Goal: Task Accomplishment & Management: Complete application form

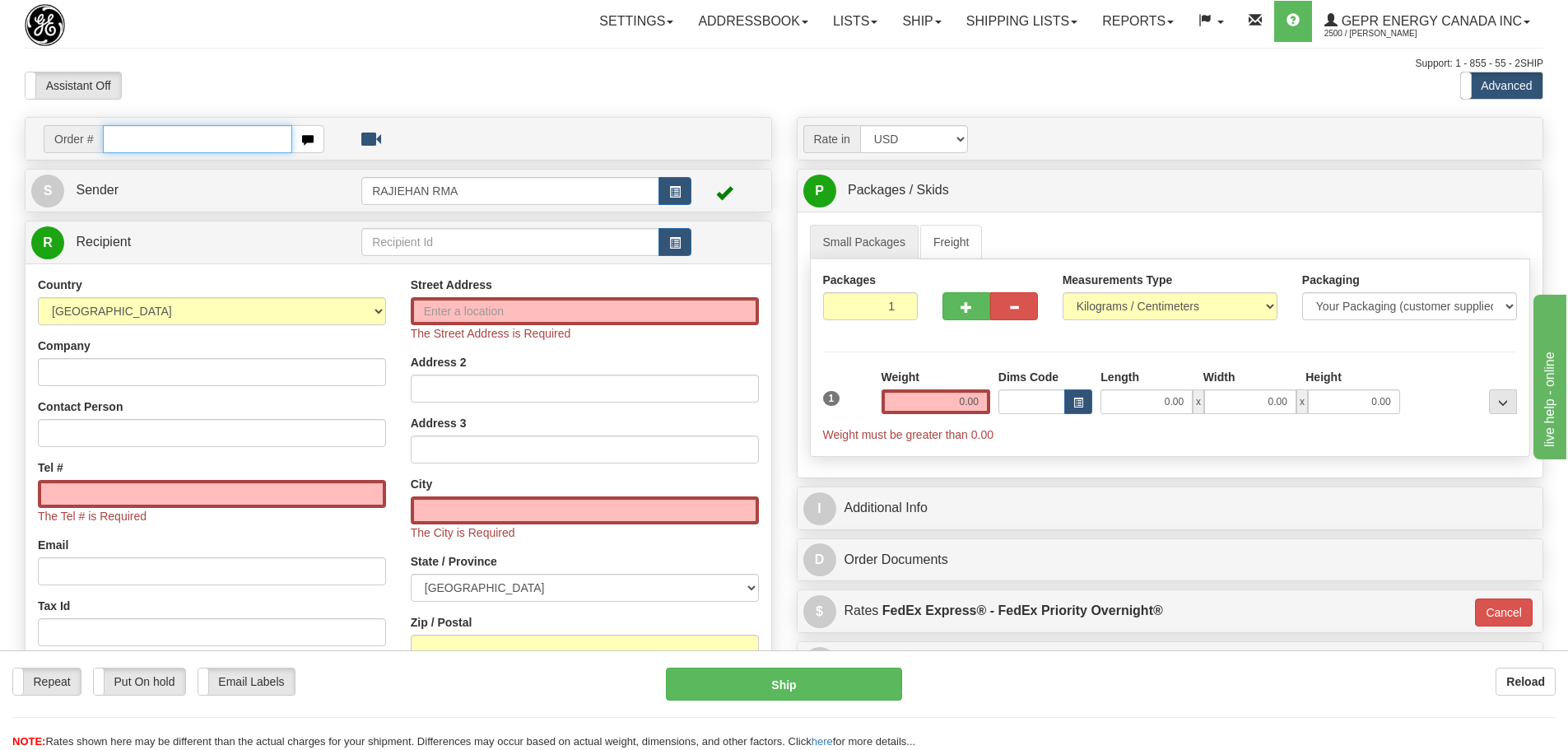
click at [142, 139] on input "text" at bounding box center [197, 139] width 190 height 28
paste input "86703262"
type input "86703262"
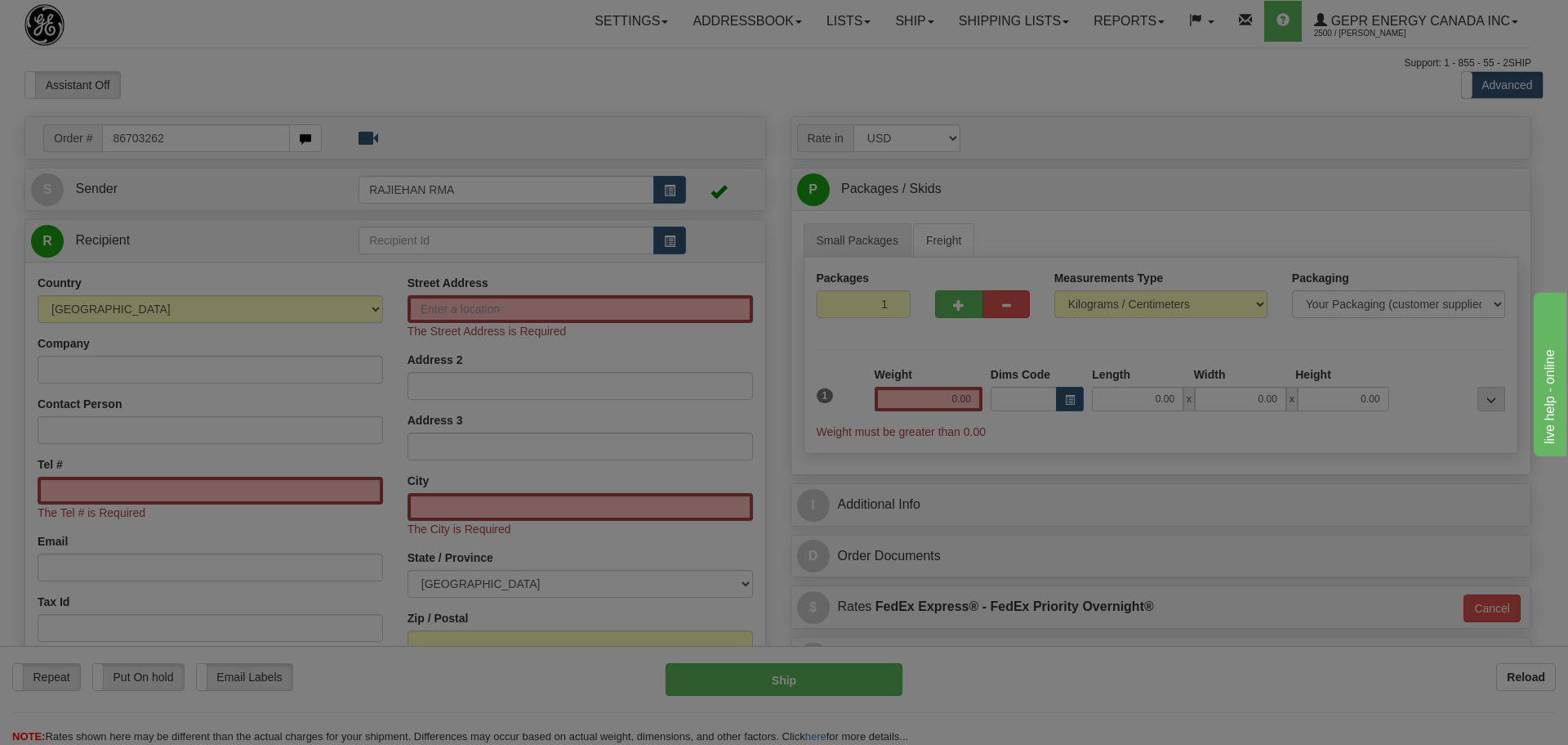
click at [440, 46] on body "Training Course Close Toggle navigation Settings Shipping Preferences New Recip…" at bounding box center [784, 372] width 1568 height 745
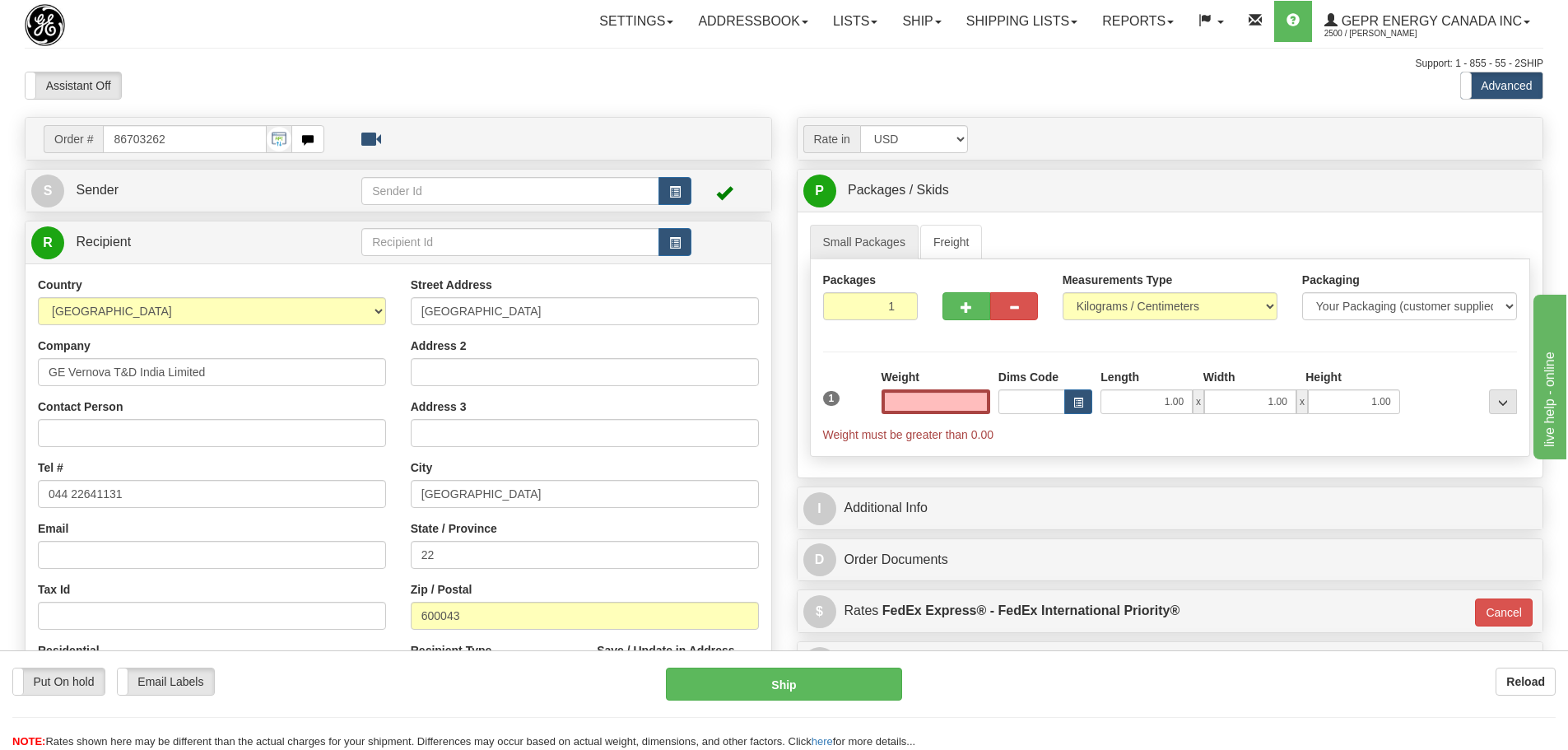
type input "0.00"
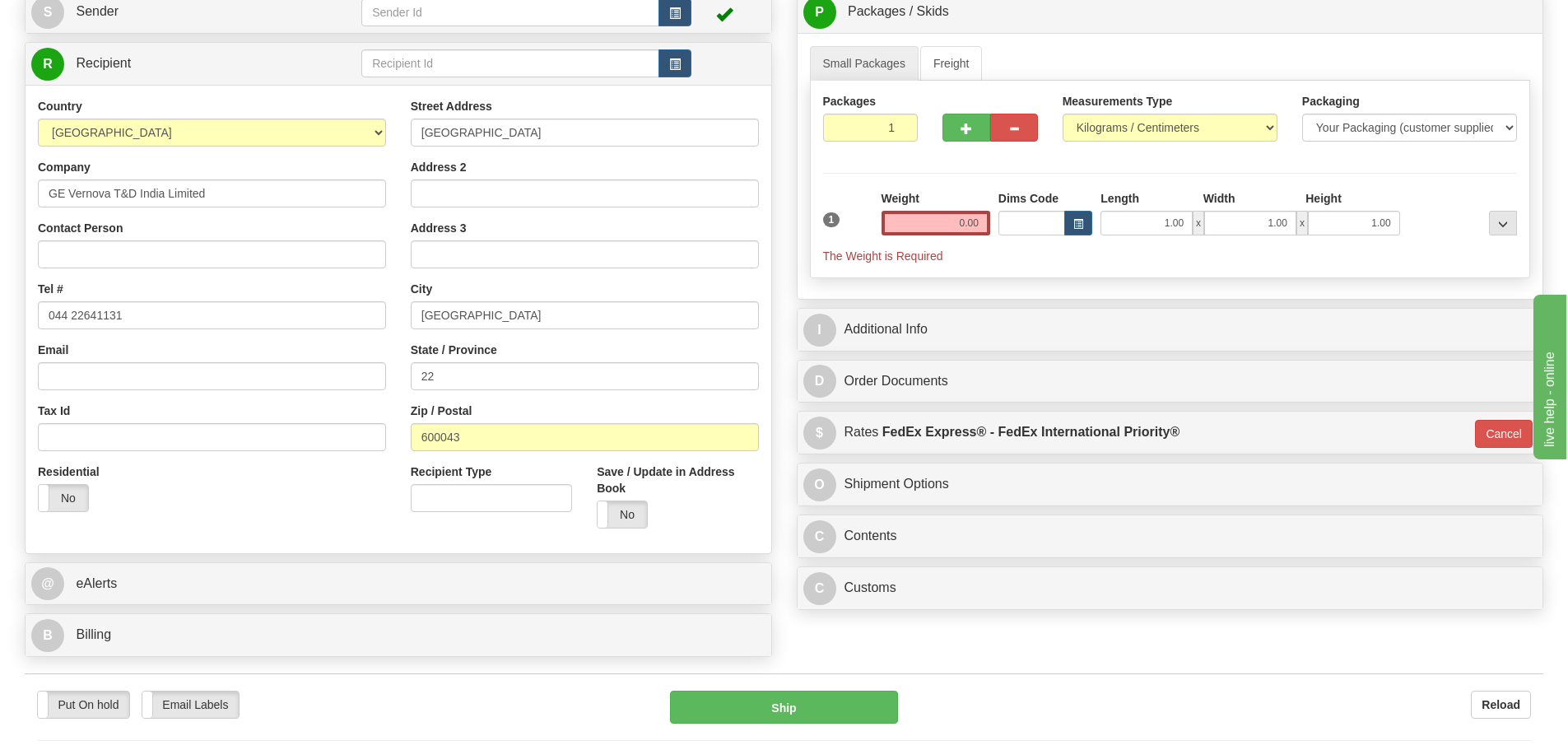
scroll to position [164, 0]
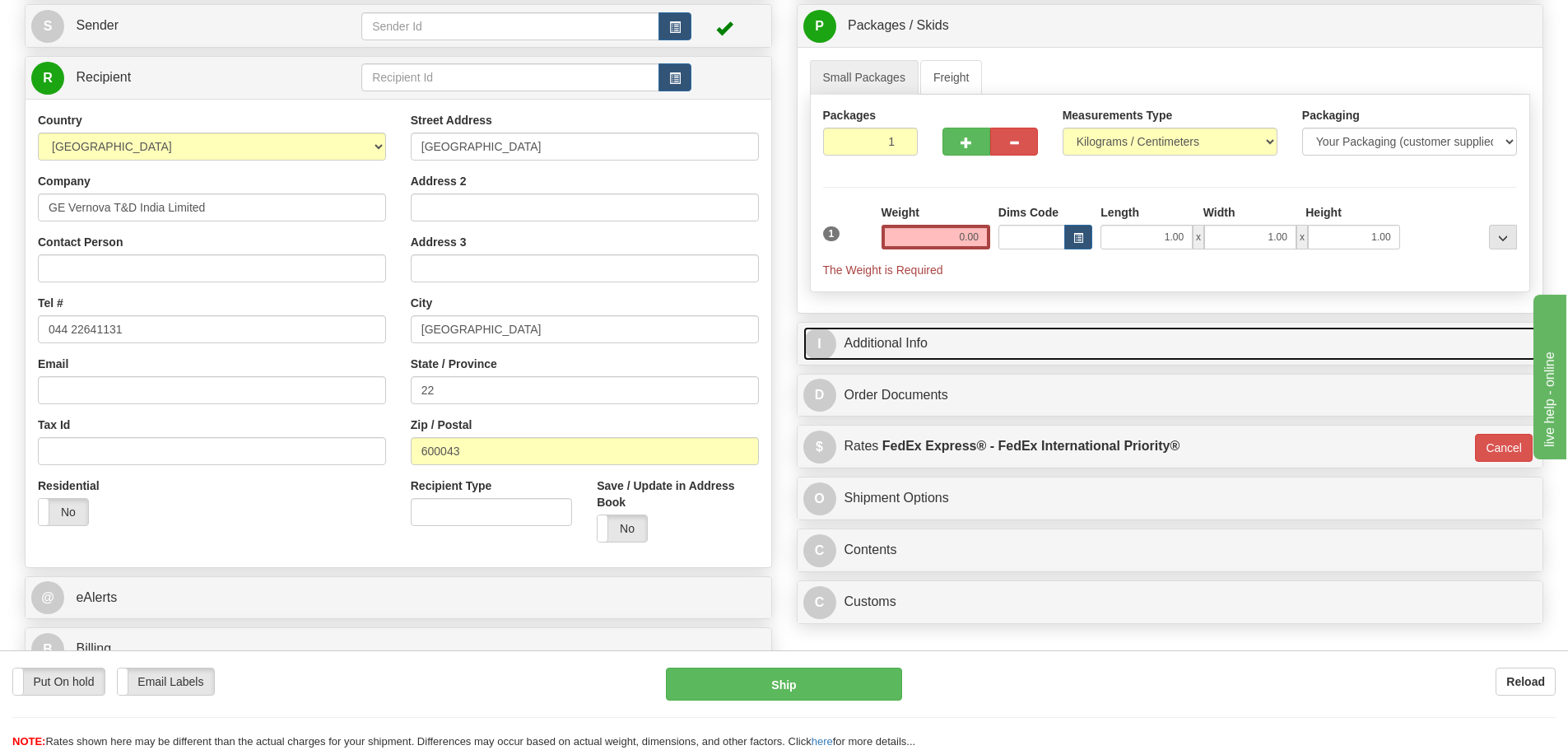
click at [858, 345] on link "I Additional Info" at bounding box center [1171, 344] width 734 height 34
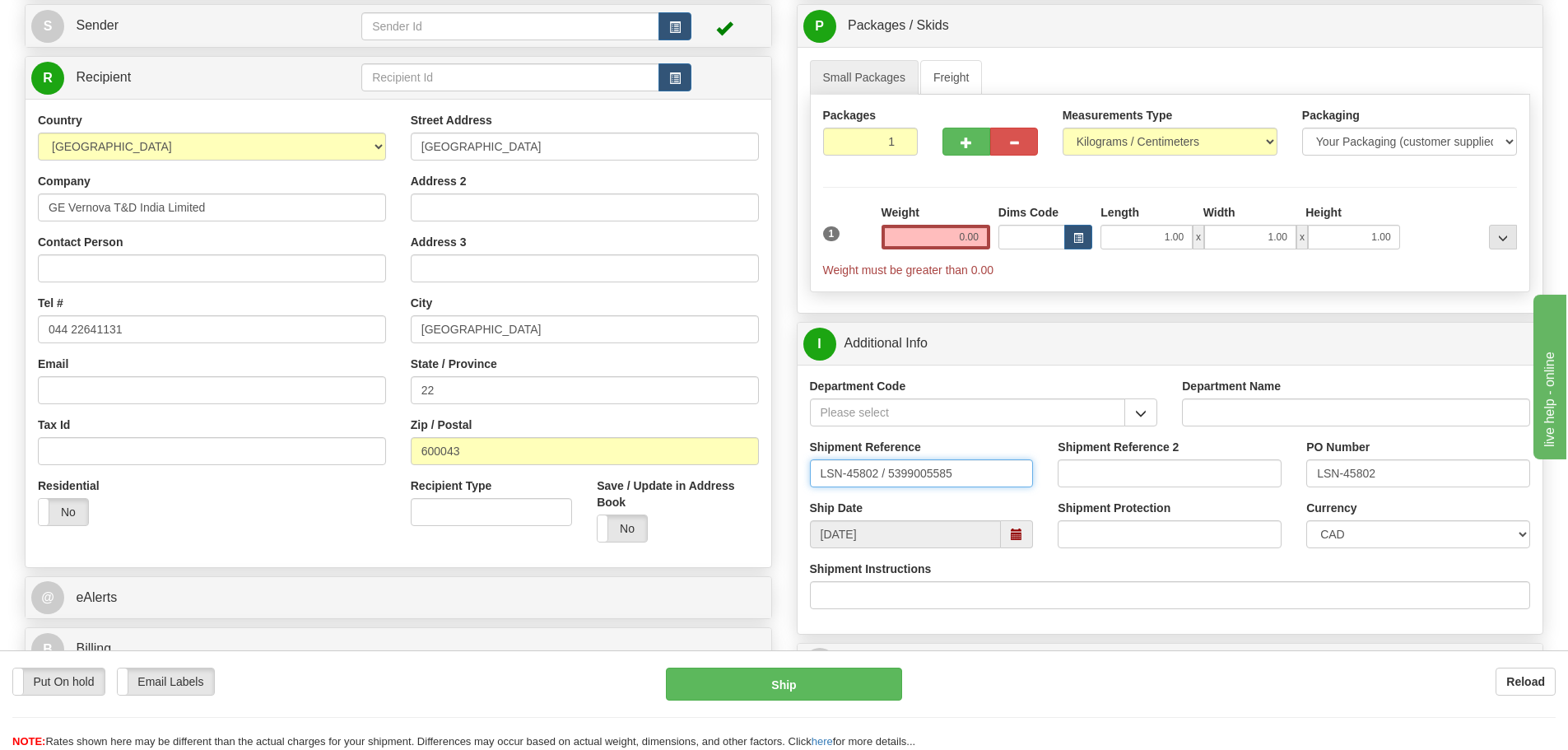
click at [887, 468] on input "LSN-45802 / 5399005585" at bounding box center [922, 474] width 224 height 28
drag, startPoint x: 1000, startPoint y: 468, endPoint x: 778, endPoint y: 474, distance: 222.1
type input "LSN-45802 RMA 5399005585"
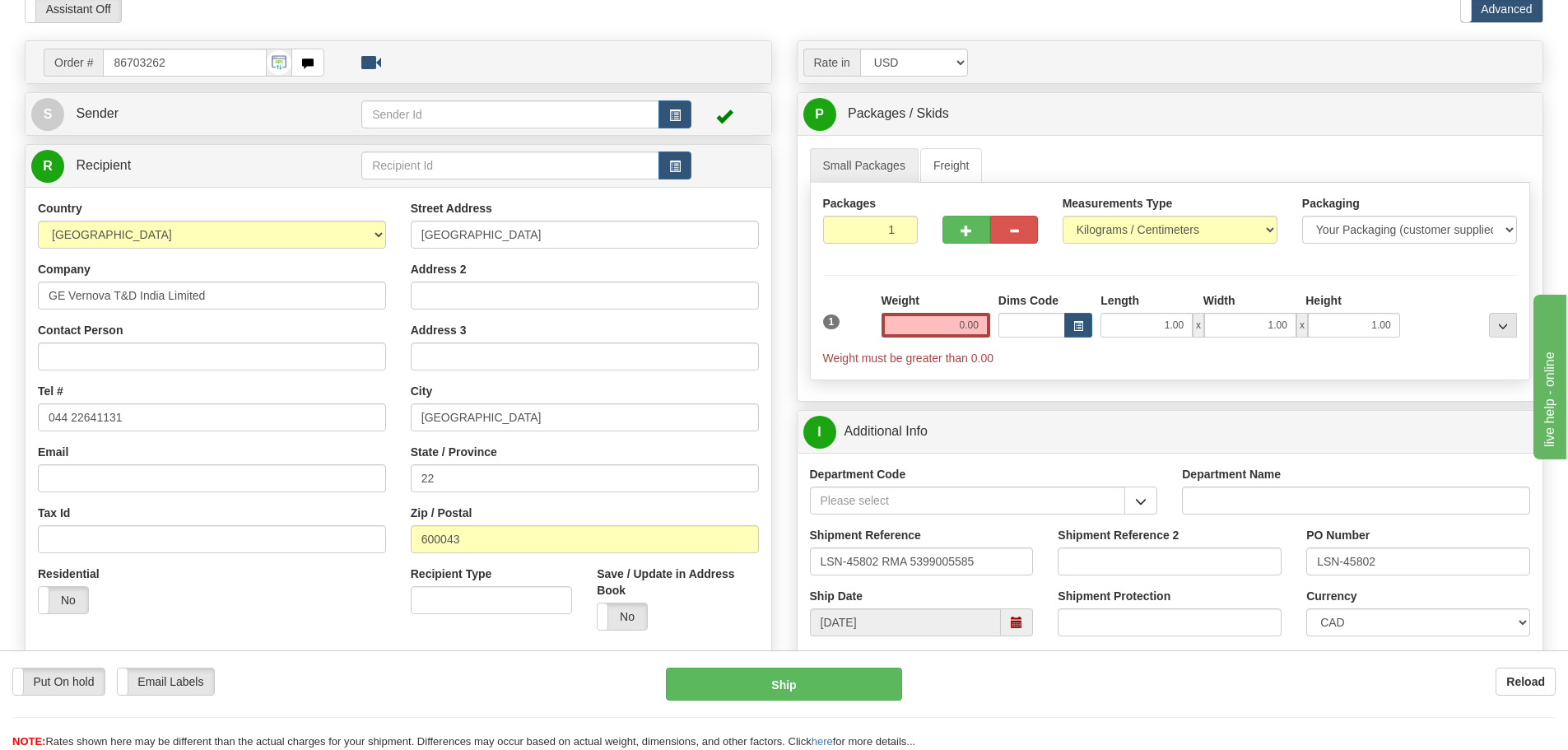
scroll to position [0, 0]
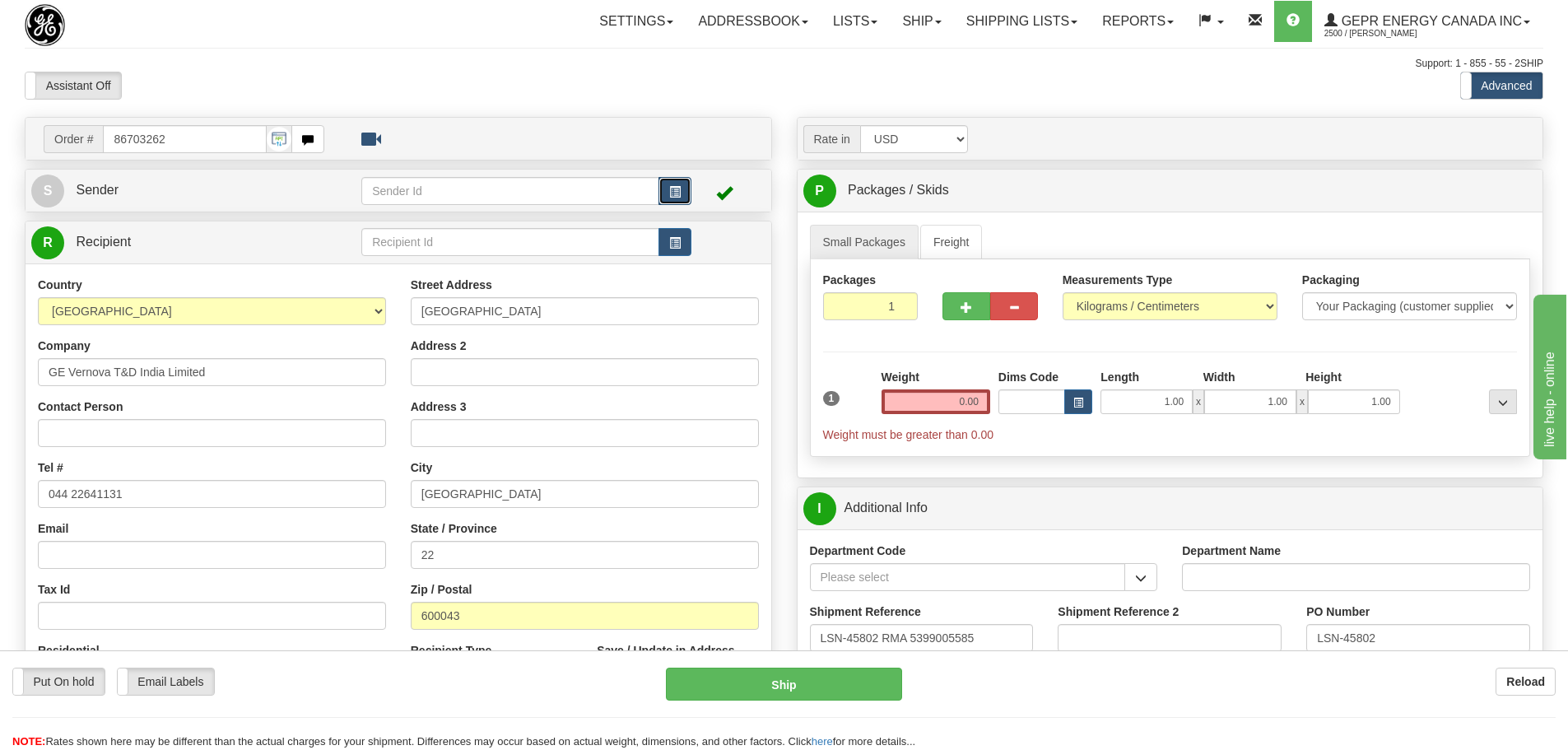
click at [677, 196] on span "button" at bounding box center [675, 191] width 11 height 10
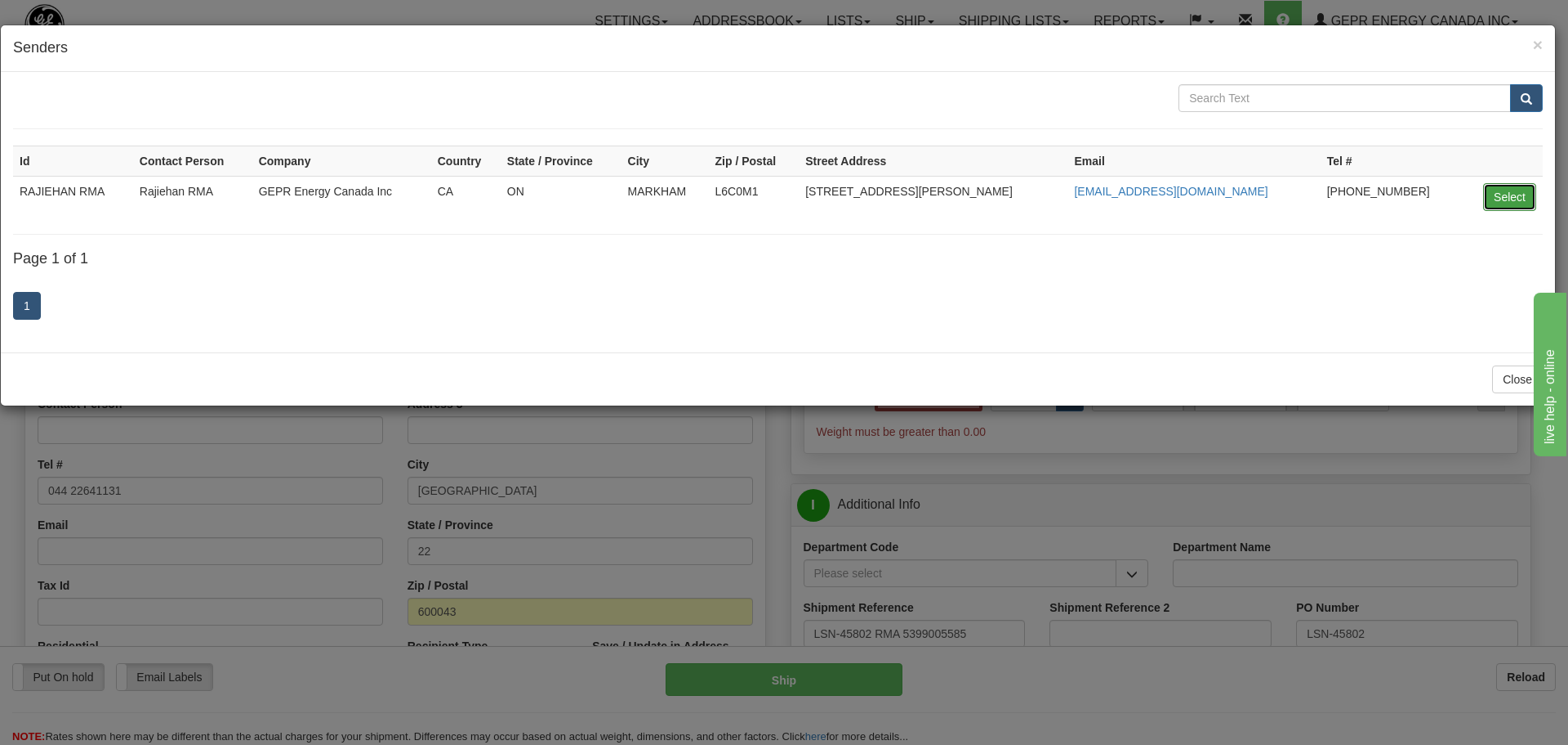
click at [1506, 197] on button "Select" at bounding box center [1510, 197] width 53 height 28
type input "RAJIEHAN RMA"
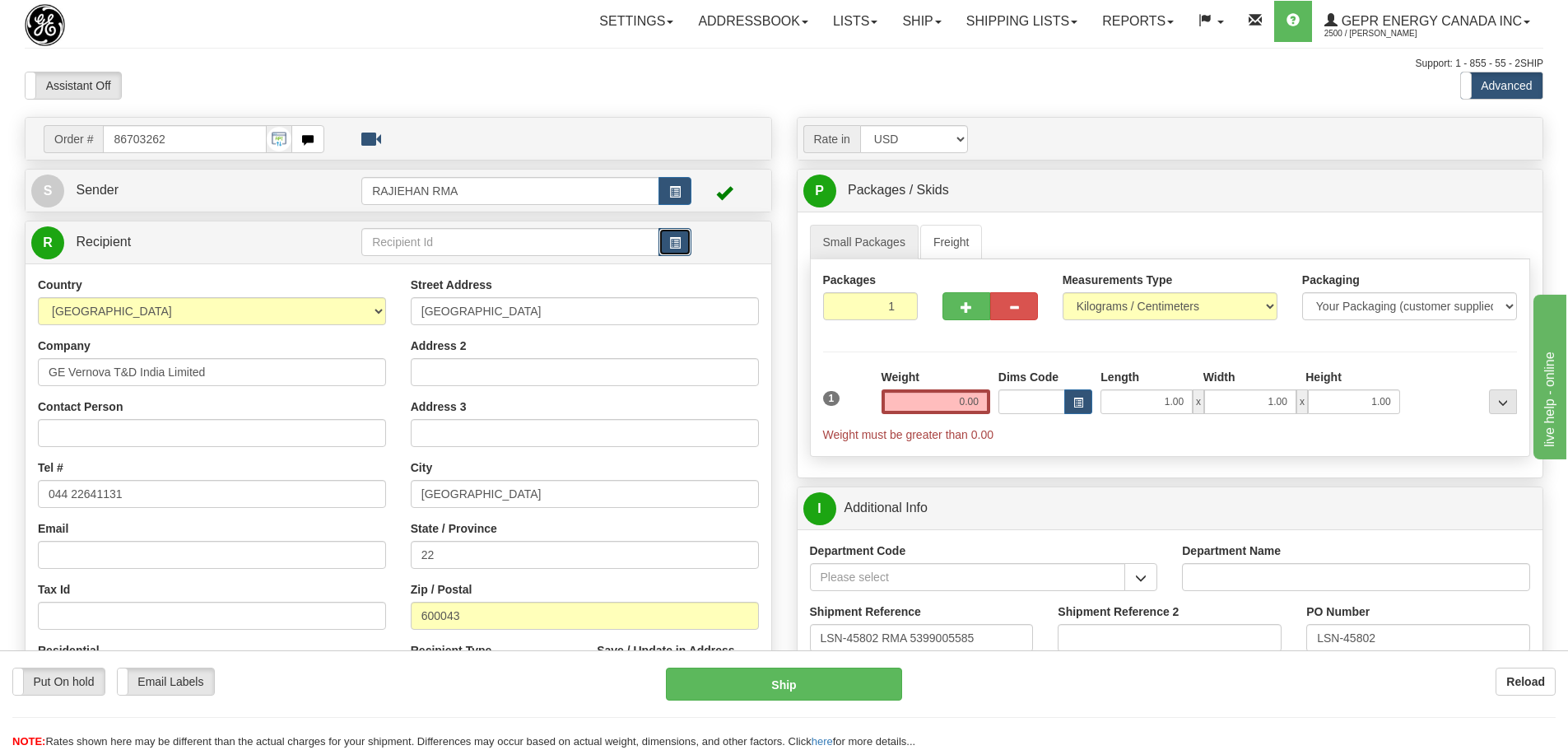
click at [667, 245] on button "button" at bounding box center [675, 242] width 33 height 28
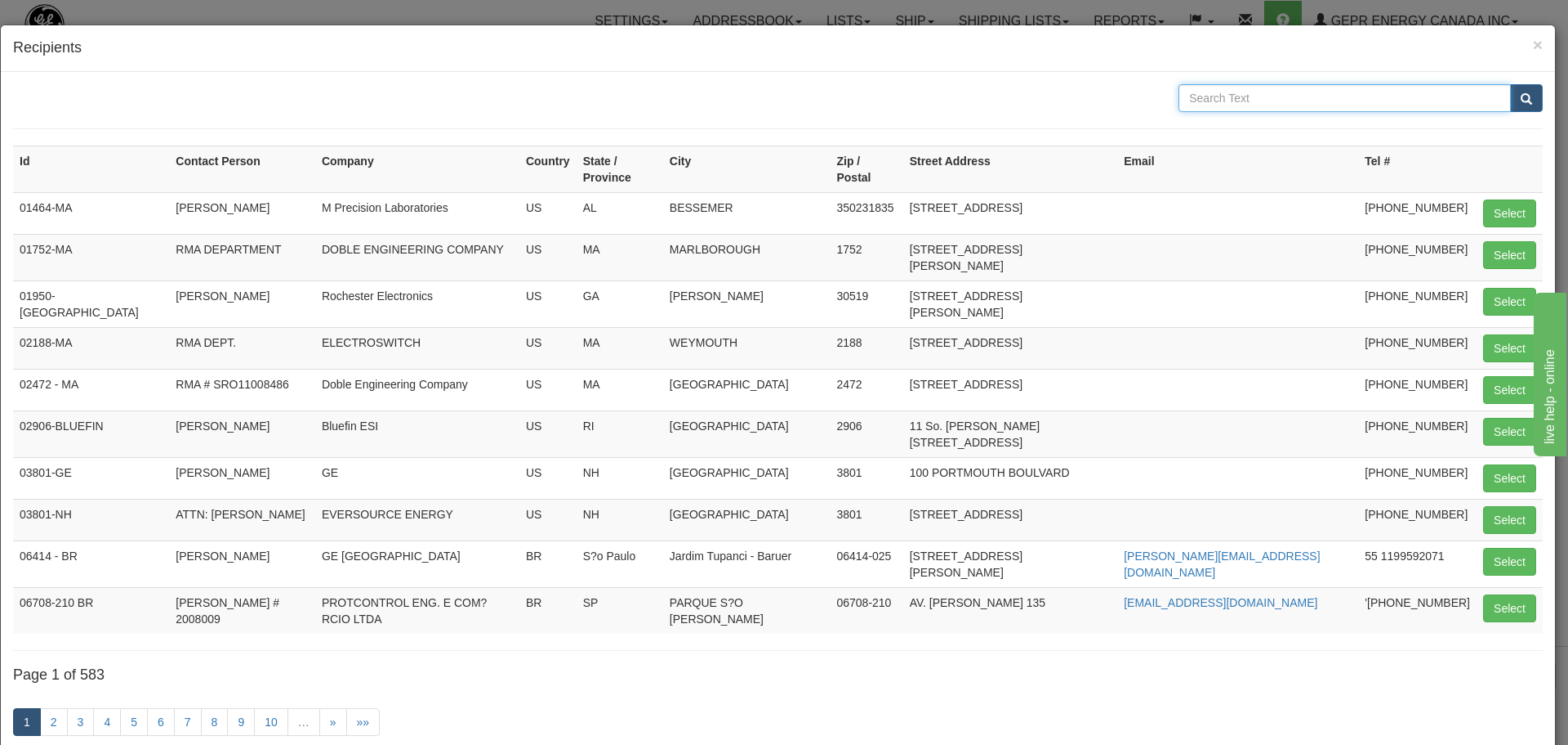
click at [1215, 101] on input "text" at bounding box center [1345, 98] width 333 height 28
type input "GE VERNOVA T&D INDIA"
click at [1511, 84] on button "submit" at bounding box center [1526, 98] width 32 height 28
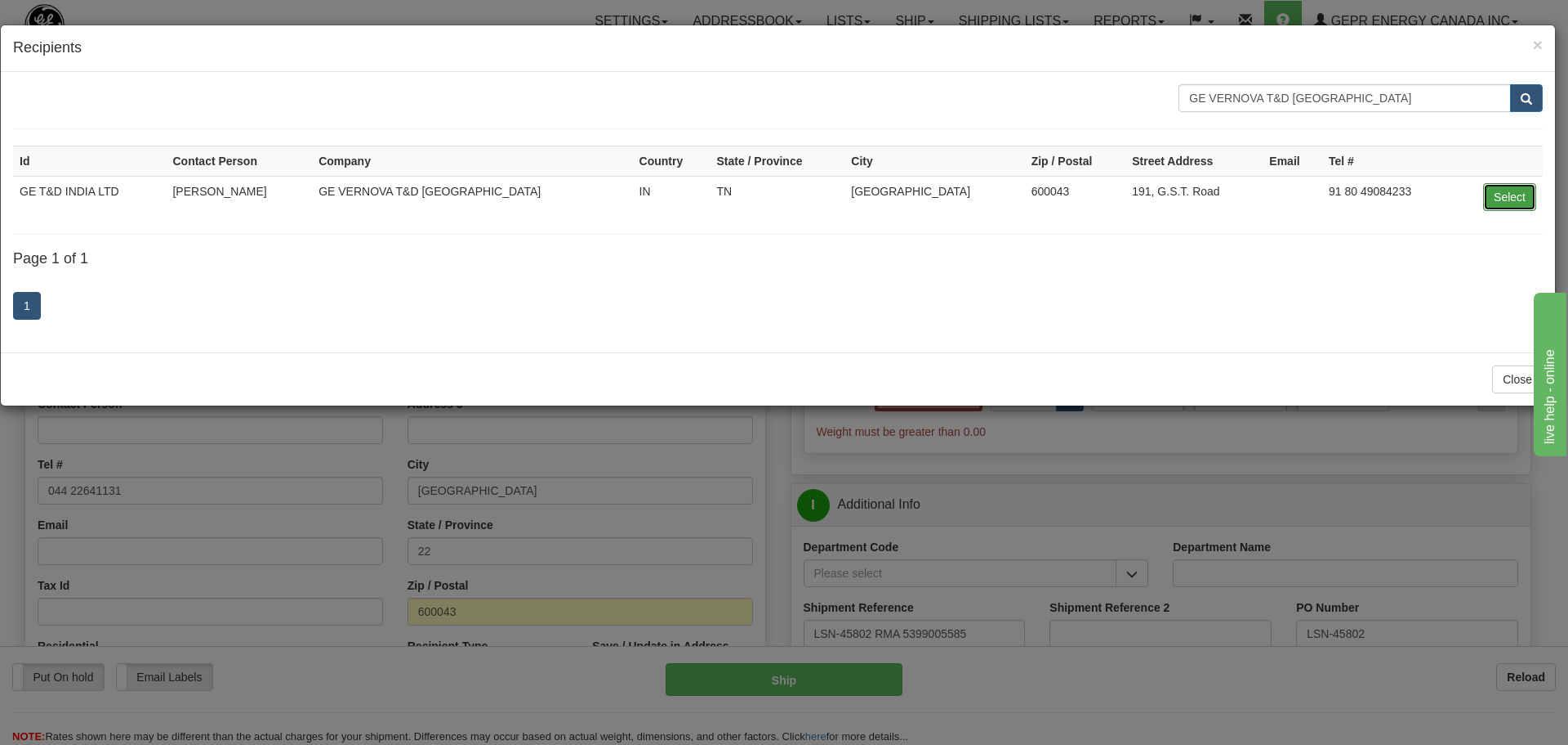
click at [1509, 197] on button "Select" at bounding box center [1510, 197] width 53 height 28
type input "GE T&D INDIA LTD"
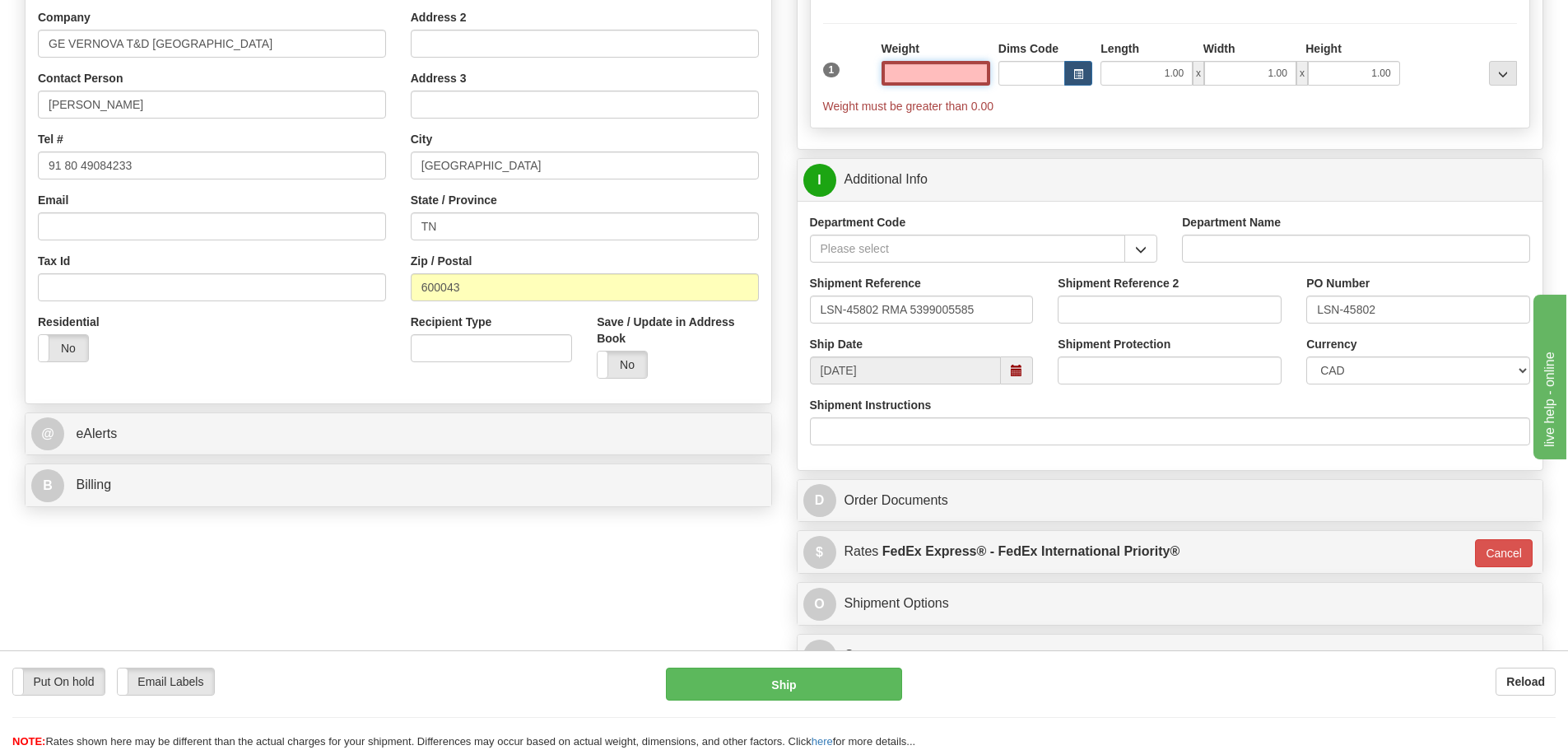
scroll to position [329, 0]
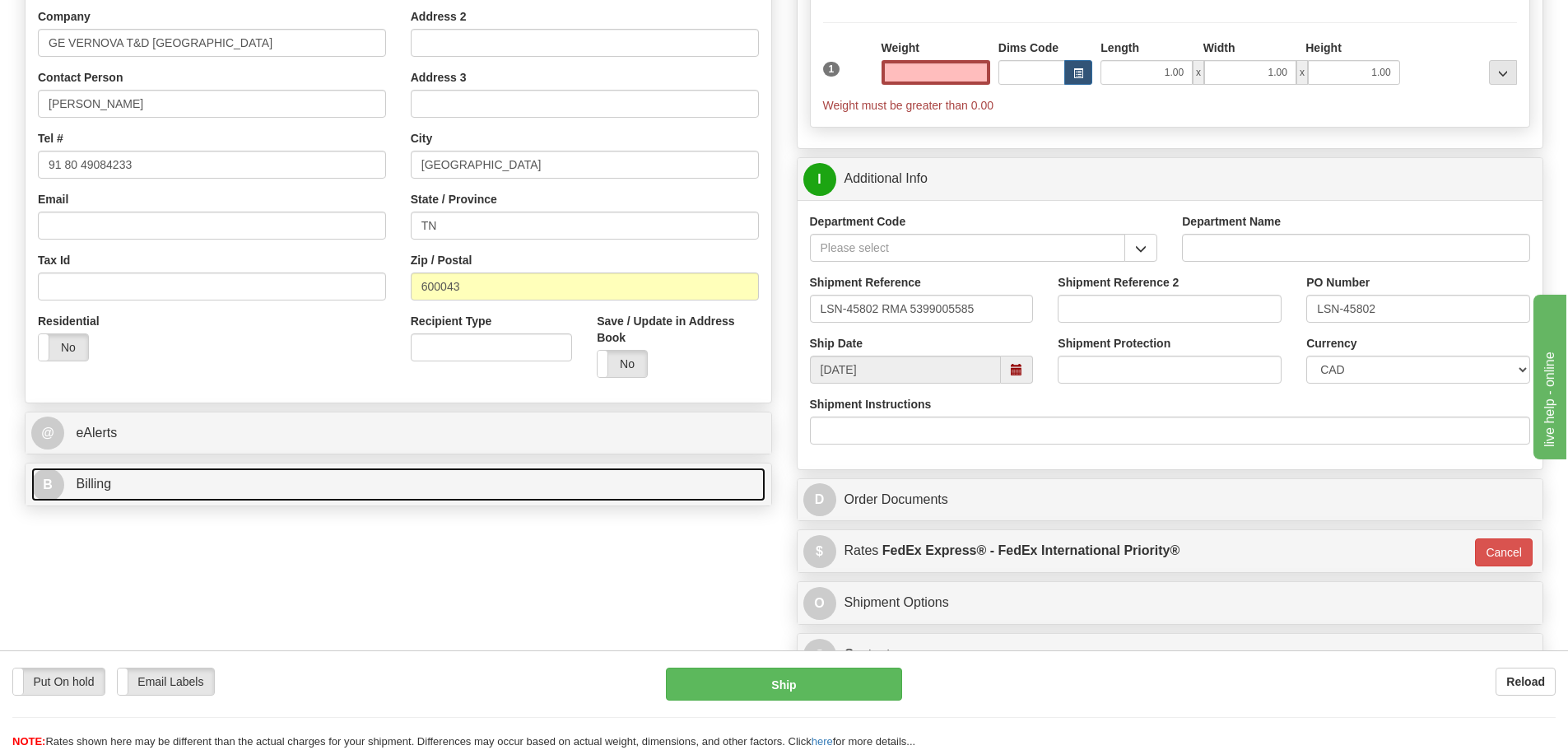
type input "0.00"
click at [81, 487] on span "Billing" at bounding box center [93, 483] width 36 height 14
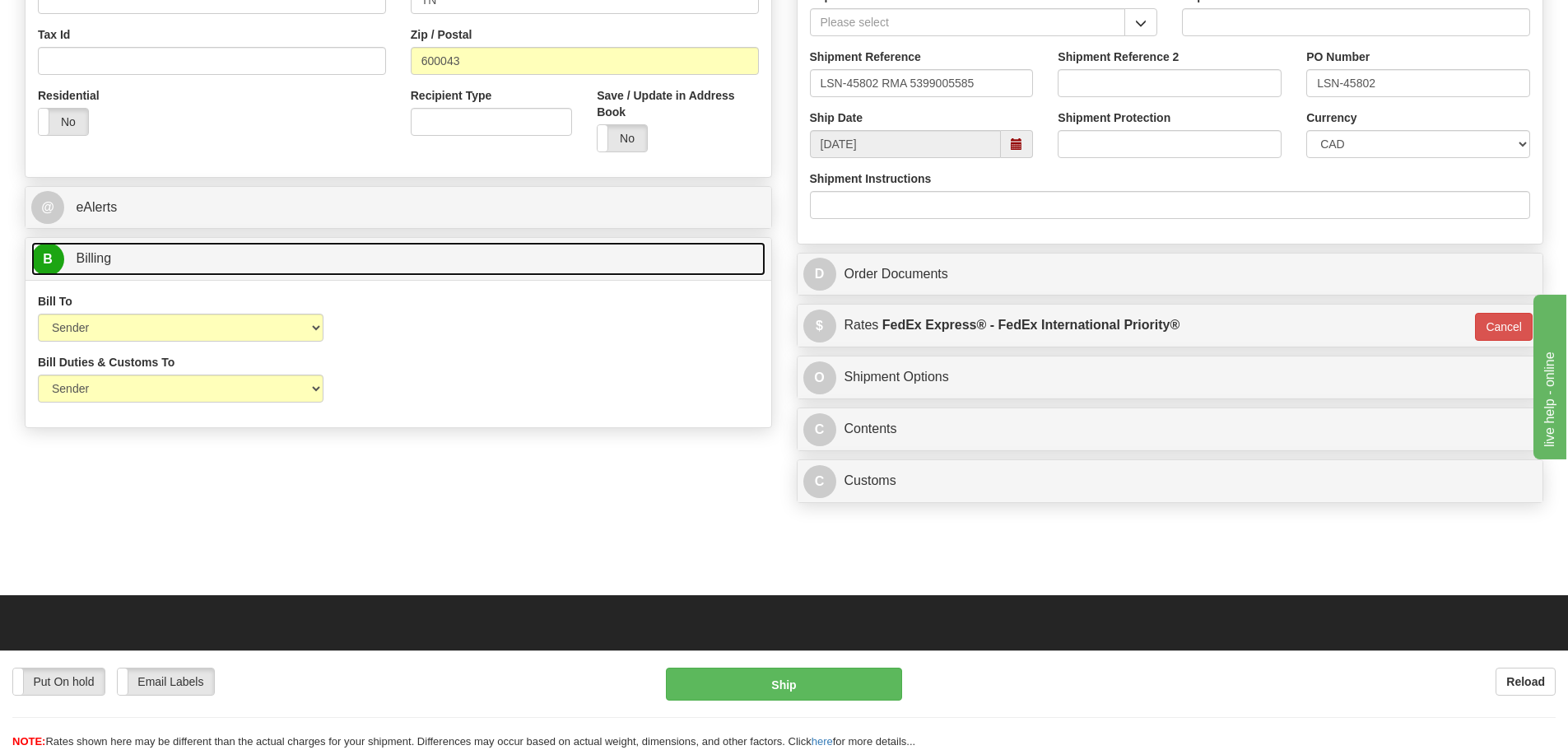
scroll to position [576, 0]
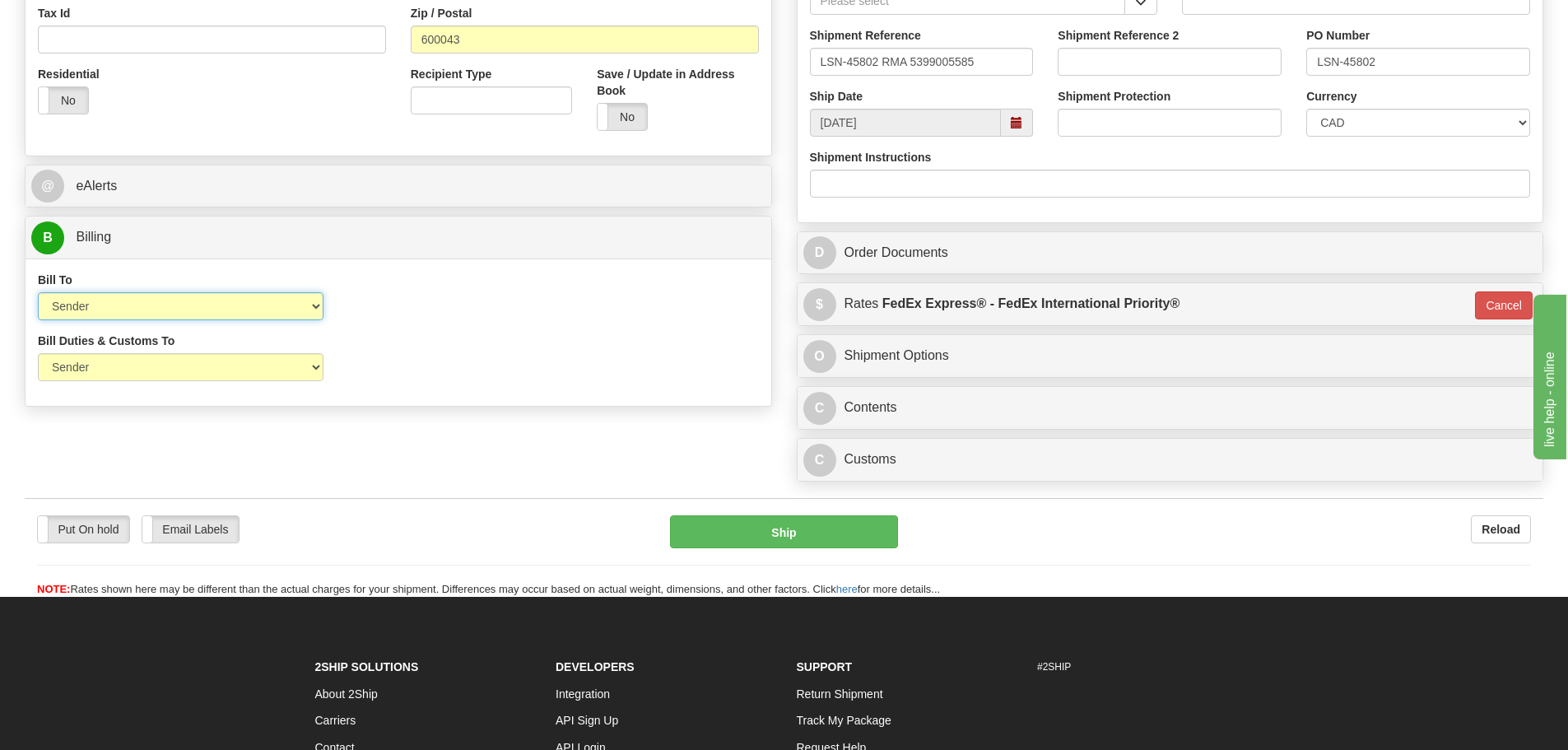
click at [308, 310] on select "Sender Recipient Third Party Collect" at bounding box center [181, 306] width 286 height 28
select select "2"
click at [38, 292] on select "Sender Recipient Third Party Collect" at bounding box center [181, 306] width 286 height 28
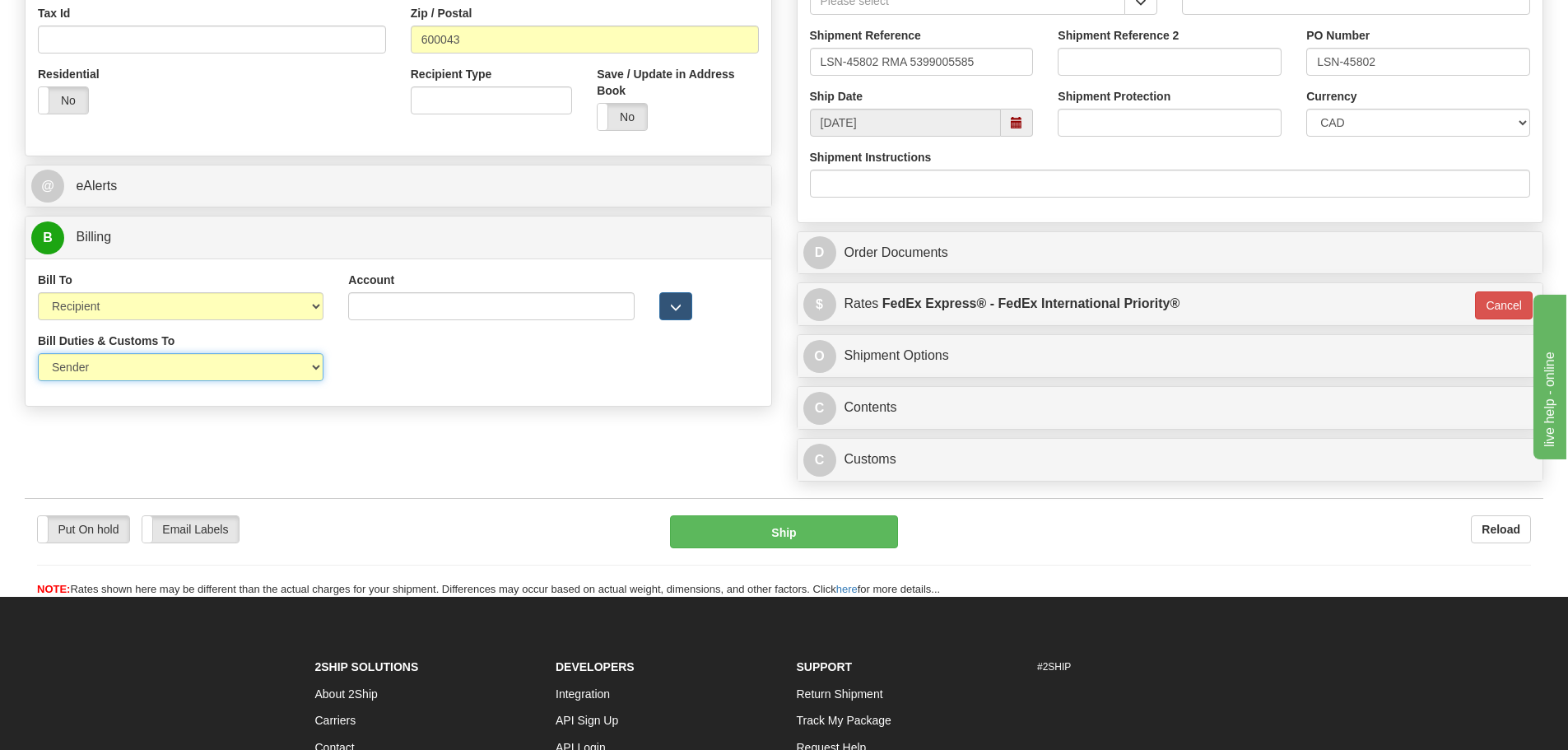
click at [307, 365] on select "Sender Recipient Third Party" at bounding box center [181, 367] width 286 height 28
select select "2"
click at [38, 353] on select "Sender Recipient Third Party" at bounding box center [181, 367] width 286 height 28
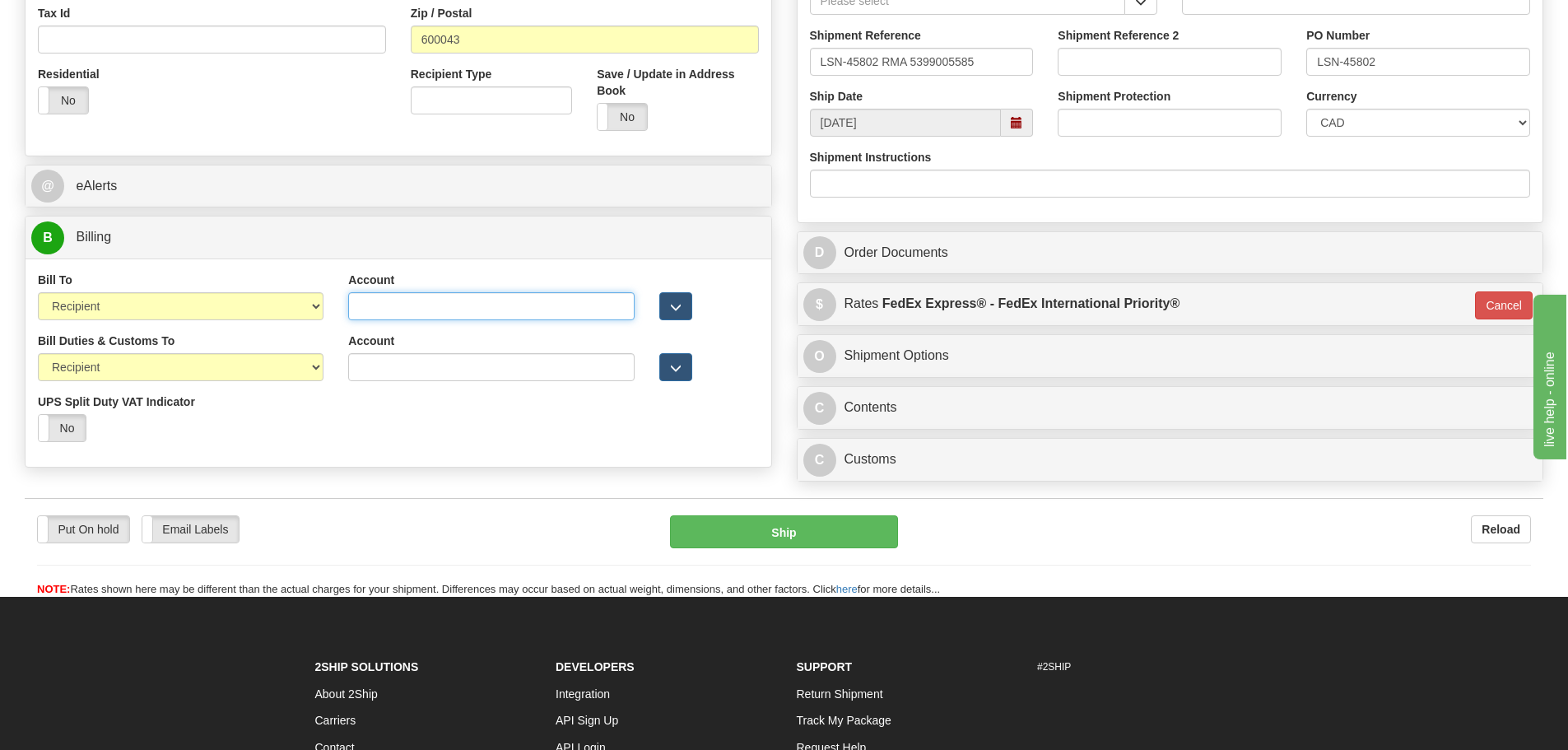
click at [396, 306] on input "Account" at bounding box center [492, 306] width 286 height 28
click at [389, 315] on input "Account" at bounding box center [492, 306] width 286 height 28
type input "968305827"
click at [448, 369] on input "Account" at bounding box center [492, 367] width 286 height 28
type input "968305827"
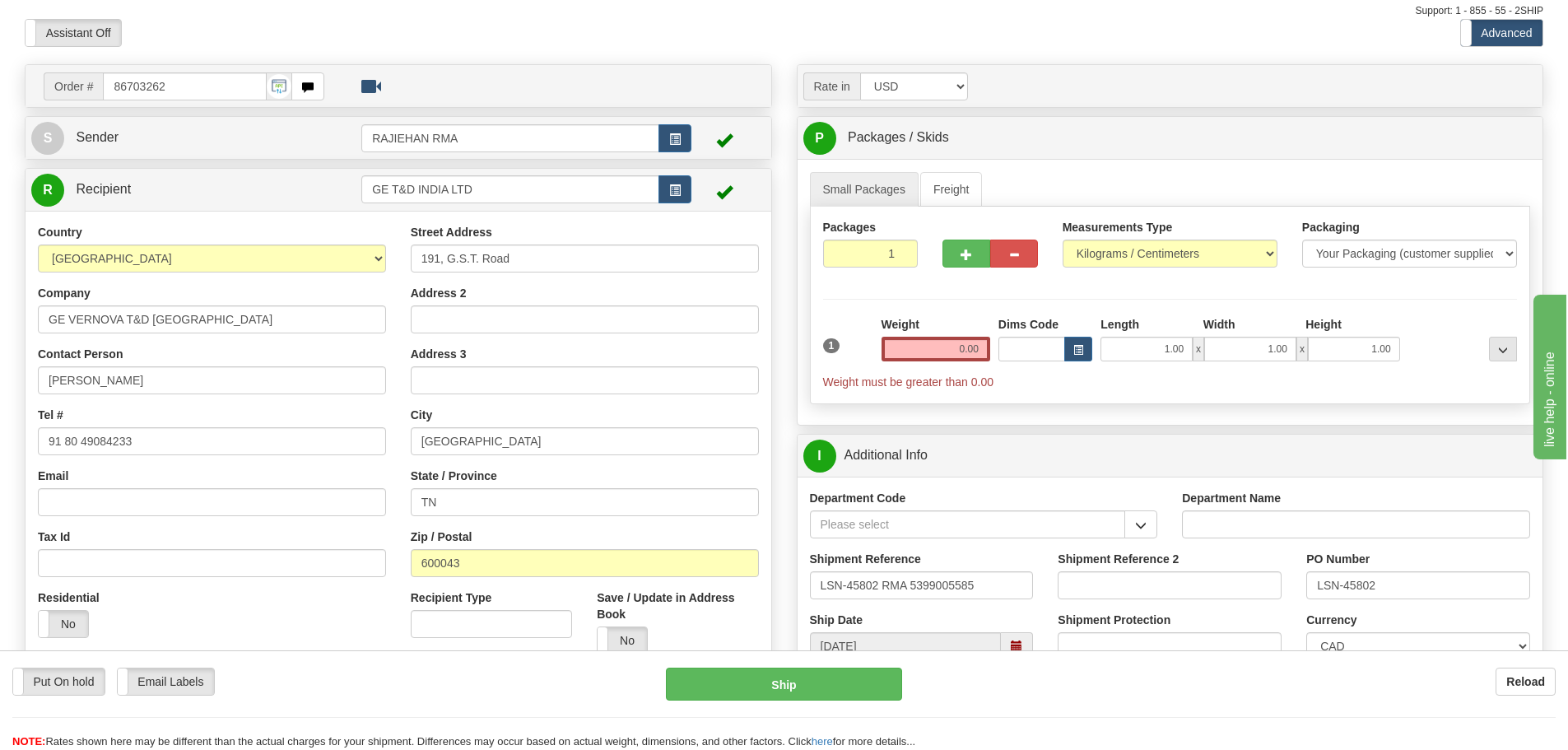
scroll to position [82, 0]
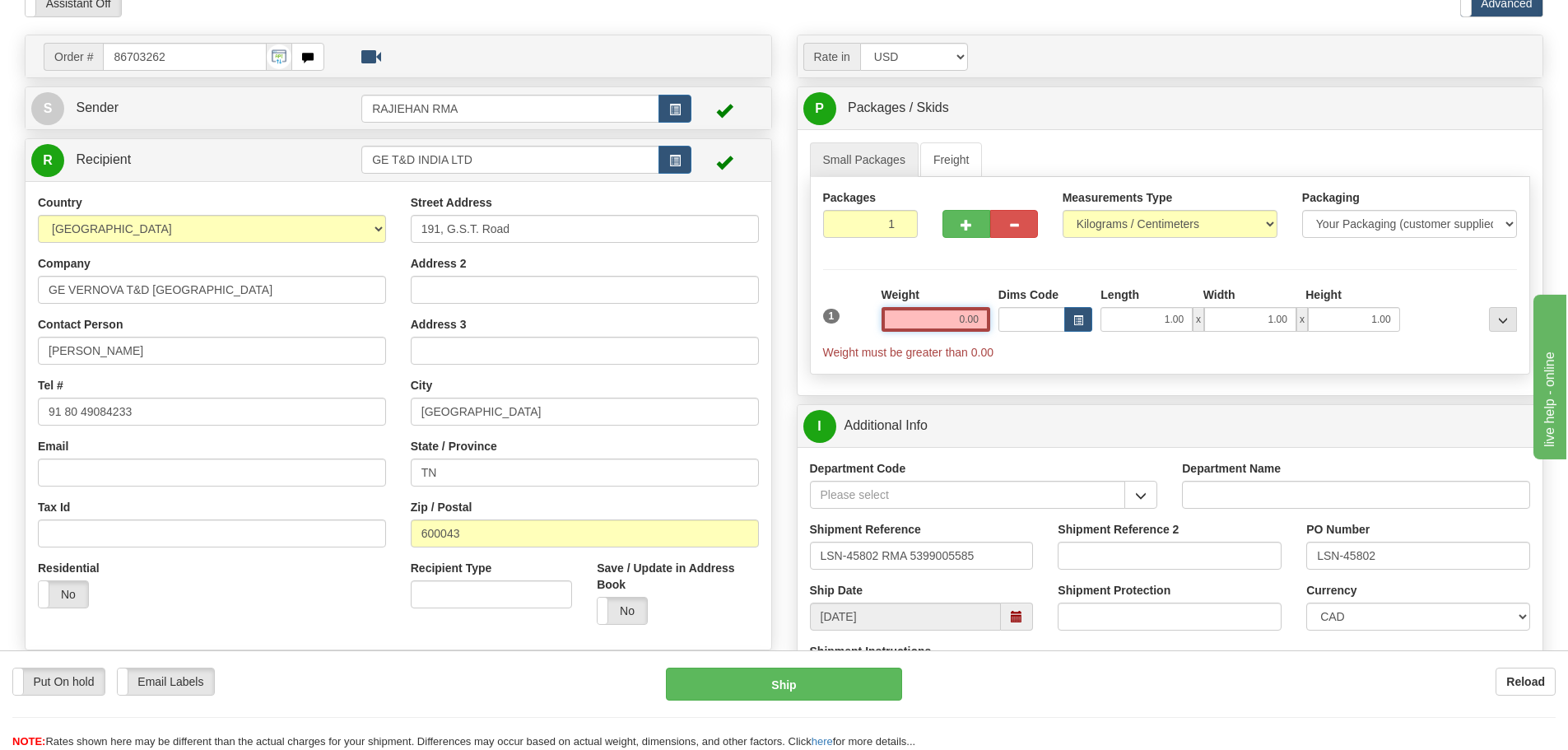
click at [972, 311] on input "0.00" at bounding box center [936, 319] width 108 height 24
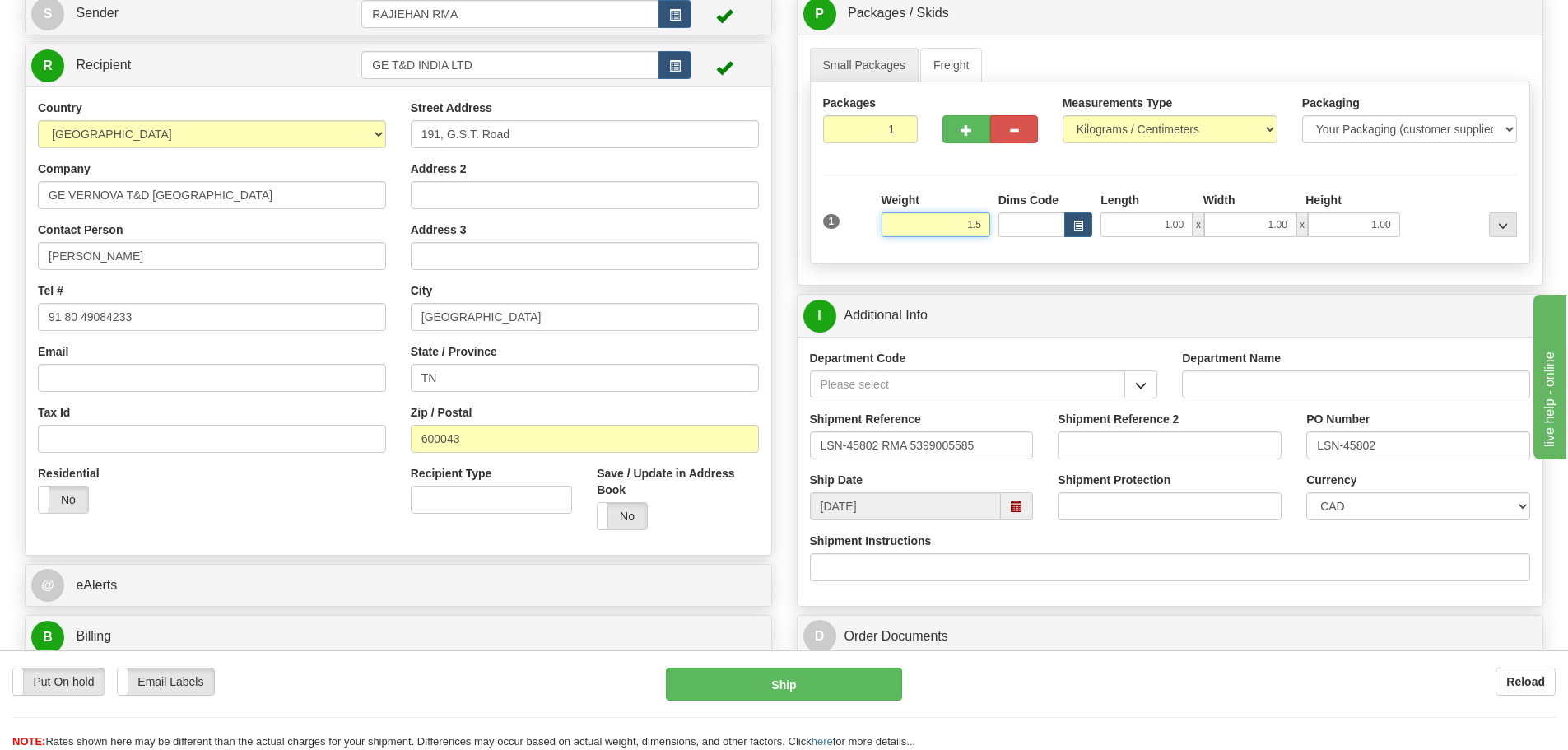
scroll to position [247, 0]
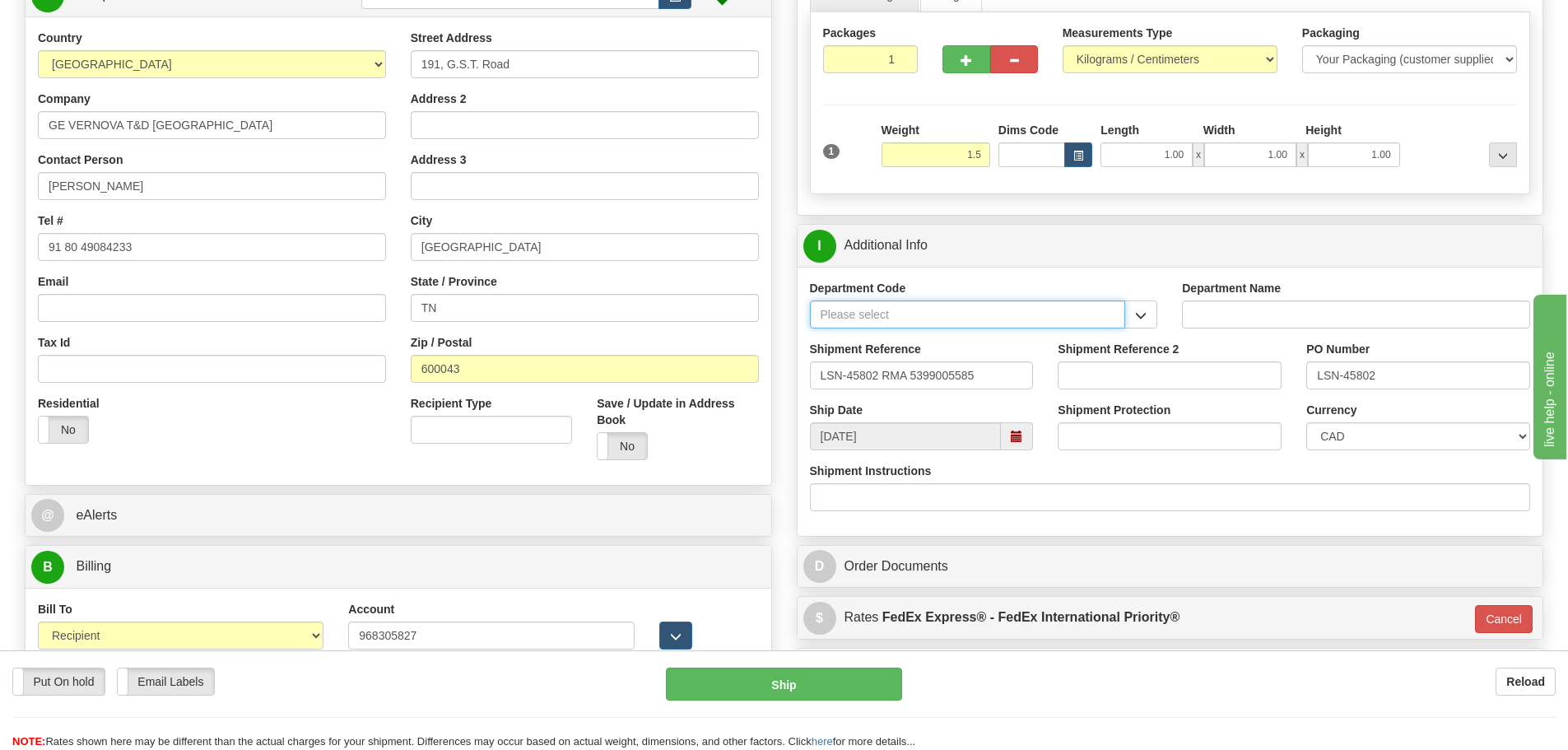
type input "1.50"
type input "01"
click at [1069, 320] on input "Department Code" at bounding box center [968, 315] width 316 height 28
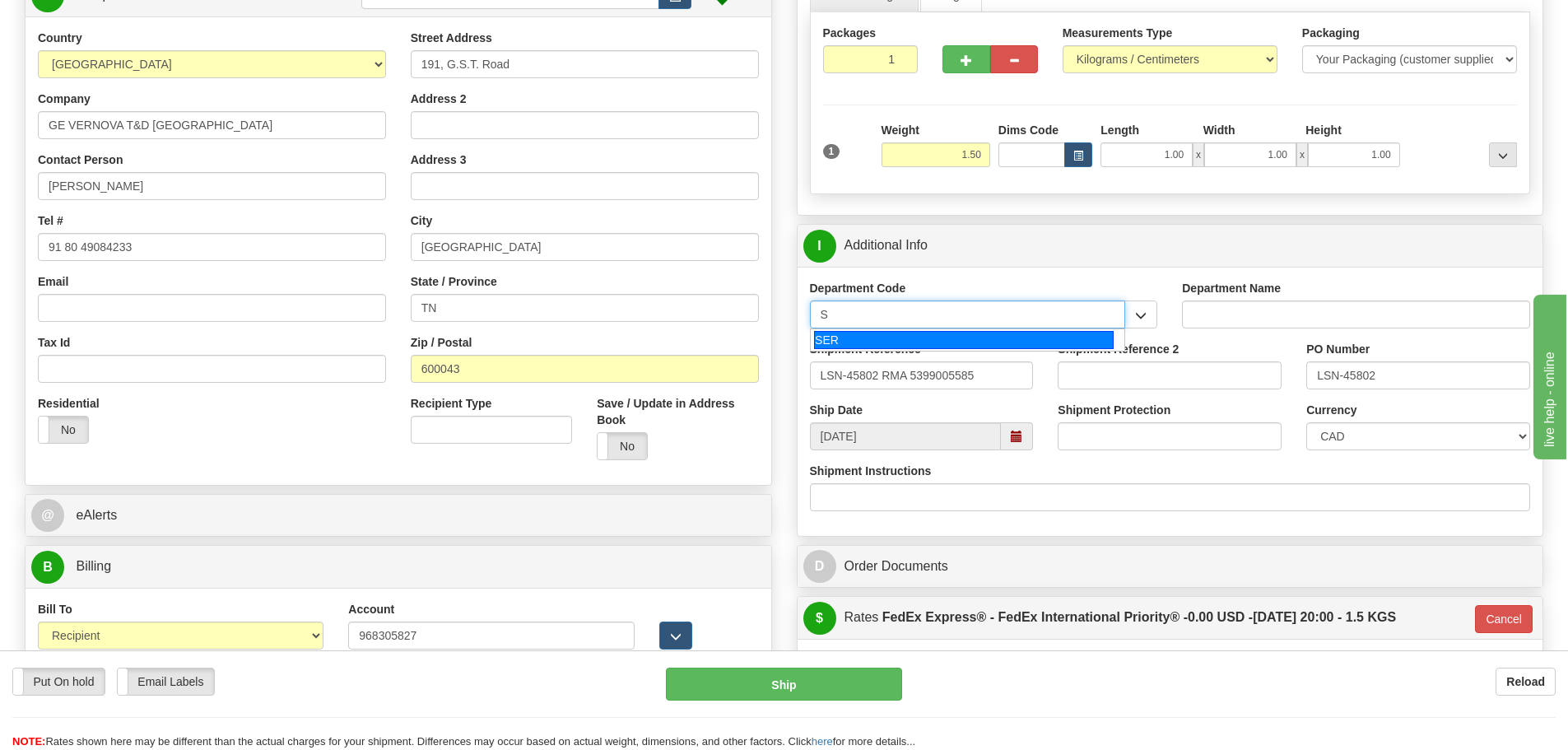
click at [939, 337] on div "SER" at bounding box center [963, 339] width 300 height 18
type input "SER"
type input "SERVICE DEPARTMENT"
type input "SER"
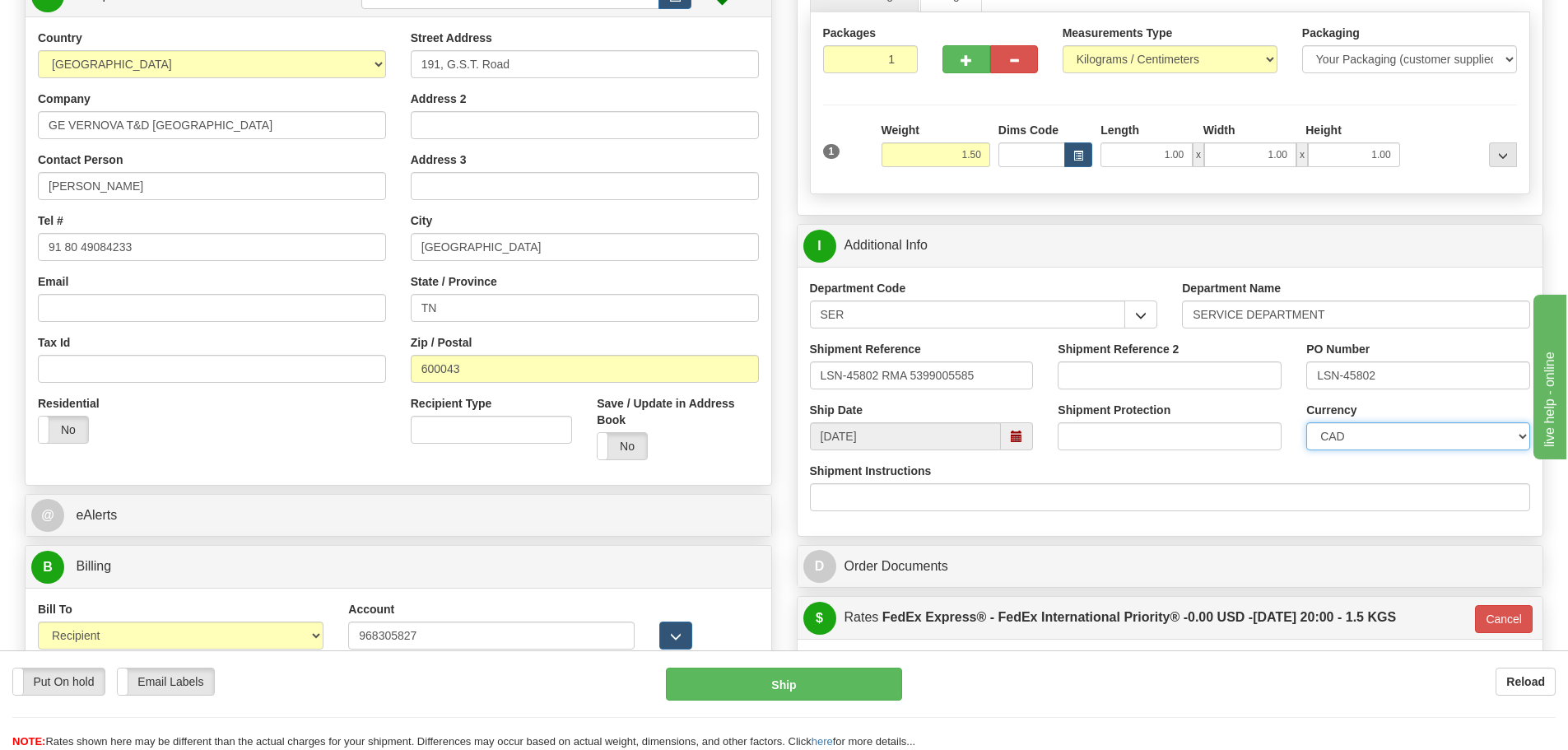
click at [1404, 435] on select "CAD USD EUR ZAR [PERSON_NAME] ARN AUD AUS AWG BBD BFR BGN BHD BMD BND BRC BRL C…" at bounding box center [1418, 436] width 224 height 28
select select "1"
click at [1306, 422] on select "CAD USD EUR ZAR [PERSON_NAME] ARN AUD AUS AWG BBD BFR BGN BHD BMD BND BRC BRL C…" at bounding box center [1418, 436] width 224 height 28
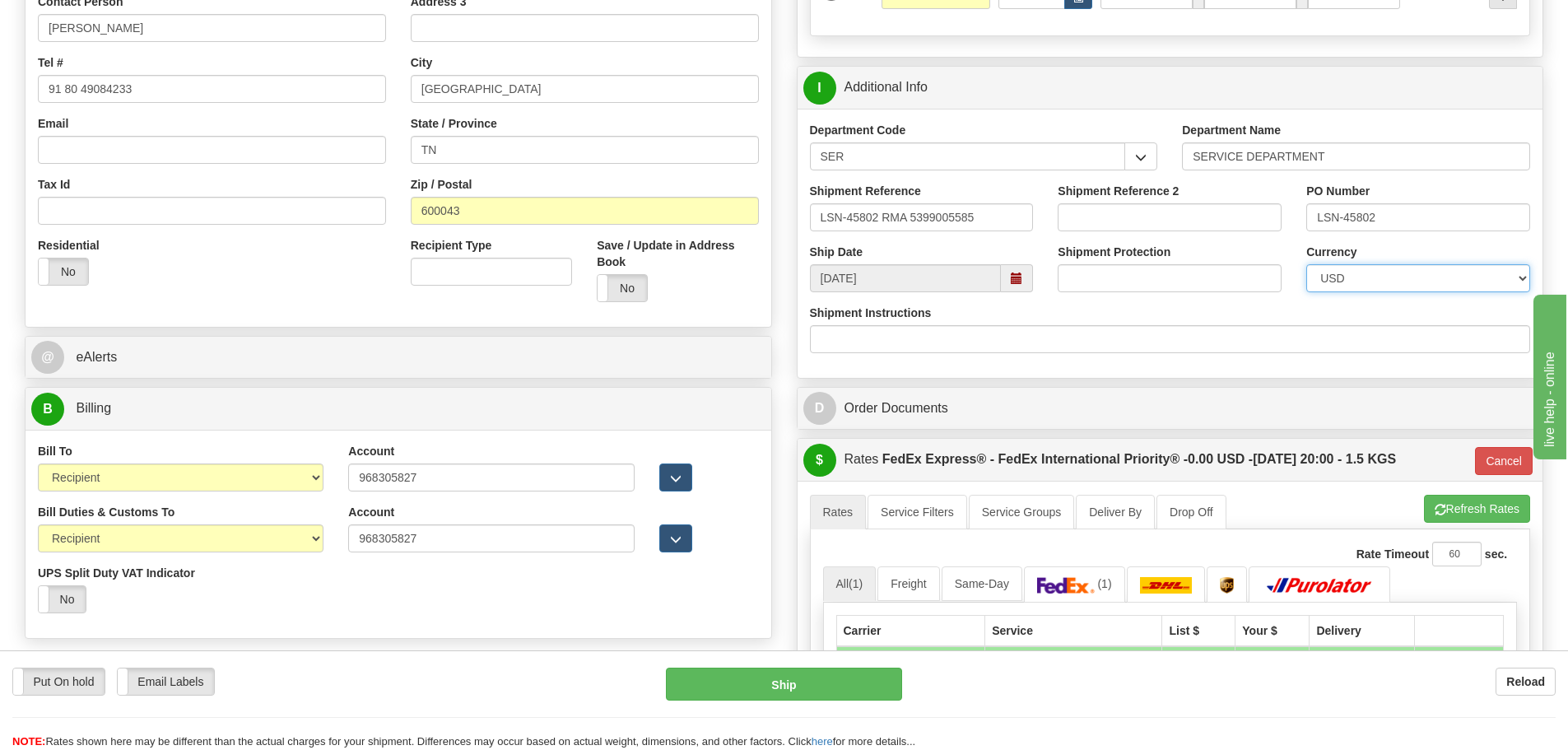
scroll to position [494, 0]
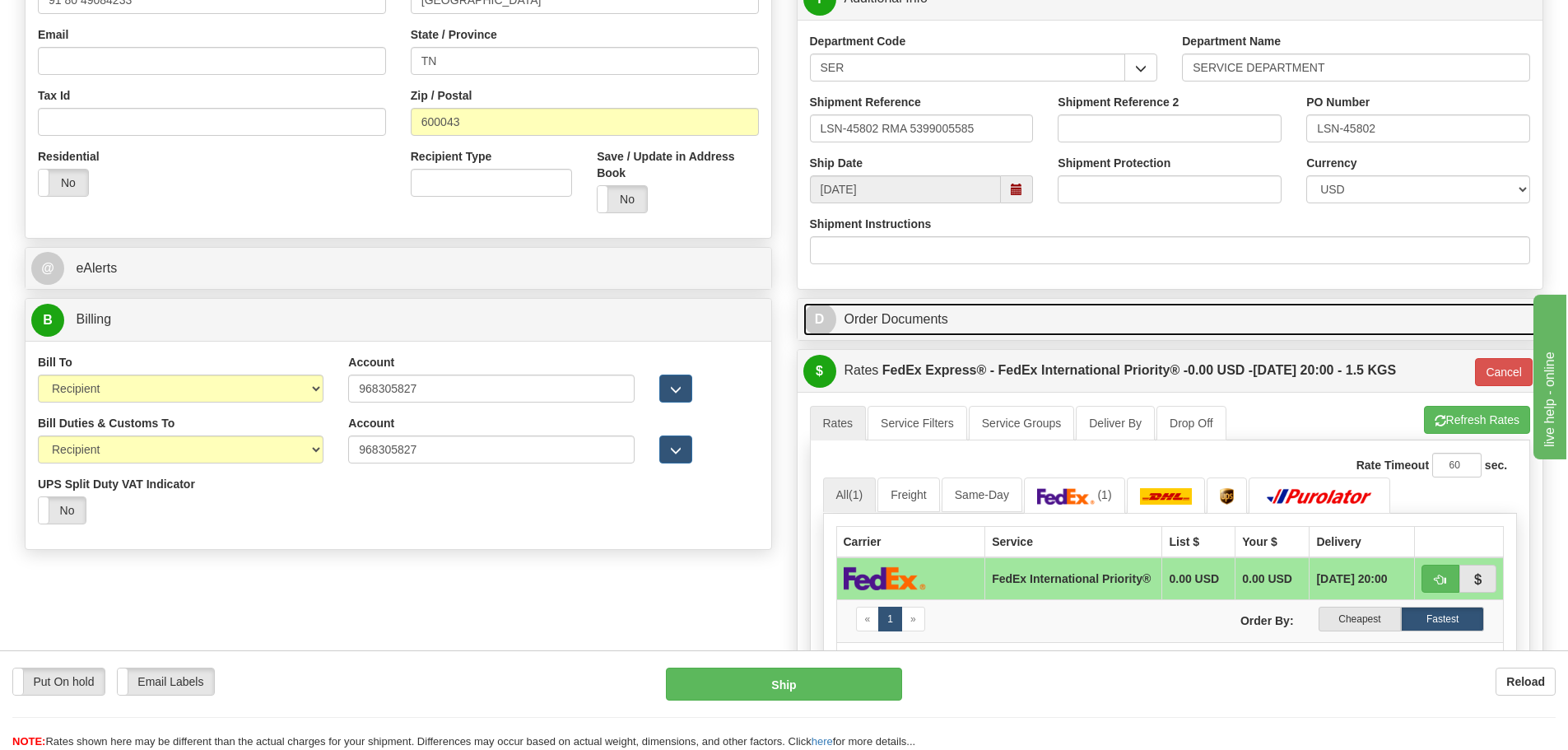
click at [905, 318] on link "D Order Documents" at bounding box center [1171, 319] width 734 height 34
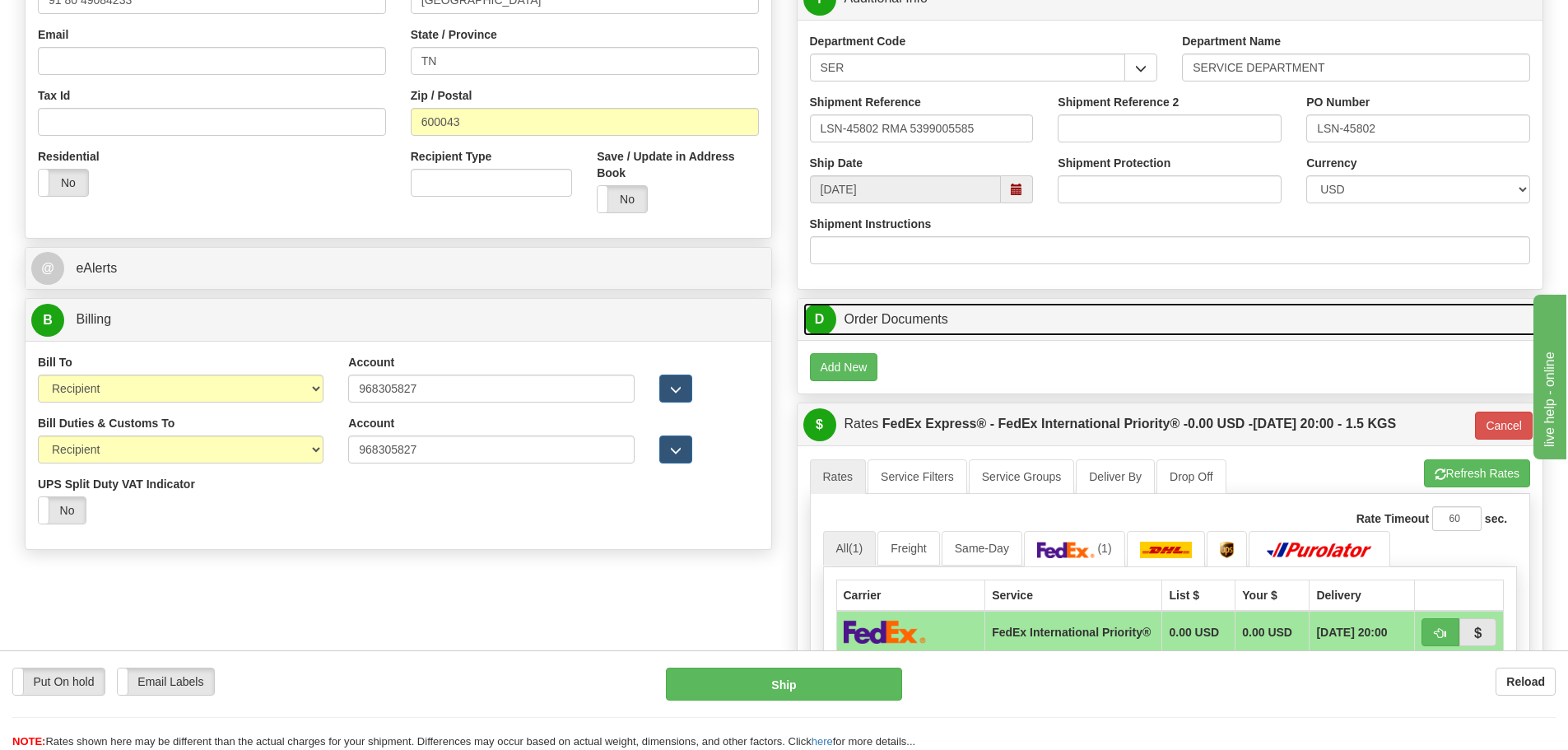
click at [905, 318] on link "D Order Documents" at bounding box center [1171, 319] width 734 height 34
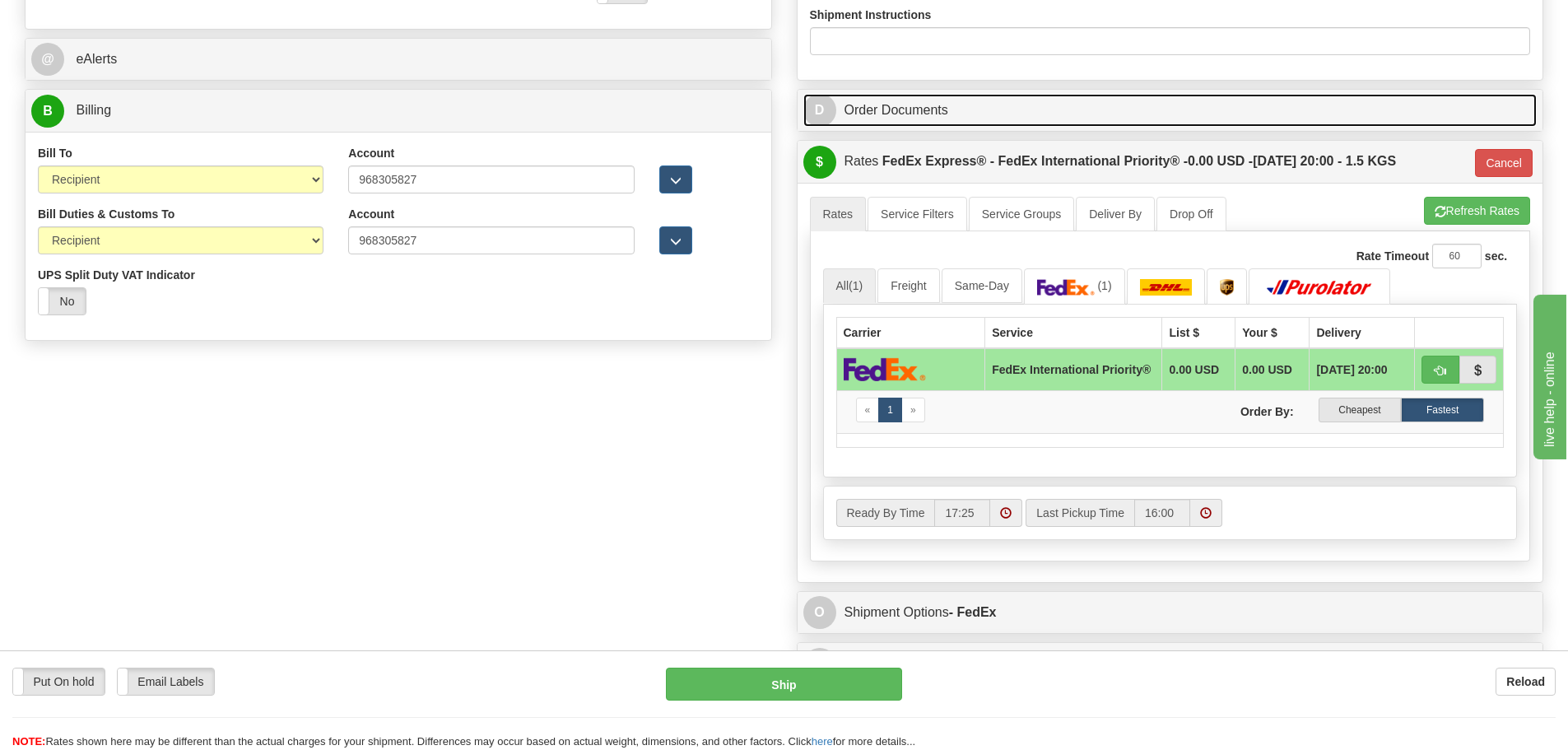
scroll to position [741, 0]
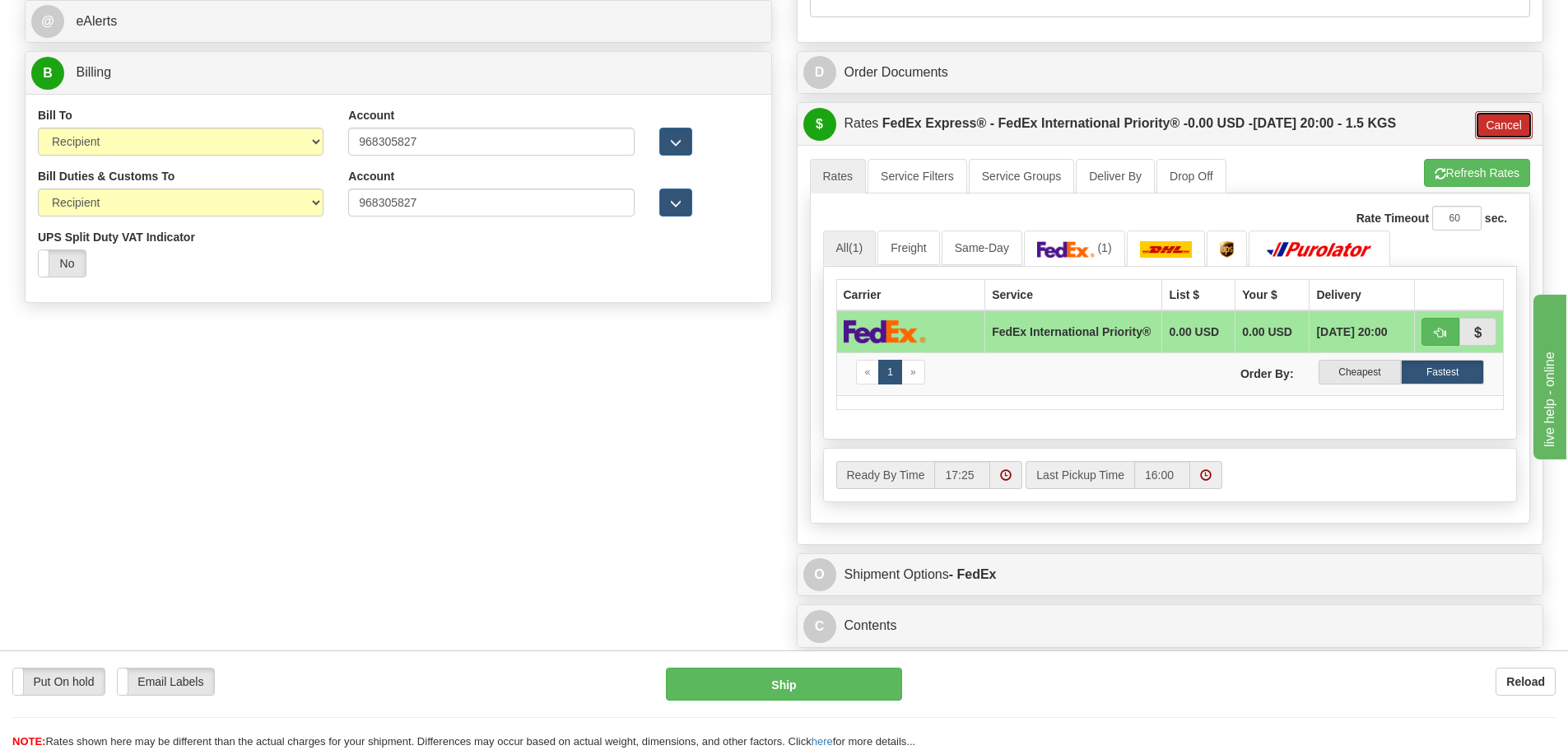
click at [1500, 120] on button "Cancel" at bounding box center [1504, 125] width 58 height 28
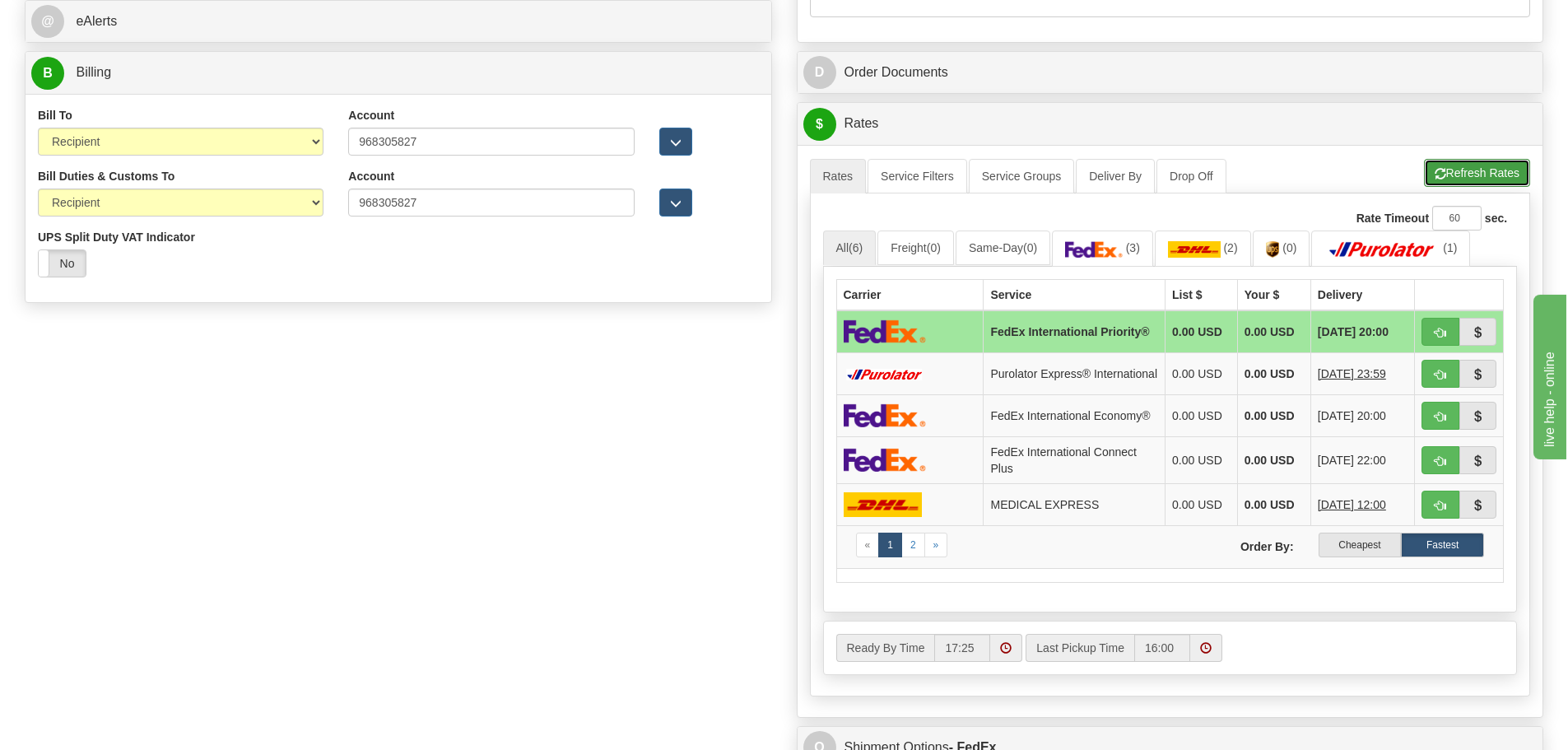
click at [1462, 177] on button "Refresh Rates" at bounding box center [1477, 173] width 107 height 28
click at [1191, 246] on img at bounding box center [1194, 249] width 52 height 17
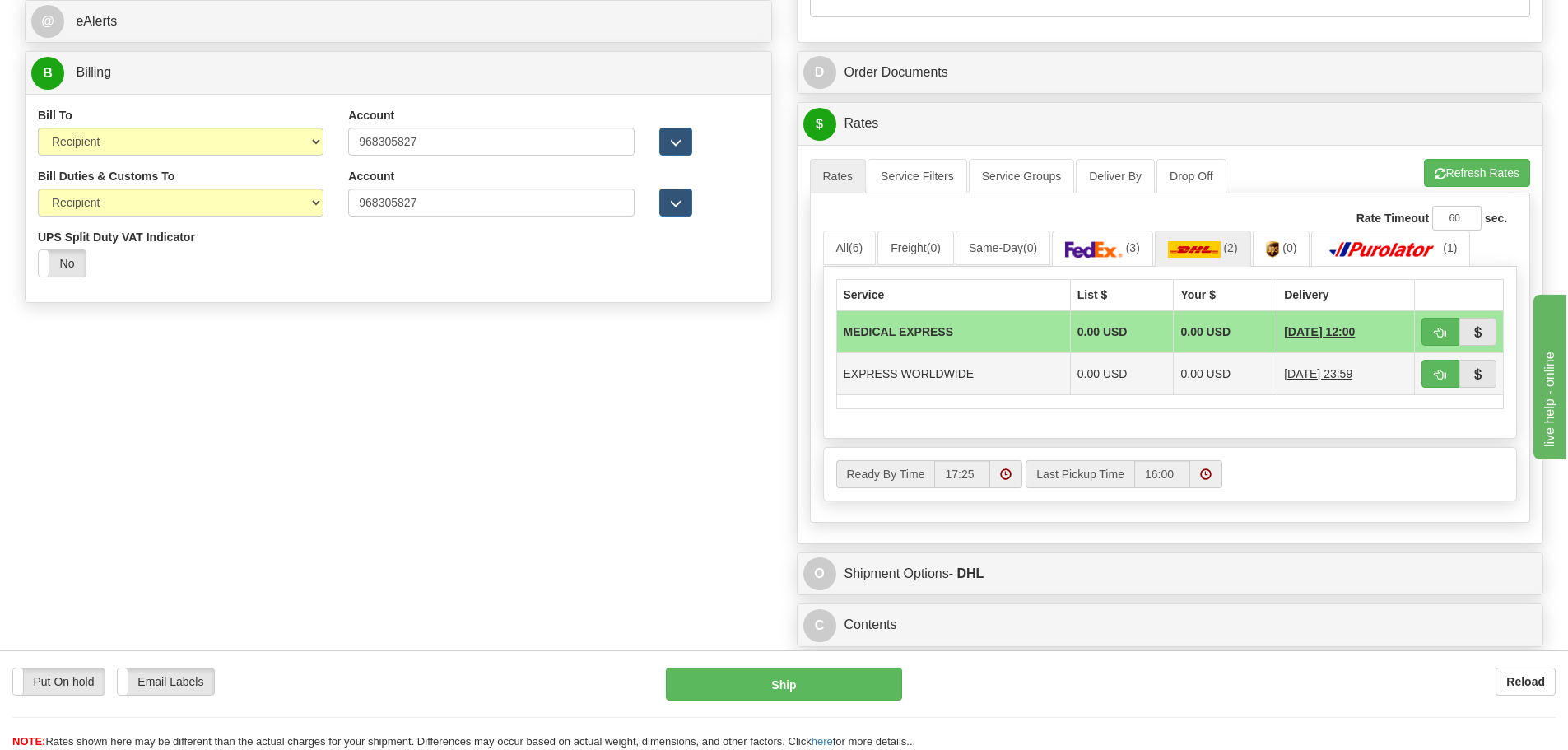
click at [944, 364] on td "EXPRESS WORLDWIDE" at bounding box center [953, 373] width 234 height 42
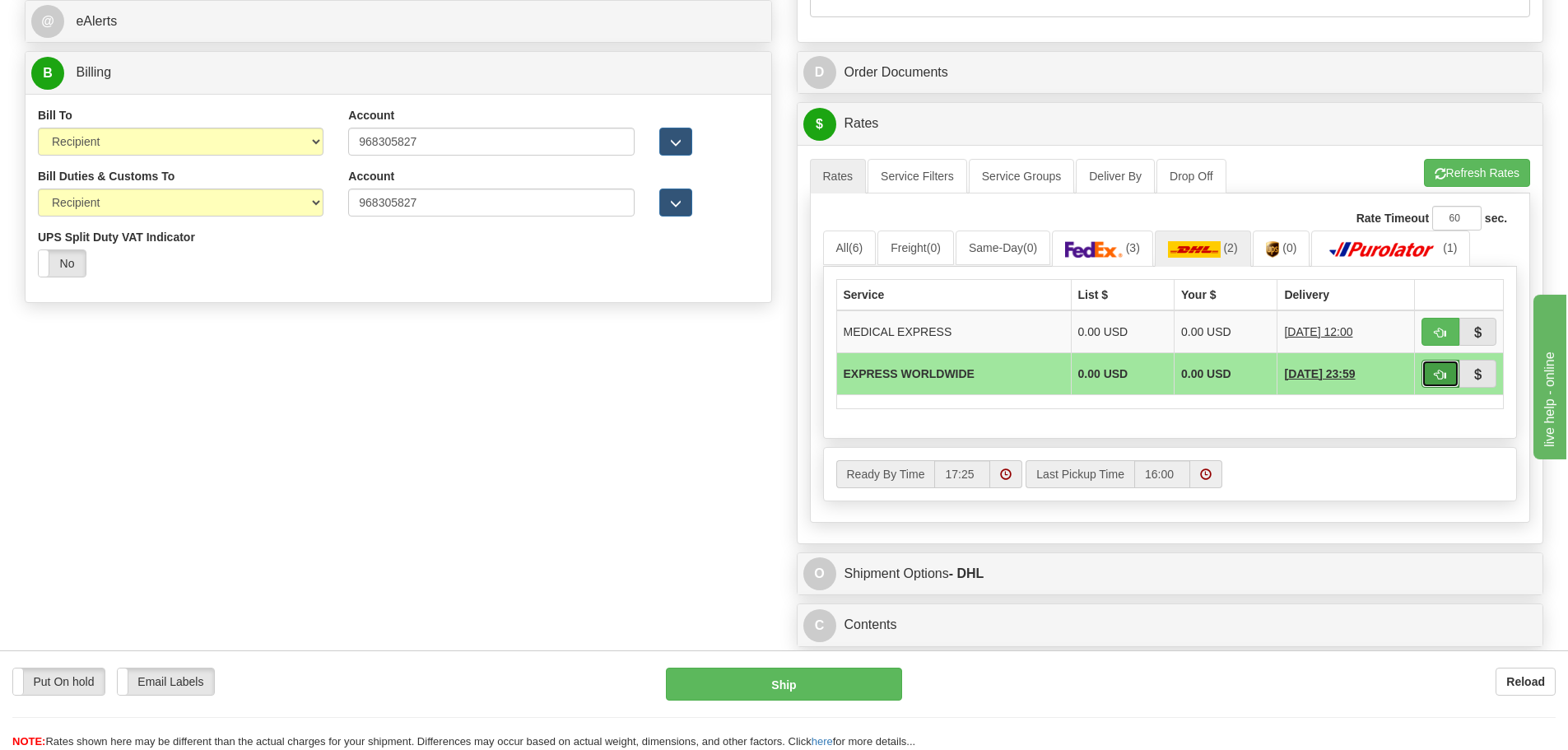
click at [1440, 374] on span "button" at bounding box center [1441, 375] width 11 height 10
type input "P"
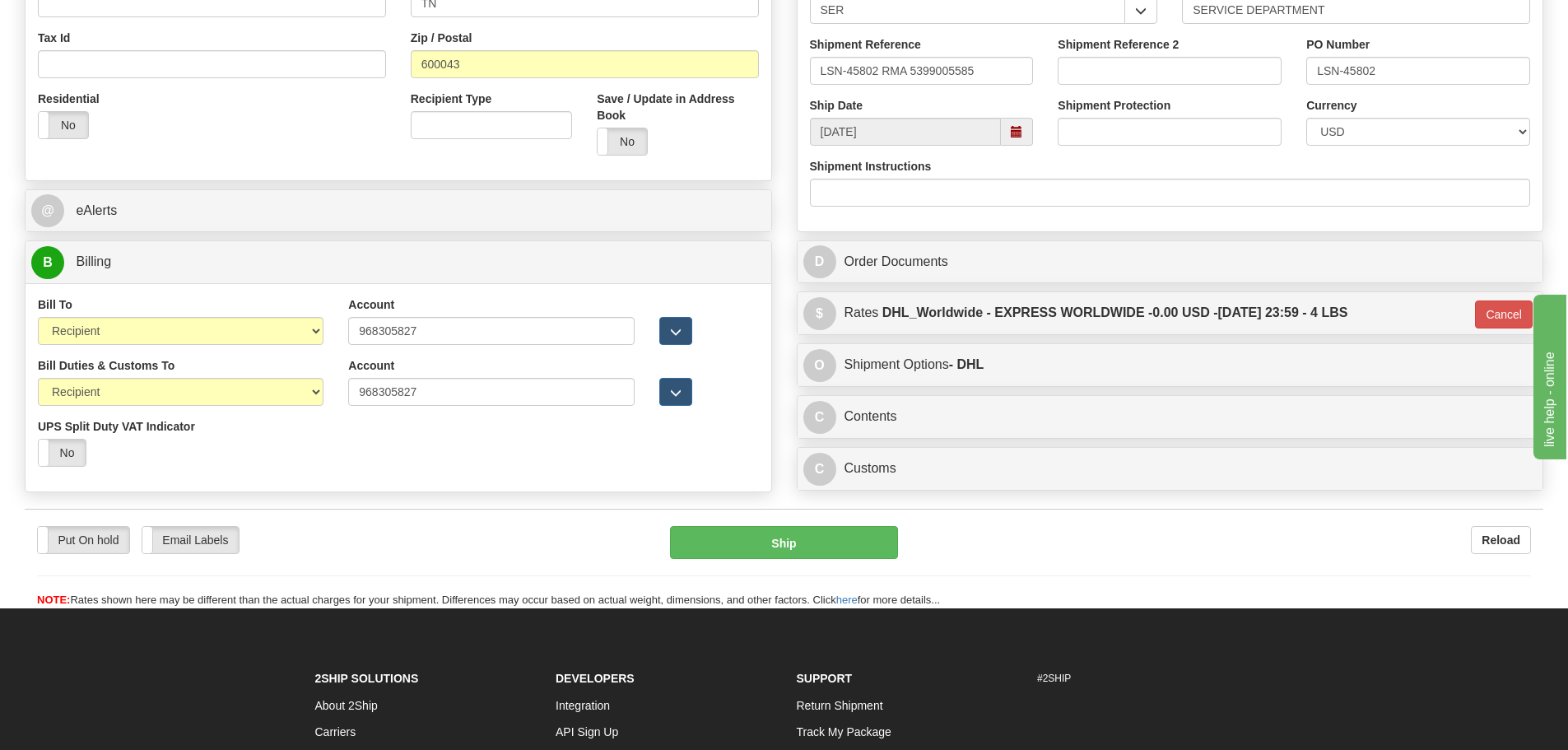
scroll to position [493, 0]
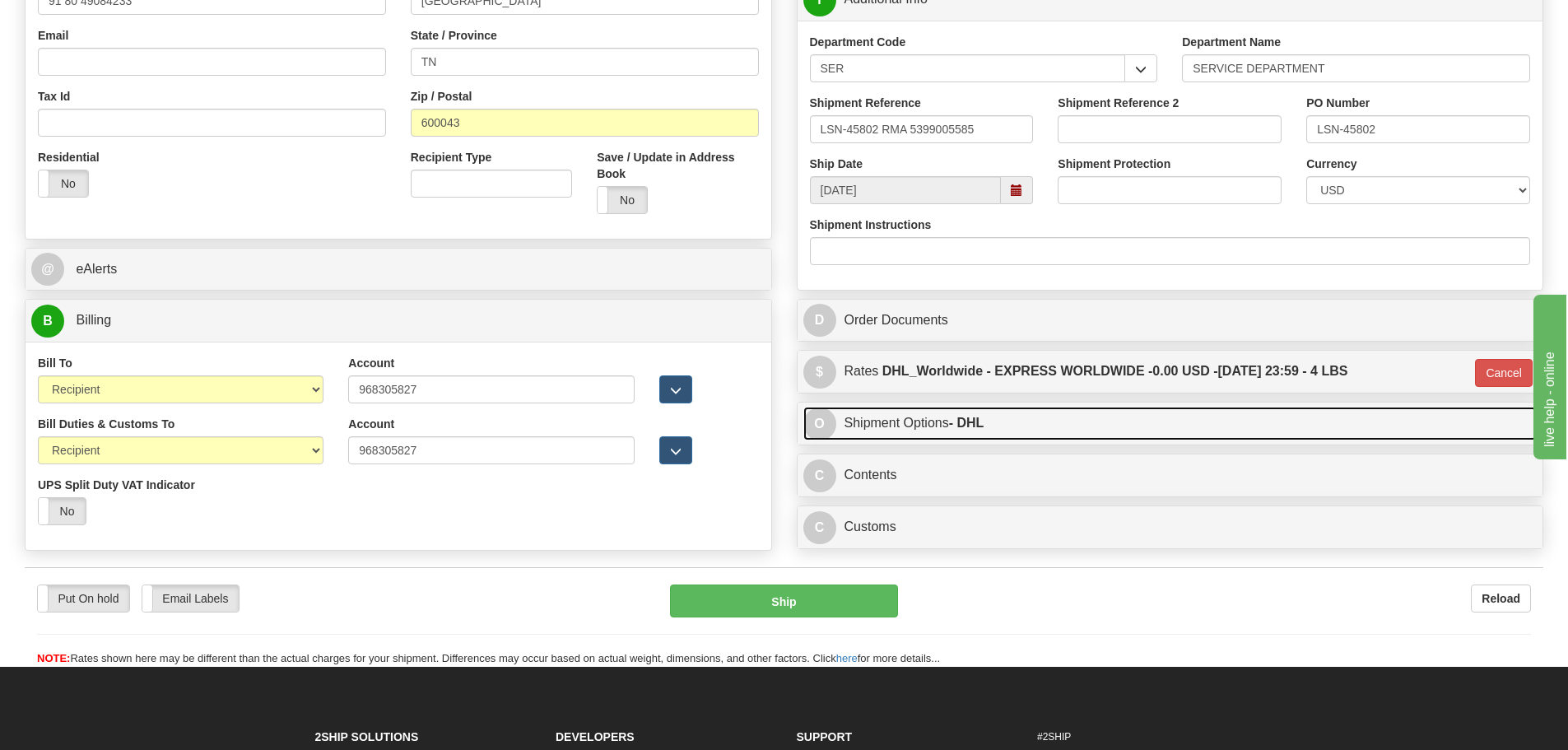
click at [877, 417] on link "O Shipment Options - DHL" at bounding box center [1171, 423] width 734 height 34
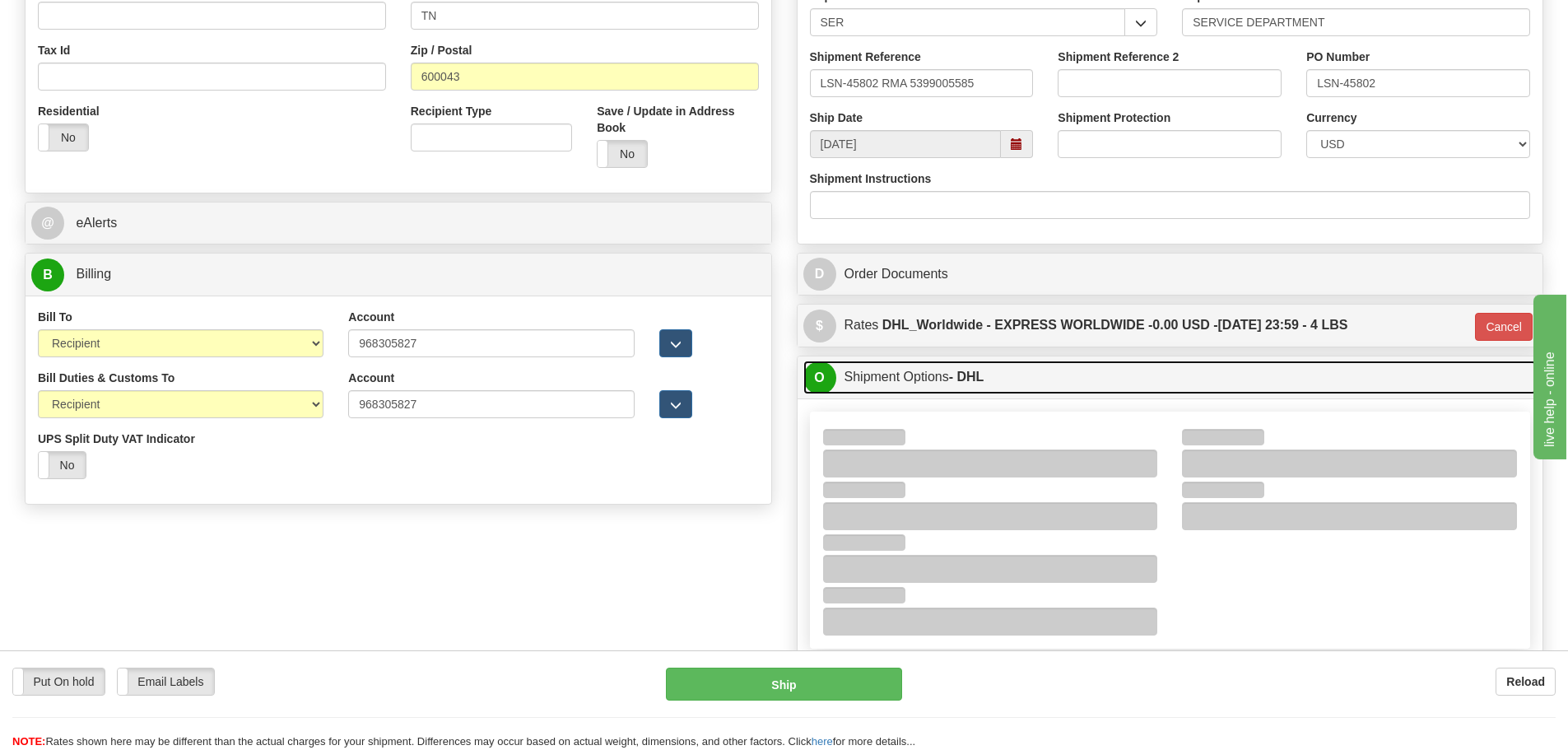
scroll to position [658, 0]
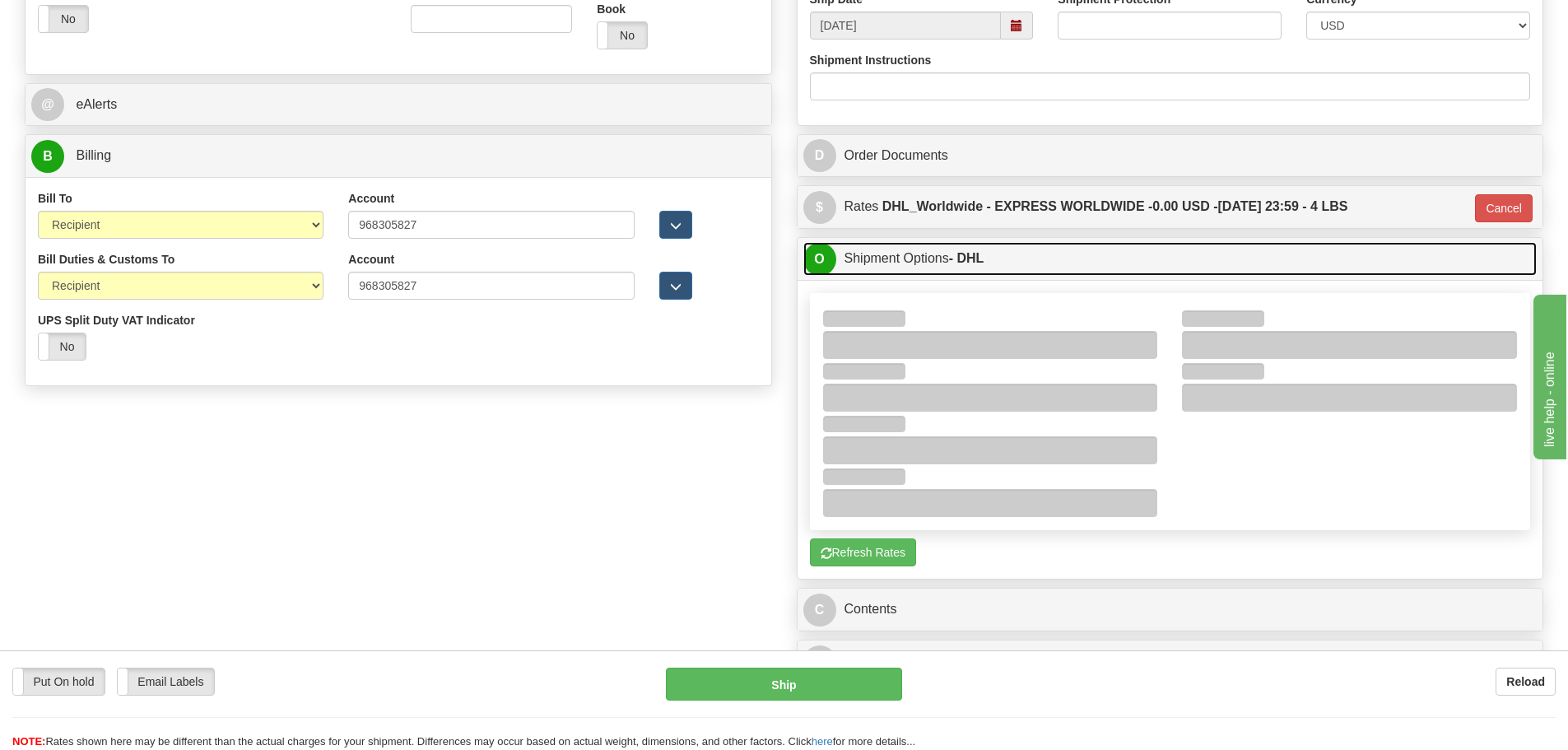
click at [922, 253] on link "O Shipment Options - DHL" at bounding box center [1171, 259] width 734 height 34
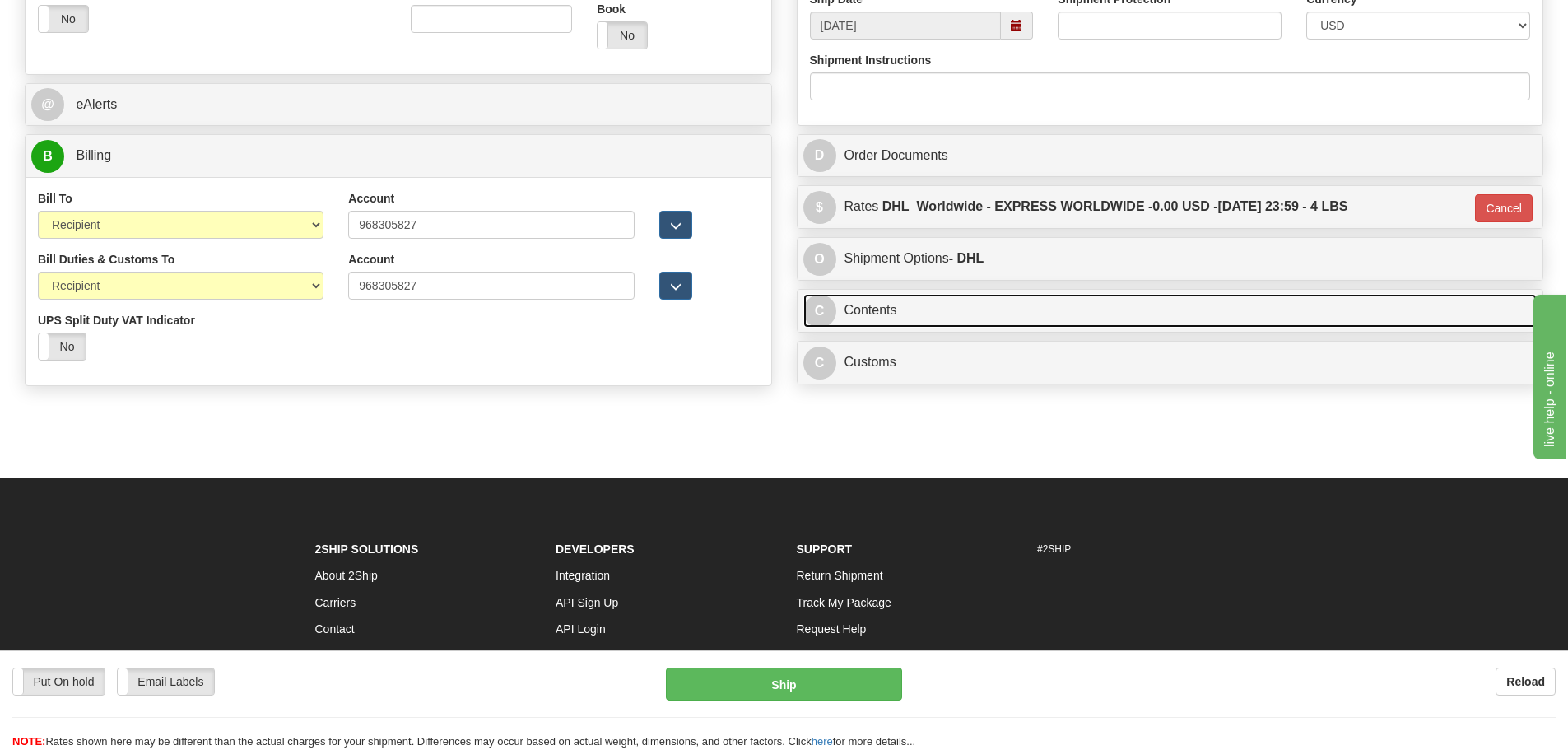
click at [858, 305] on link "C Contents" at bounding box center [1171, 311] width 734 height 34
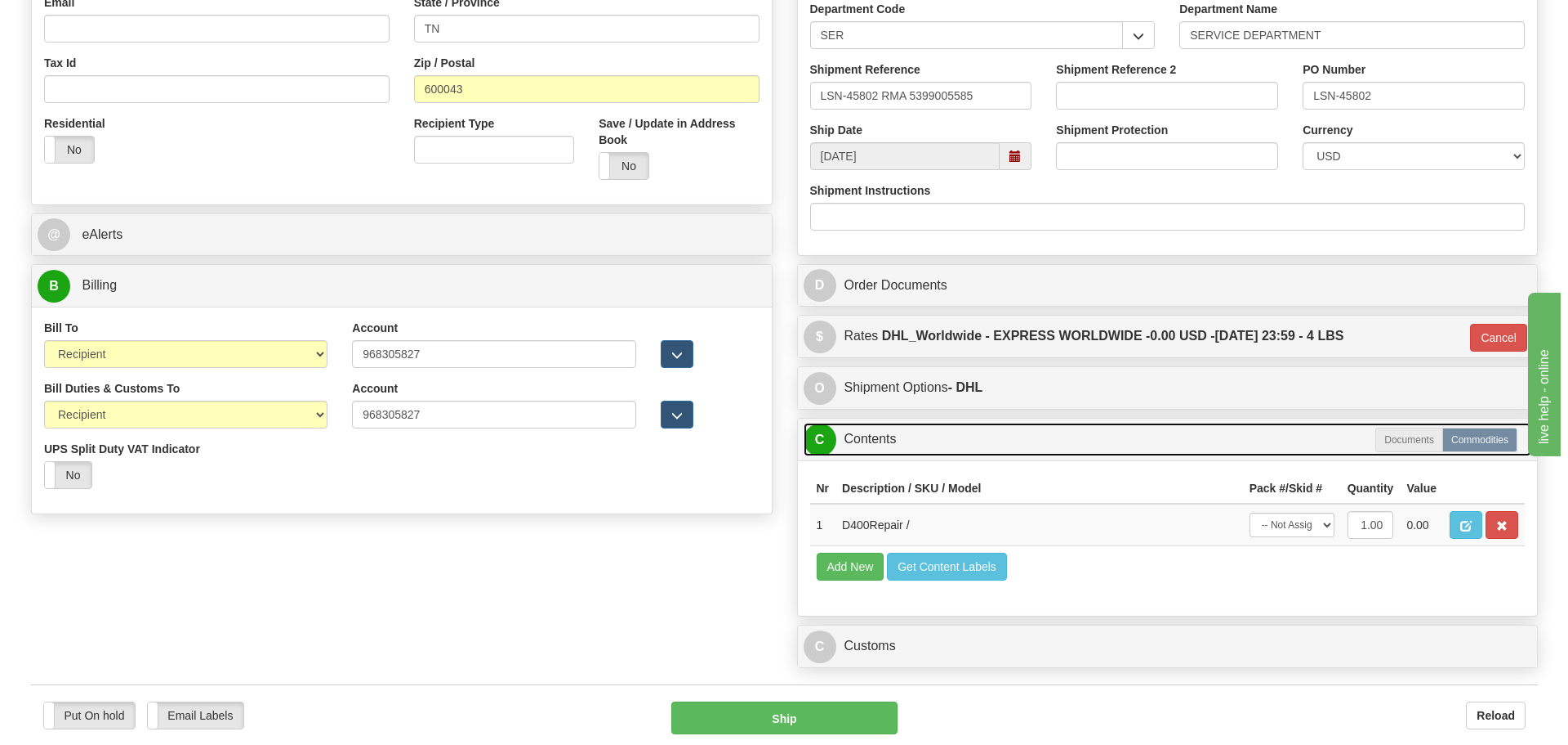
scroll to position [490, 0]
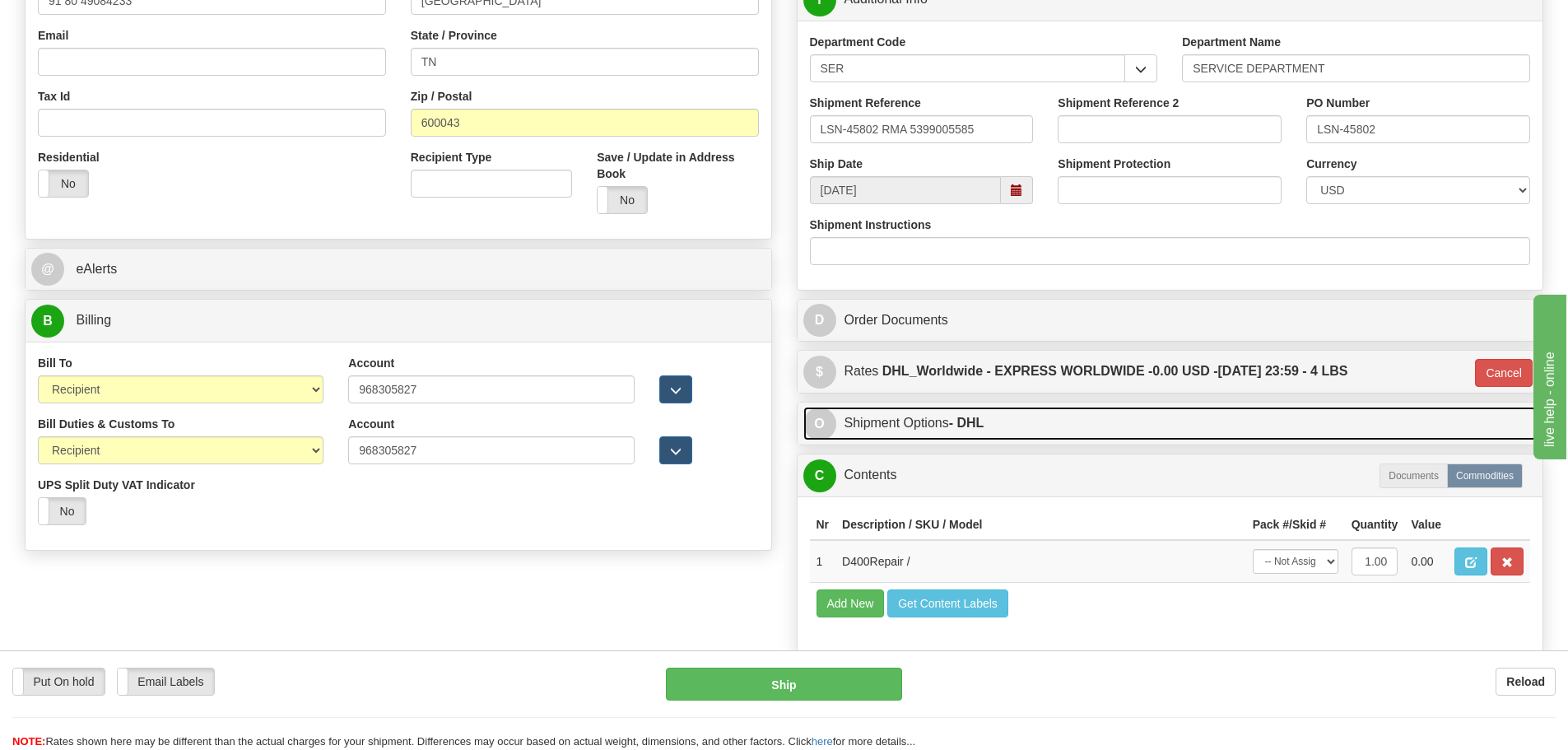
click at [862, 425] on link "O Shipment Options - DHL" at bounding box center [1171, 423] width 734 height 34
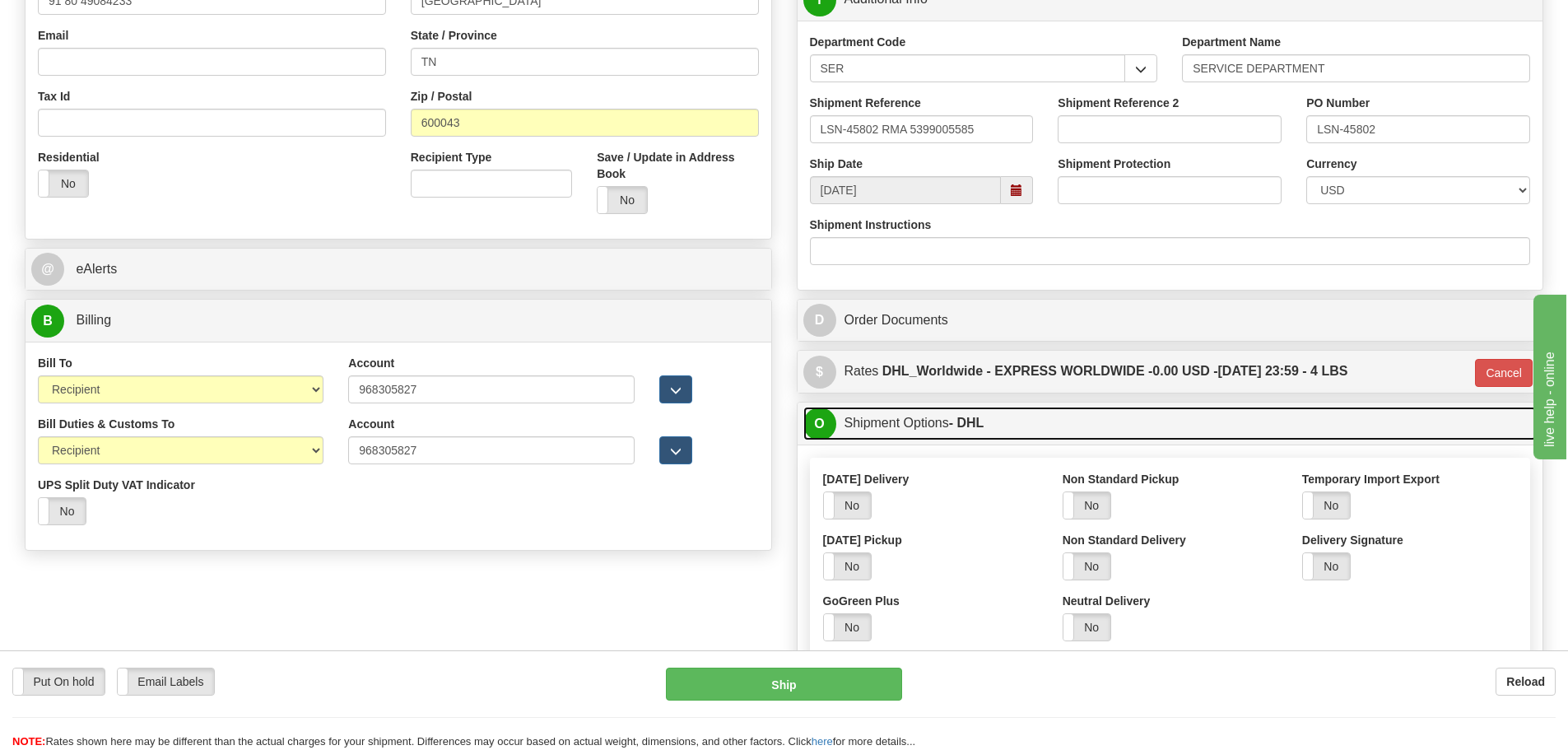
click at [872, 425] on link "O Shipment Options - DHL" at bounding box center [1171, 423] width 734 height 34
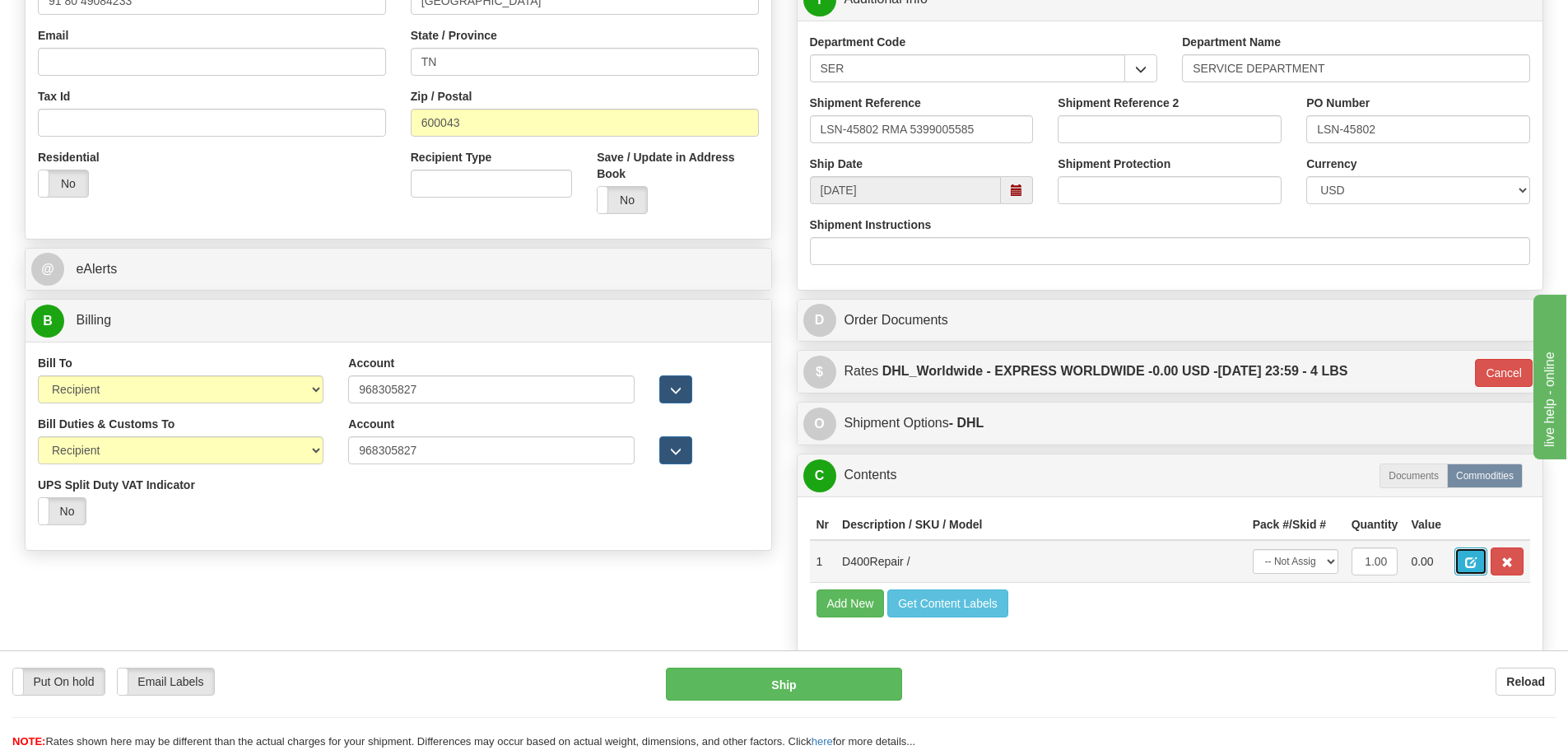
click at [1467, 557] on span "button" at bounding box center [1471, 561] width 11 height 10
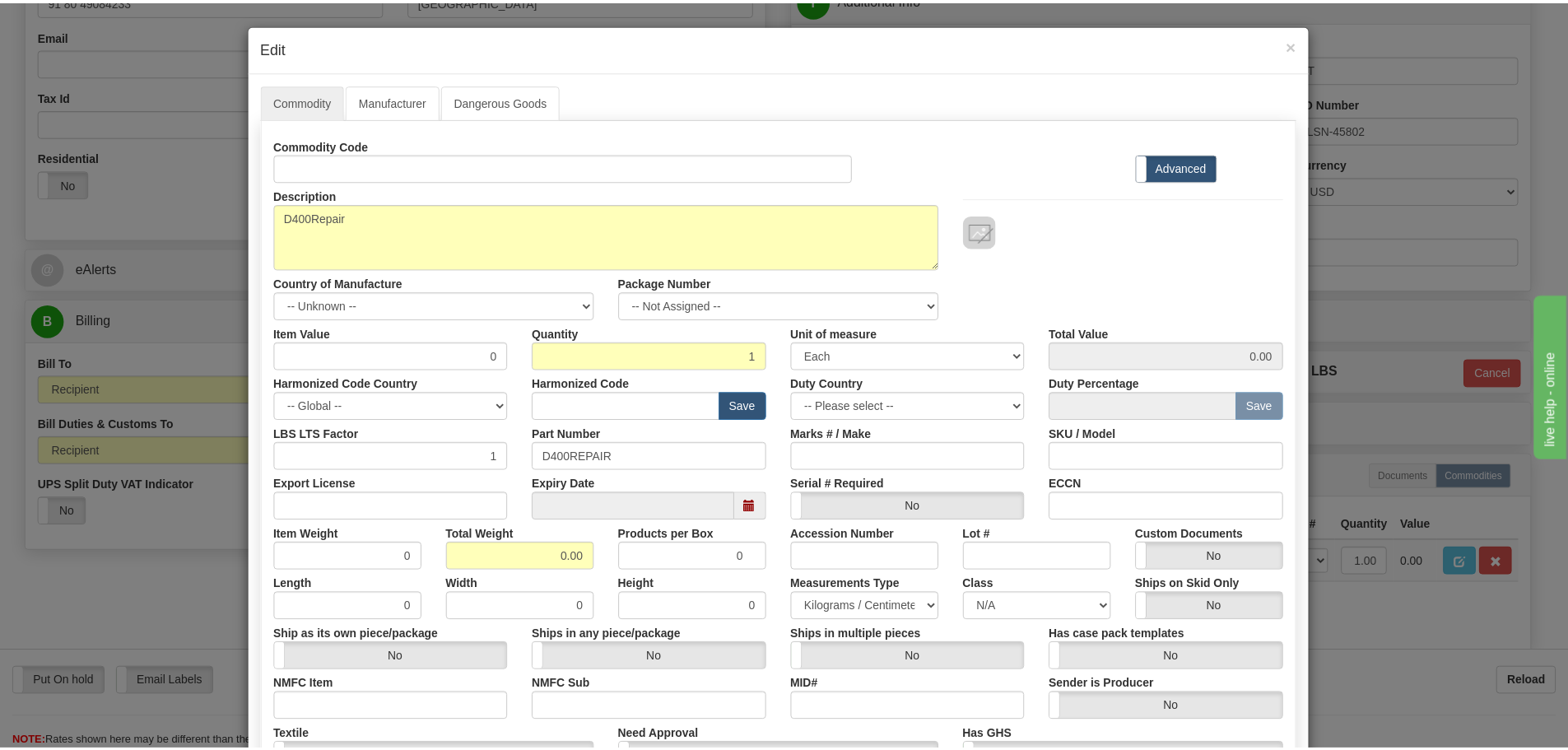
scroll to position [0, 0]
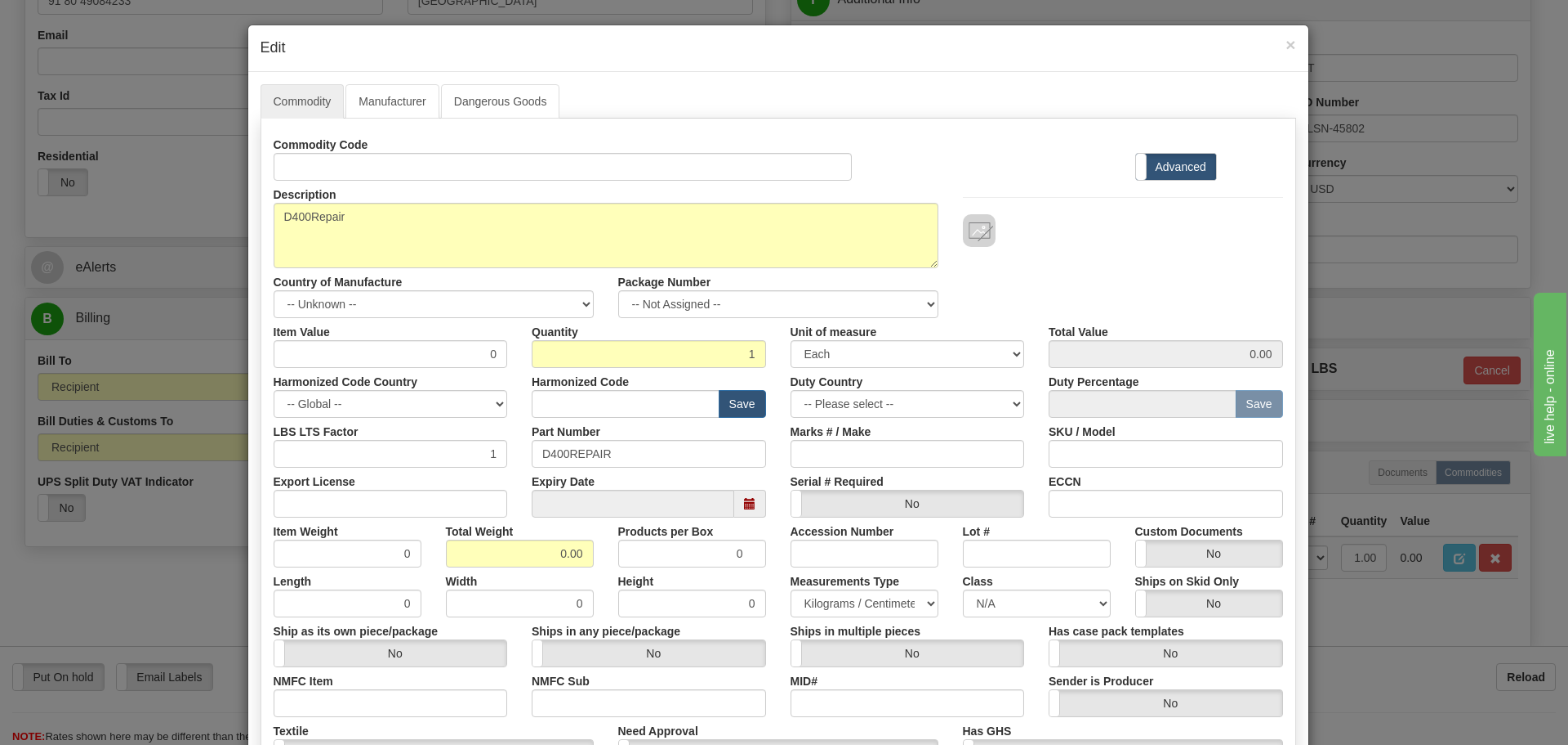
click at [216, 194] on div "× Edit Commodity Manufacturer Dangerous Goods Commodity Code Standard Advanced …" at bounding box center [784, 372] width 1568 height 745
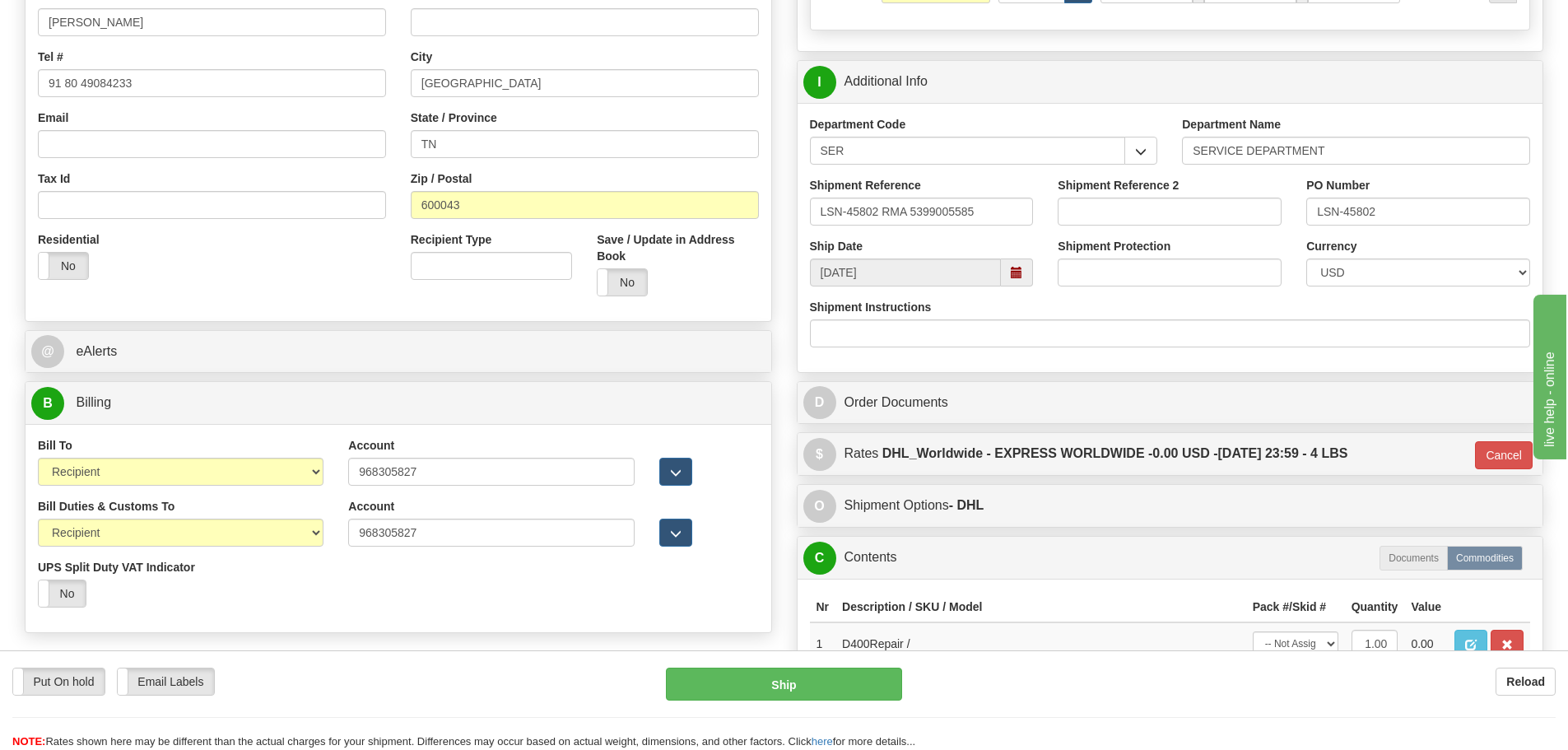
scroll to position [163, 0]
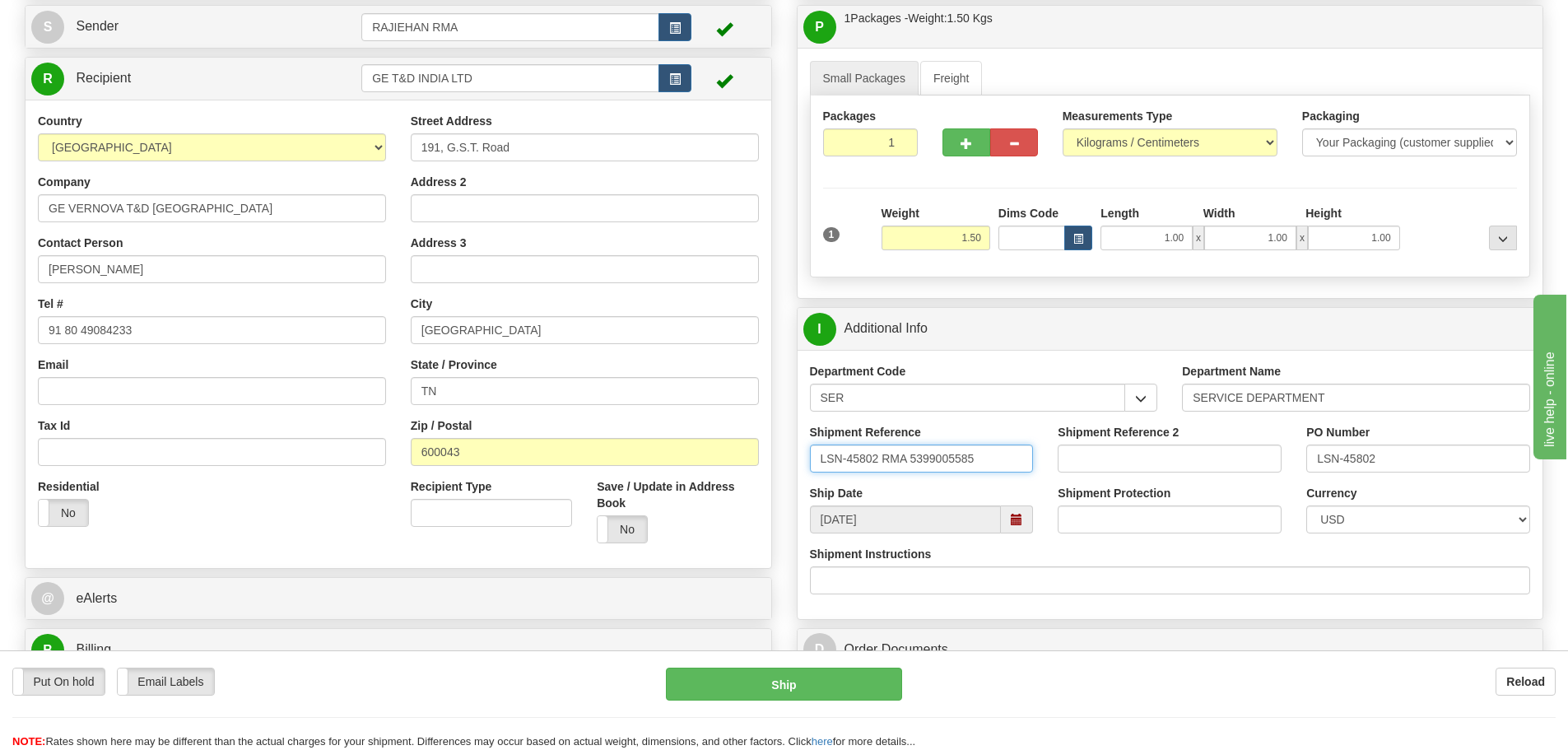
drag, startPoint x: 877, startPoint y: 455, endPoint x: 815, endPoint y: 453, distance: 62.0
click at [815, 453] on input "LSN-45802 RMA 5399005585" at bounding box center [922, 459] width 224 height 28
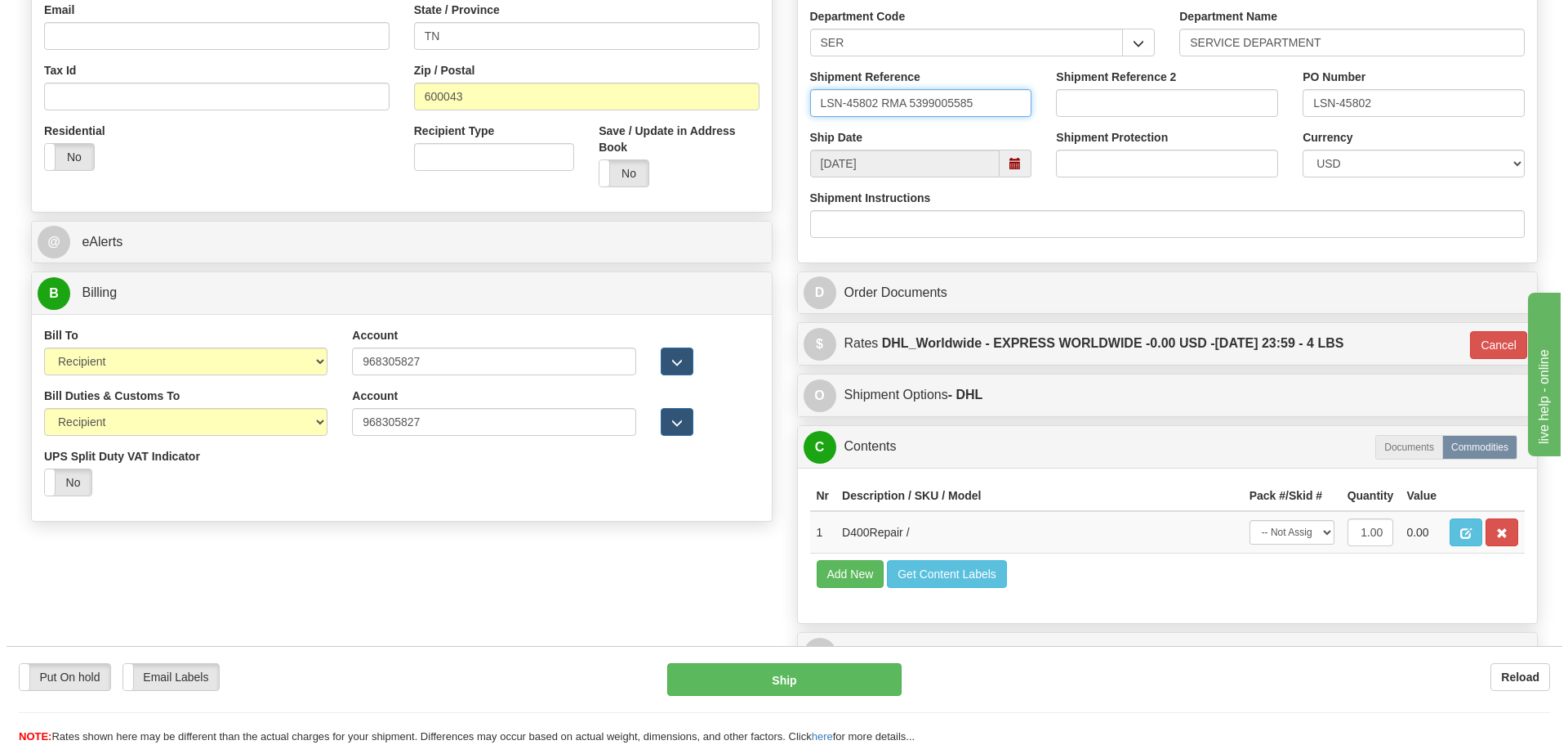
scroll to position [735, 0]
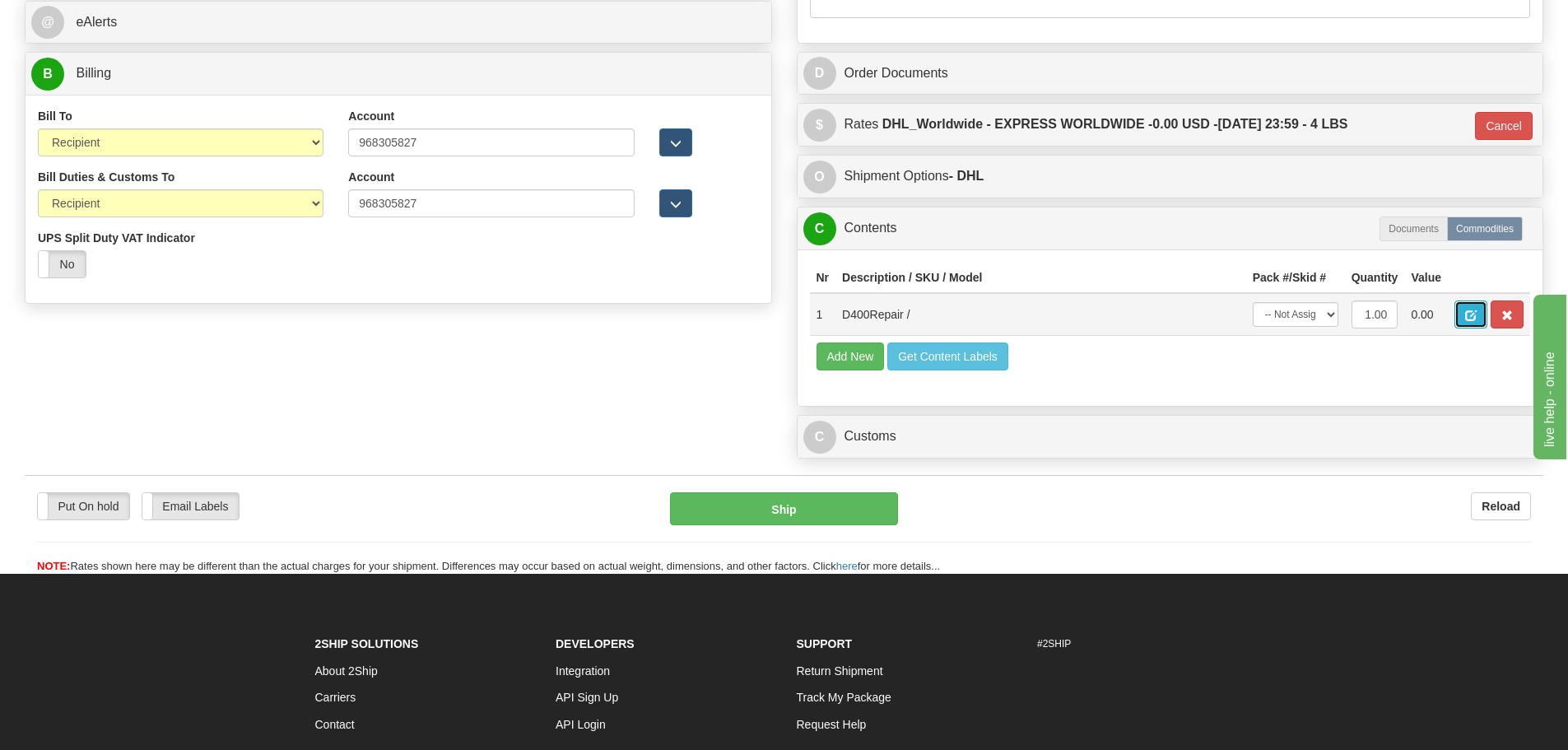
click at [1461, 313] on button "button" at bounding box center [1471, 315] width 33 height 28
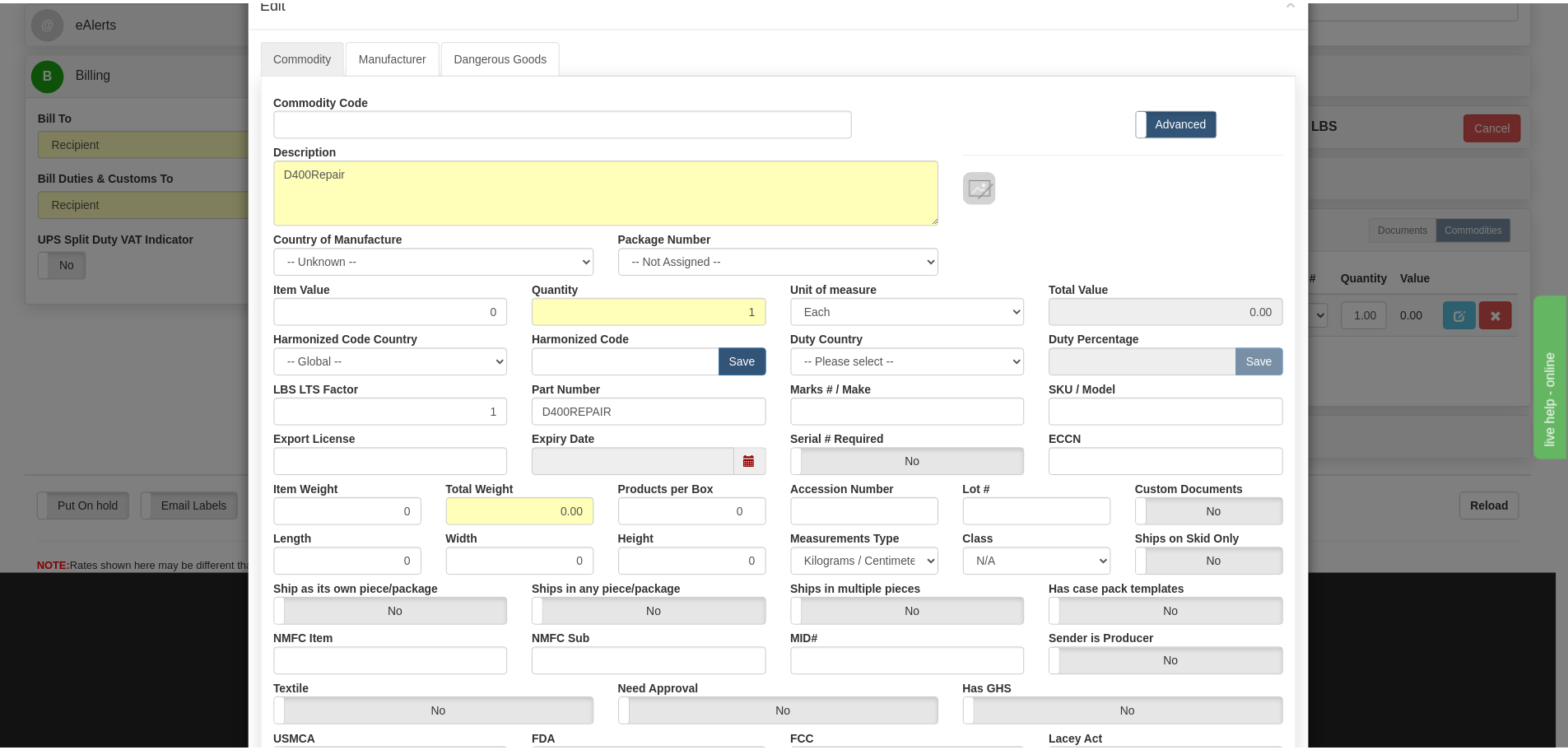
scroll to position [82, 0]
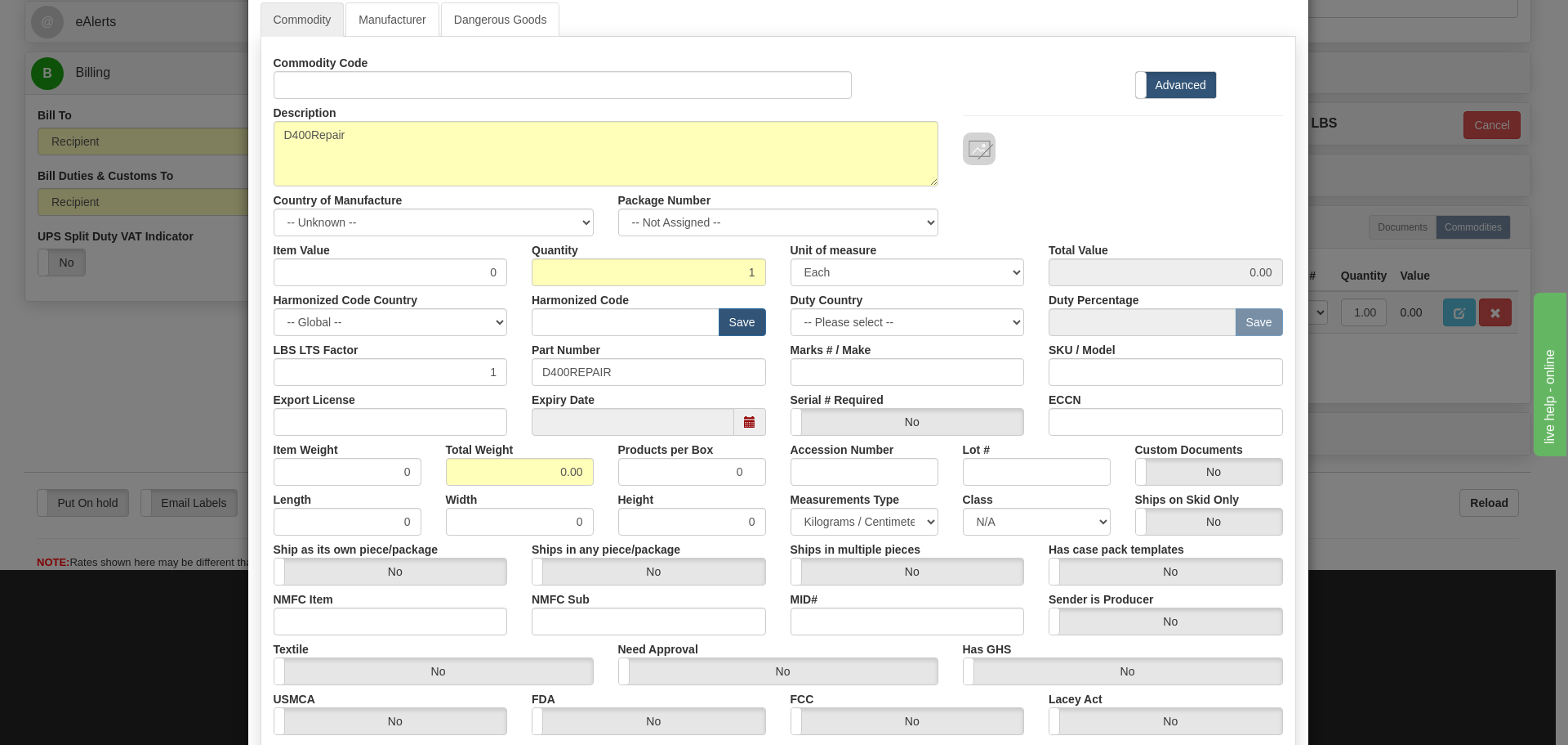
click at [183, 117] on div "× Edit Commodity Manufacturer Dangerous Goods Commodity Code Standard Advanced …" at bounding box center [784, 372] width 1568 height 745
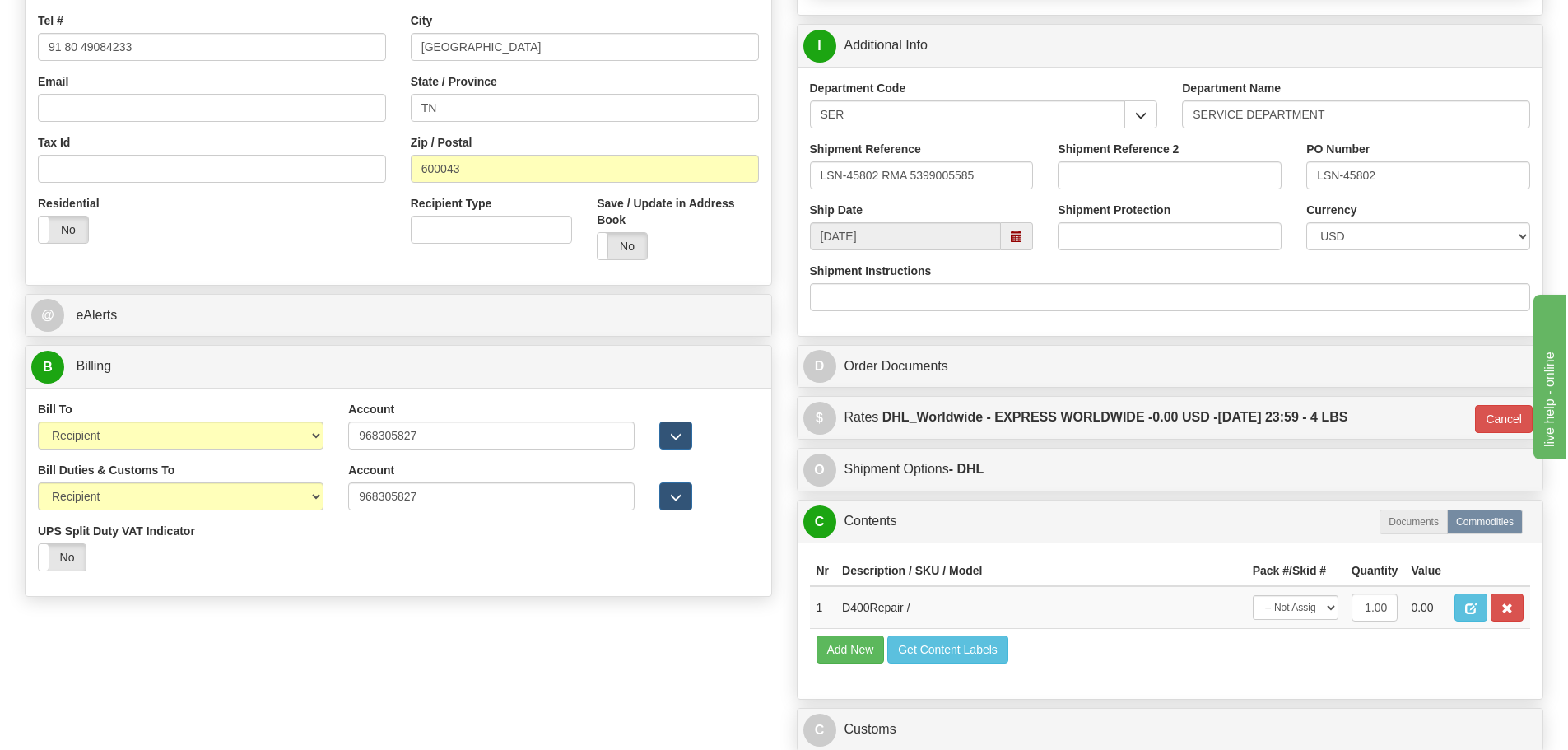
scroll to position [329, 0]
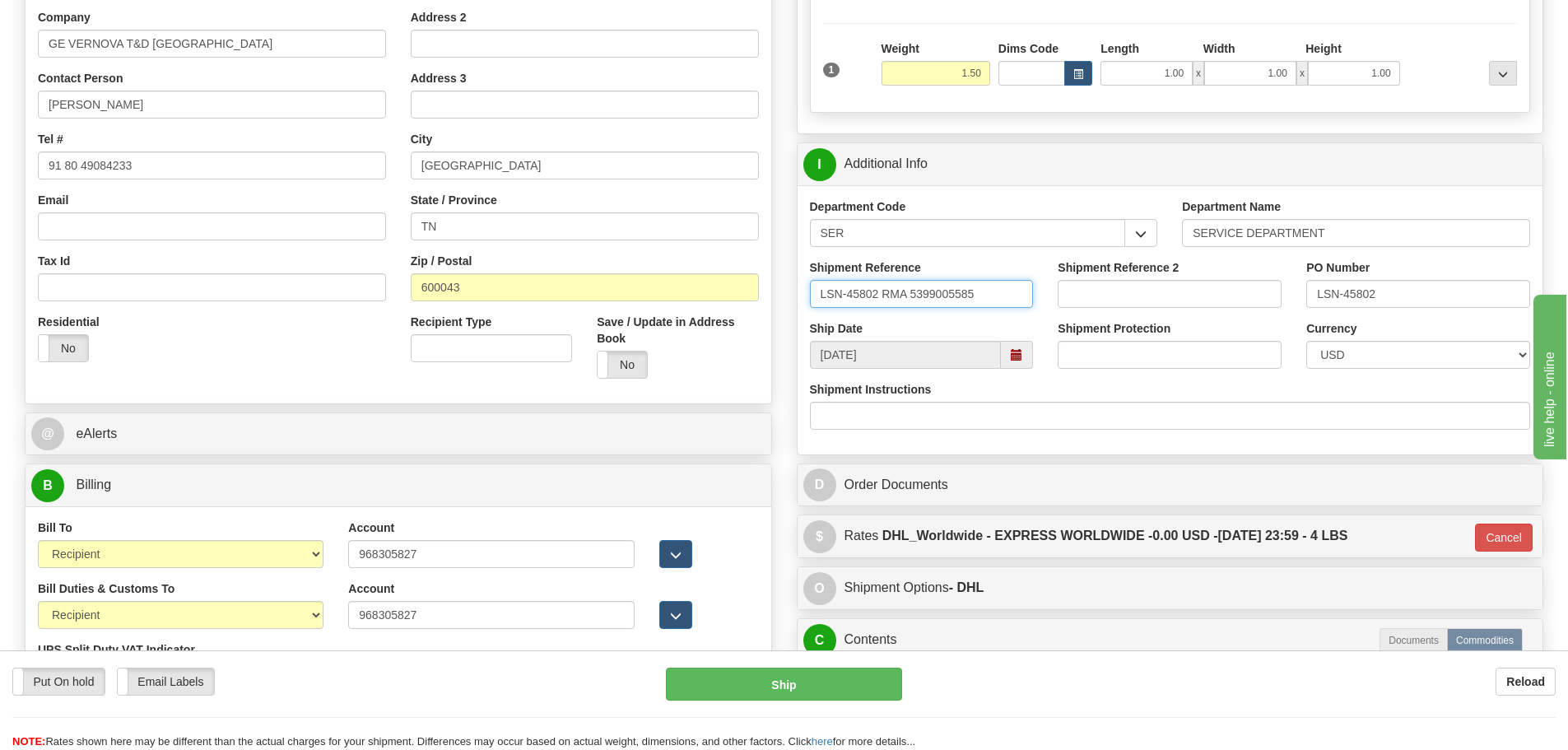
drag, startPoint x: 909, startPoint y: 296, endPoint x: 974, endPoint y: 296, distance: 65.0
click at [974, 296] on input "LSN-45802 RMA 5399005585" at bounding box center [922, 294] width 224 height 28
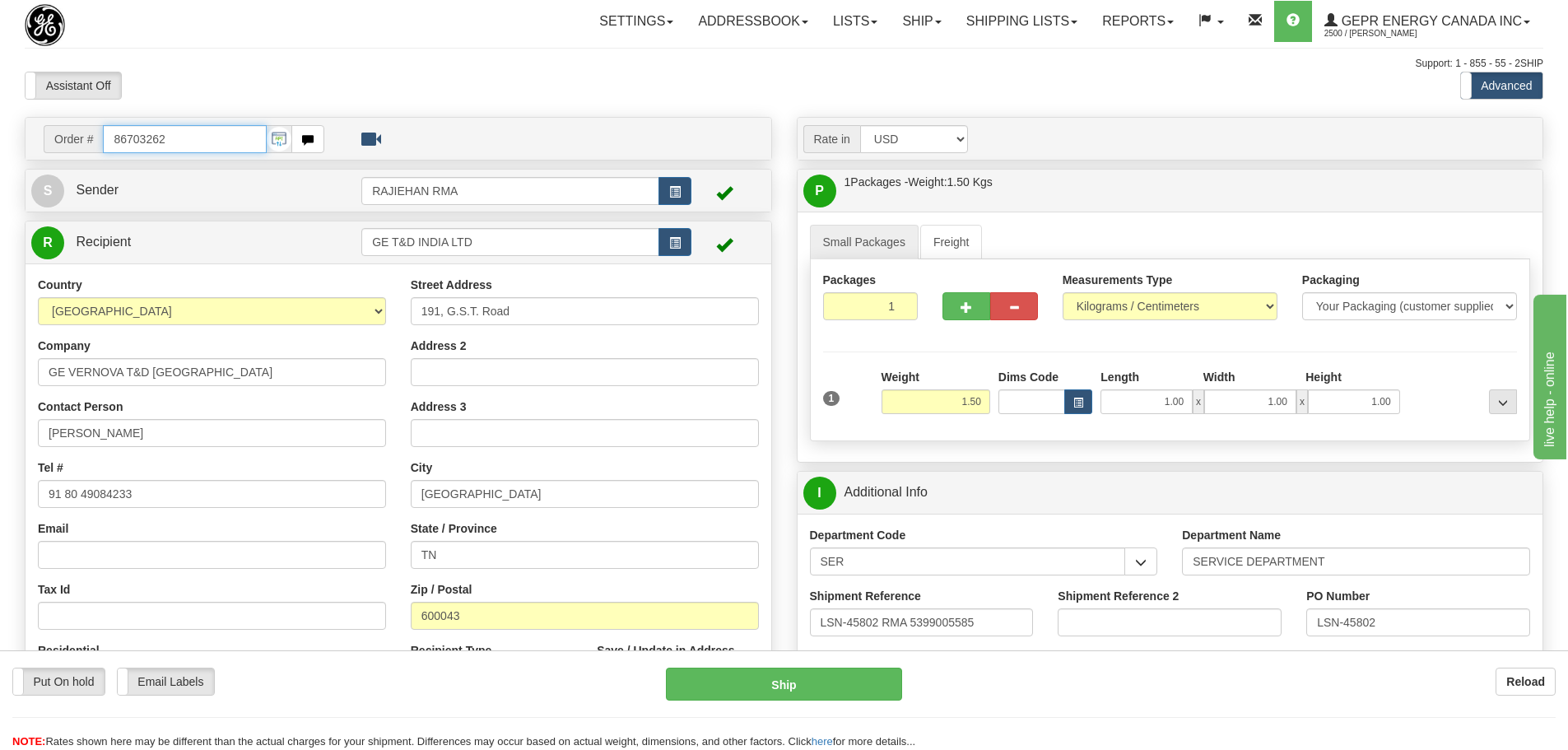
drag, startPoint x: 183, startPoint y: 133, endPoint x: 107, endPoint y: 140, distance: 76.3
click at [107, 140] on input "86703262" at bounding box center [184, 139] width 164 height 28
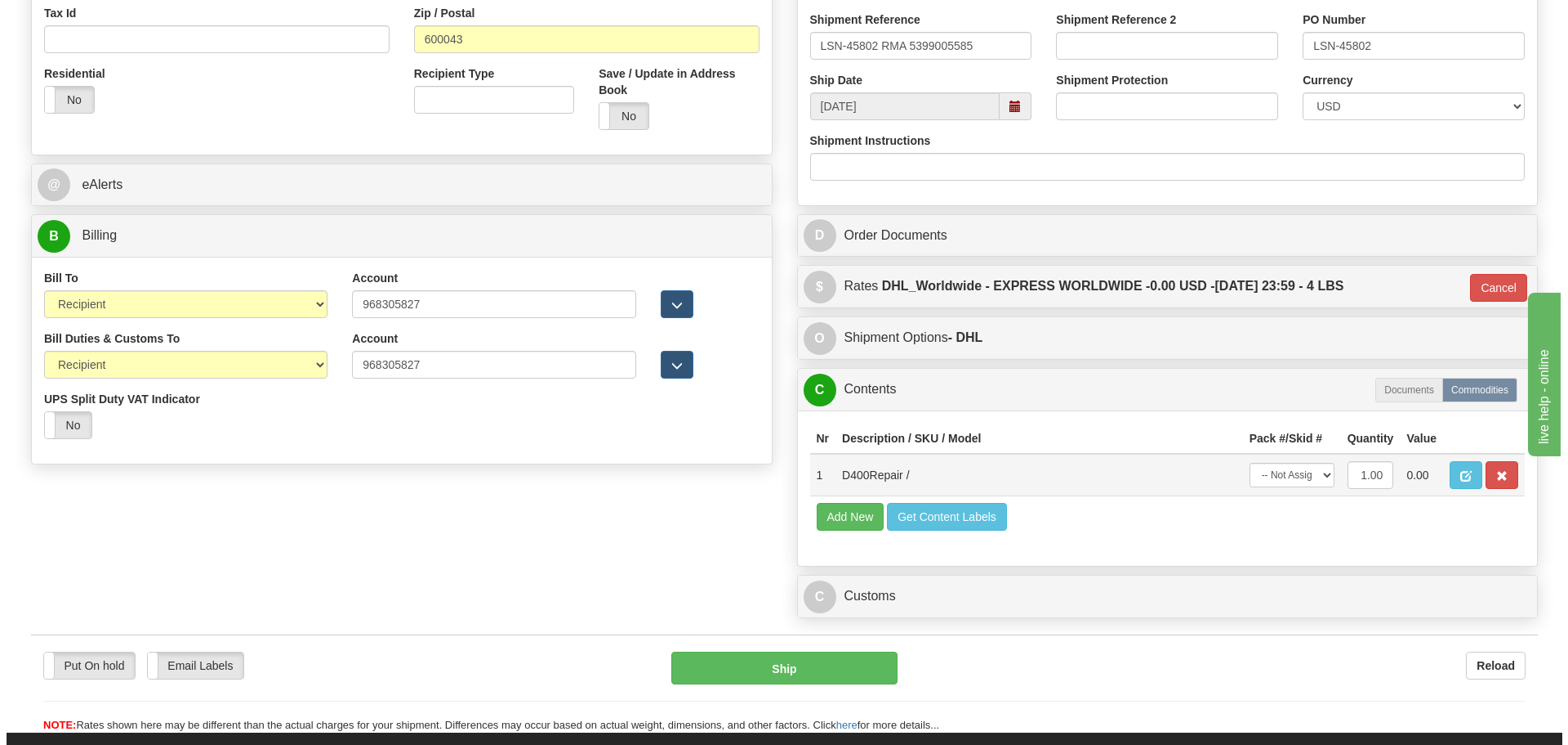
scroll to position [654, 0]
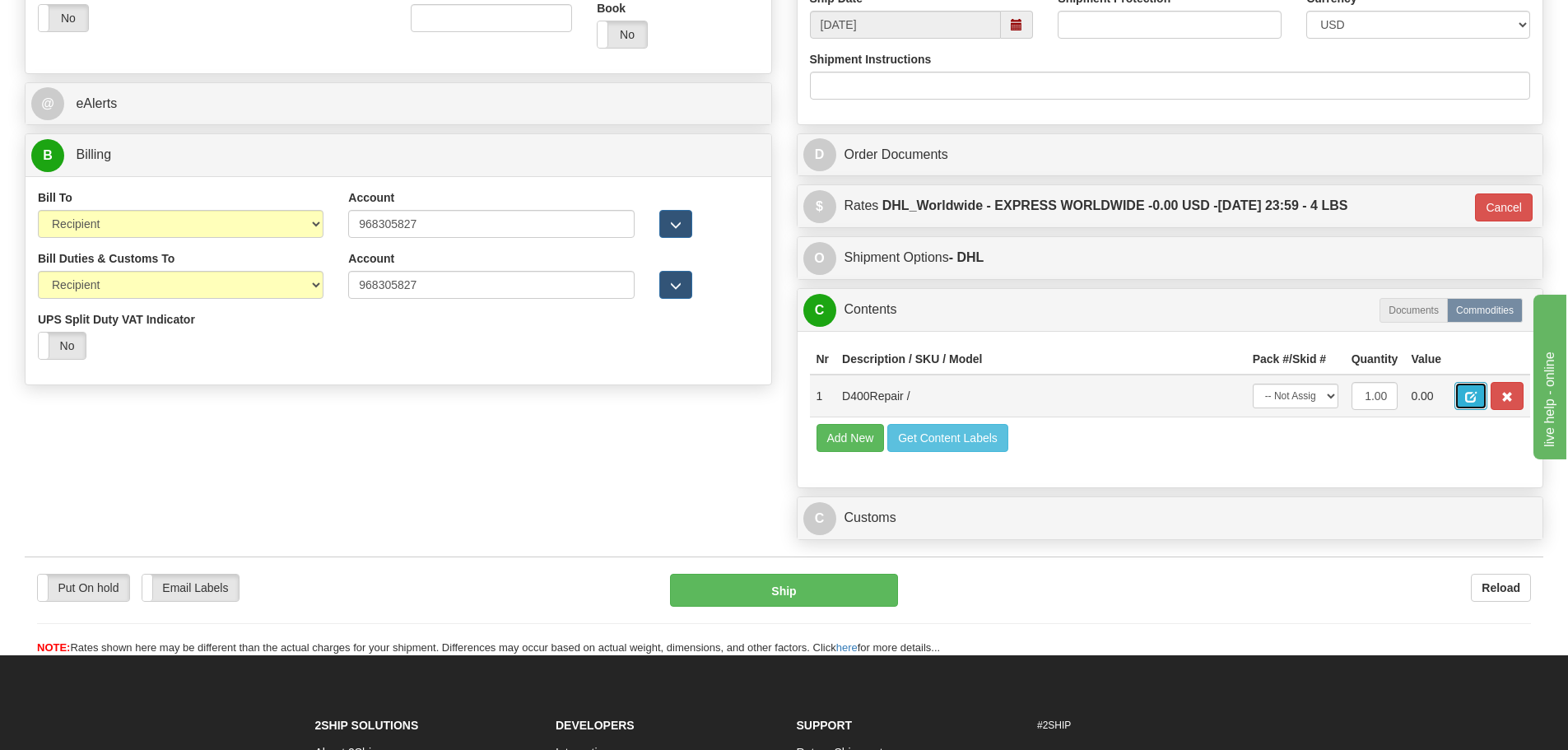
click at [1467, 391] on span "button" at bounding box center [1471, 396] width 11 height 10
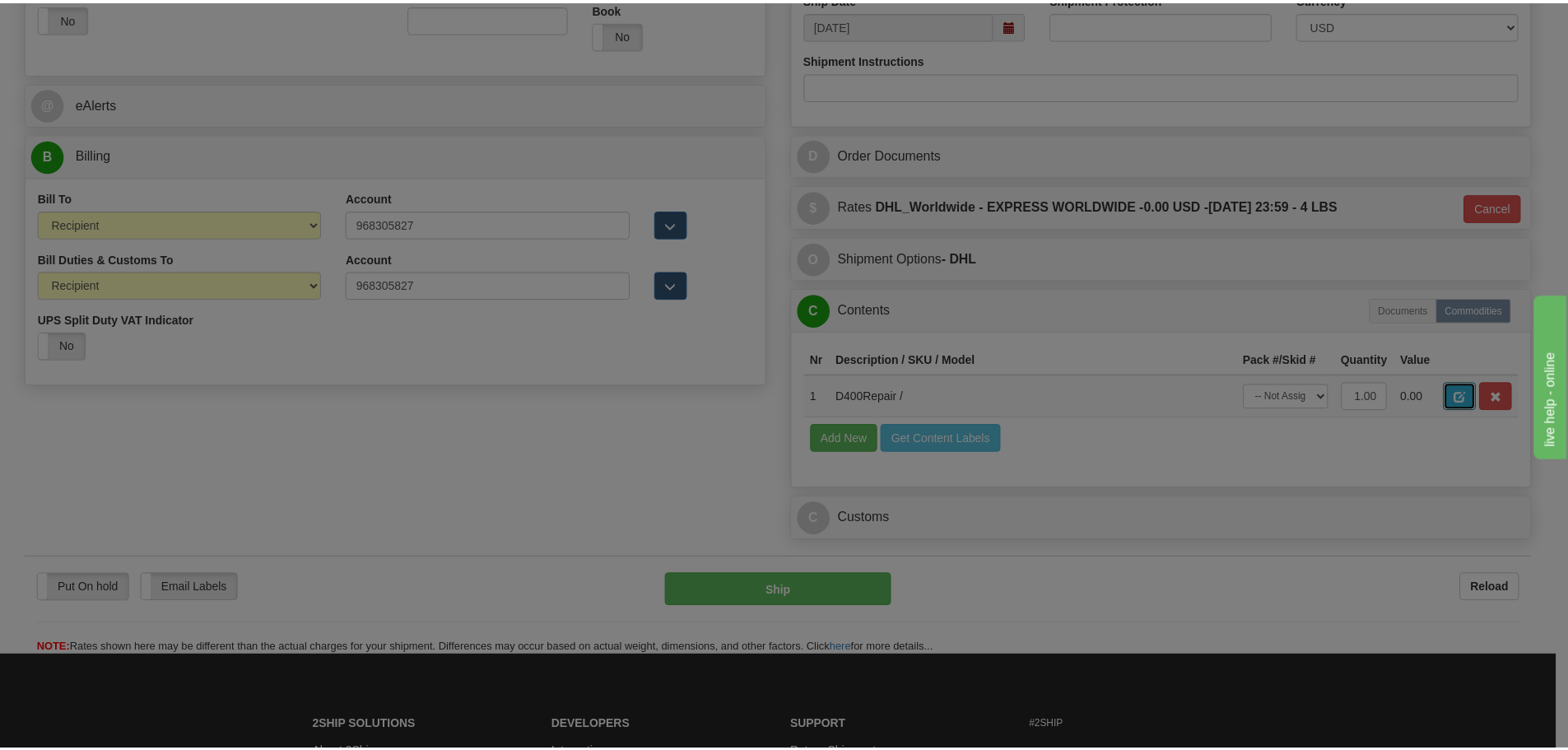
scroll to position [0, 0]
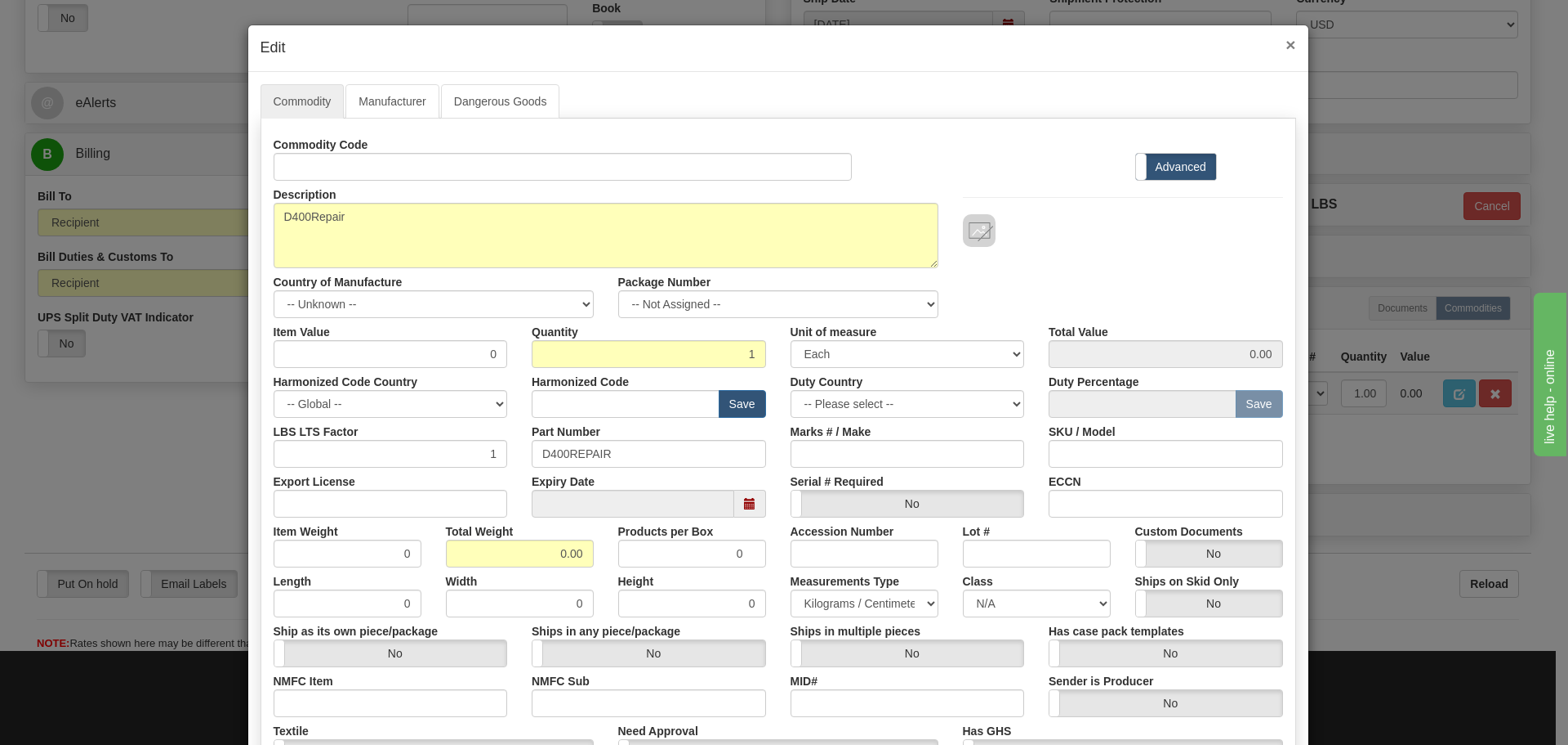
click at [1286, 45] on span "×" at bounding box center [1291, 45] width 10 height 19
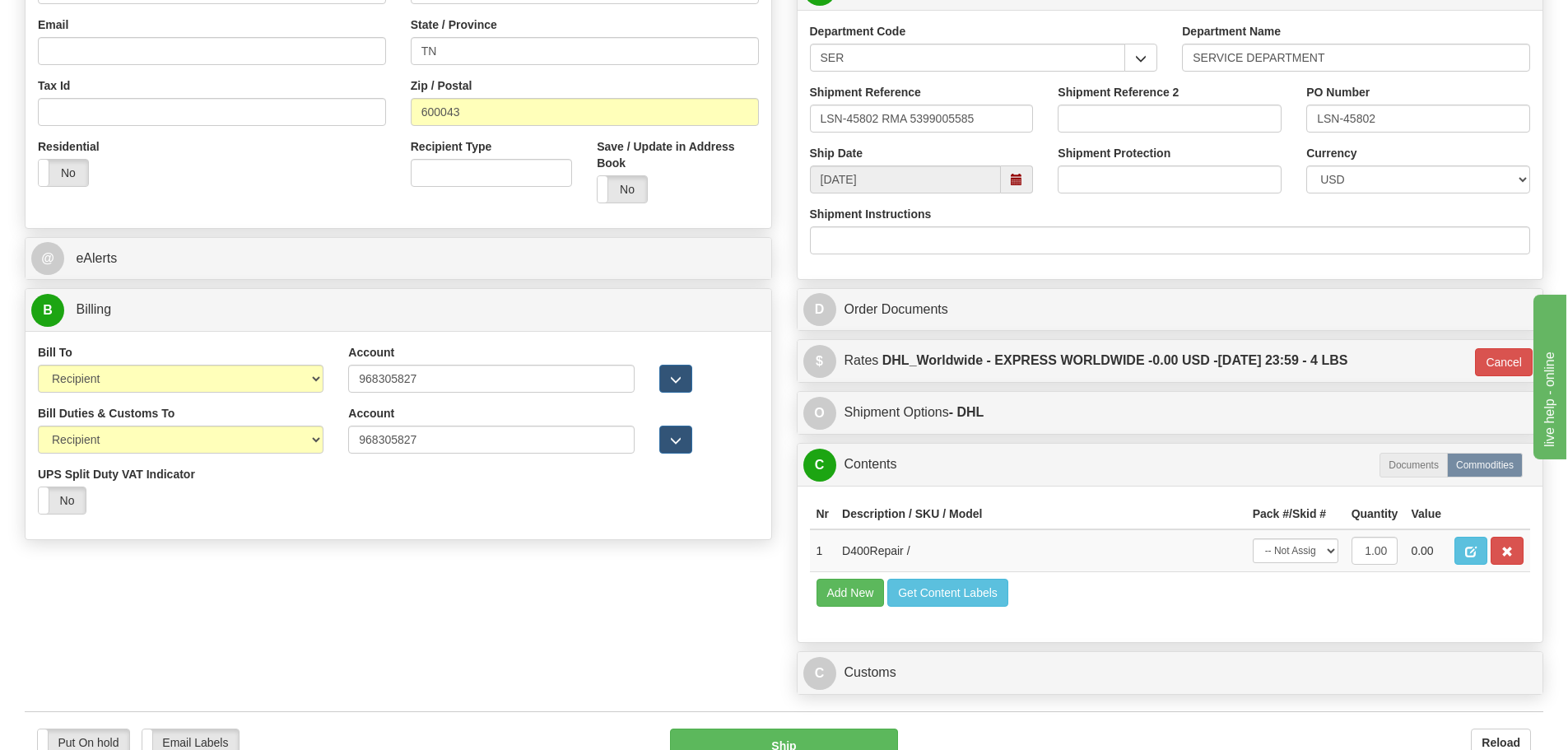
scroll to position [247, 0]
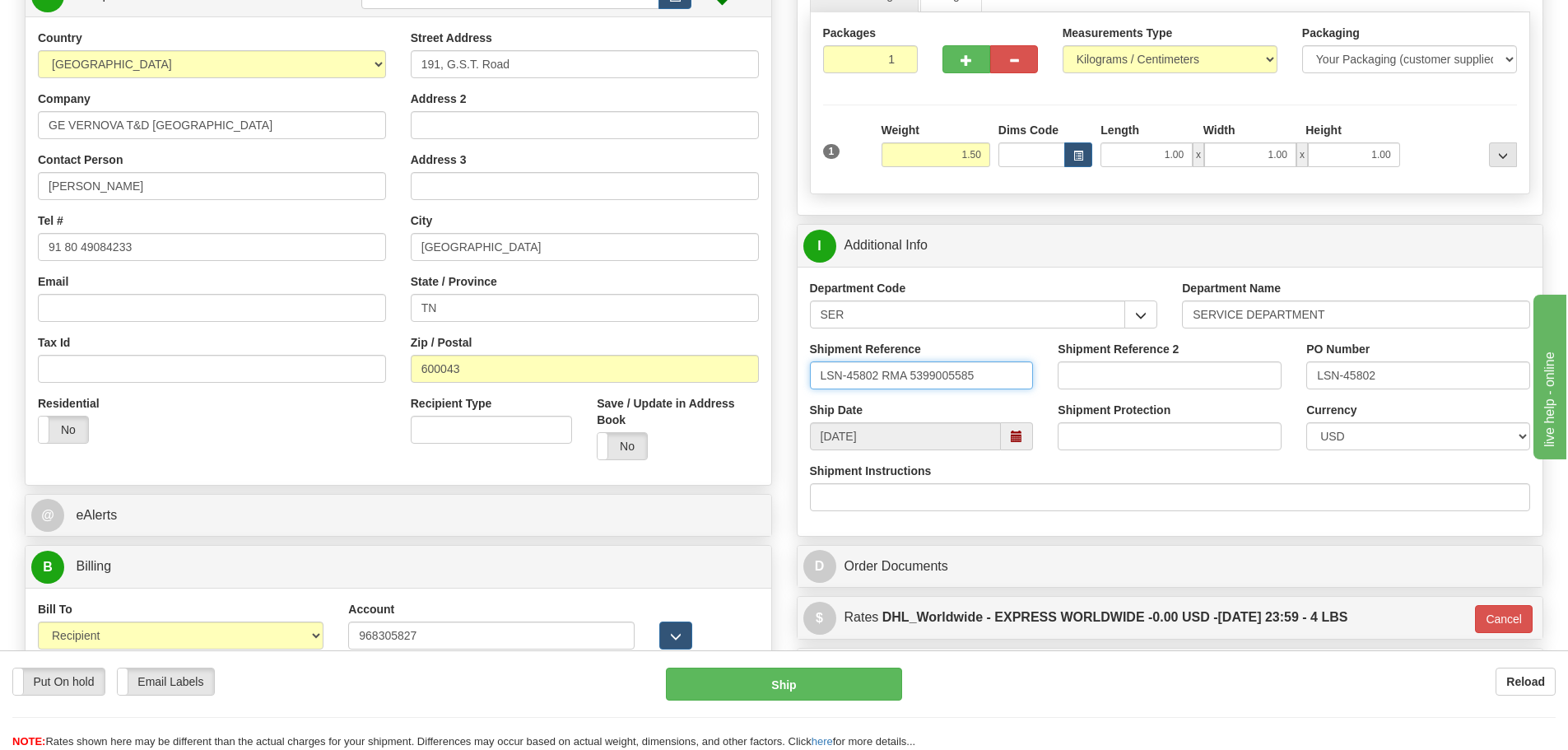
drag, startPoint x: 977, startPoint y: 377, endPoint x: 791, endPoint y: 367, distance: 186.3
click at [791, 367] on div "Rate in Account Currency ARN AWG AUD AUS BHD BBD BFR BMD BRC BRL GBP UKL BND BG…" at bounding box center [1171, 415] width 772 height 1089
click at [986, 370] on input "LSN-45802 RMA 5399005585" at bounding box center [922, 375] width 224 height 28
drag, startPoint x: 986, startPoint y: 370, endPoint x: 911, endPoint y: 371, distance: 75.0
click at [911, 371] on input "LSN-45802 RMA 5399005585" at bounding box center [922, 375] width 224 height 28
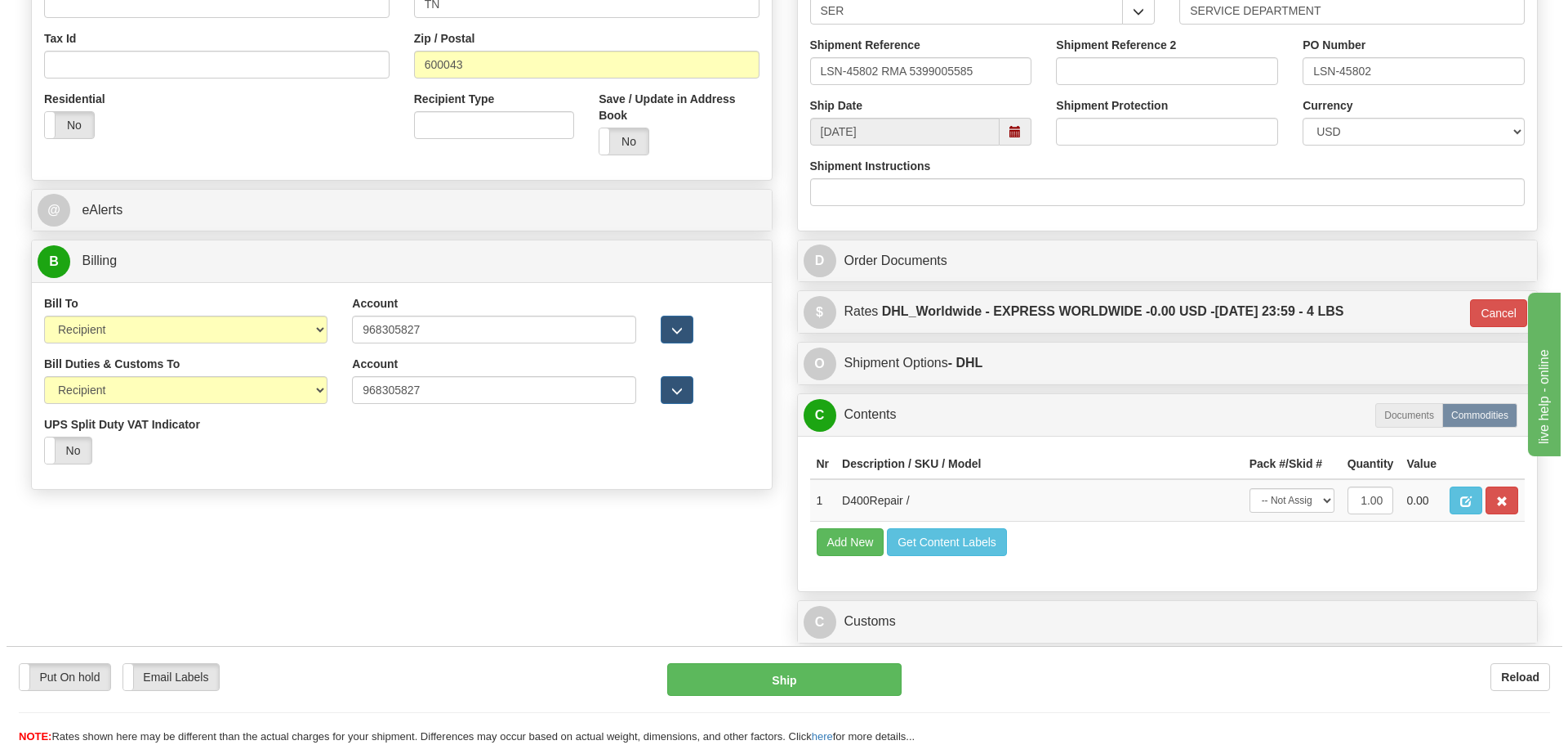
scroll to position [654, 0]
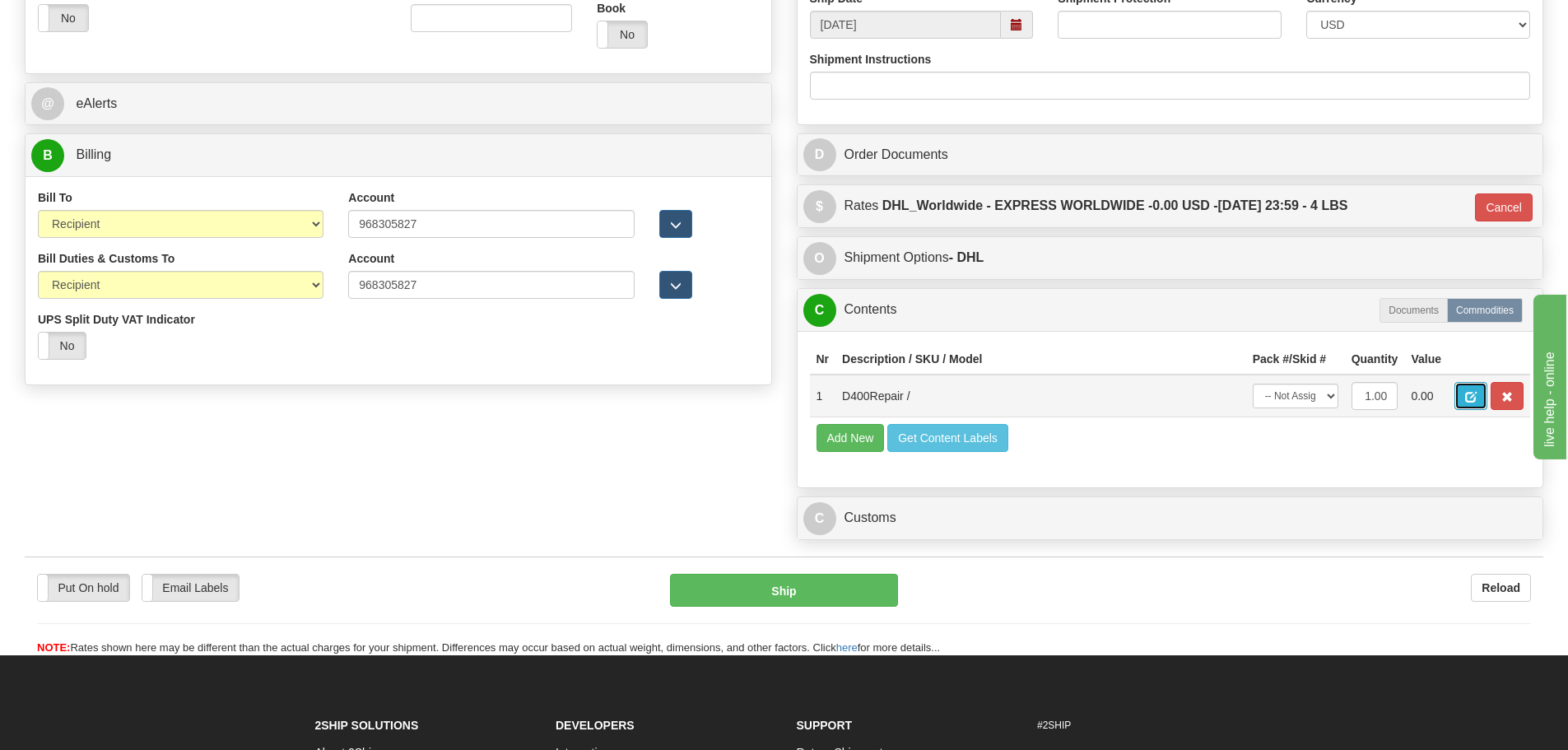
click at [1469, 398] on span "button" at bounding box center [1471, 396] width 11 height 10
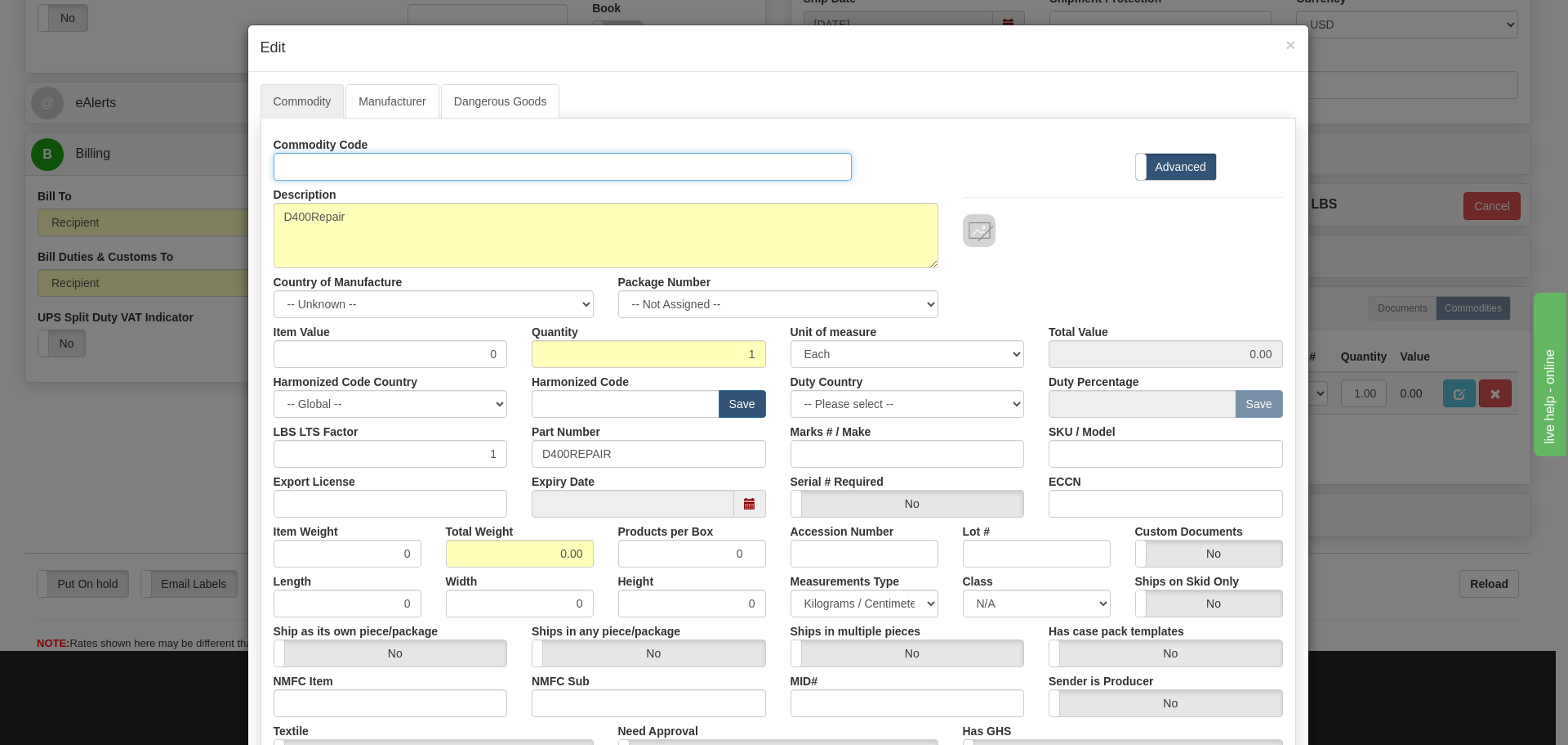
click at [304, 168] on input "Id" at bounding box center [563, 167] width 580 height 28
paste input "D400UGK160D016U54TUUUUUUU"
type input "D400UGK160D016U54TUUUUUUU"
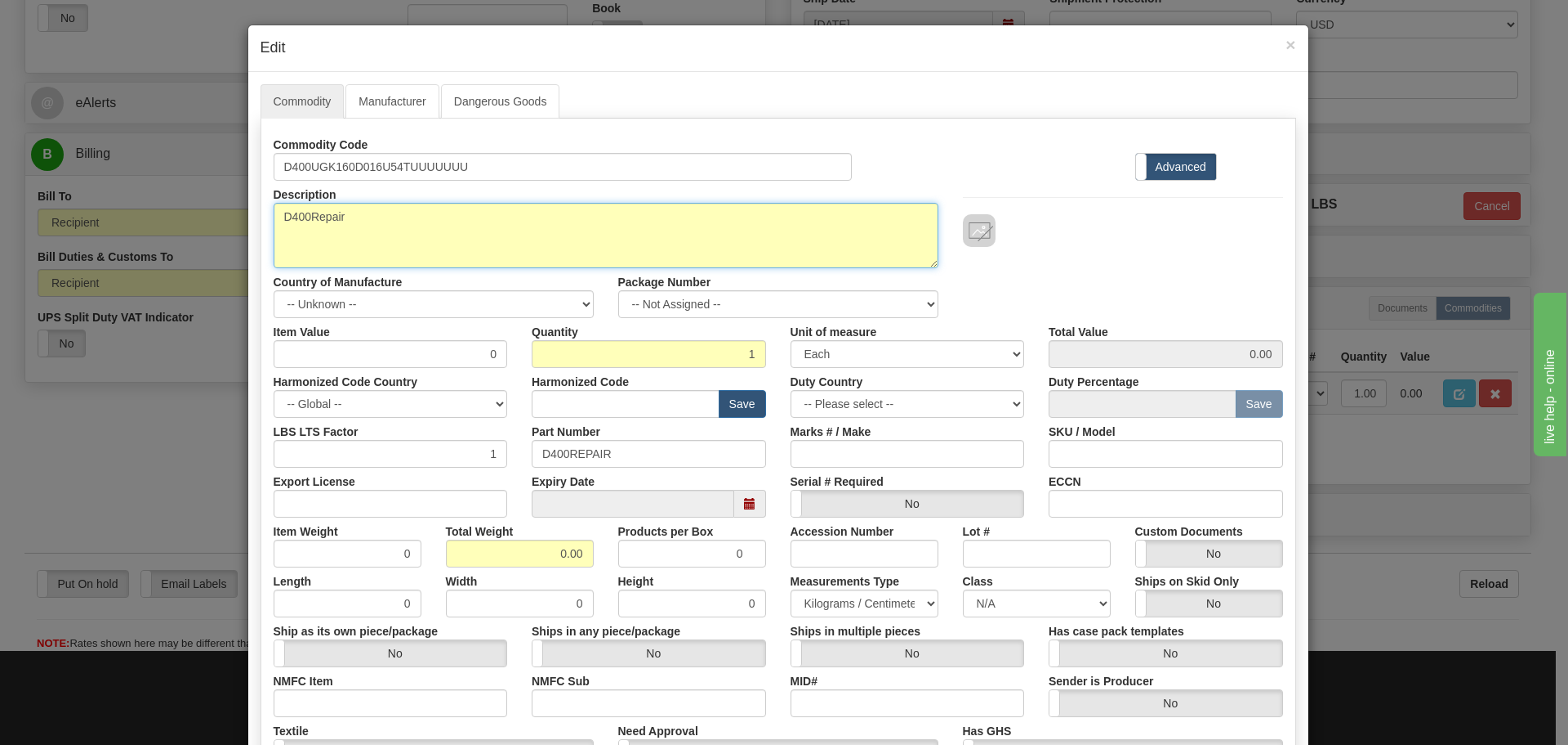
drag, startPoint x: 341, startPoint y: 216, endPoint x: 269, endPoint y: 217, distance: 72.0
click at [274, 217] on textarea "D400Repair" at bounding box center [606, 235] width 665 height 65
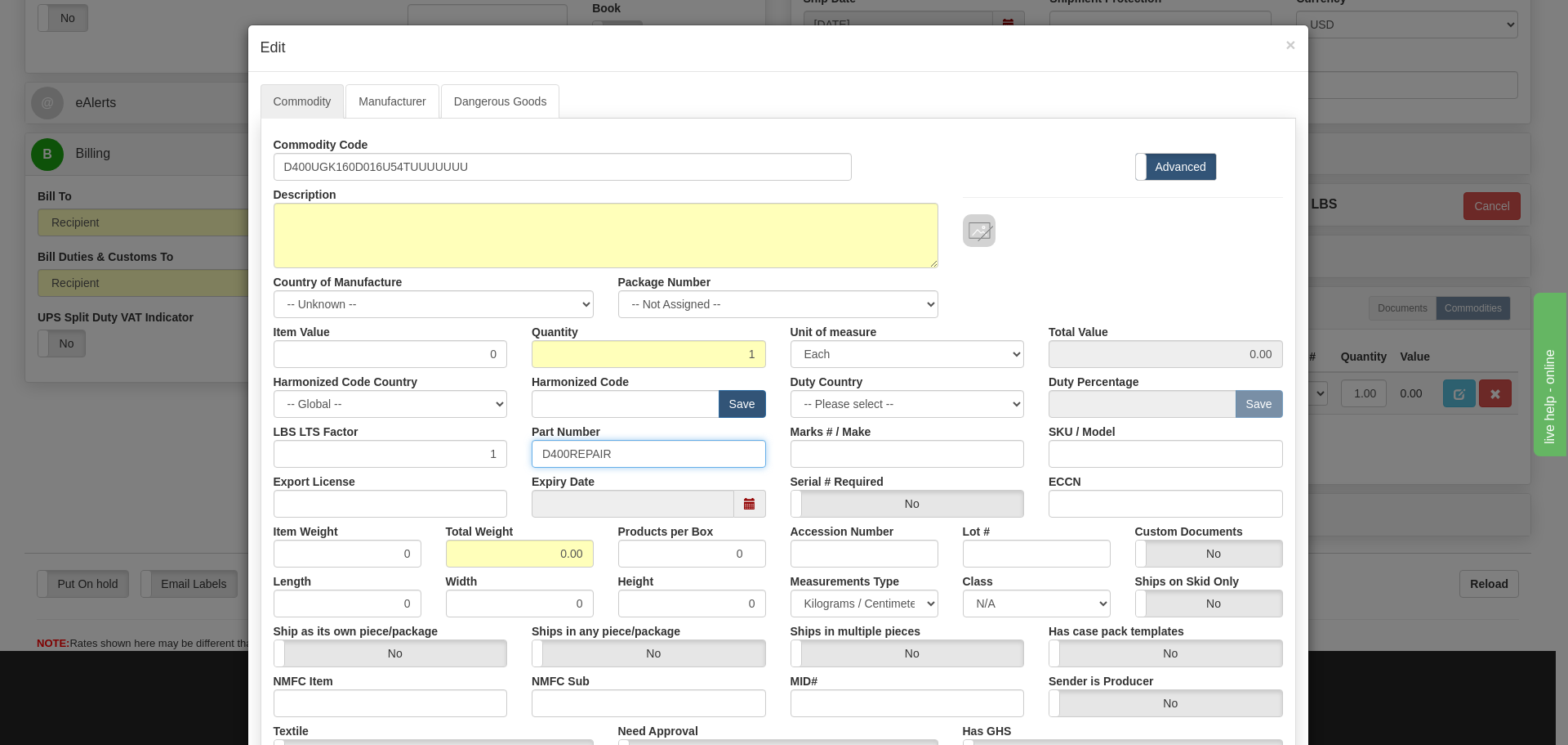
drag, startPoint x: 619, startPoint y: 456, endPoint x: 455, endPoint y: 457, distance: 164.0
click at [455, 457] on div "LBS LTS Factor 1 Part Number D400REPAIR Marks # / Make SKU / Model" at bounding box center [778, 443] width 1034 height 50
paste input "UGK160D016U54TUUUUUUU"
type input "D400UGK160D016U54TUUUUUUU"
click at [553, 555] on input "0.00" at bounding box center [519, 553] width 147 height 28
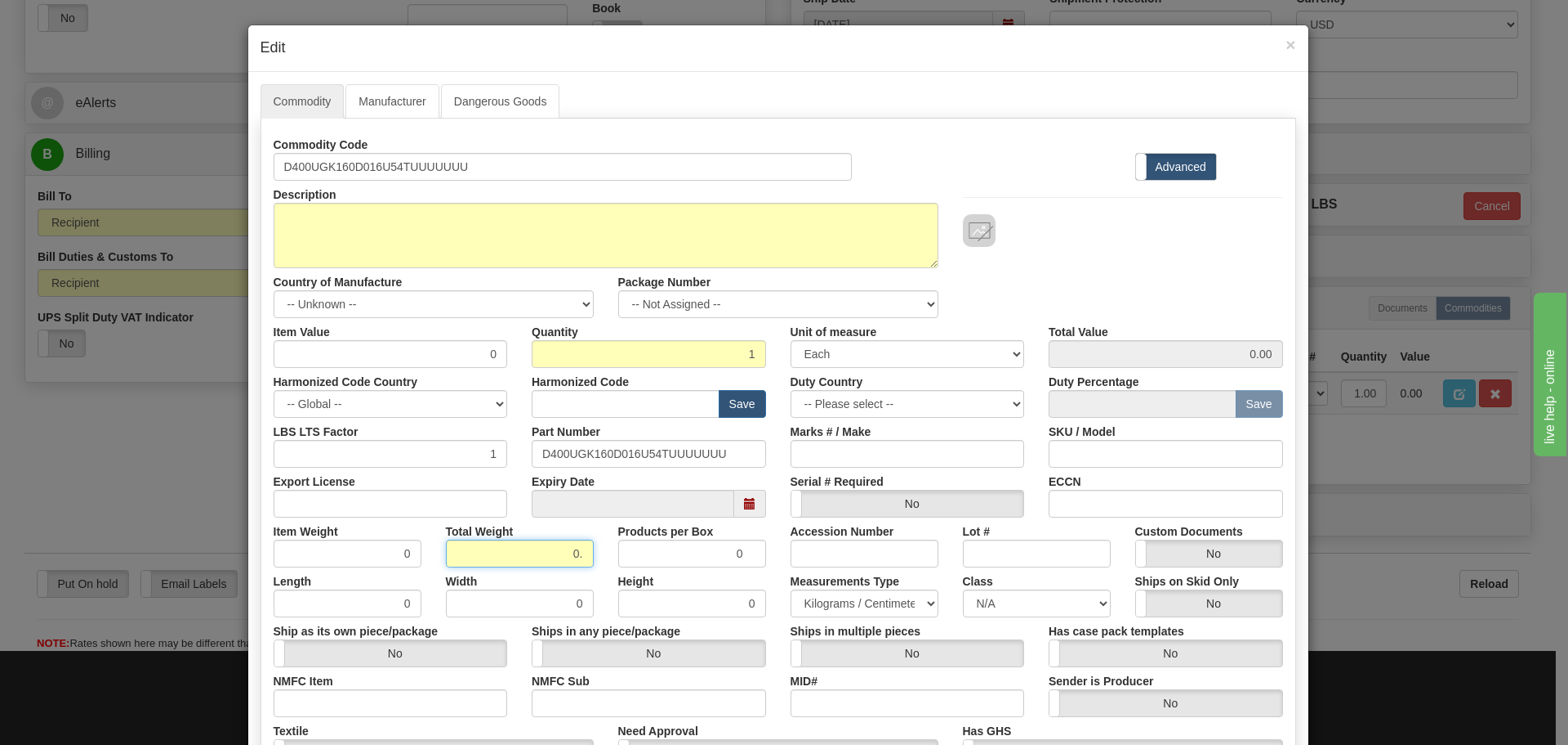
type input "0"
type input "1.5"
type input "1.5000"
click at [533, 523] on div "Total Weight 1.5" at bounding box center [520, 543] width 172 height 50
drag, startPoint x: 469, startPoint y: 357, endPoint x: 490, endPoint y: 357, distance: 21.0
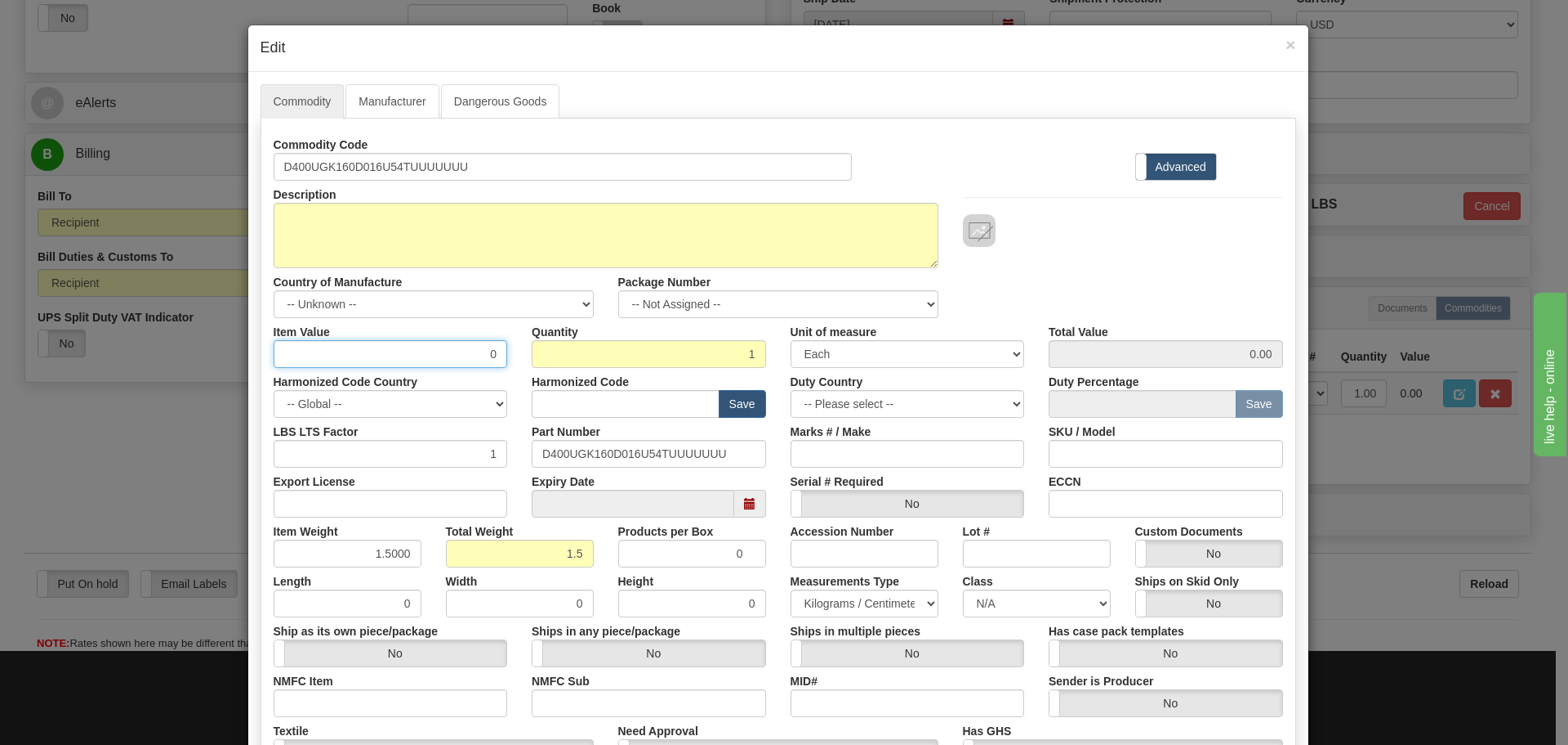
click at [490, 357] on input "0" at bounding box center [390, 353] width 235 height 28
paste input "307.43"
type input "307.43"
click at [995, 299] on div "Description D400Repair Country of Manufacture -- Unknown -- AFGHANISTAN ALAND I…" at bounding box center [778, 250] width 1034 height 137
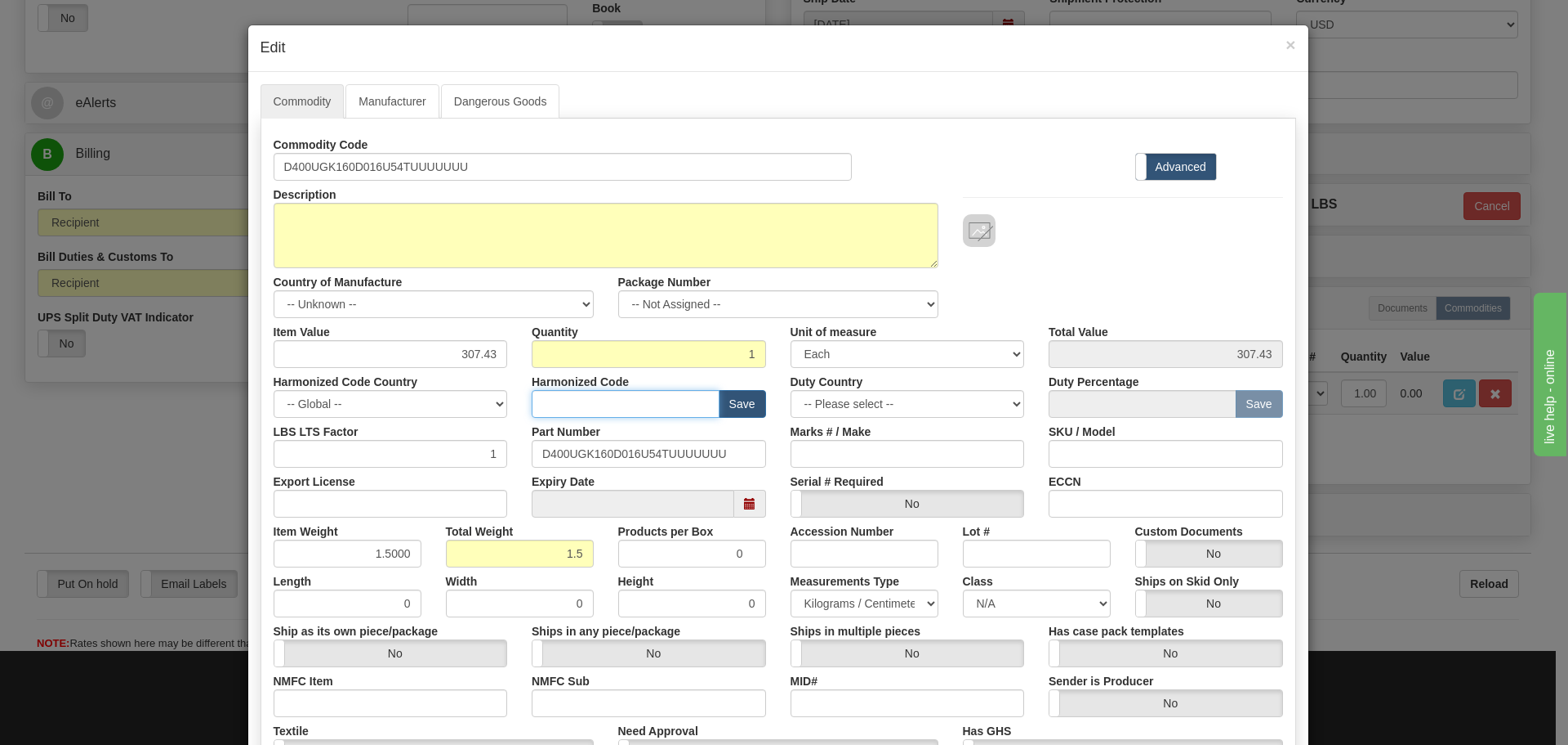
click at [603, 404] on input "text" at bounding box center [626, 404] width 188 height 28
type input "8538 90 00"
click at [519, 393] on div "Harmonized Code 8538 90 00 Save" at bounding box center [648, 392] width 259 height 50
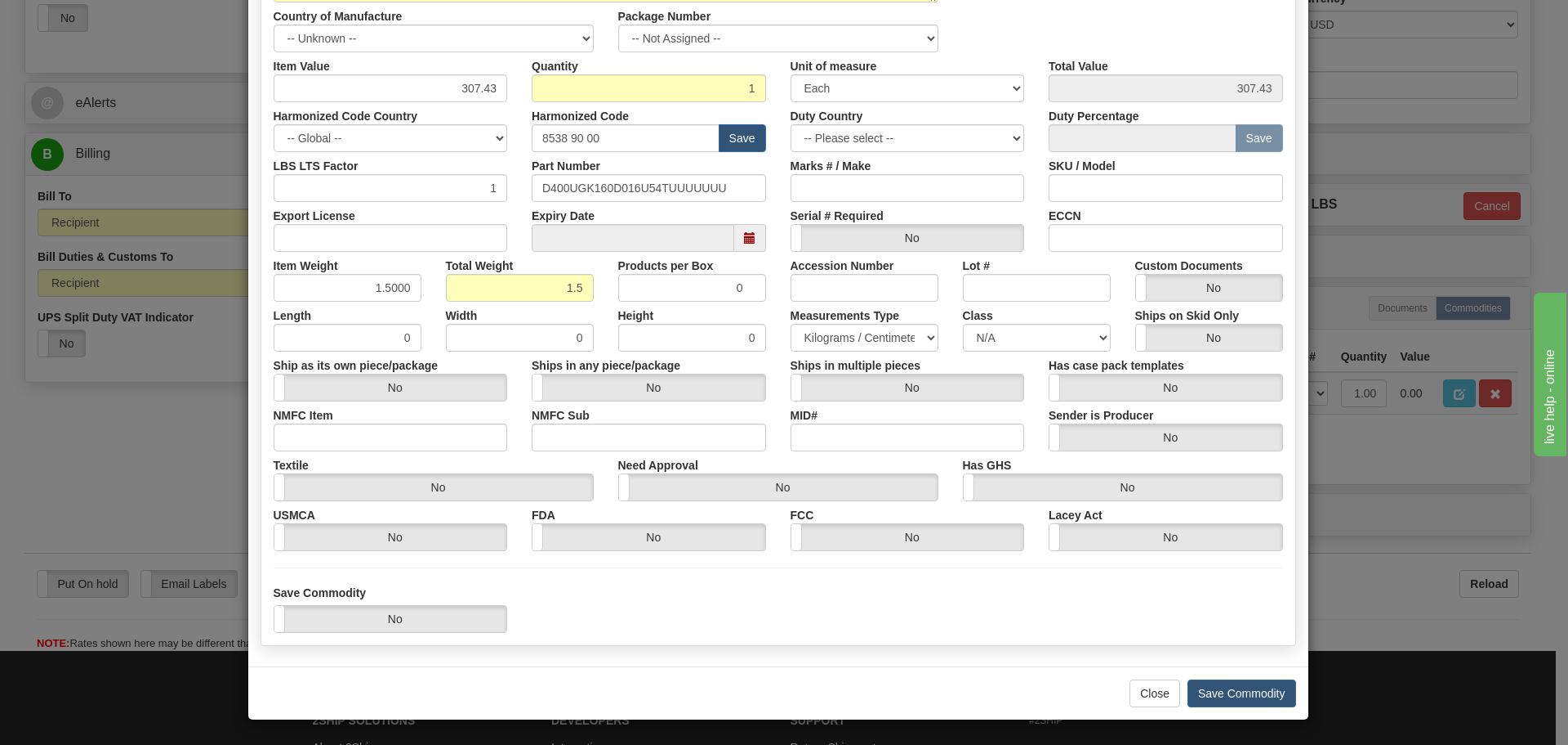
scroll to position [0, 0]
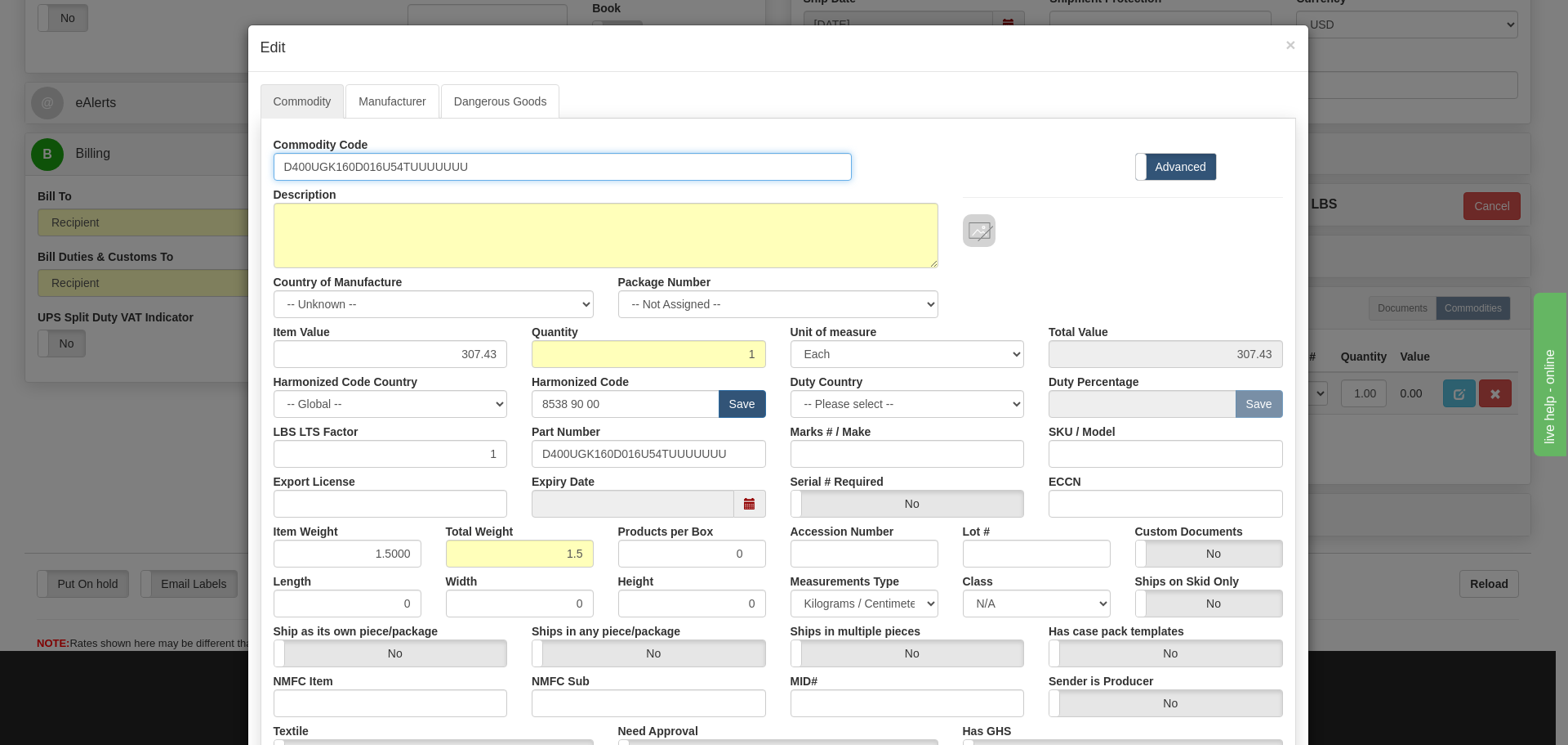
drag, startPoint x: 470, startPoint y: 168, endPoint x: 261, endPoint y: 170, distance: 209.0
click at [261, 169] on div "Commodity Code D400UGK160D016U54TUUUUUUU" at bounding box center [563, 156] width 604 height 50
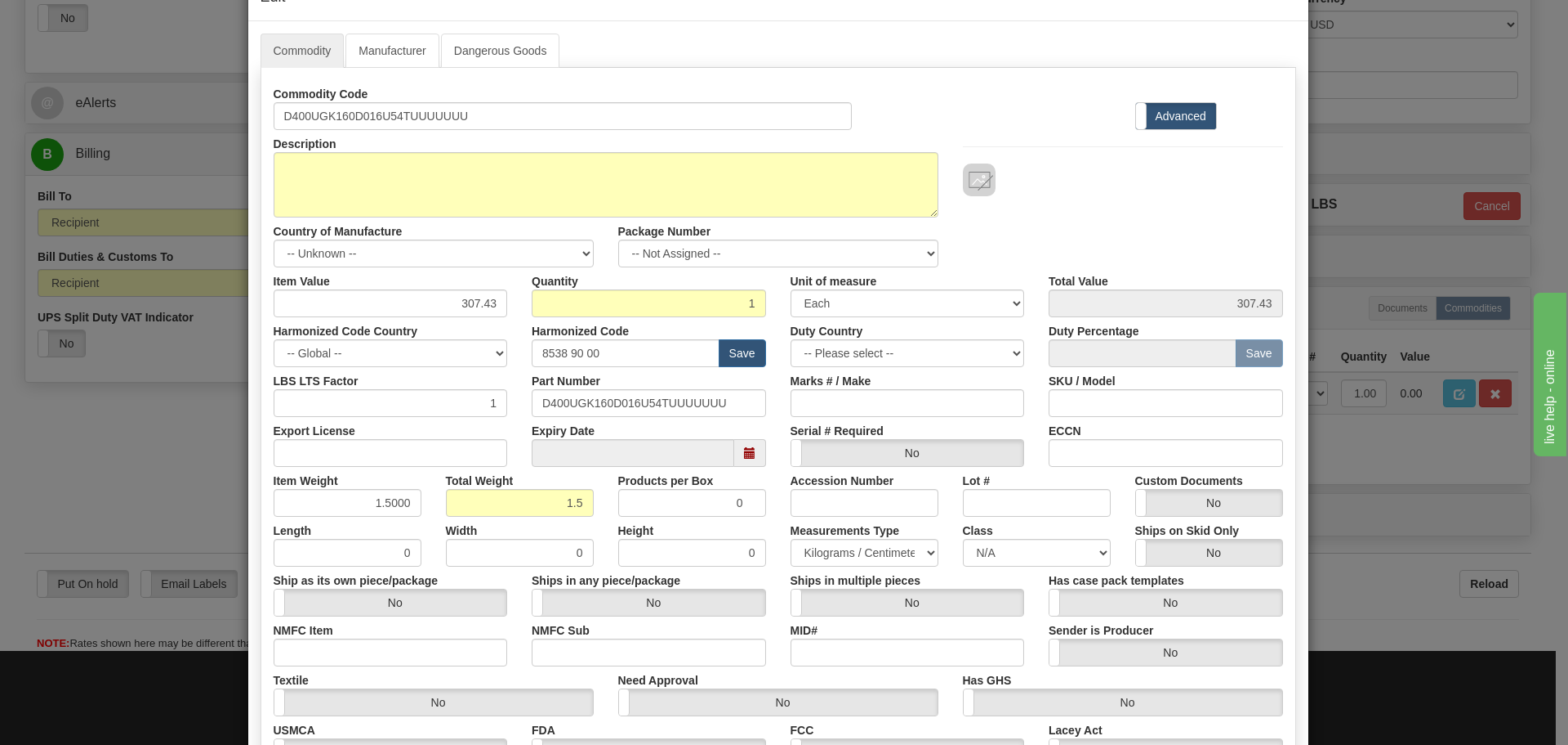
scroll to position [163, 0]
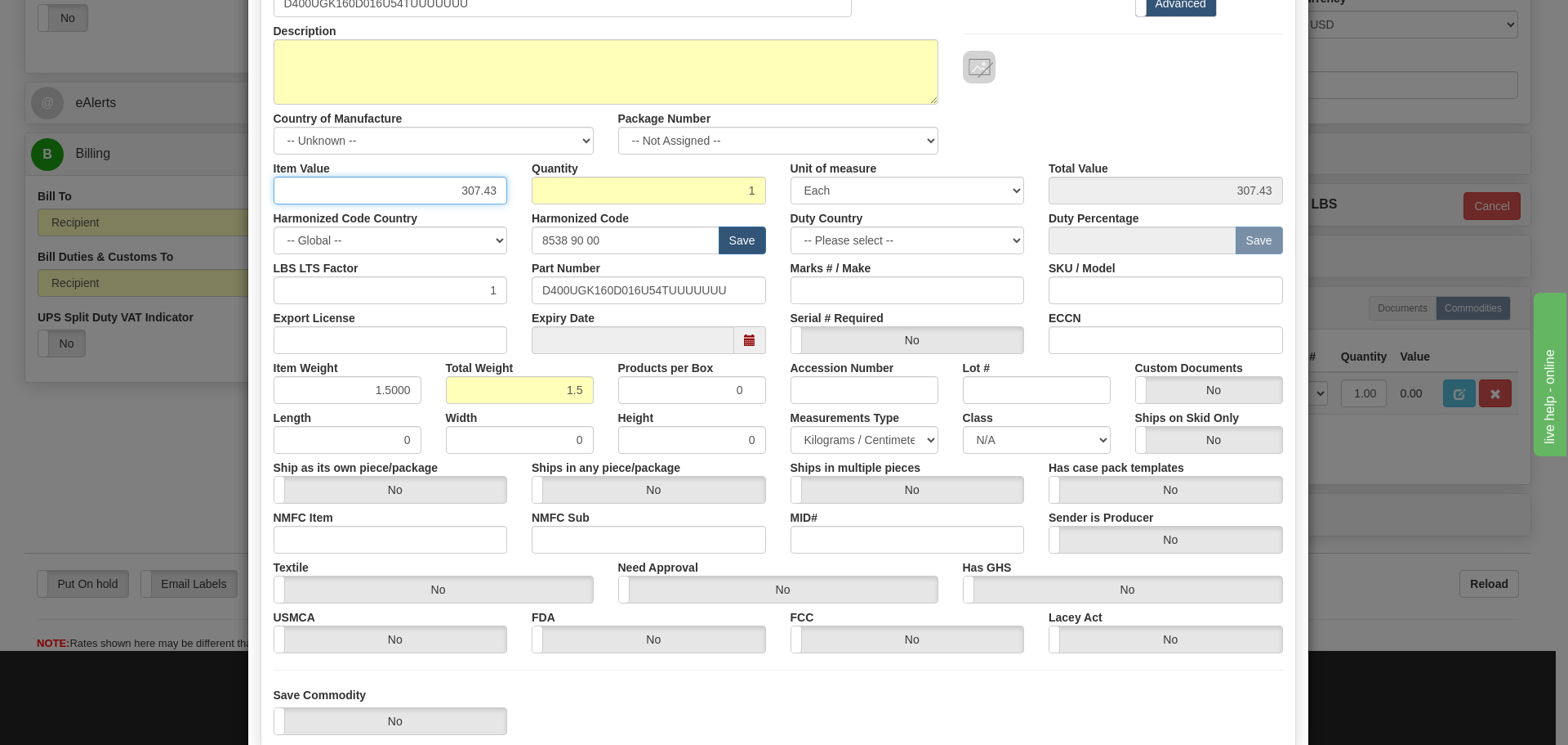
drag, startPoint x: 452, startPoint y: 187, endPoint x: 498, endPoint y: 186, distance: 46.0
click at [498, 186] on input "307.43" at bounding box center [390, 190] width 235 height 28
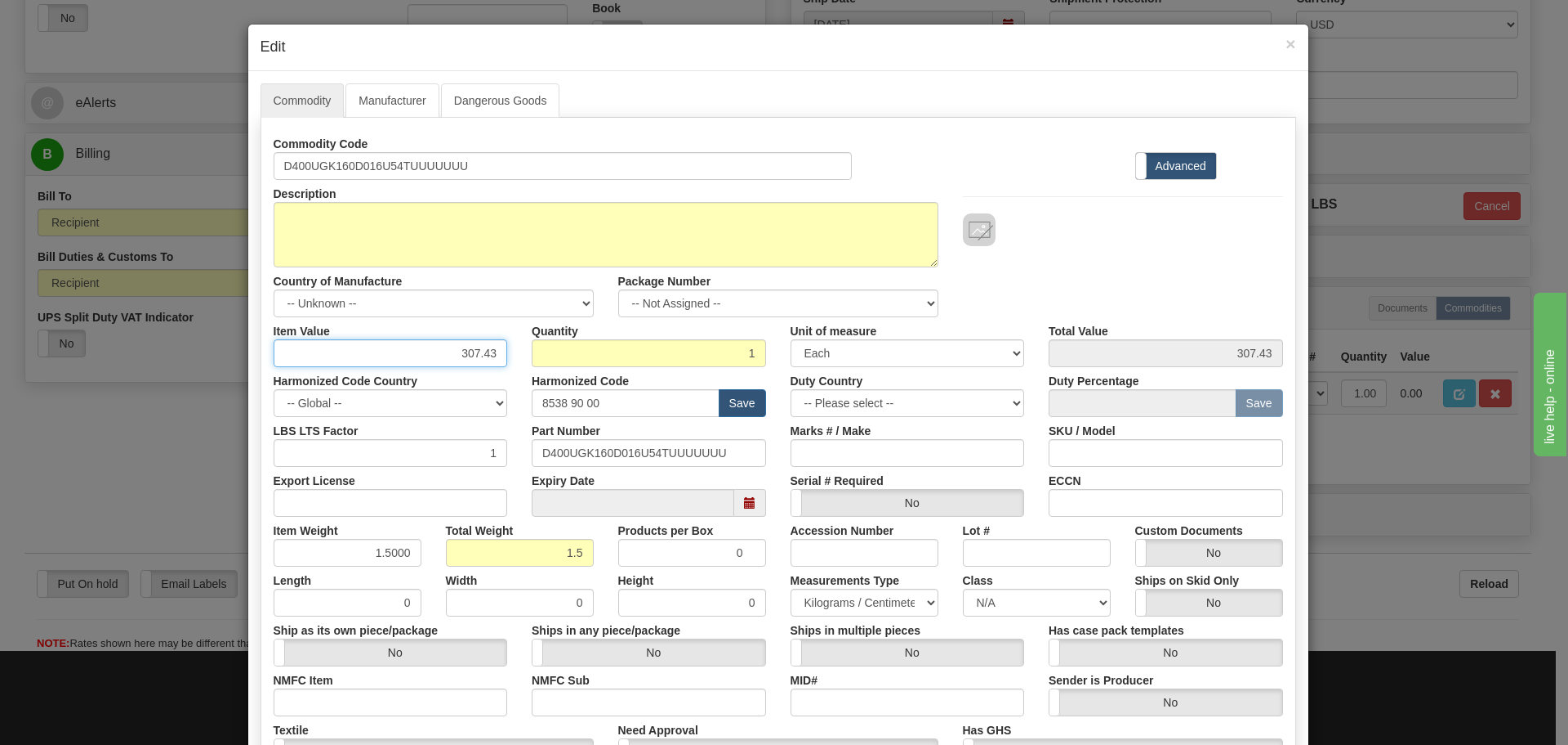
scroll to position [0, 0]
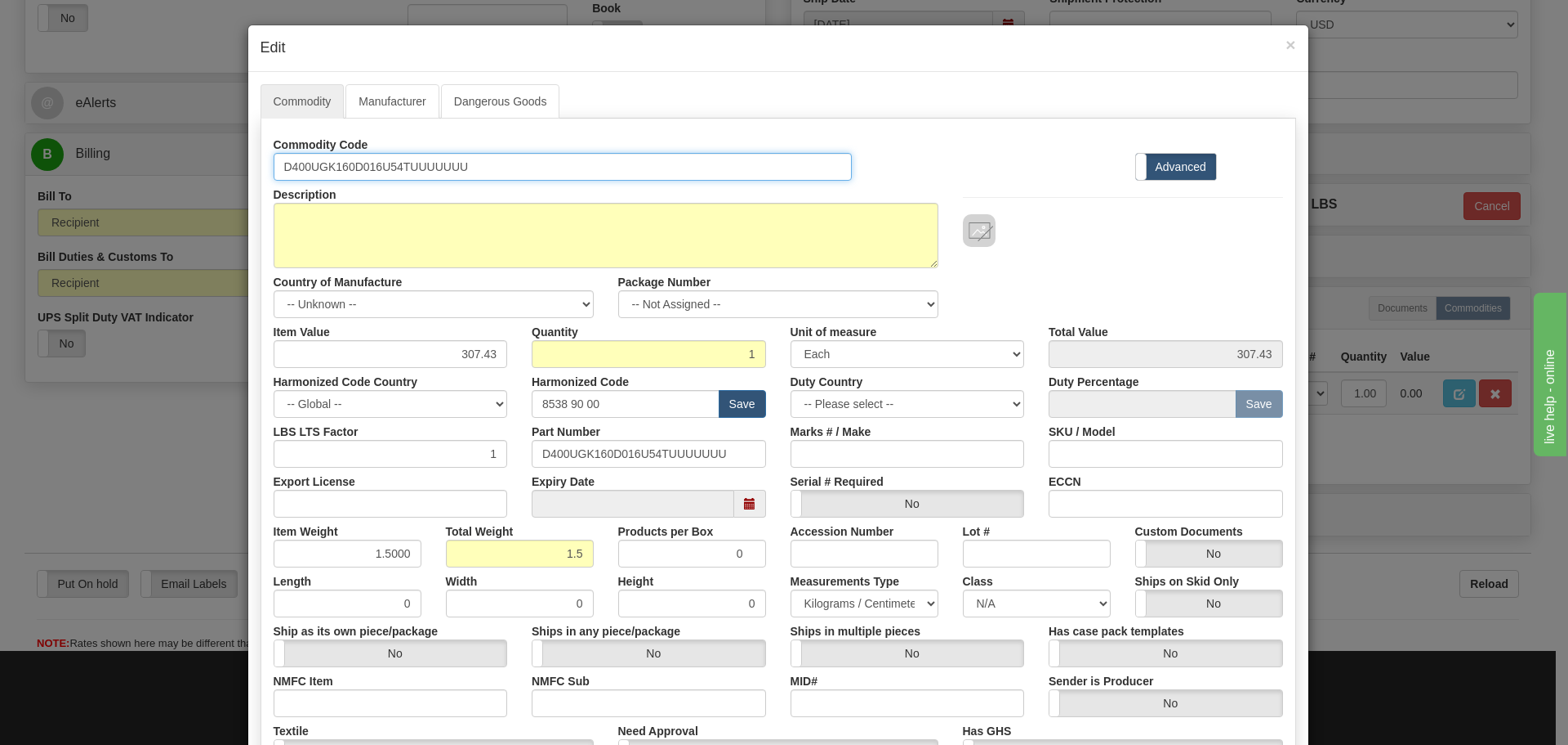
drag, startPoint x: 478, startPoint y: 163, endPoint x: 153, endPoint y: 171, distance: 325.1
click at [153, 171] on div "× Edit Commodity Manufacturer Dangerous Goods Commodity Code D400UGK160D016U54T…" at bounding box center [784, 372] width 1568 height 745
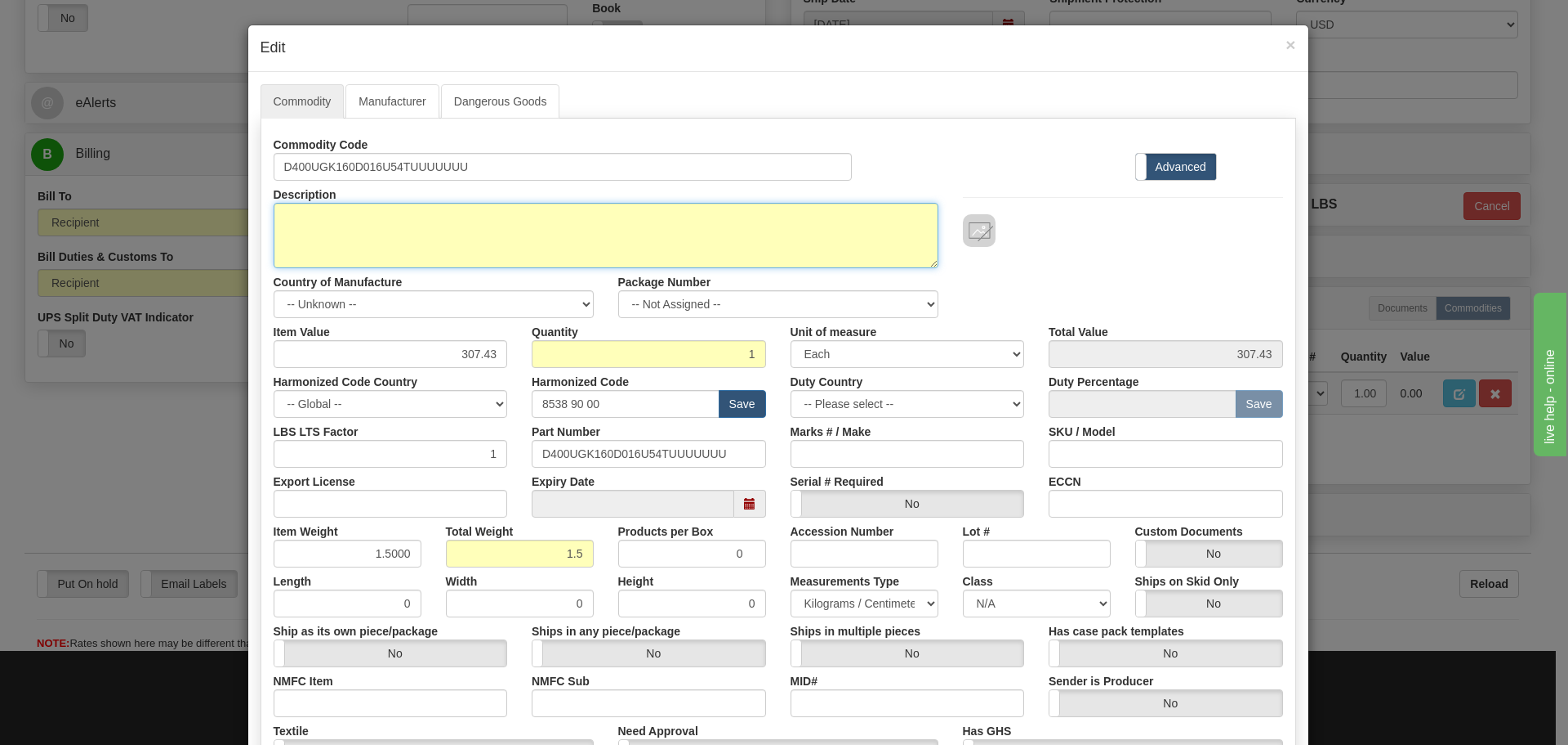
click at [274, 211] on textarea "D400Repair" at bounding box center [606, 235] width 665 height 65
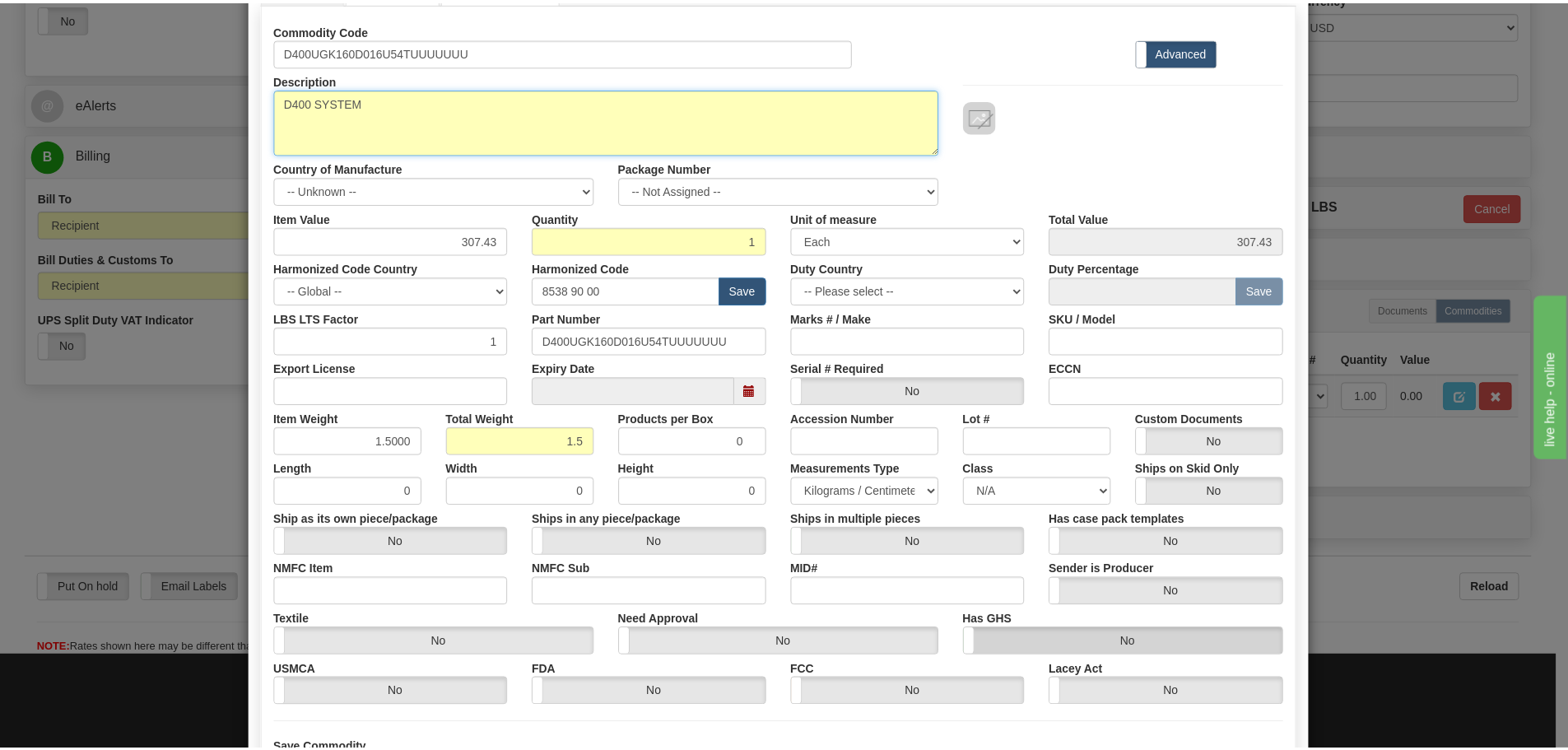
scroll to position [267, 0]
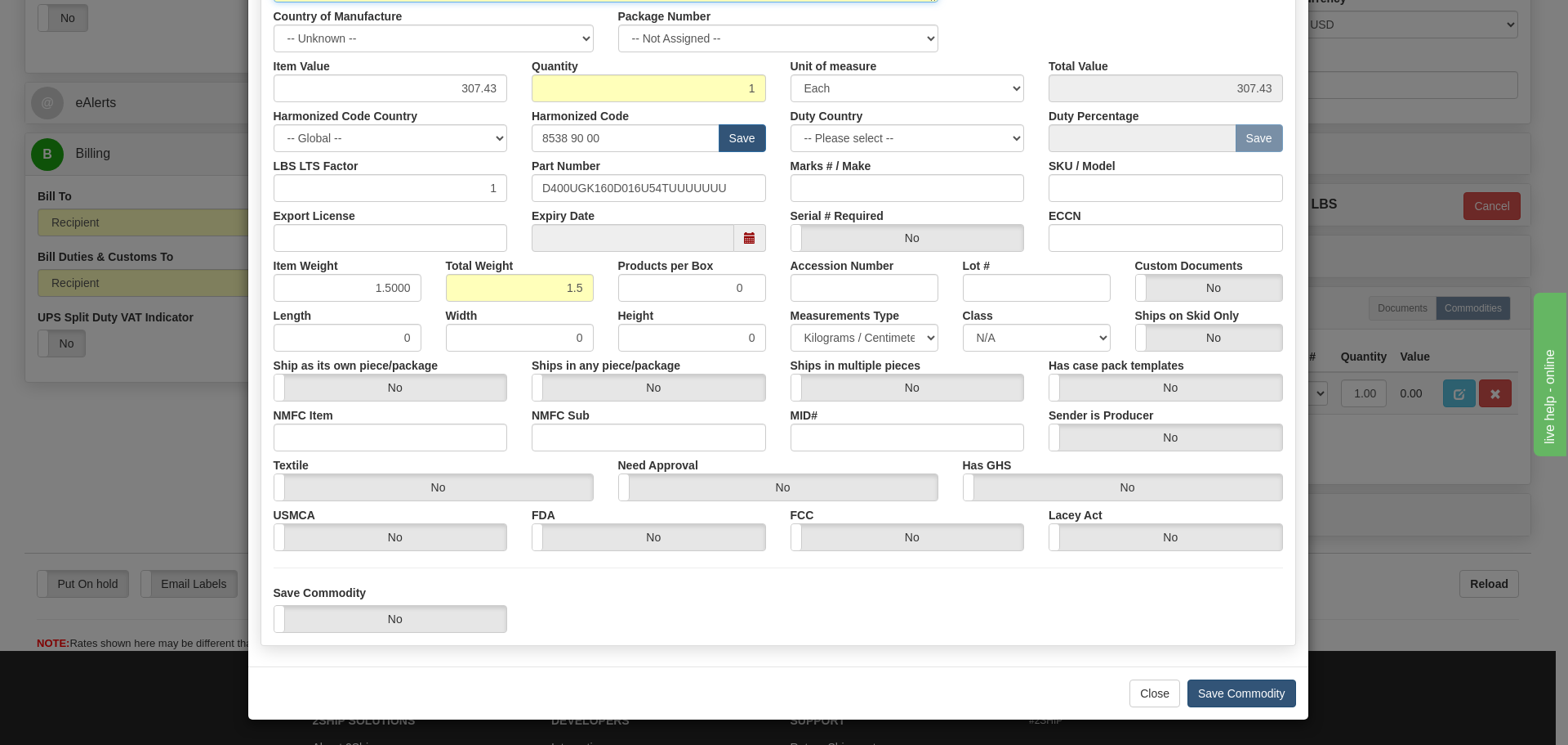
type textarea "D400 SYSTEM"
click at [1262, 694] on button "Save Commodity" at bounding box center [1242, 693] width 108 height 28
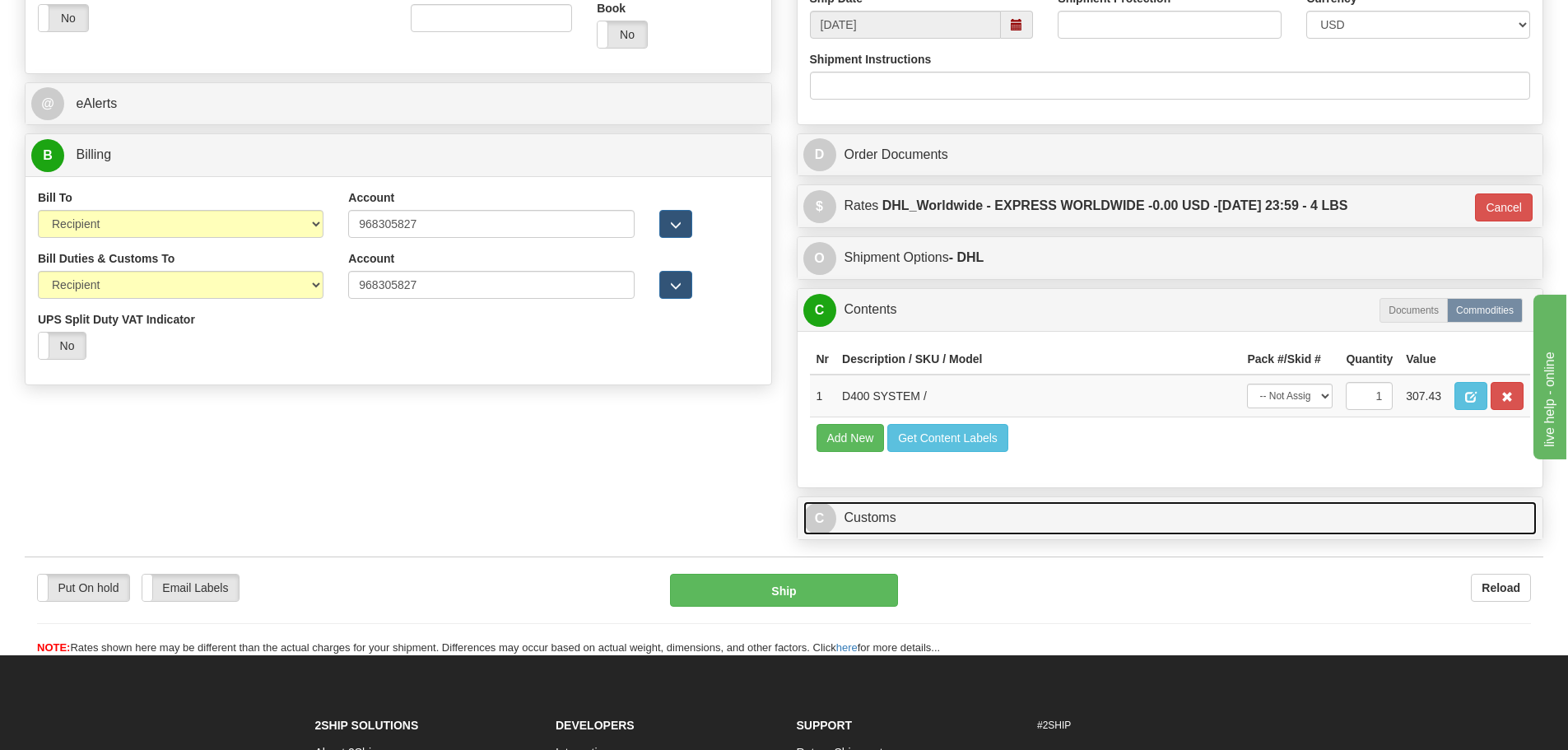
click at [882, 514] on link "C Customs" at bounding box center [1171, 518] width 734 height 34
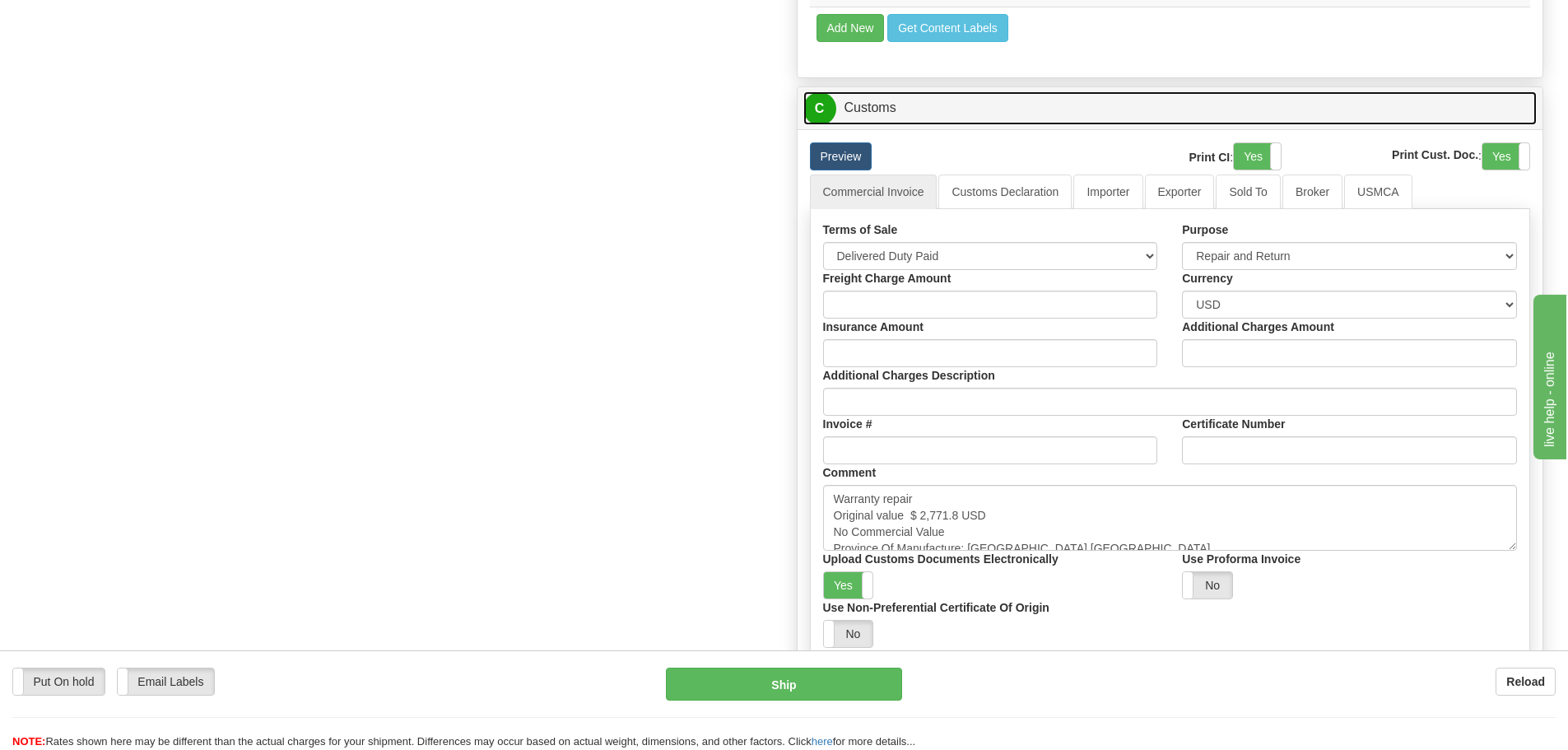
scroll to position [1069, 0]
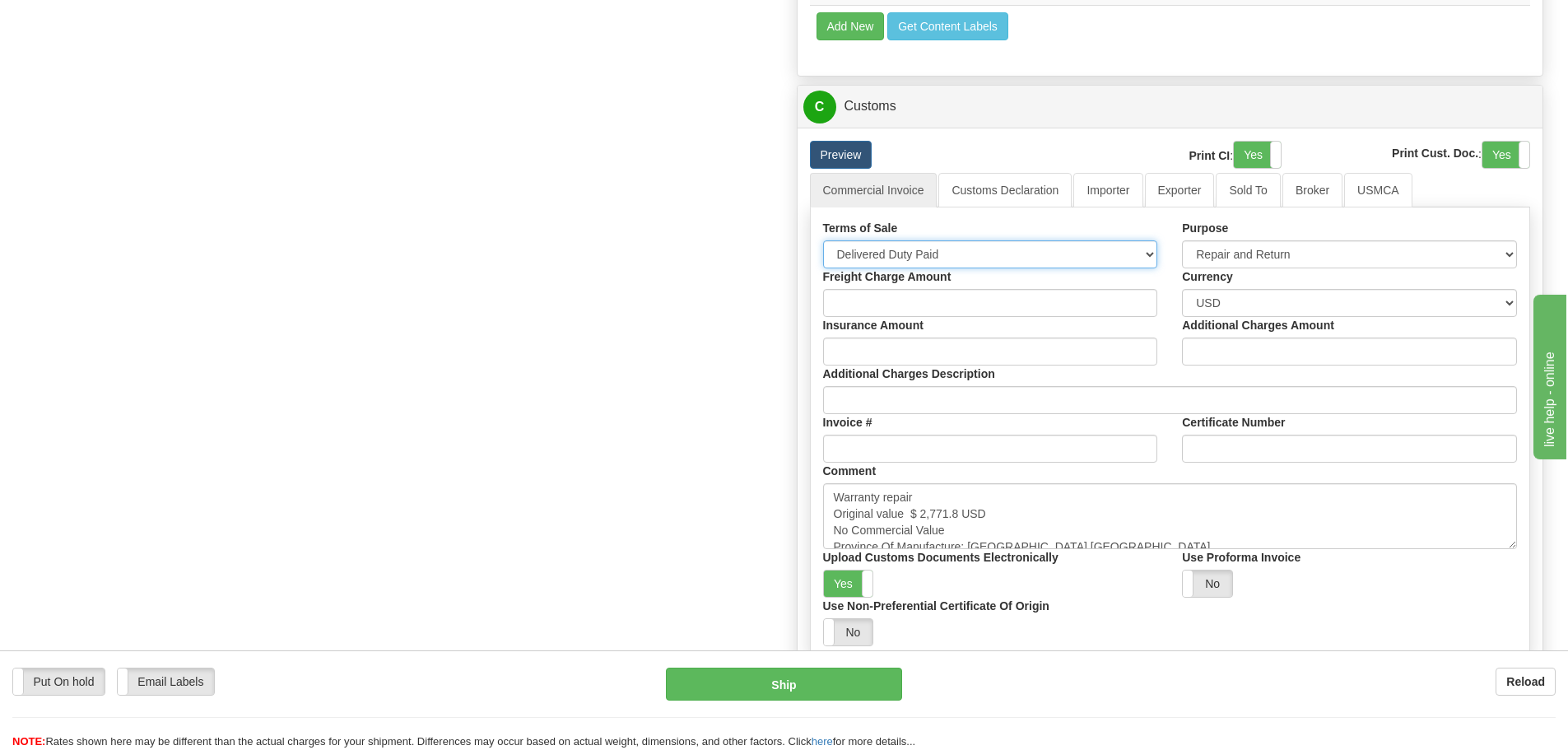
click at [1134, 252] on select "Free Carrier Free On Board Ex Works Delivered Duty Unpaid Delivered Duty Paid C…" at bounding box center [991, 254] width 335 height 28
click at [1092, 257] on select "Free Carrier Free On Board Ex Works Delivered Duty Unpaid Delivered Duty Paid C…" at bounding box center [991, 254] width 335 height 28
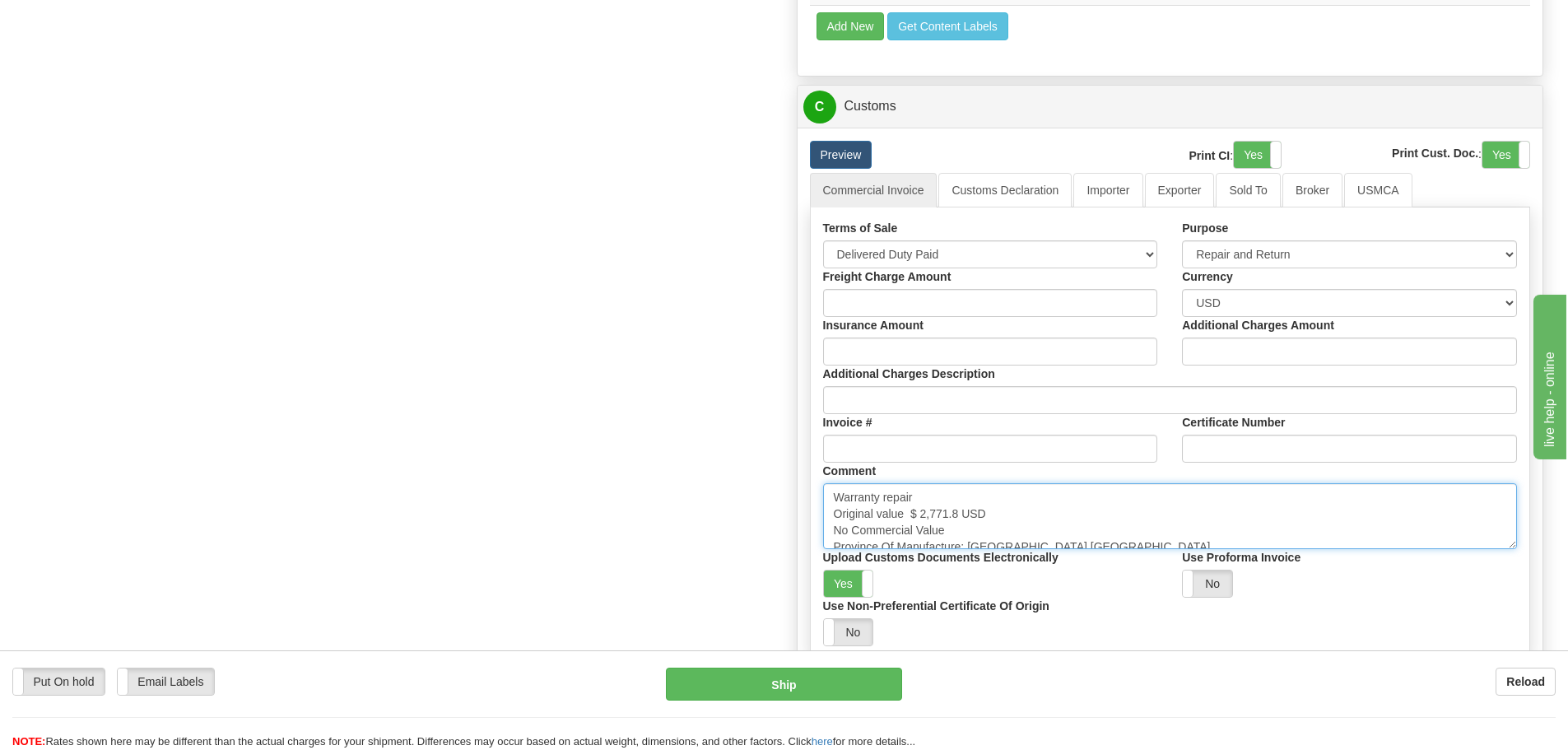
click at [1262, 504] on textarea "Warranty repair Original value $ 2,771.8 USD No Commercial Value Province Of Ma…" at bounding box center [1171, 516] width 695 height 65
drag, startPoint x: 832, startPoint y: 499, endPoint x: 1180, endPoint y: 642, distance: 376.2
click at [1180, 642] on div "Terms of Sale Free Carrier Free On Board Ex Works Delivered Duty Unpaid Deliver…" at bounding box center [1171, 432] width 720 height 426
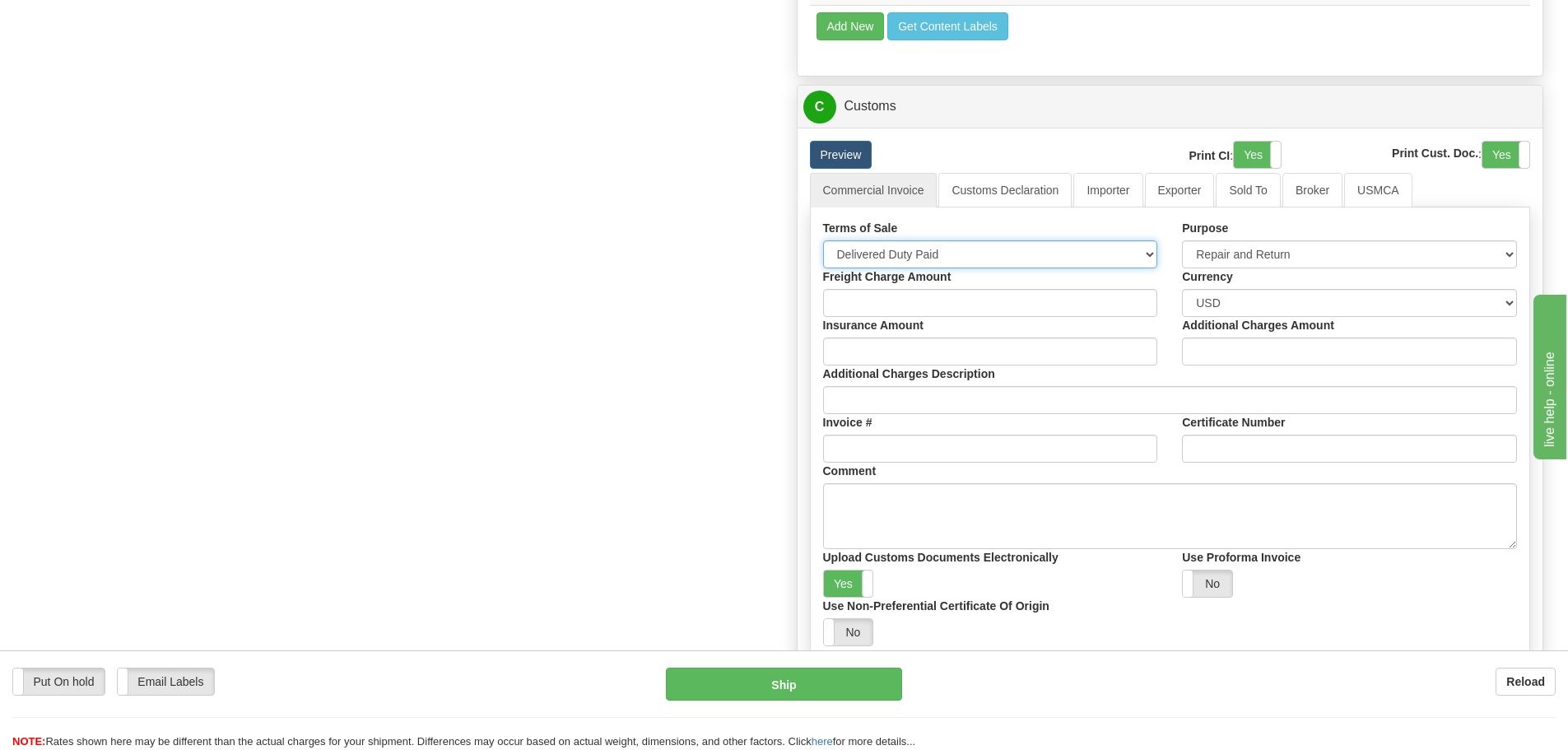
click at [976, 251] on select "Free Carrier Free On Board Ex Works Delivered Duty Unpaid Delivered Duty Paid C…" at bounding box center [991, 254] width 335 height 28
select select "7"
click at [823, 240] on select "Free Carrier Free On Board Ex Works Delivered Duty Unpaid Delivered Duty Paid C…" at bounding box center [991, 254] width 335 height 28
click at [1100, 190] on link "Importer" at bounding box center [1108, 190] width 69 height 35
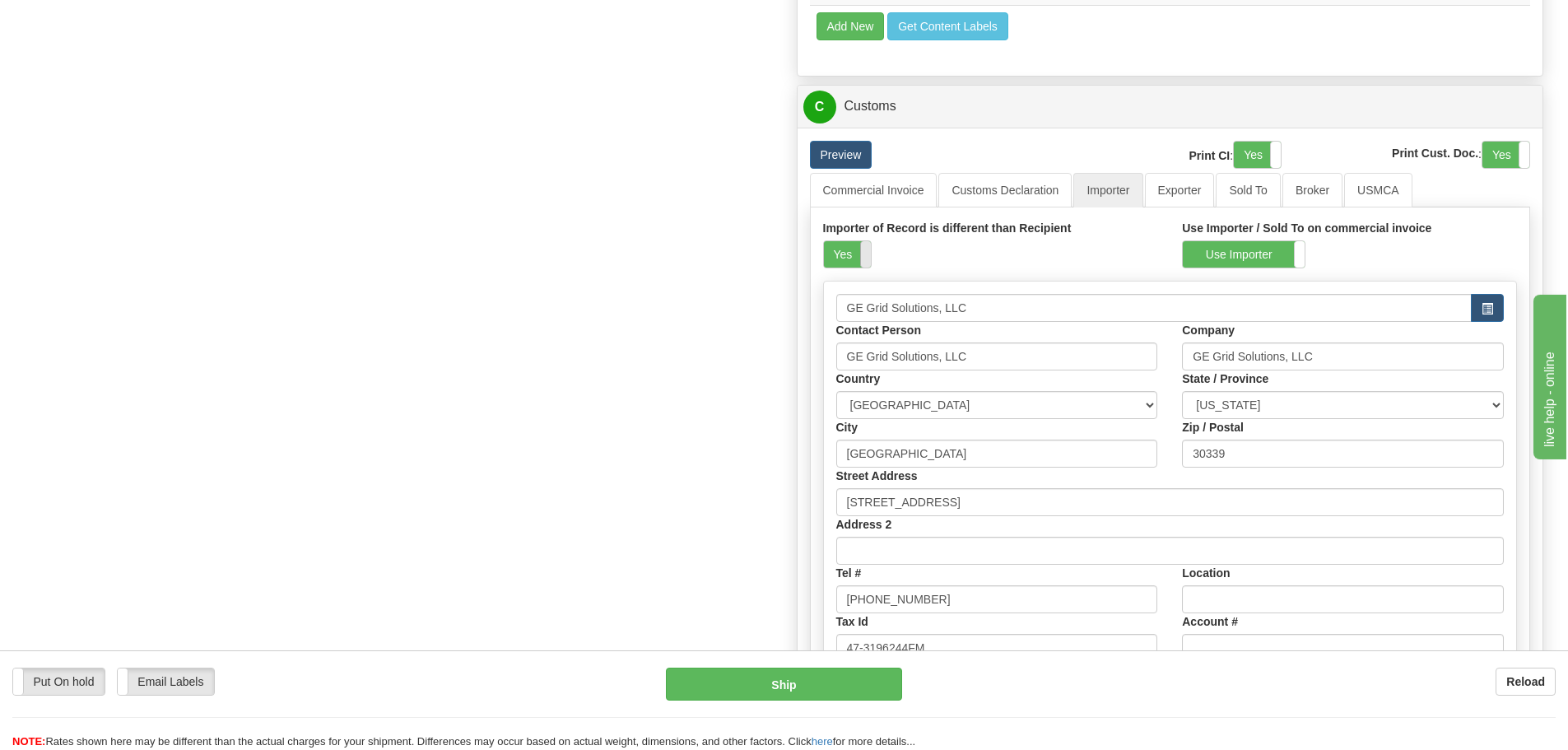
click at [861, 256] on span at bounding box center [871, 254] width 21 height 26
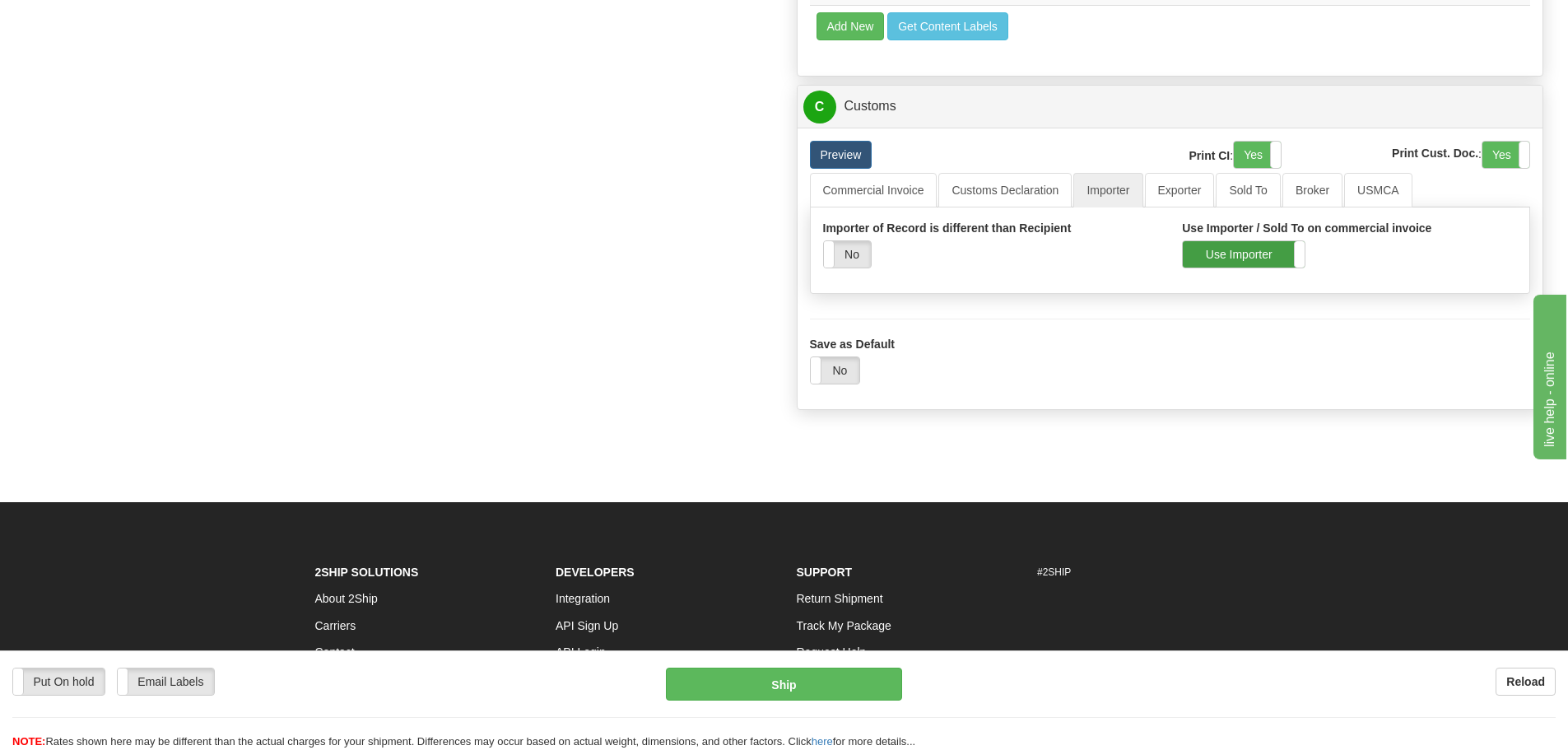
click at [1276, 258] on label "Use Importer" at bounding box center [1244, 254] width 121 height 26
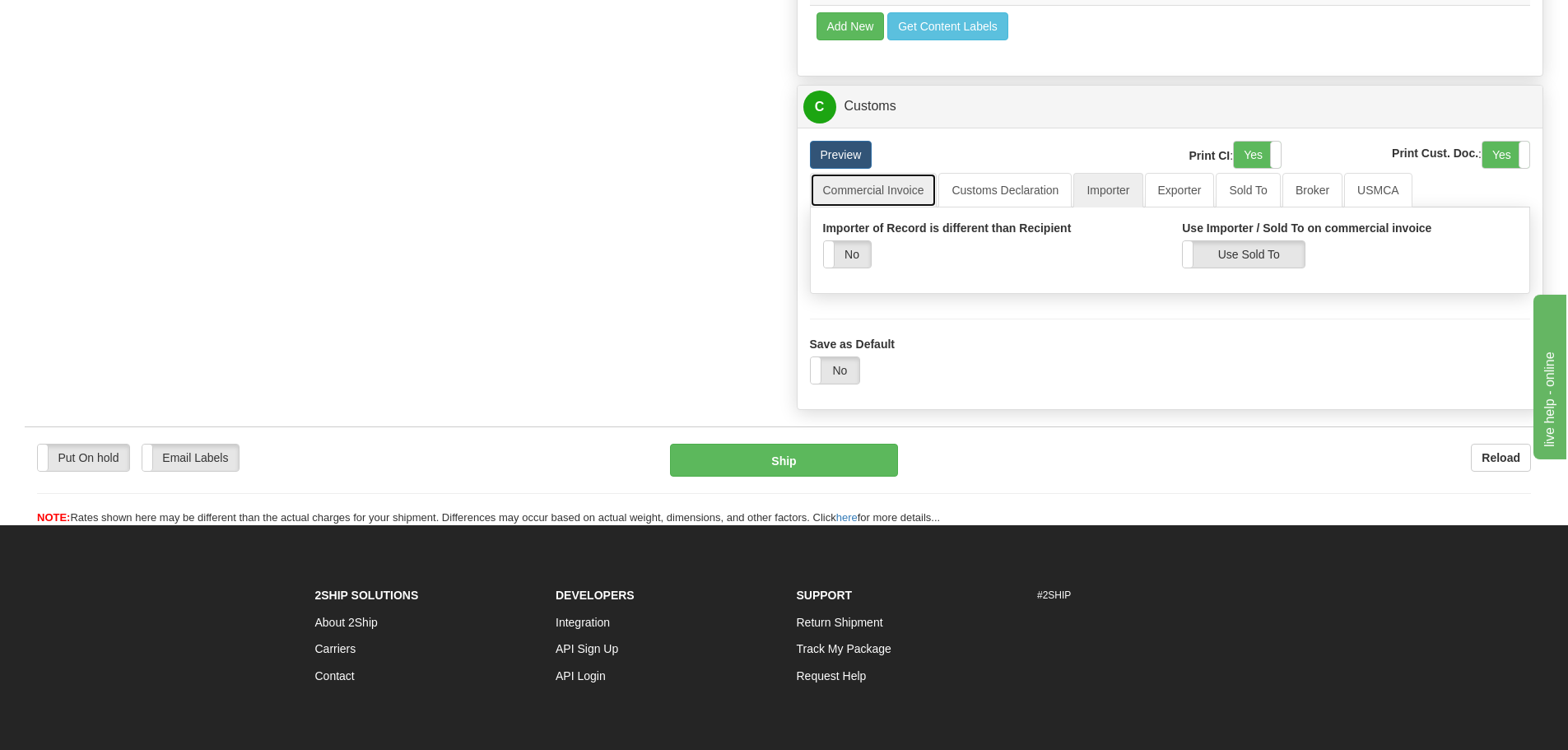
click at [863, 192] on link "Commercial Invoice" at bounding box center [874, 190] width 128 height 35
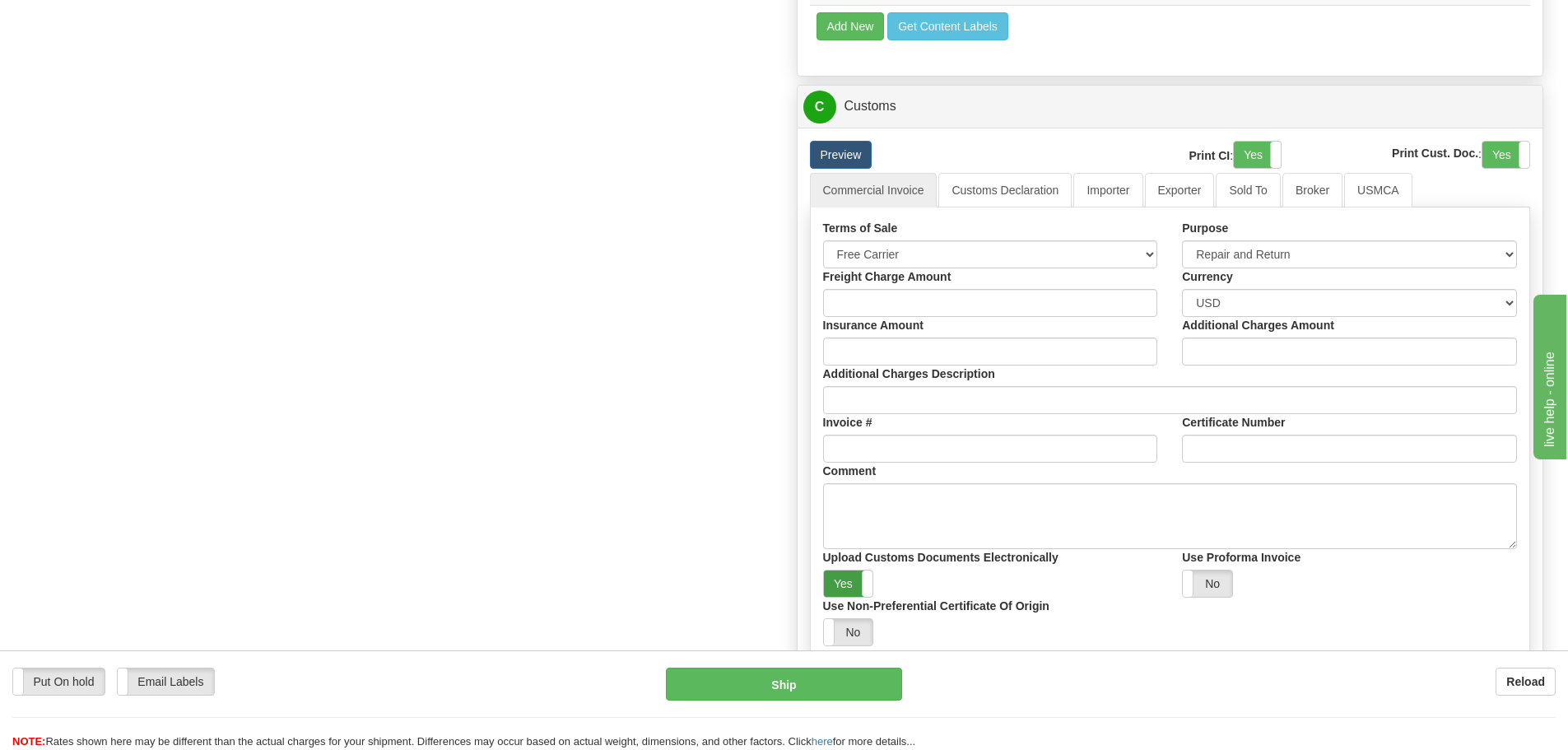
click at [846, 589] on label "Yes" at bounding box center [848, 584] width 50 height 26
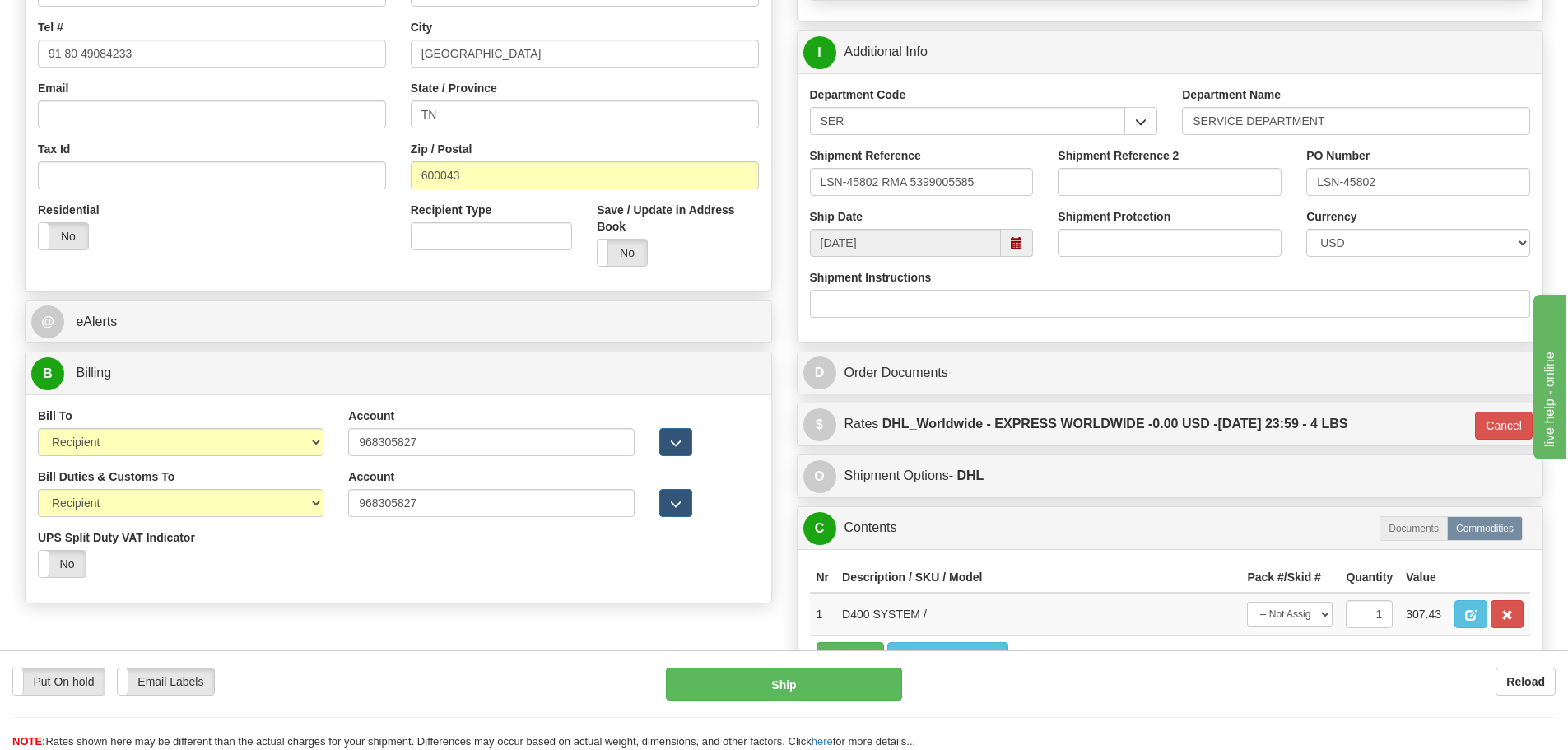
scroll to position [411, 0]
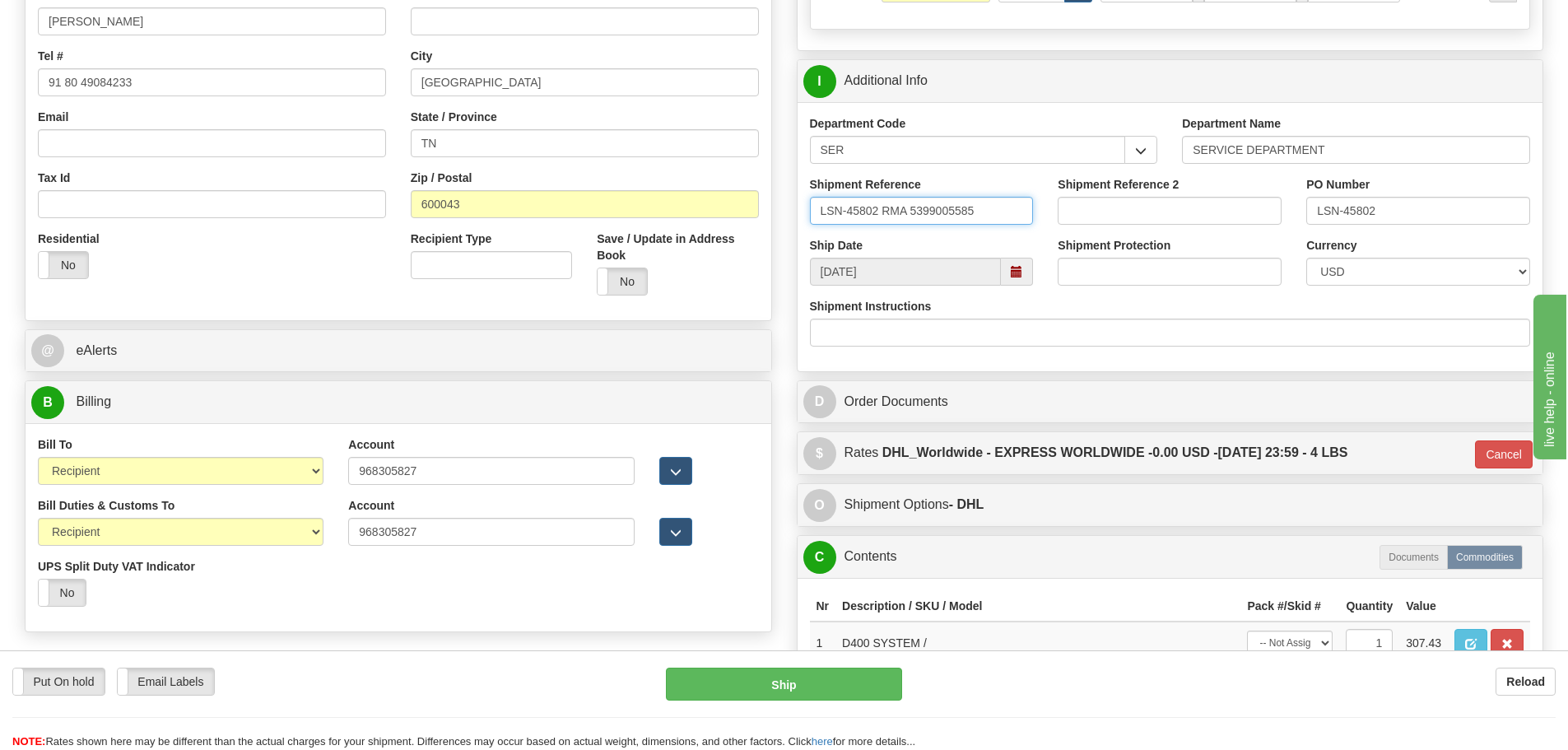
drag, startPoint x: 1000, startPoint y: 205, endPoint x: 797, endPoint y: 207, distance: 203.0
click at [798, 207] on div "Shipment Reference LSN-45802 RMA 5399005585" at bounding box center [922, 206] width 249 height 61
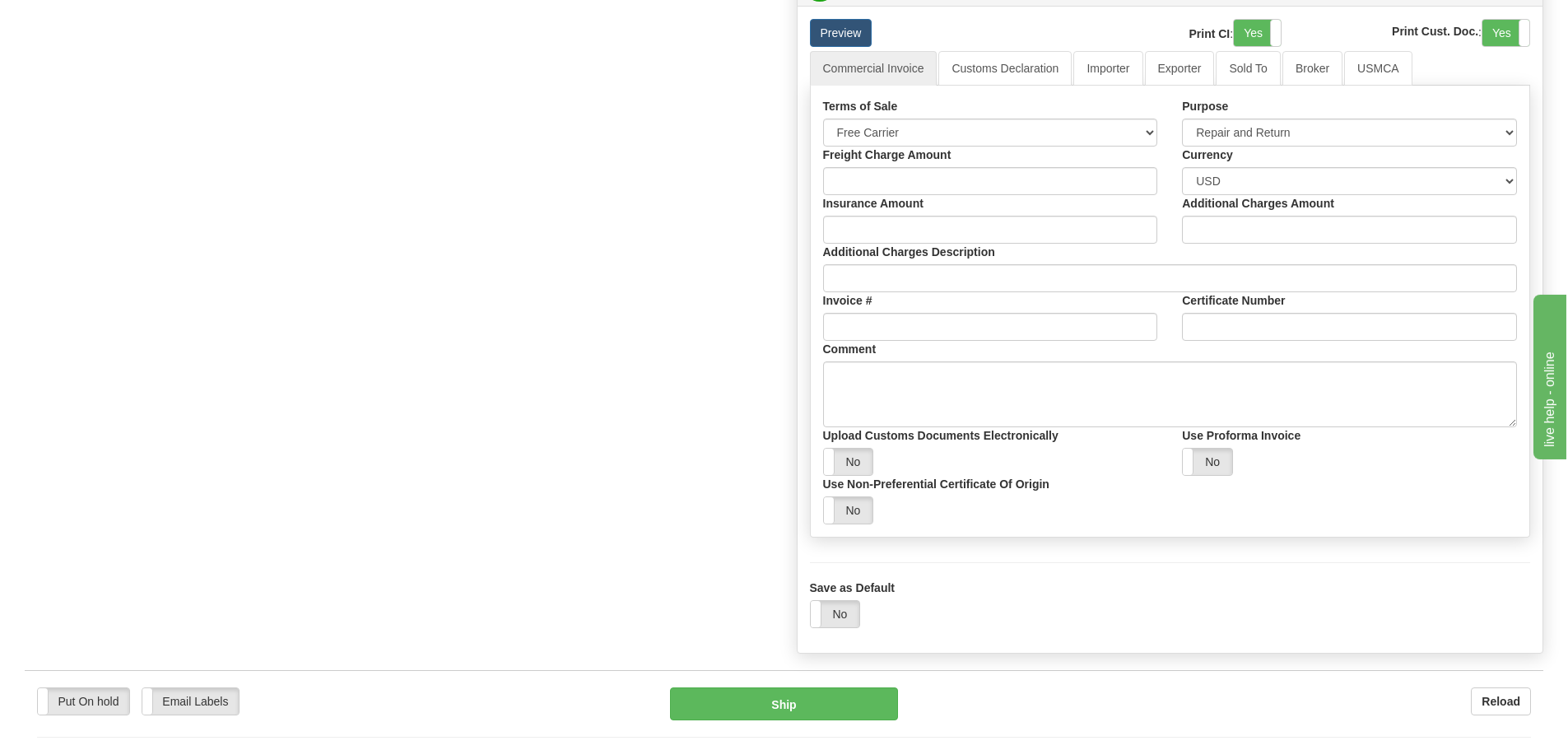
scroll to position [1481, 0]
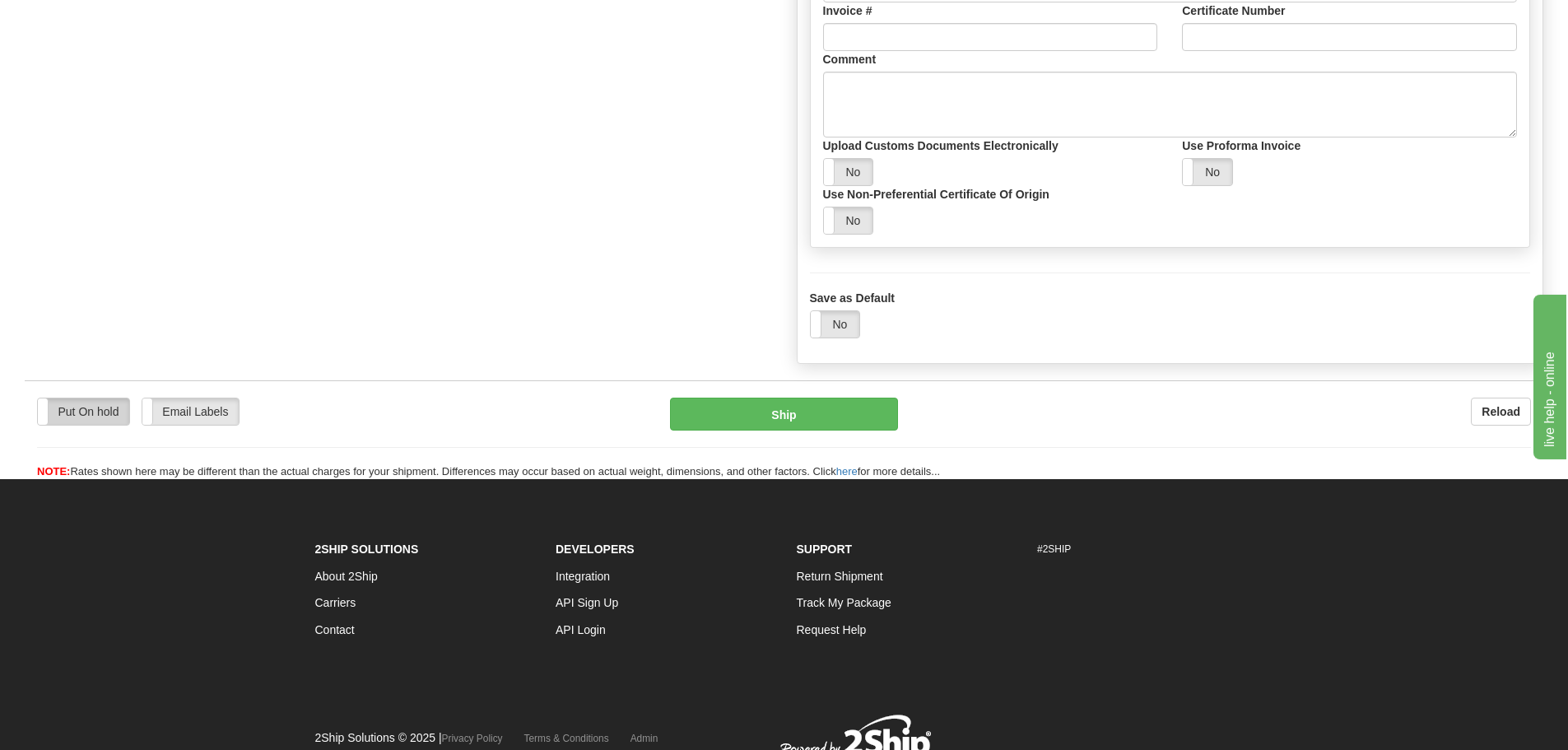
click at [61, 404] on label "Put On hold" at bounding box center [84, 411] width 92 height 26
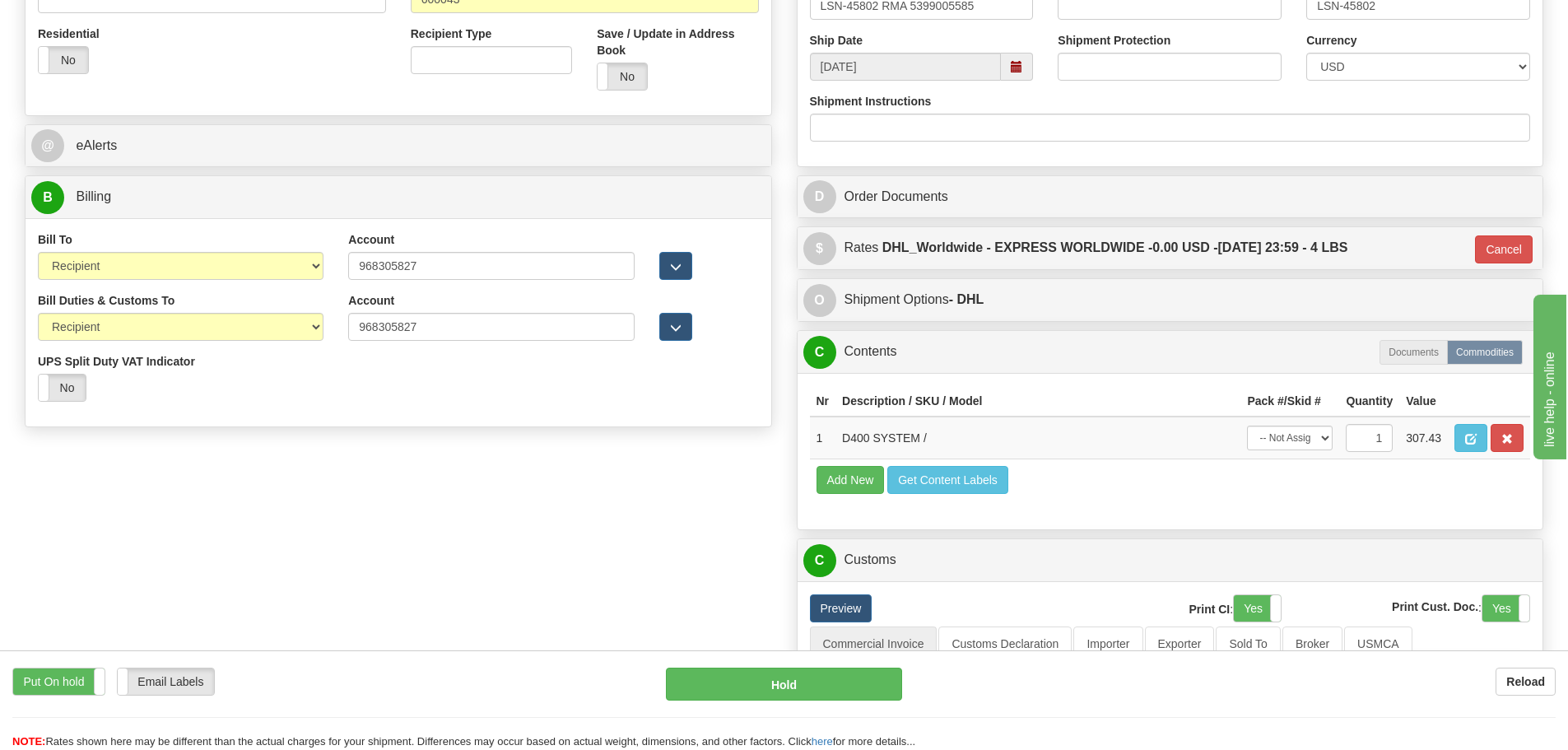
scroll to position [411, 0]
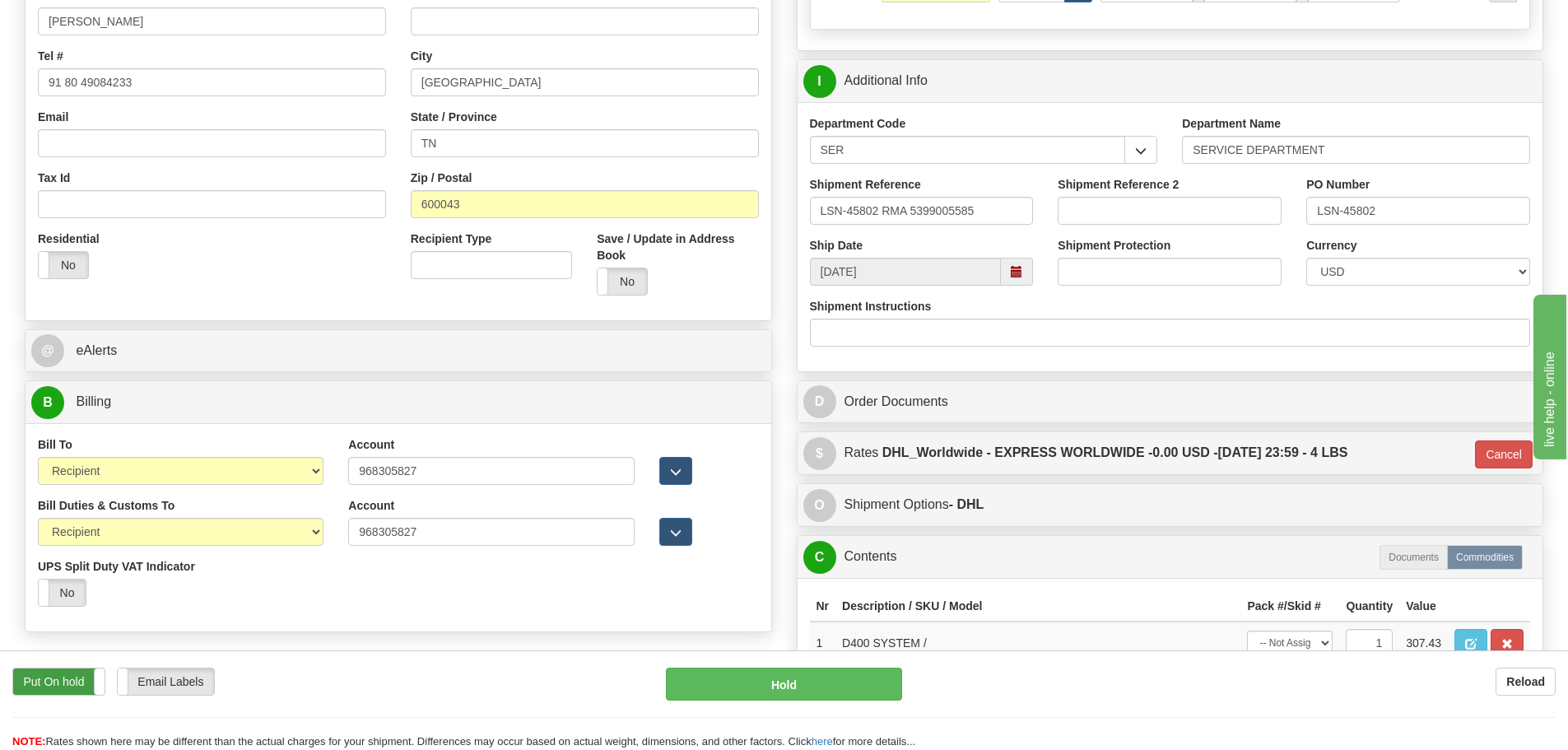
click at [77, 681] on label "Put On hold" at bounding box center [59, 681] width 92 height 26
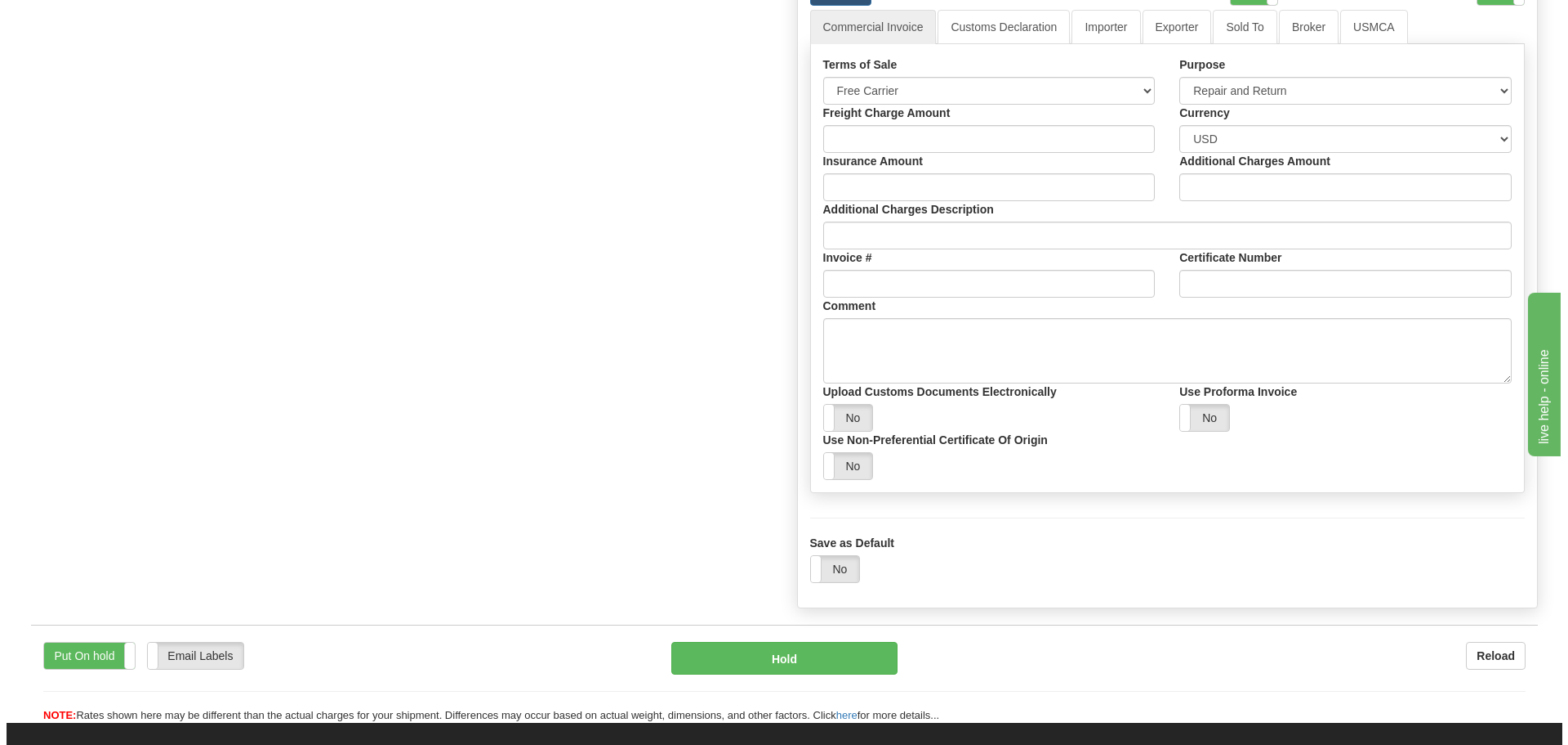
scroll to position [1390, 0]
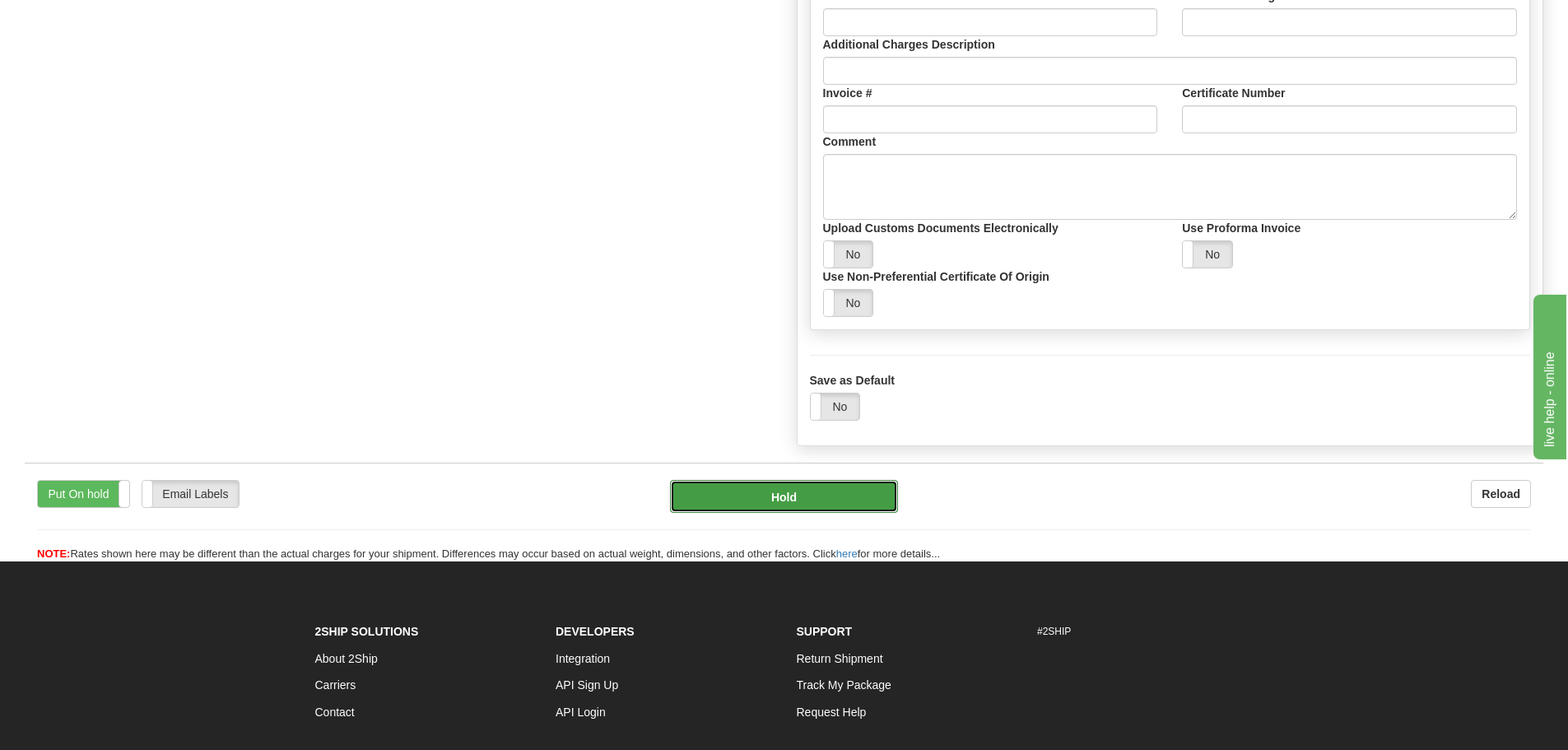
click at [828, 505] on button "Hold" at bounding box center [784, 496] width 228 height 33
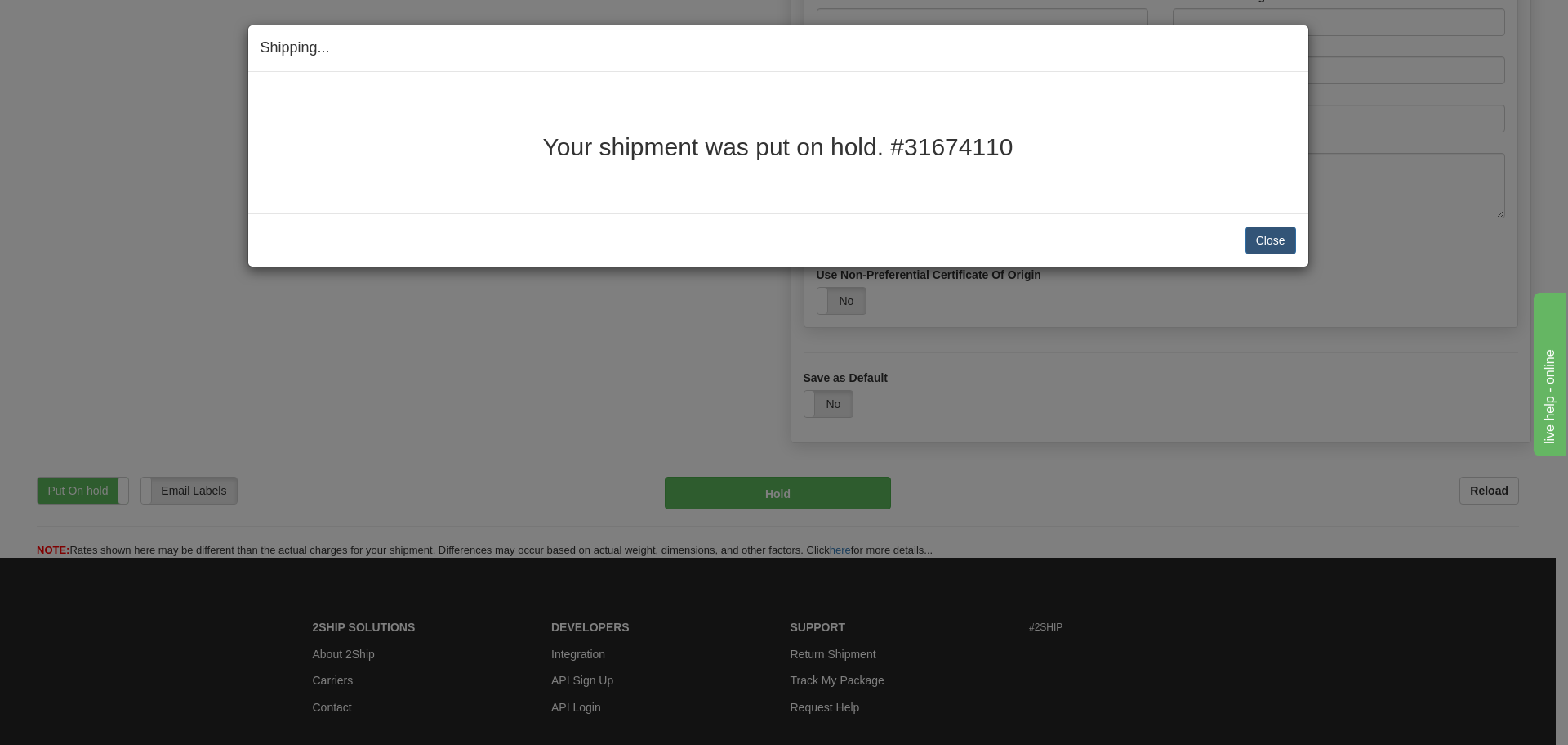
drag, startPoint x: 548, startPoint y: 148, endPoint x: 1066, endPoint y: 151, distance: 518.0
click at [1066, 151] on h2 "Your shipment was put on hold. #31674110" at bounding box center [778, 147] width 1036 height 27
copy h2 "Your shipment was put on hold. #31674110"
click at [1272, 248] on button "Close" at bounding box center [1270, 240] width 51 height 28
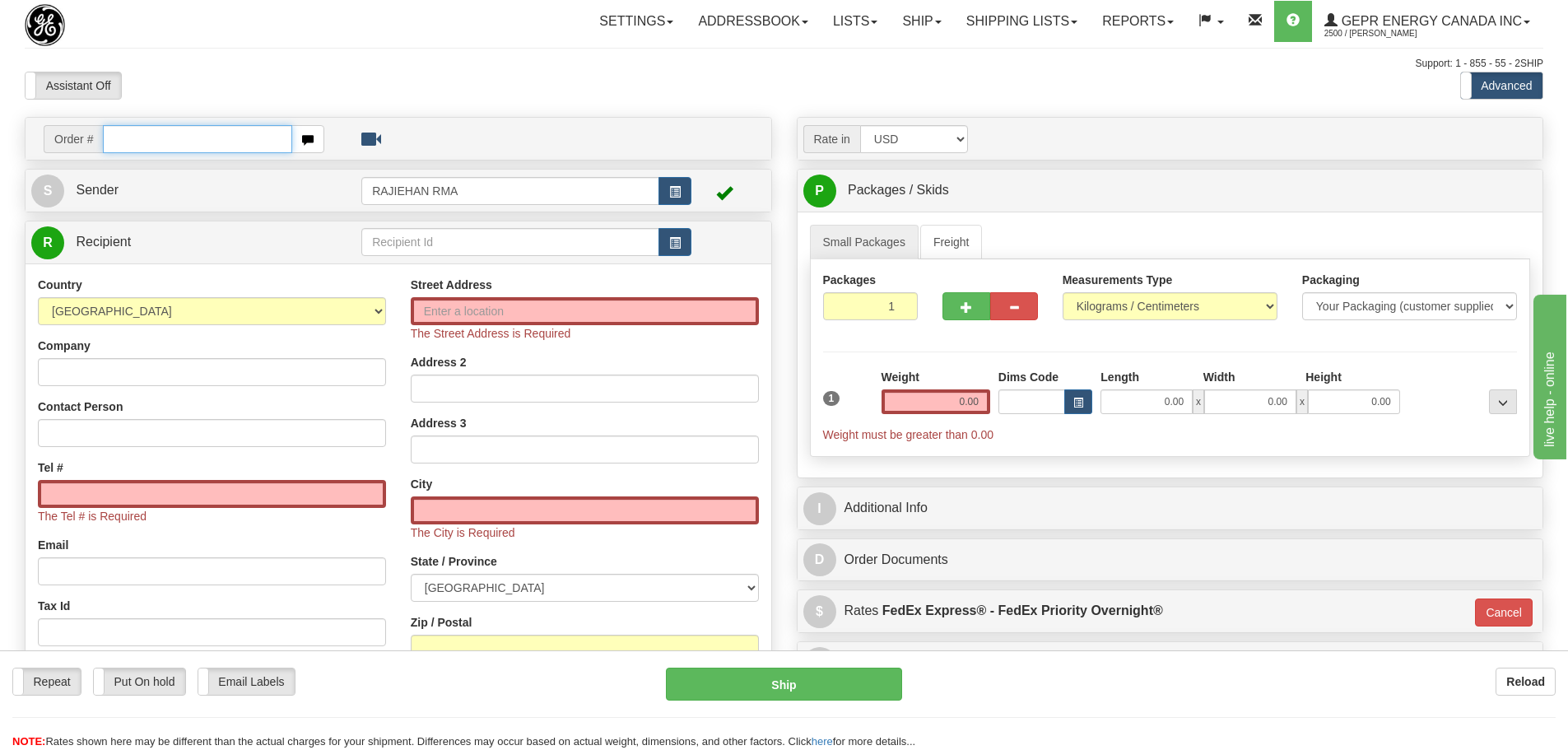
click at [127, 141] on input "text" at bounding box center [197, 139] width 190 height 28
paste input "86703330"
type input "86703330"
click at [169, 94] on body "Training Course Close Toggle navigation Settings Shipping Preferences New Recip…" at bounding box center [790, 375] width 1580 height 750
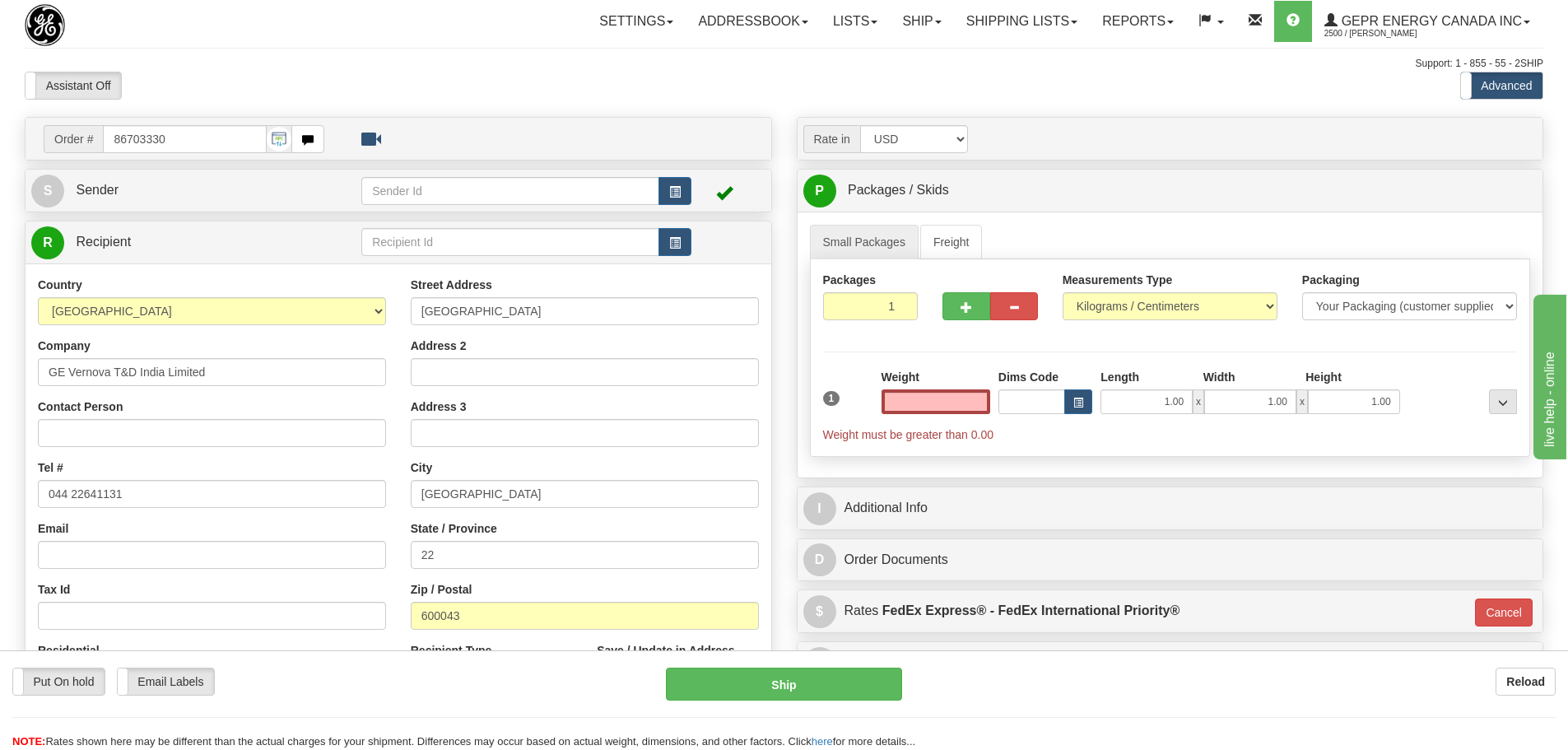
type input "0.00"
click at [677, 196] on span "button" at bounding box center [675, 191] width 11 height 10
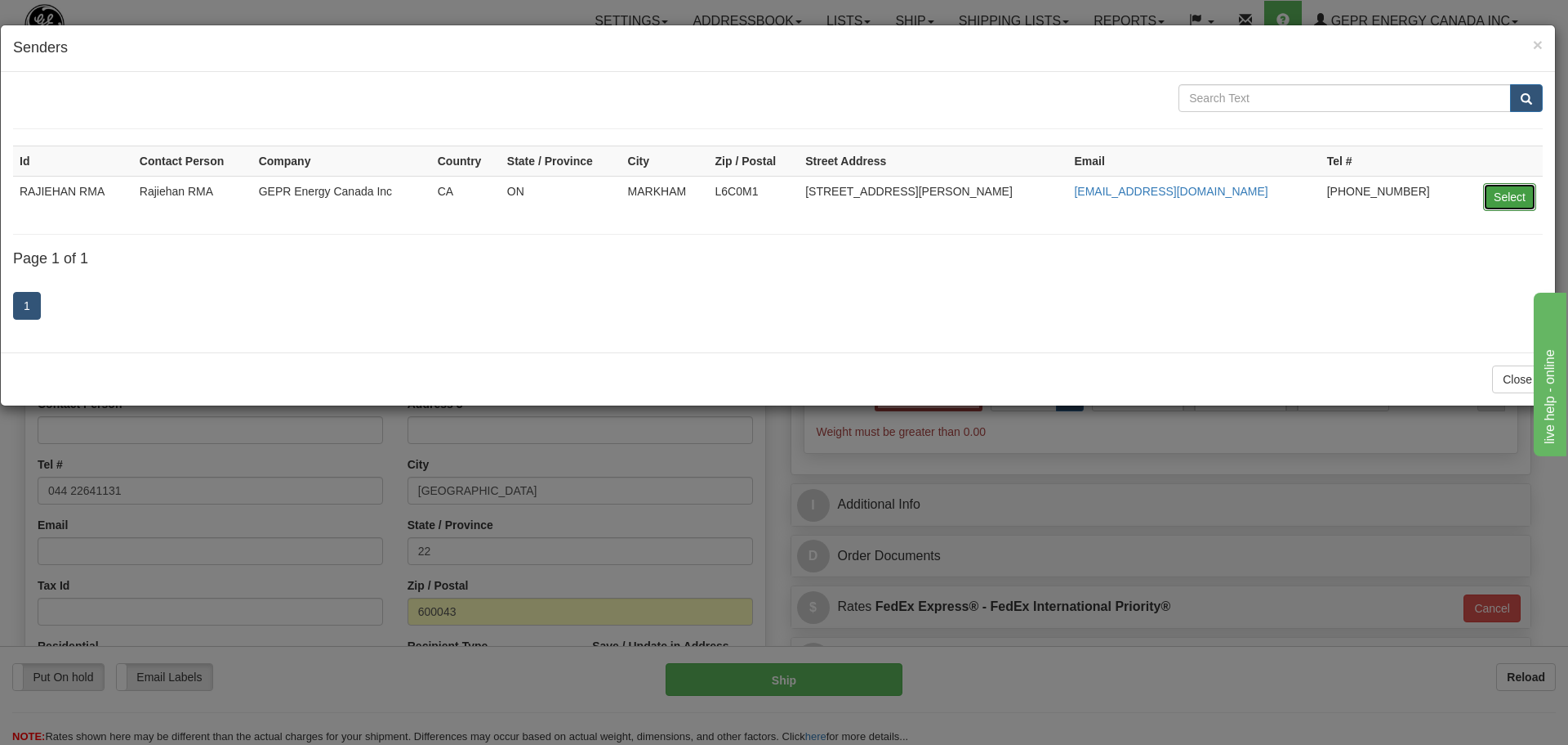
click at [1505, 196] on button "Select" at bounding box center [1510, 197] width 53 height 28
type input "RAJIEHAN RMA"
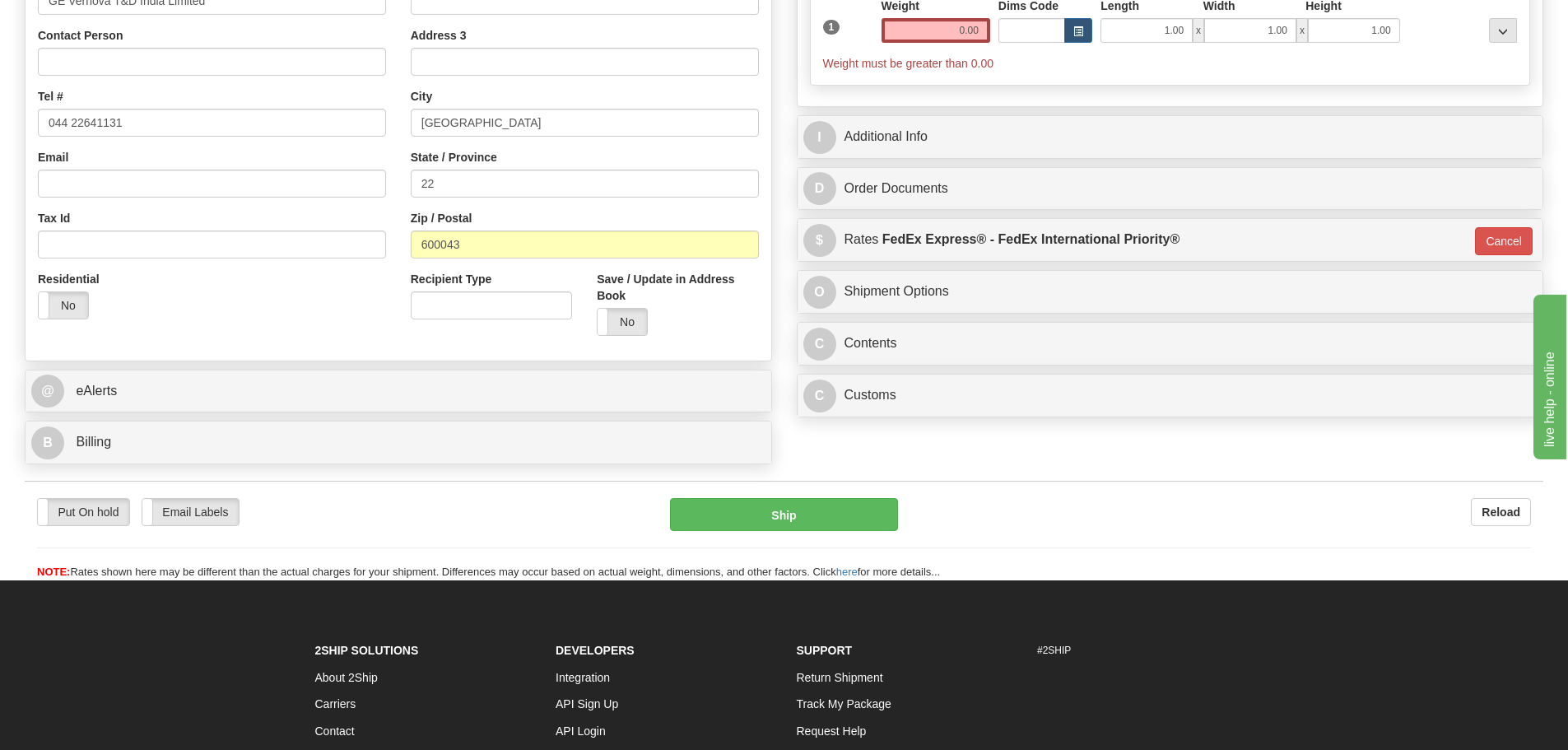
scroll to position [411, 0]
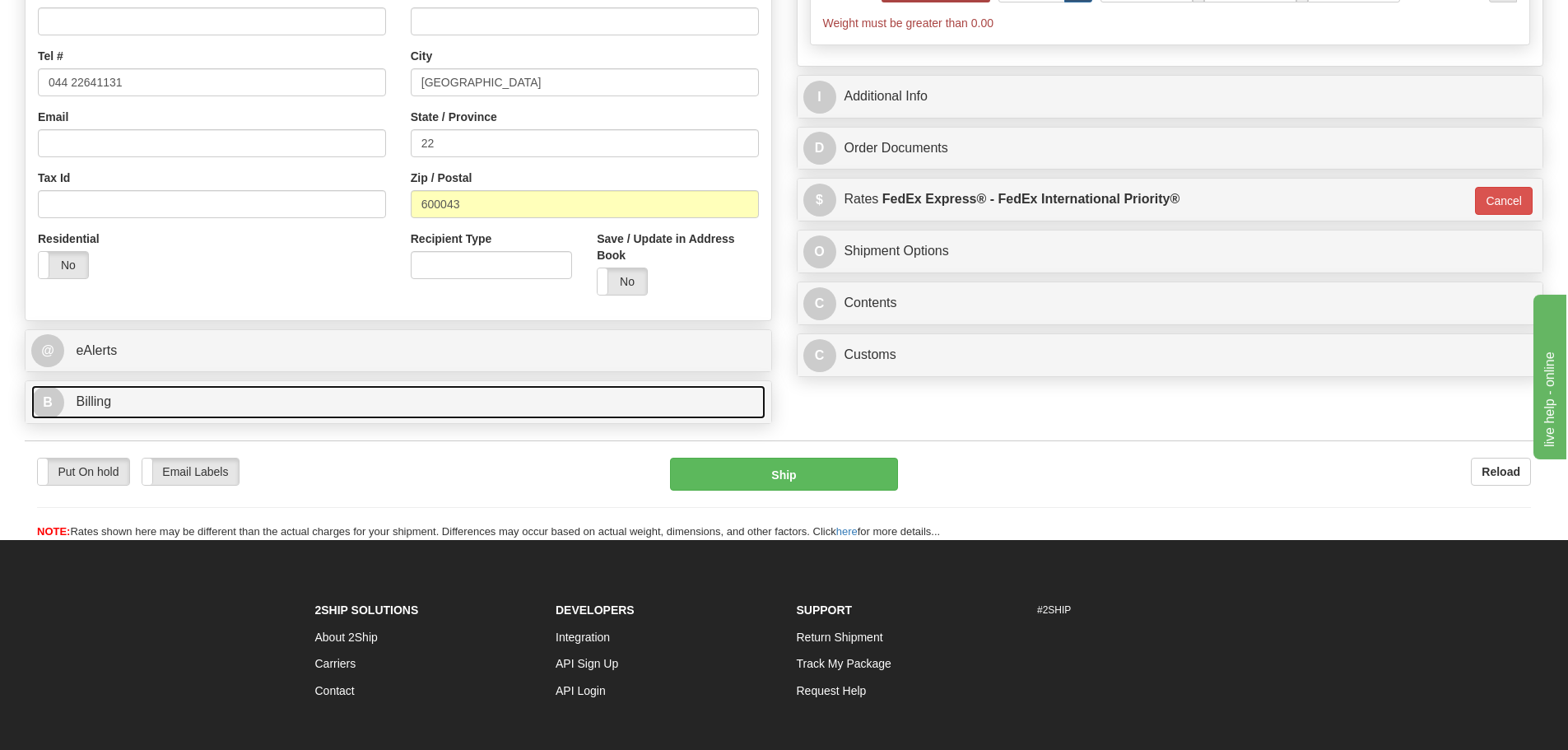
click at [70, 401] on link "B Billing" at bounding box center [398, 402] width 734 height 34
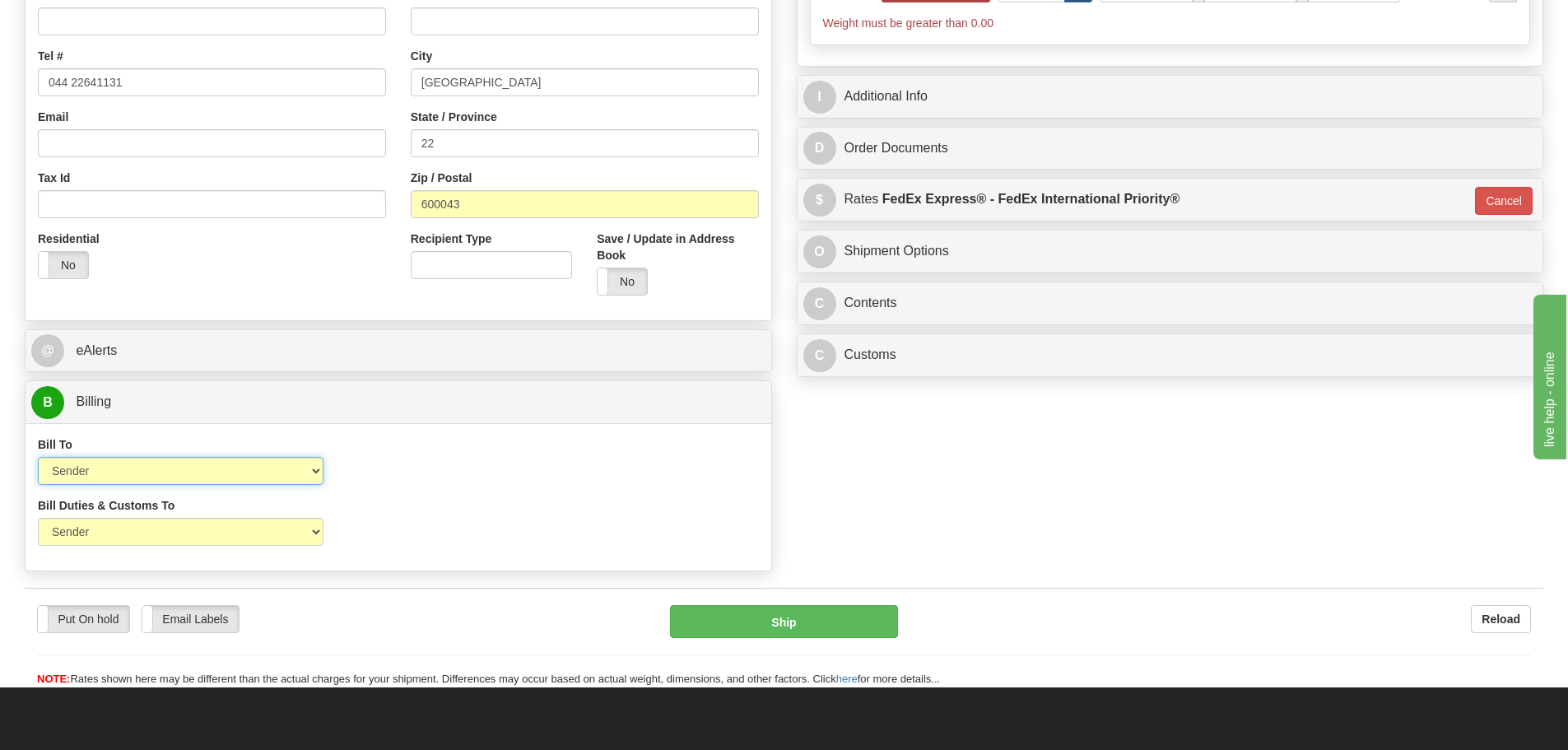
click at [103, 473] on select "Sender Recipient Third Party Collect" at bounding box center [181, 471] width 286 height 28
select select "2"
click at [38, 457] on select "Sender Recipient Third Party Collect" at bounding box center [181, 471] width 286 height 28
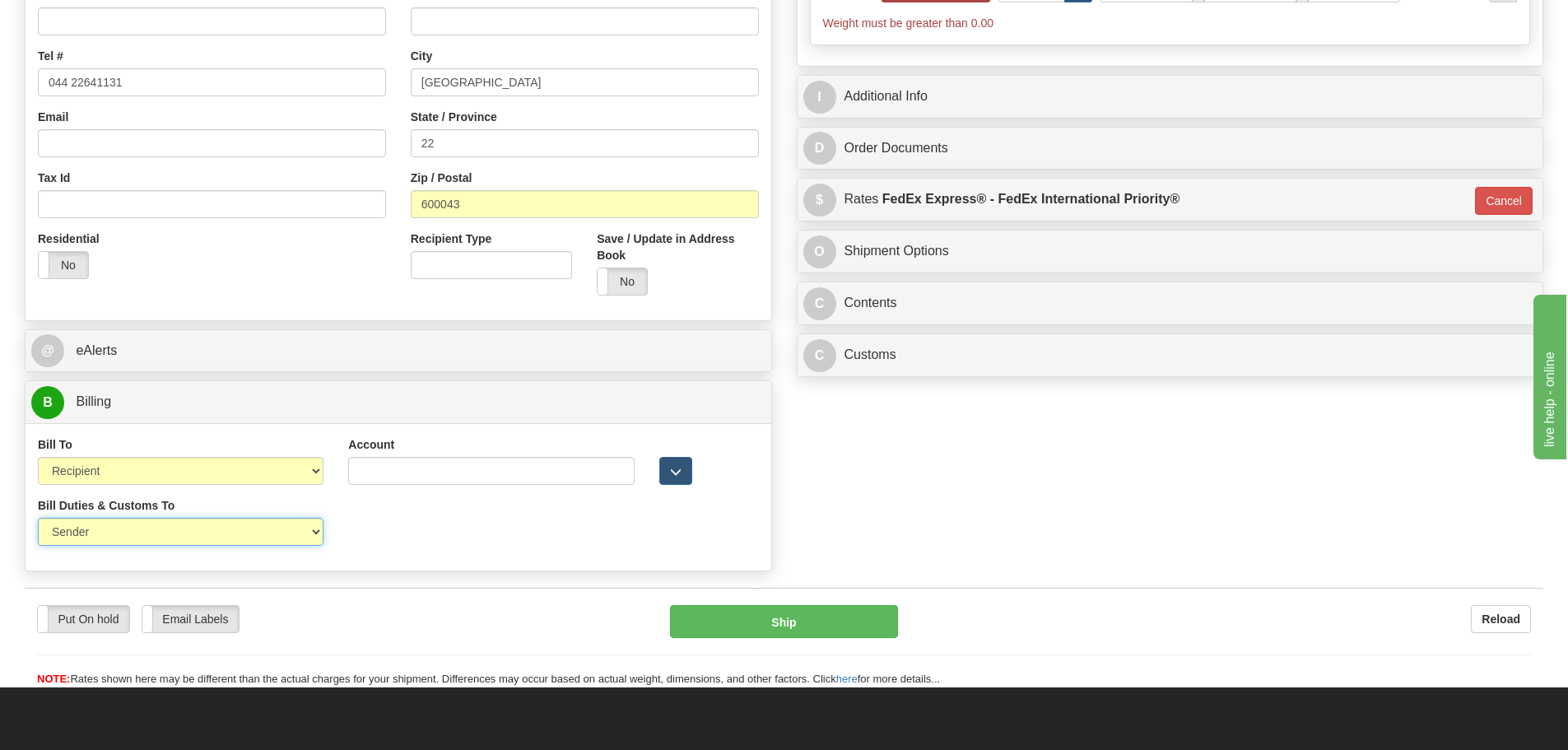
click at [150, 533] on select "Sender Recipient Third Party" at bounding box center [181, 531] width 286 height 28
select select "2"
click at [38, 517] on select "Sender Recipient Third Party" at bounding box center [181, 531] width 286 height 28
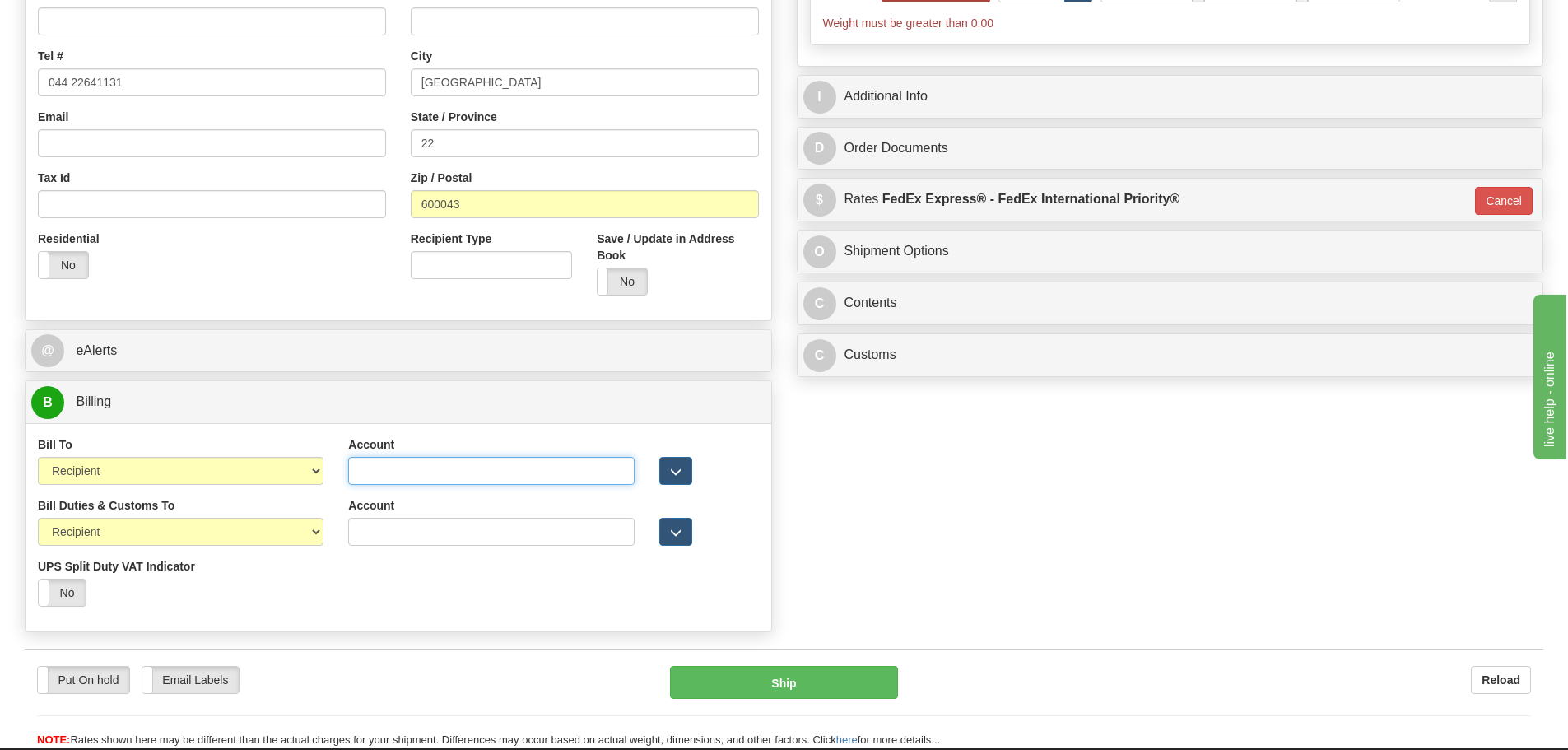
click at [470, 470] on input "Account" at bounding box center [492, 471] width 286 height 28
type input "968305827"
click at [392, 530] on input "Account" at bounding box center [492, 531] width 286 height 28
type input "968305827"
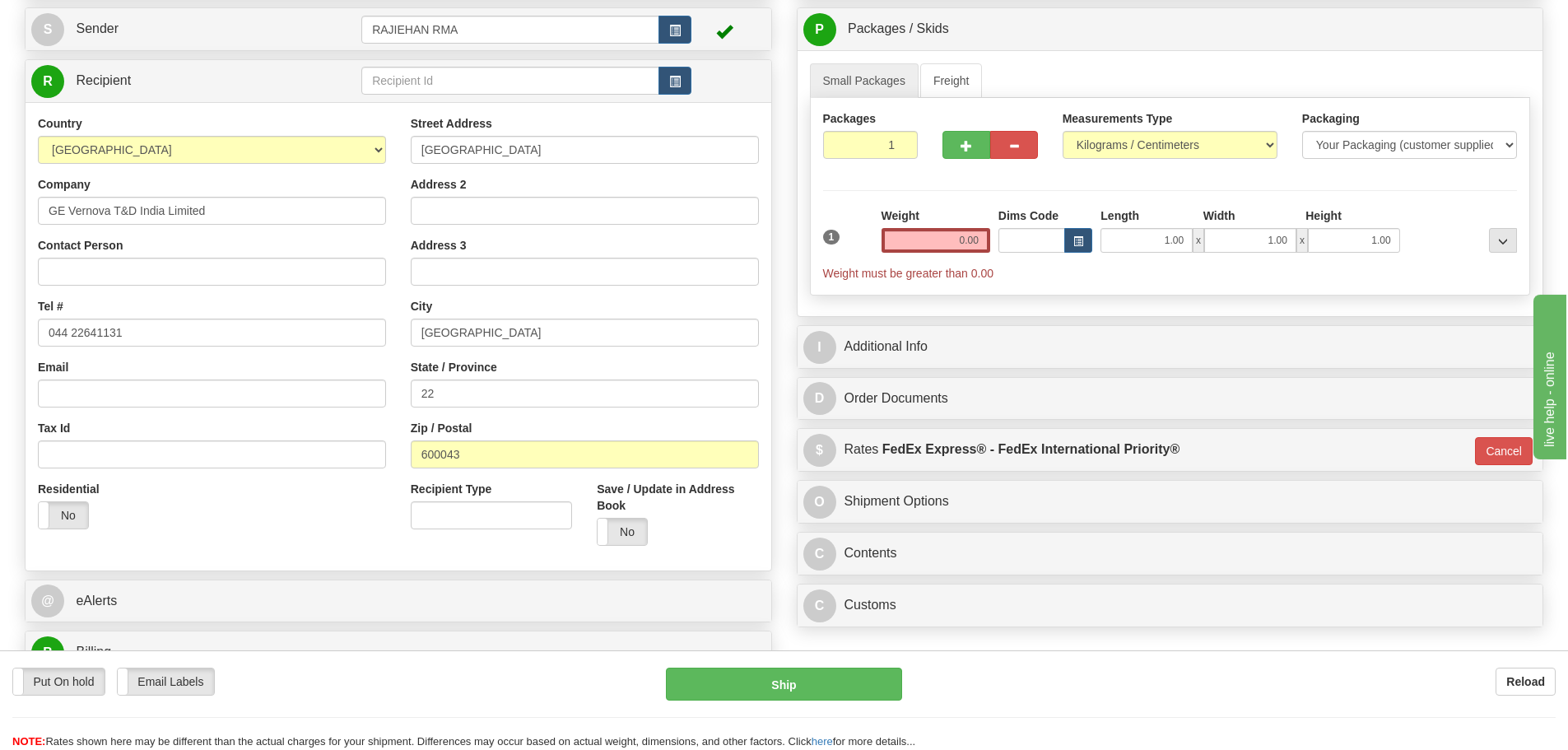
scroll to position [164, 0]
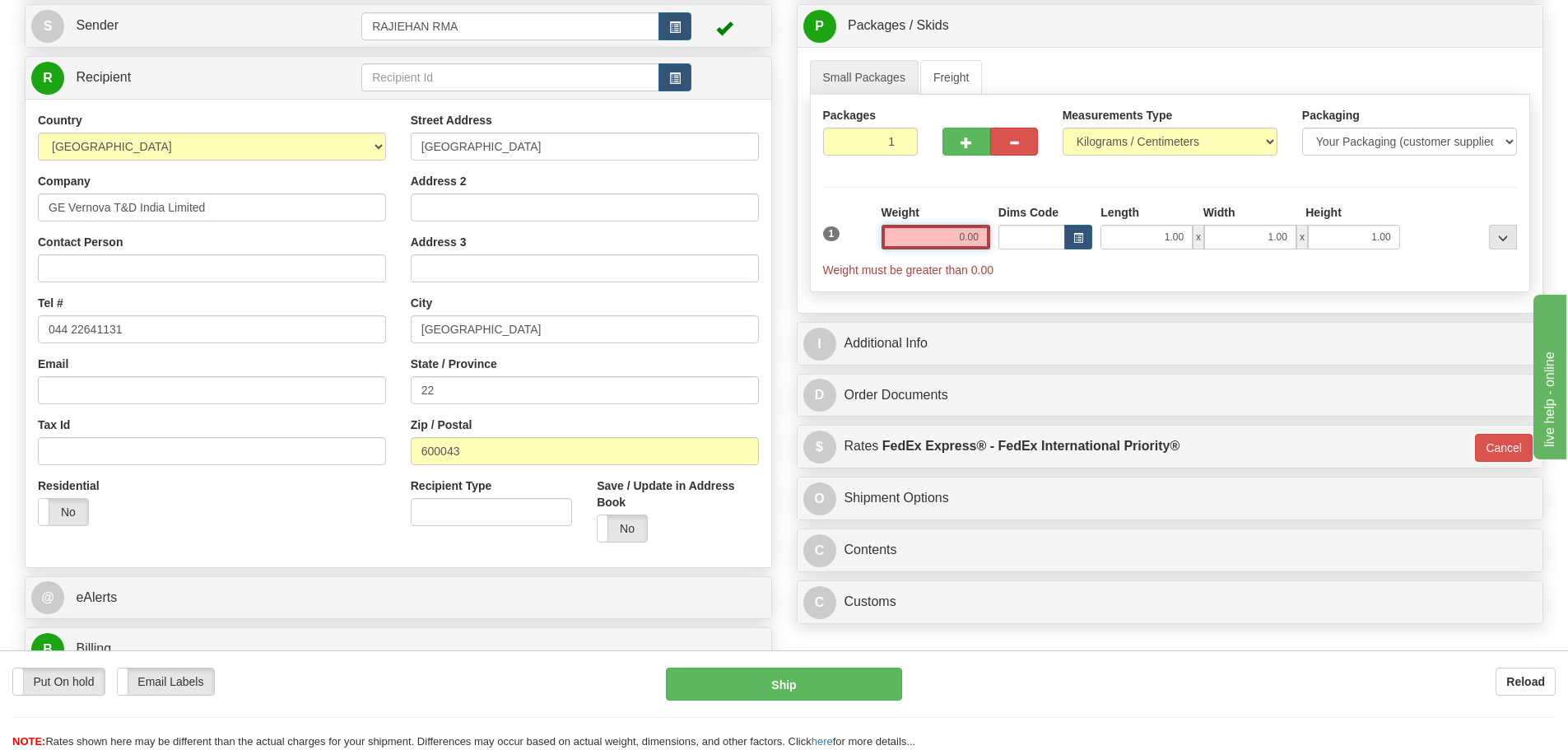
click at [964, 232] on input "0.00" at bounding box center [936, 237] width 108 height 24
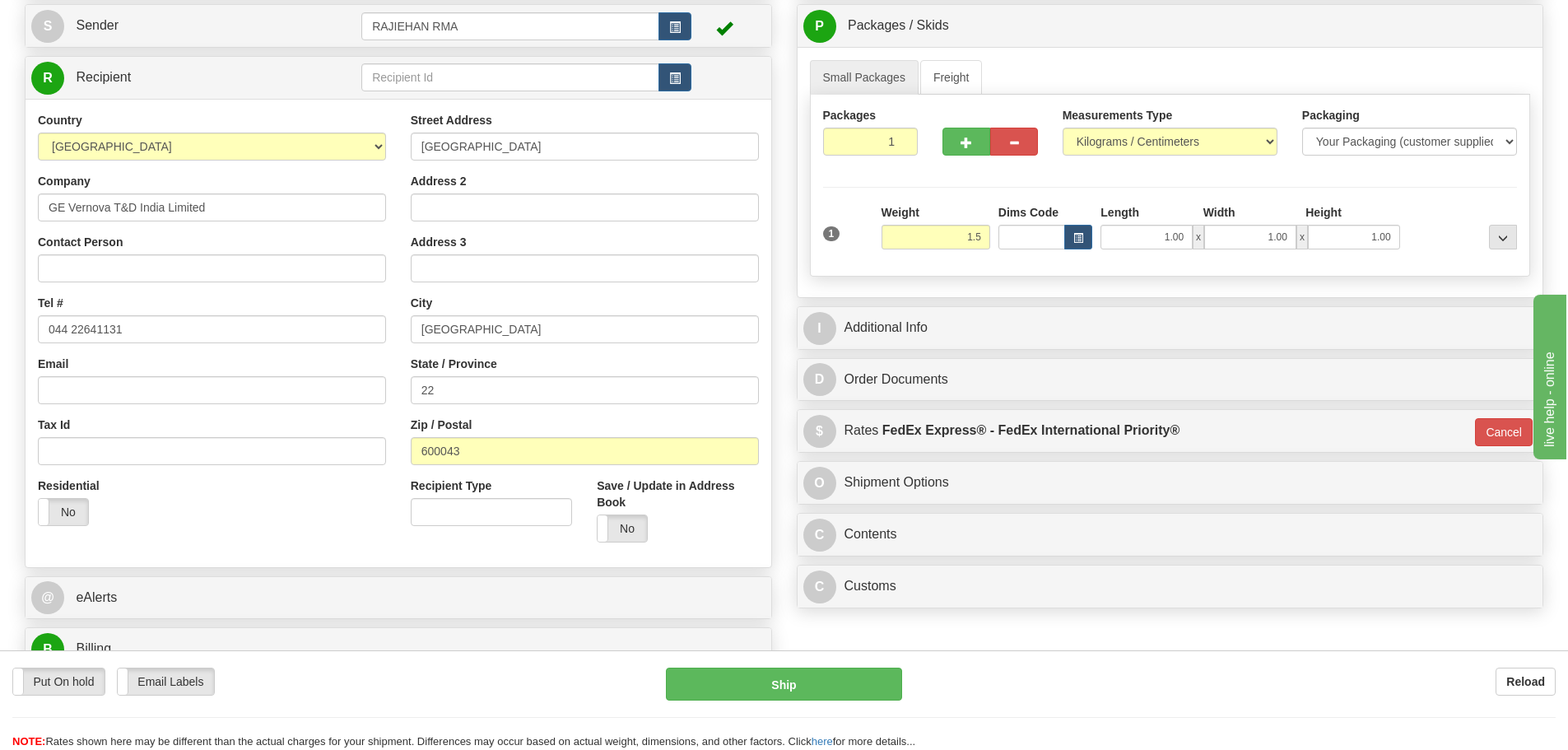
type input "1.50"
type input "01"
click at [983, 187] on hr at bounding box center [1171, 187] width 695 height 1
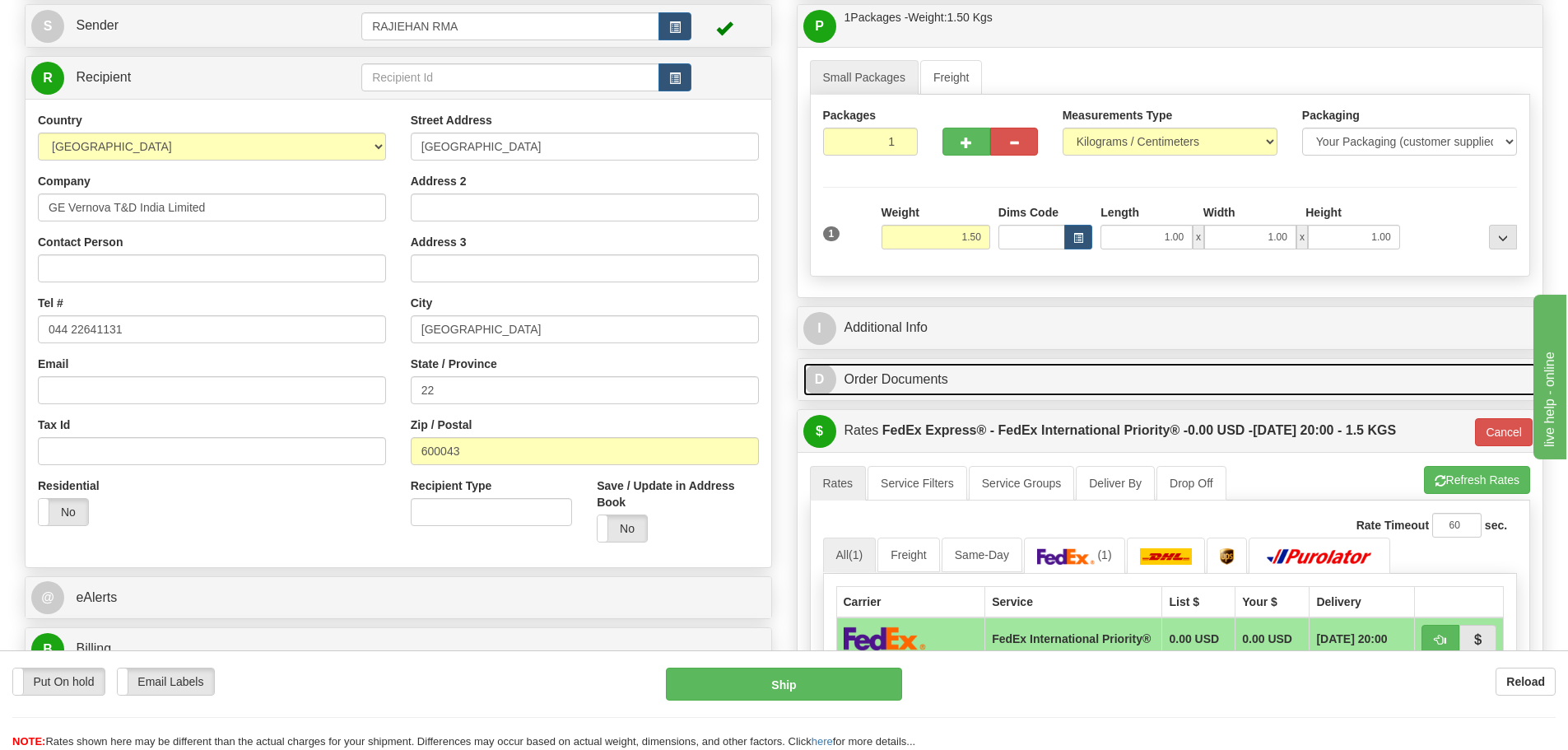
click at [875, 376] on link "D Order Documents" at bounding box center [1171, 380] width 734 height 34
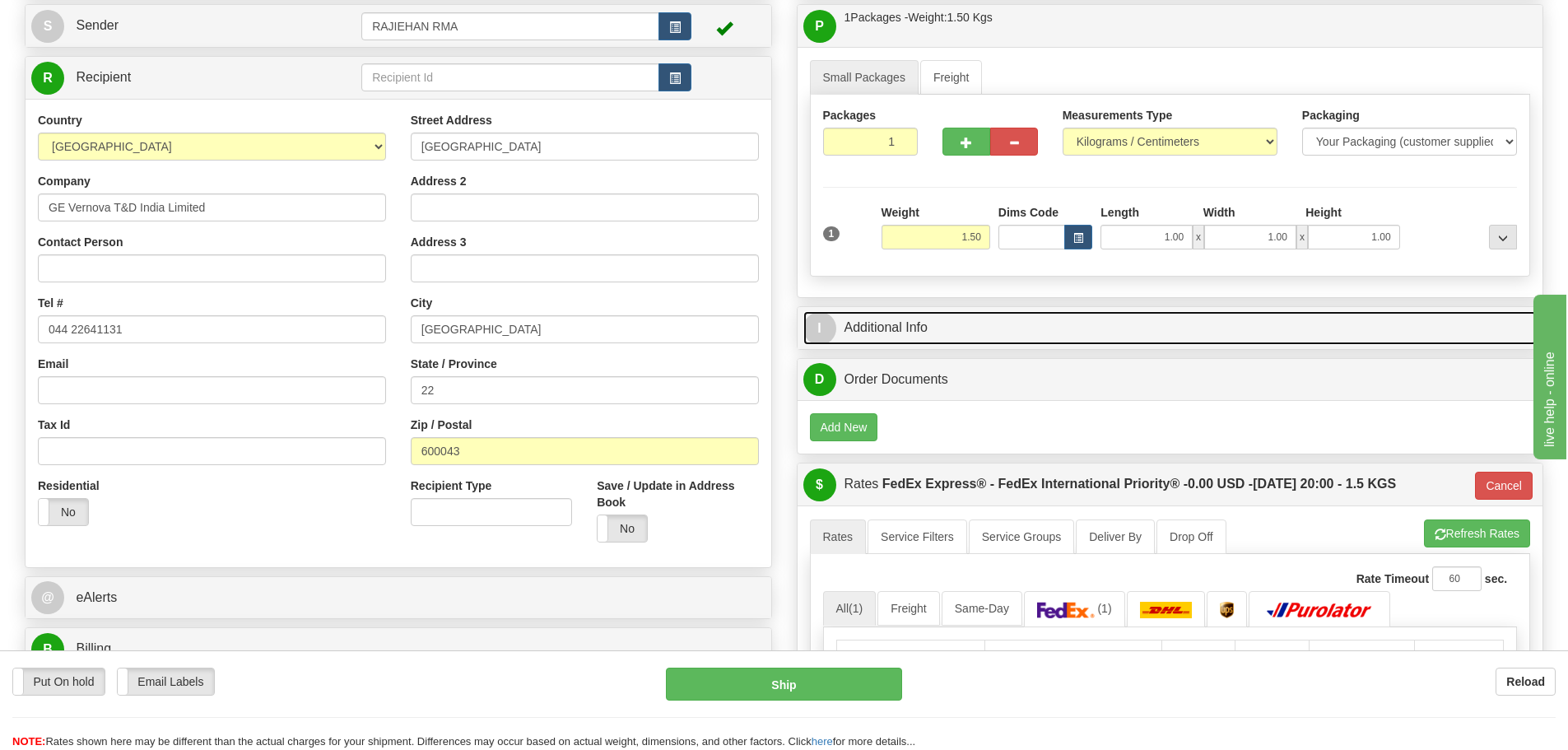
click at [880, 328] on link "I Additional Info" at bounding box center [1171, 328] width 734 height 34
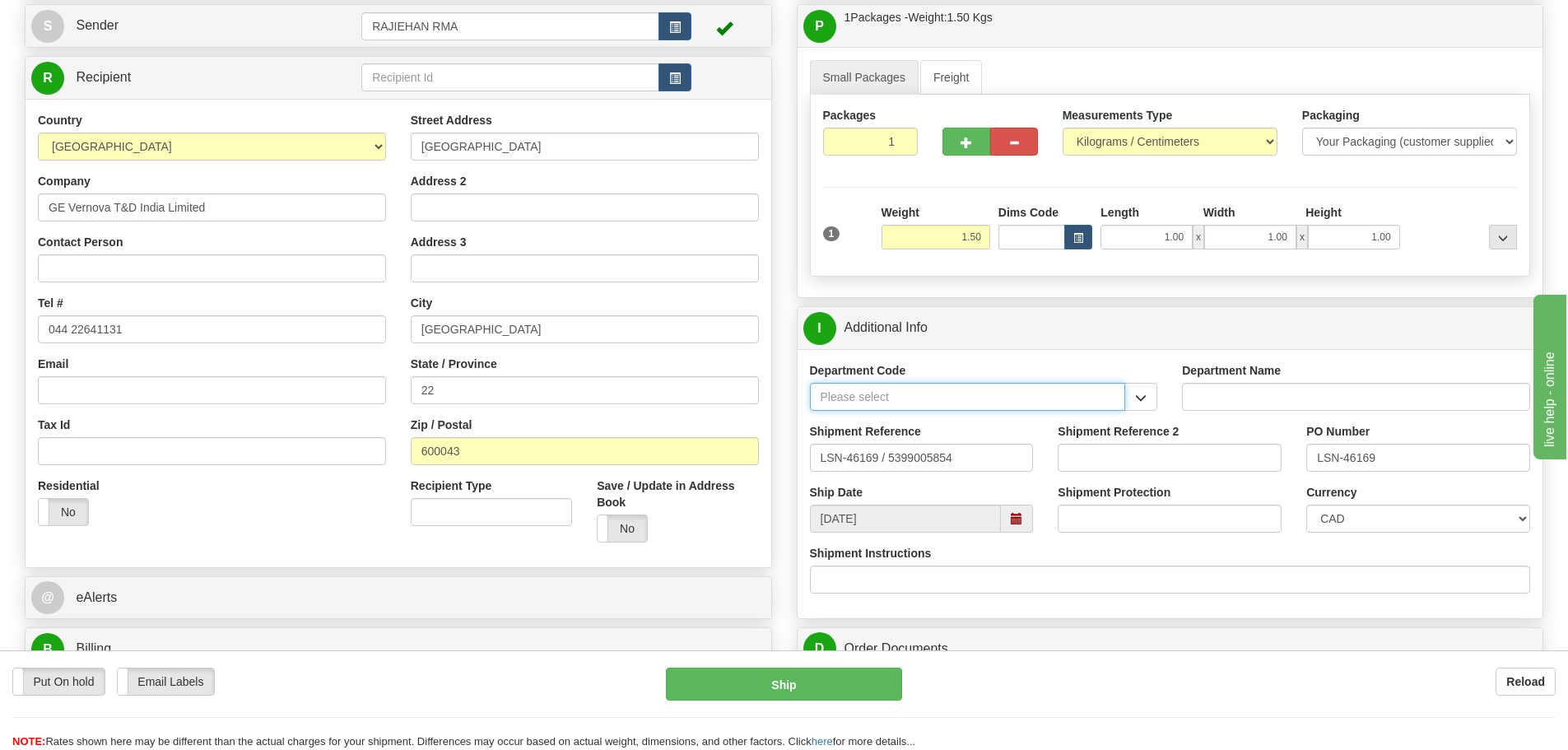
click at [868, 391] on input "Department Code" at bounding box center [968, 397] width 316 height 28
click at [861, 419] on div "SER" at bounding box center [963, 421] width 300 height 18
type input "SER"
type input "SERVICE DEPARTMENT"
type input "SER"
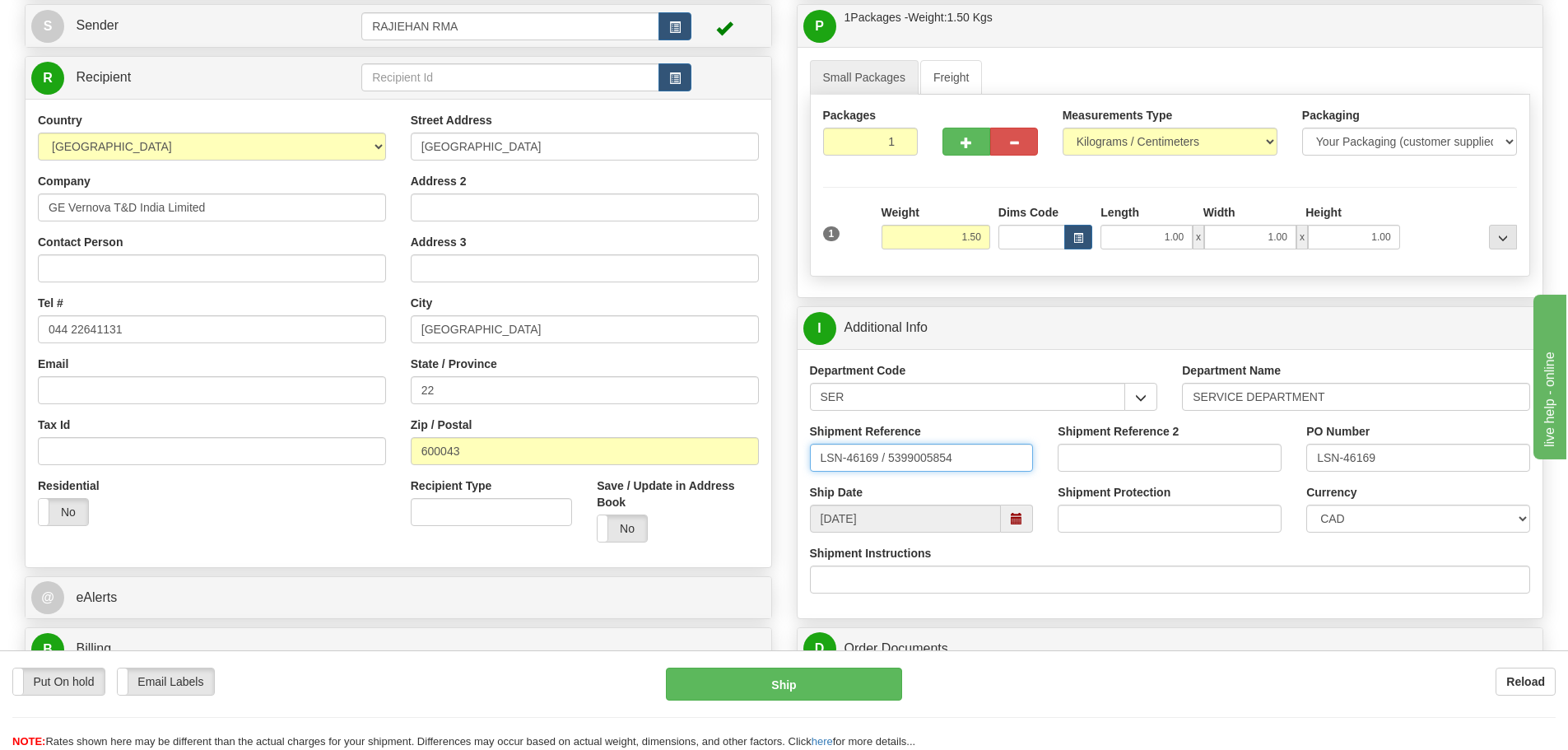
click at [886, 456] on input "LSN-46169 / 5399005854" at bounding box center [922, 458] width 224 height 28
drag, startPoint x: 985, startPoint y: 453, endPoint x: 774, endPoint y: 439, distance: 211.5
type input "LSN-46169 RMA 5399005854"
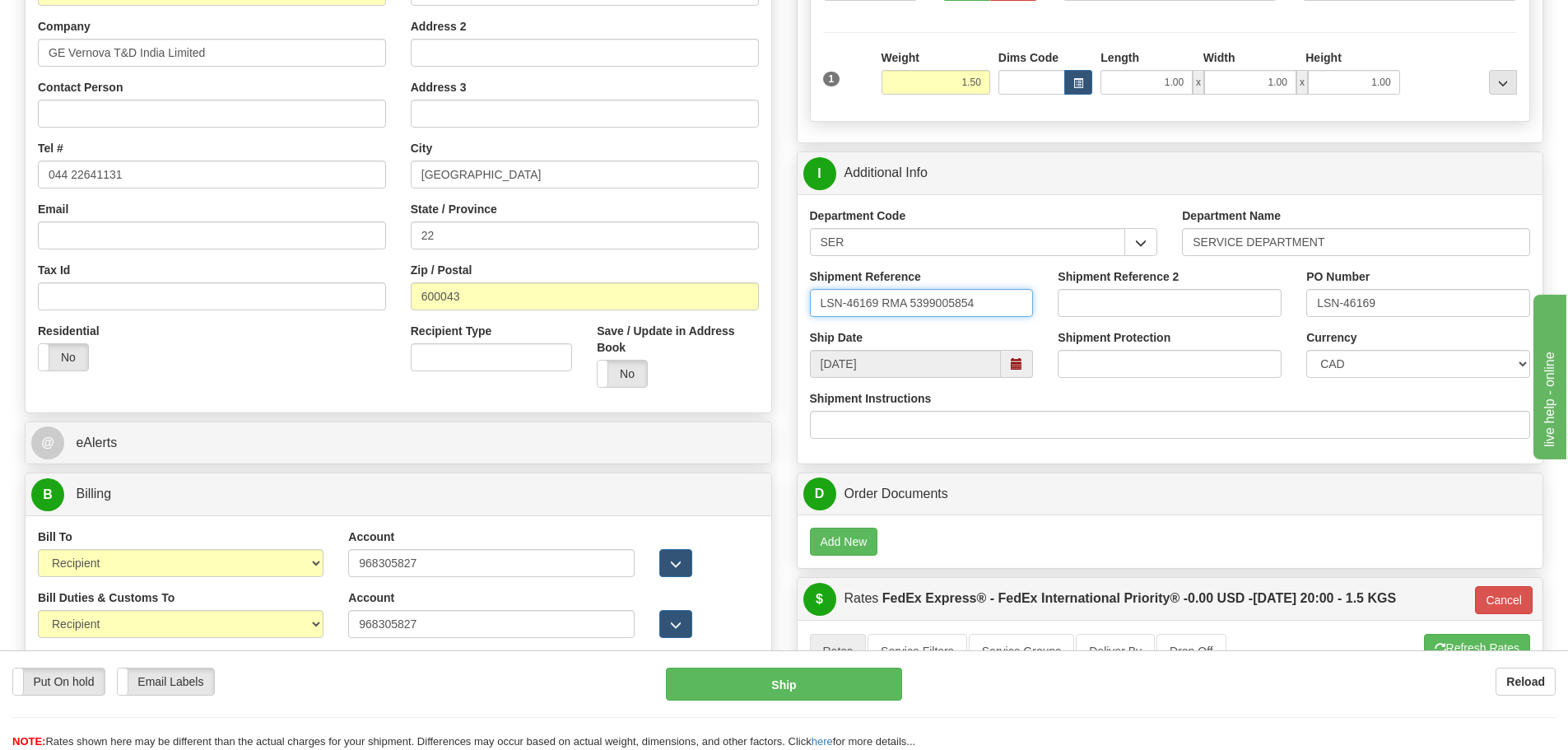
scroll to position [494, 0]
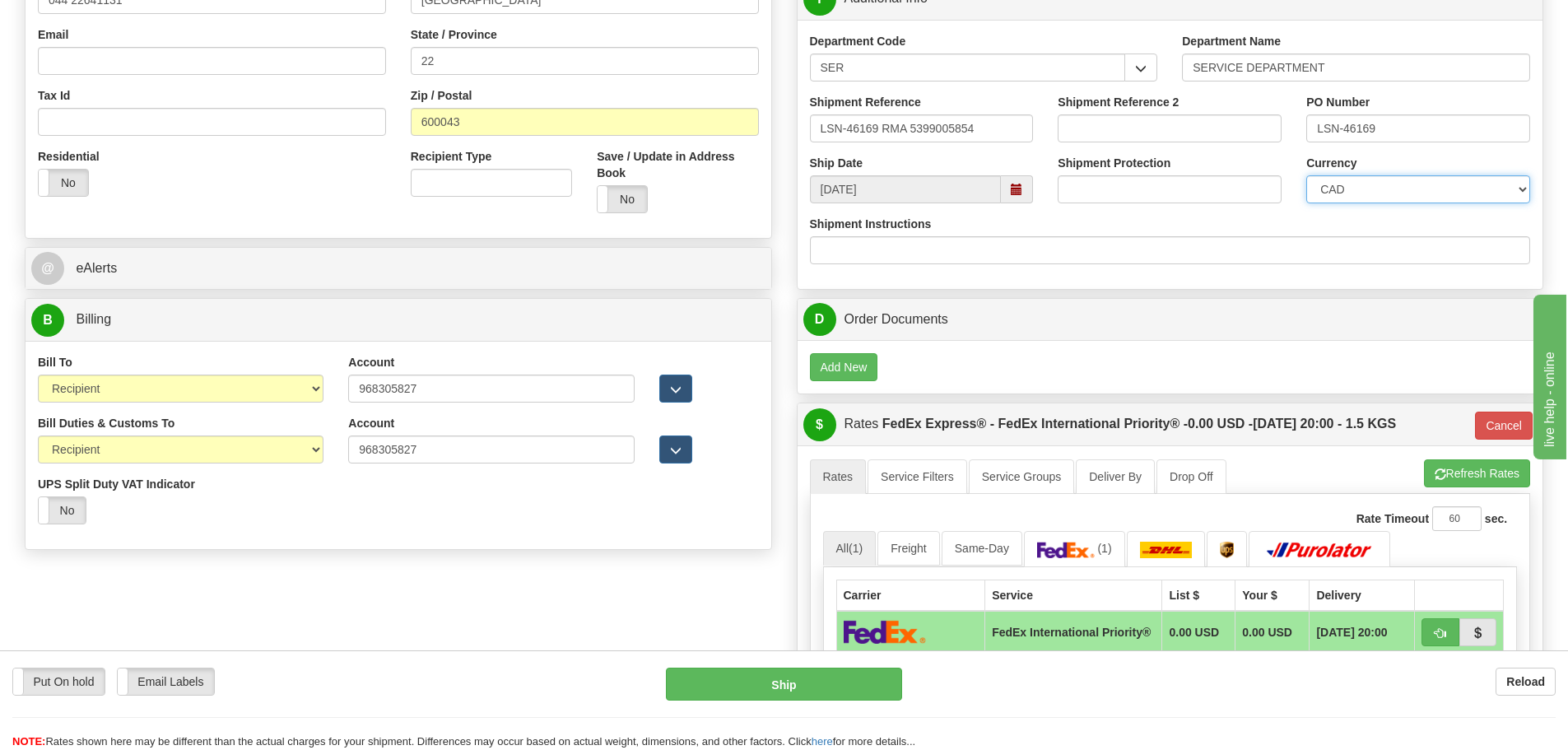
click at [1447, 188] on select "CAD USD EUR ZAR [PERSON_NAME] ARN AUD AUS AWG BBD BFR BGN BHD BMD BND BRC BRL C…" at bounding box center [1418, 190] width 224 height 28
select select "1"
click at [1306, 176] on select "CAD USD EUR ZAR [PERSON_NAME] ARN AUD AUS AWG BBD BFR BGN BHD BMD BND BRC BRL C…" at bounding box center [1418, 190] width 224 height 28
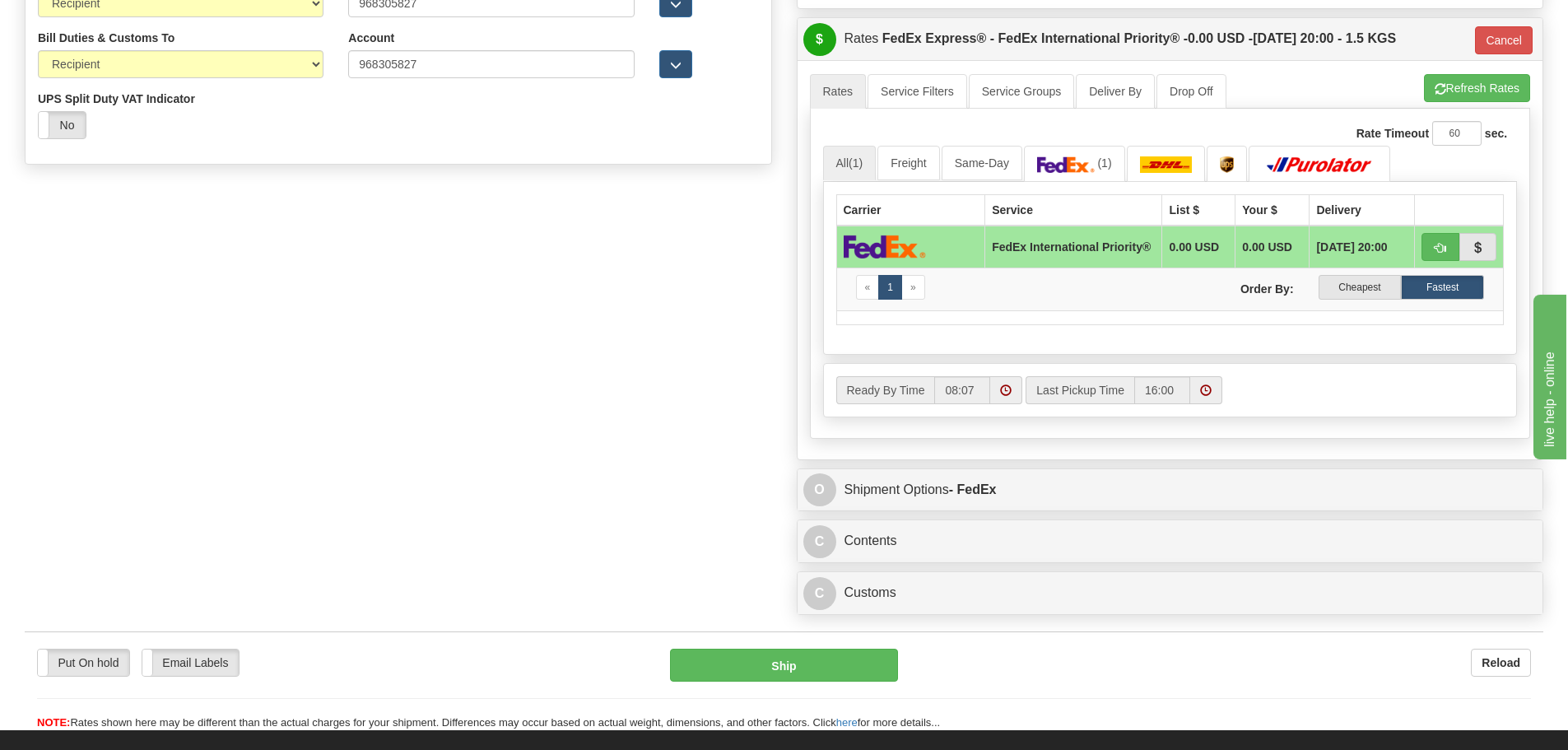
scroll to position [905, 0]
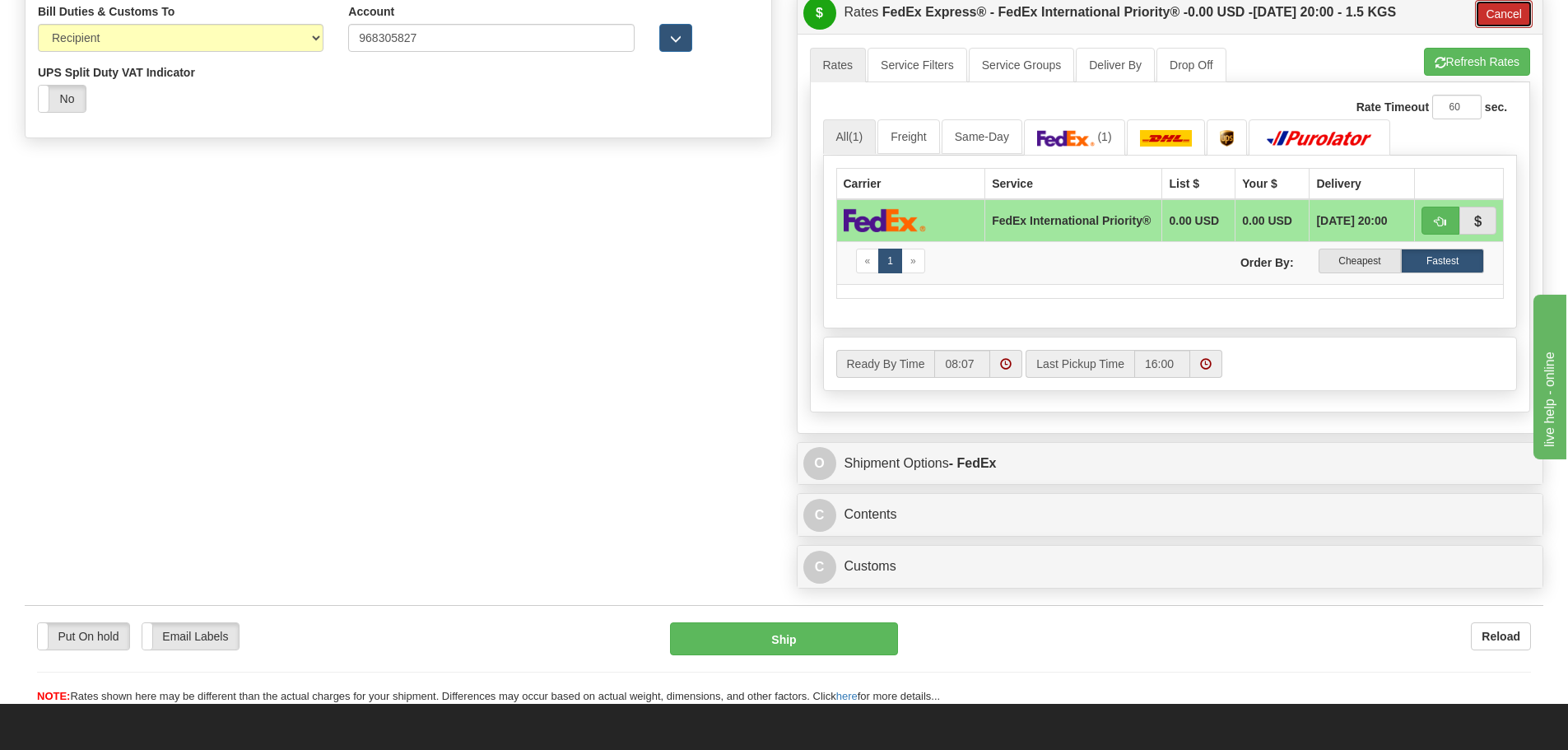
click at [1504, 13] on button "Cancel" at bounding box center [1504, 14] width 58 height 28
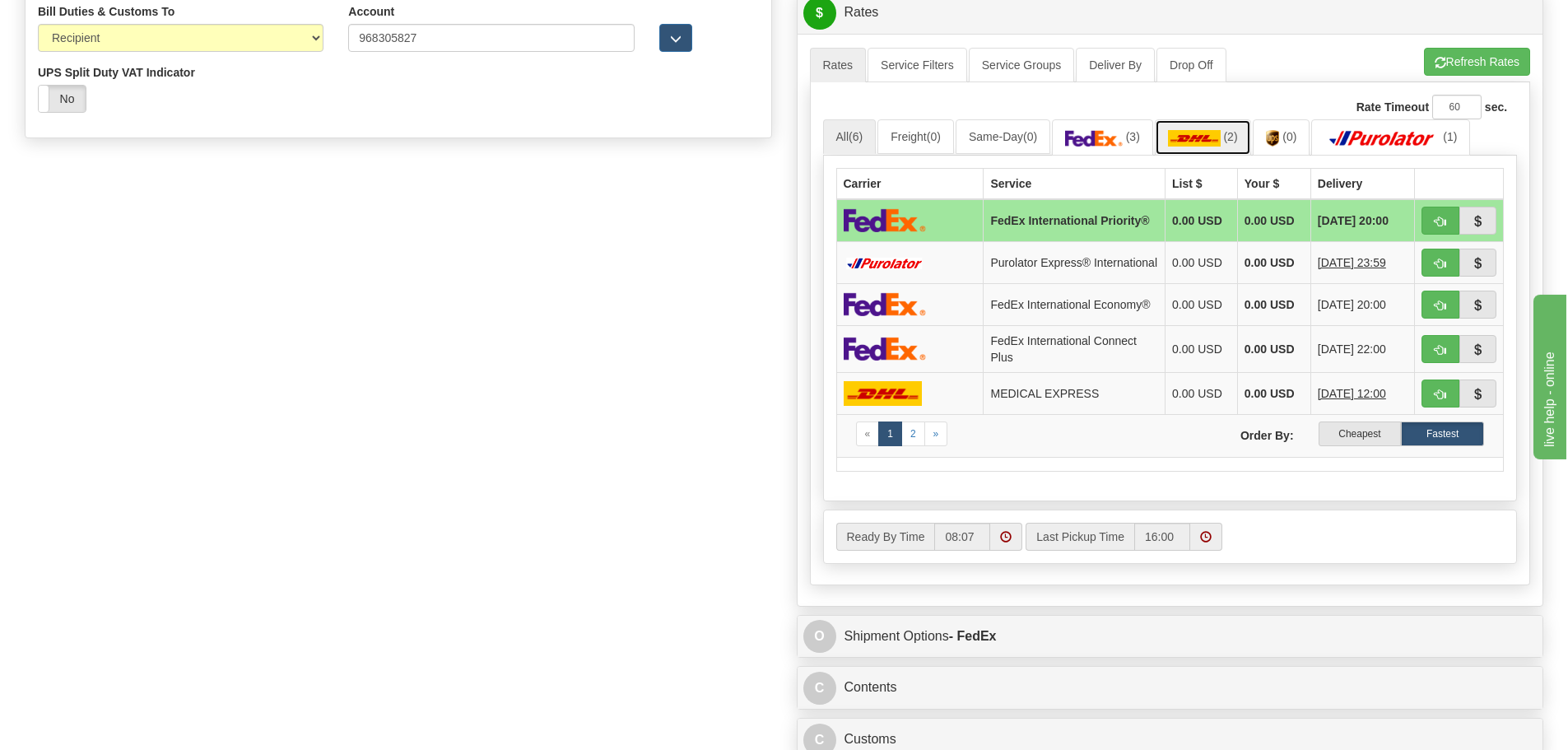
click at [1217, 132] on img at bounding box center [1194, 138] width 52 height 17
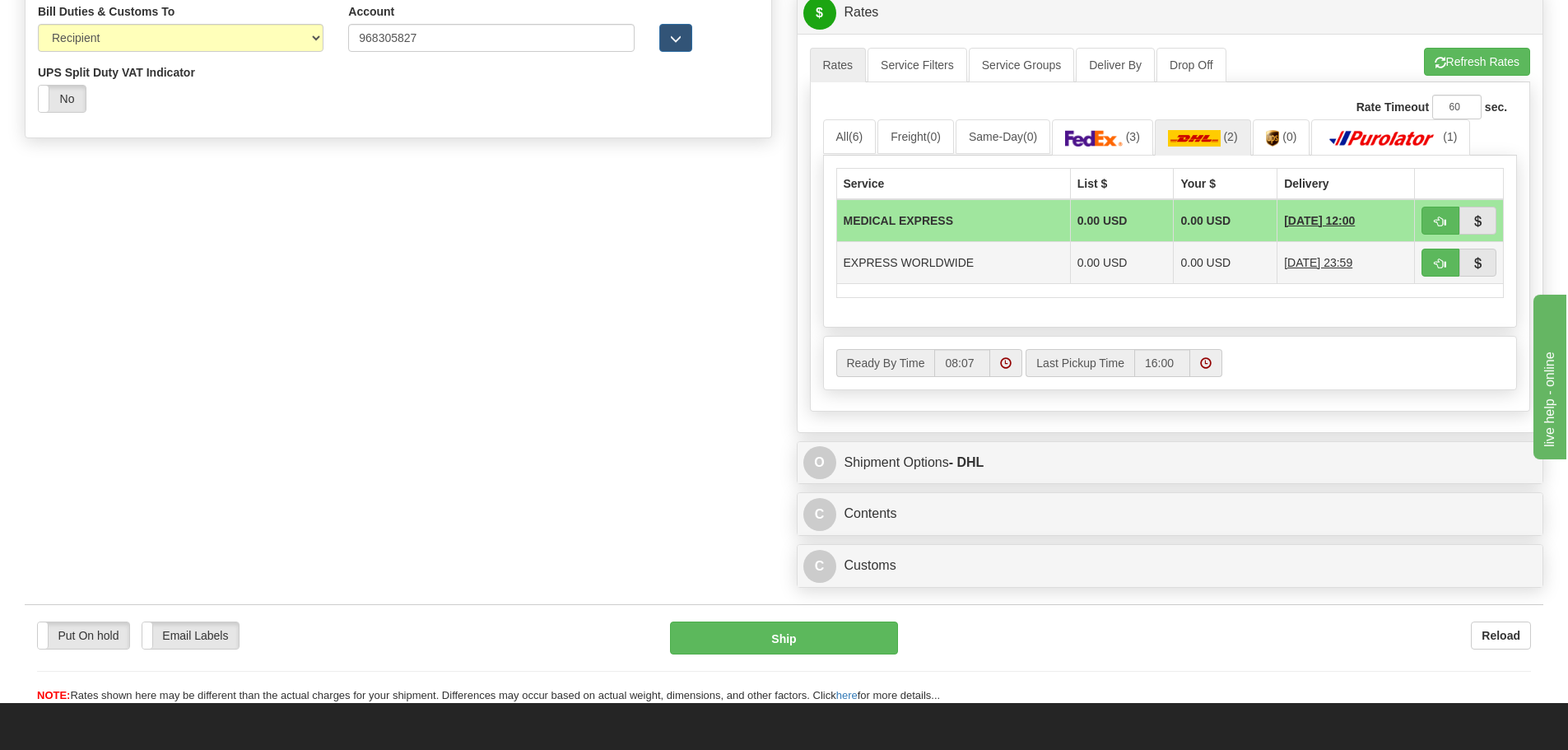
click at [927, 254] on td "EXPRESS WORLDWIDE" at bounding box center [953, 262] width 234 height 42
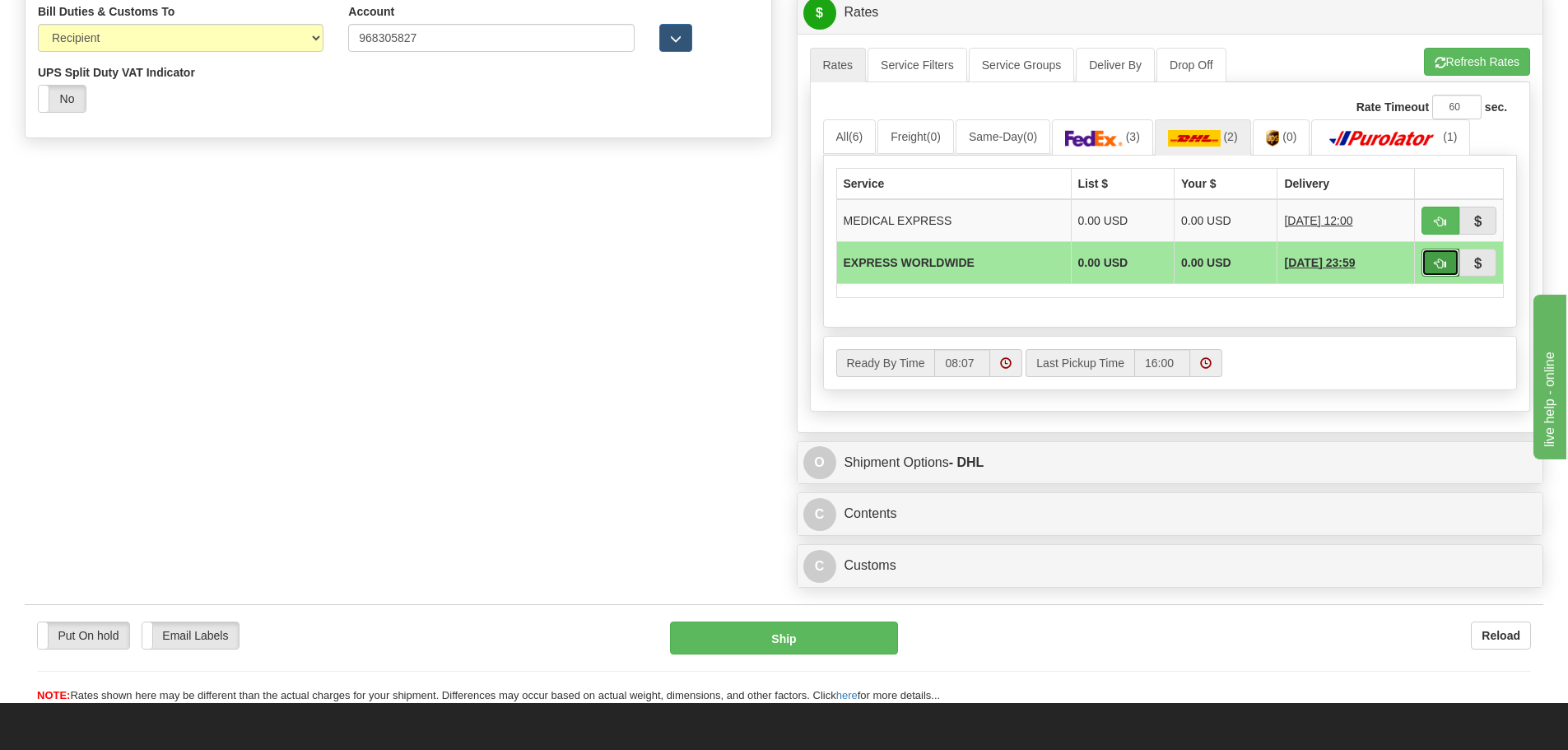
click at [1439, 259] on span "button" at bounding box center [1441, 263] width 11 height 10
type input "P"
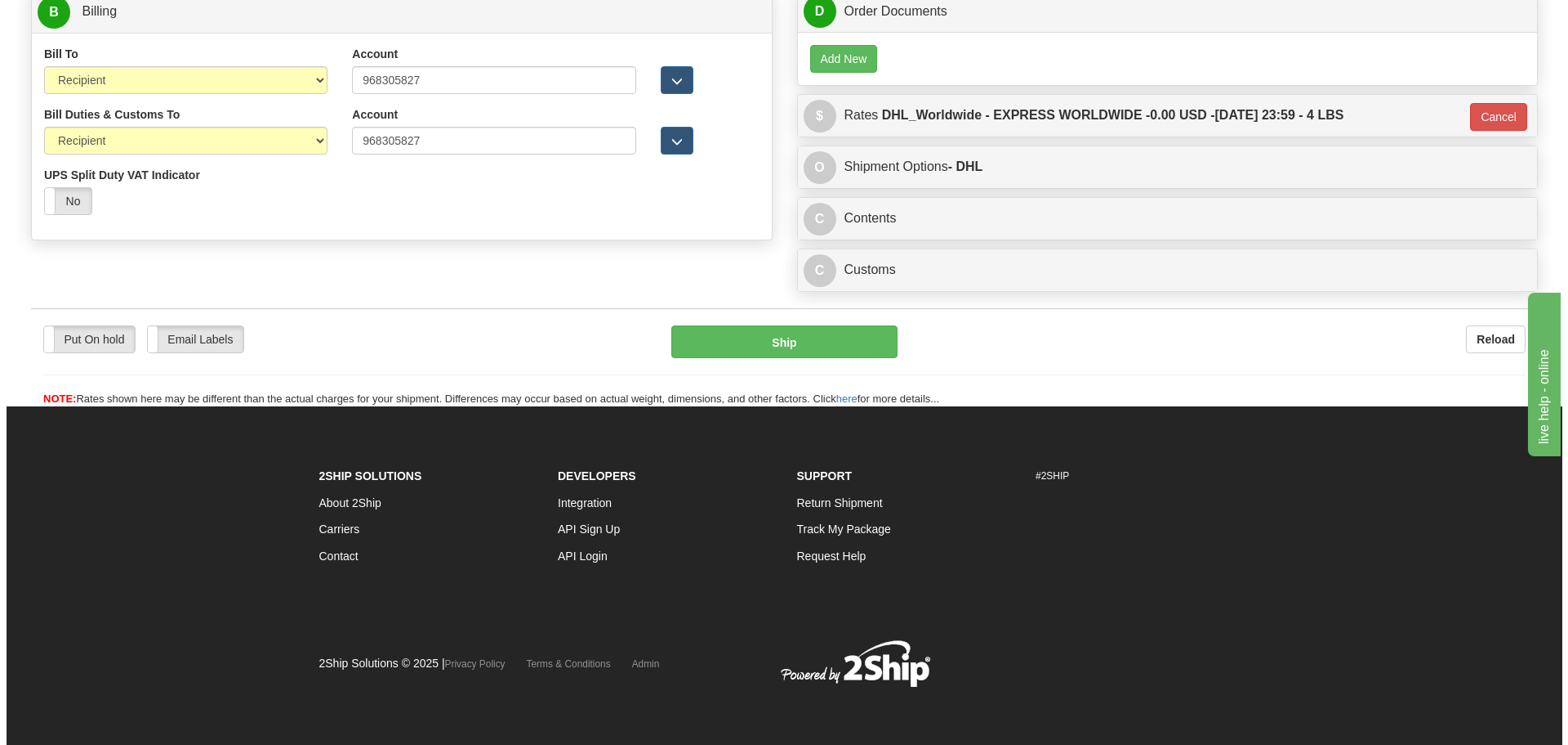
scroll to position [797, 0]
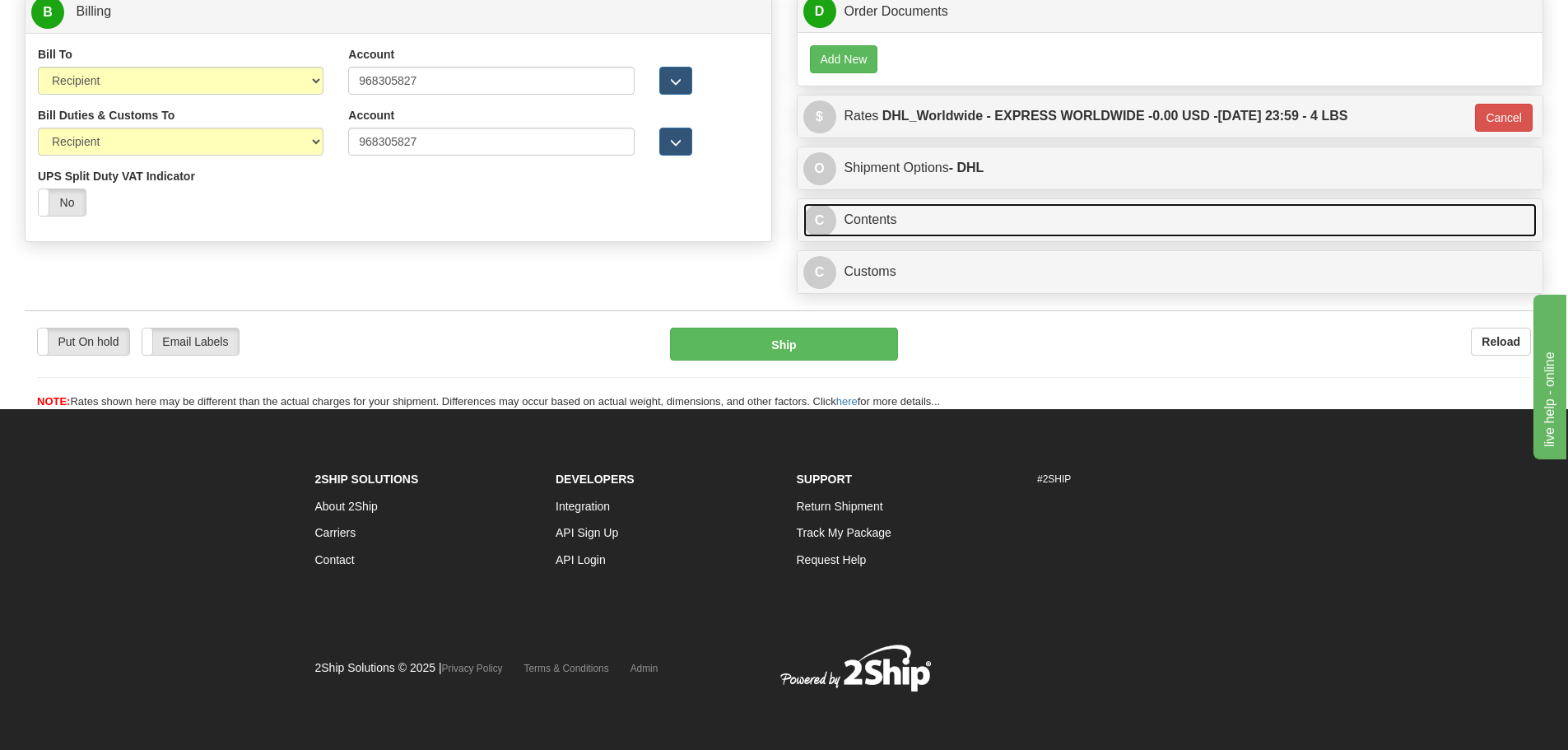
click at [874, 218] on link "C Contents" at bounding box center [1171, 220] width 734 height 34
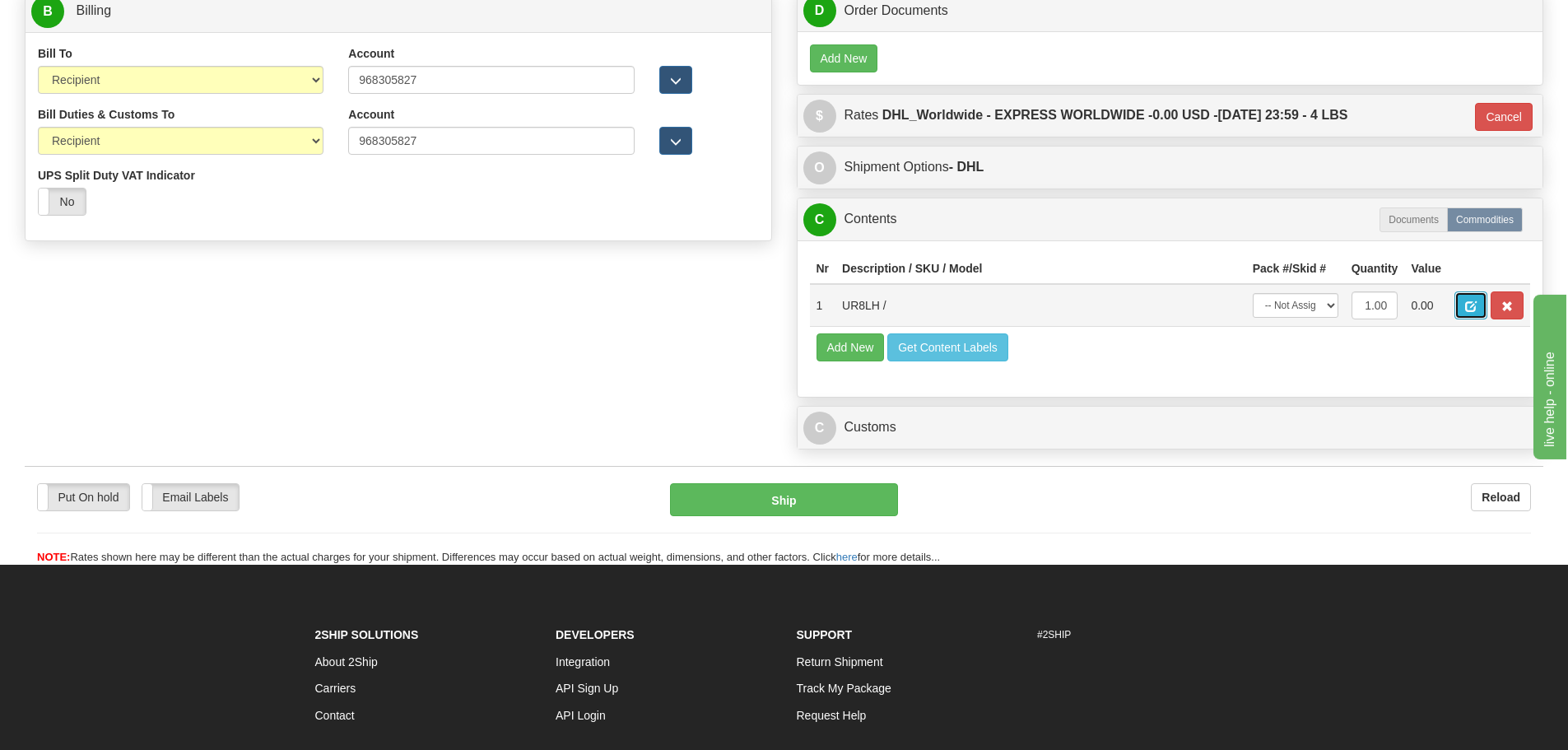
click at [1465, 308] on span "button" at bounding box center [1471, 305] width 11 height 10
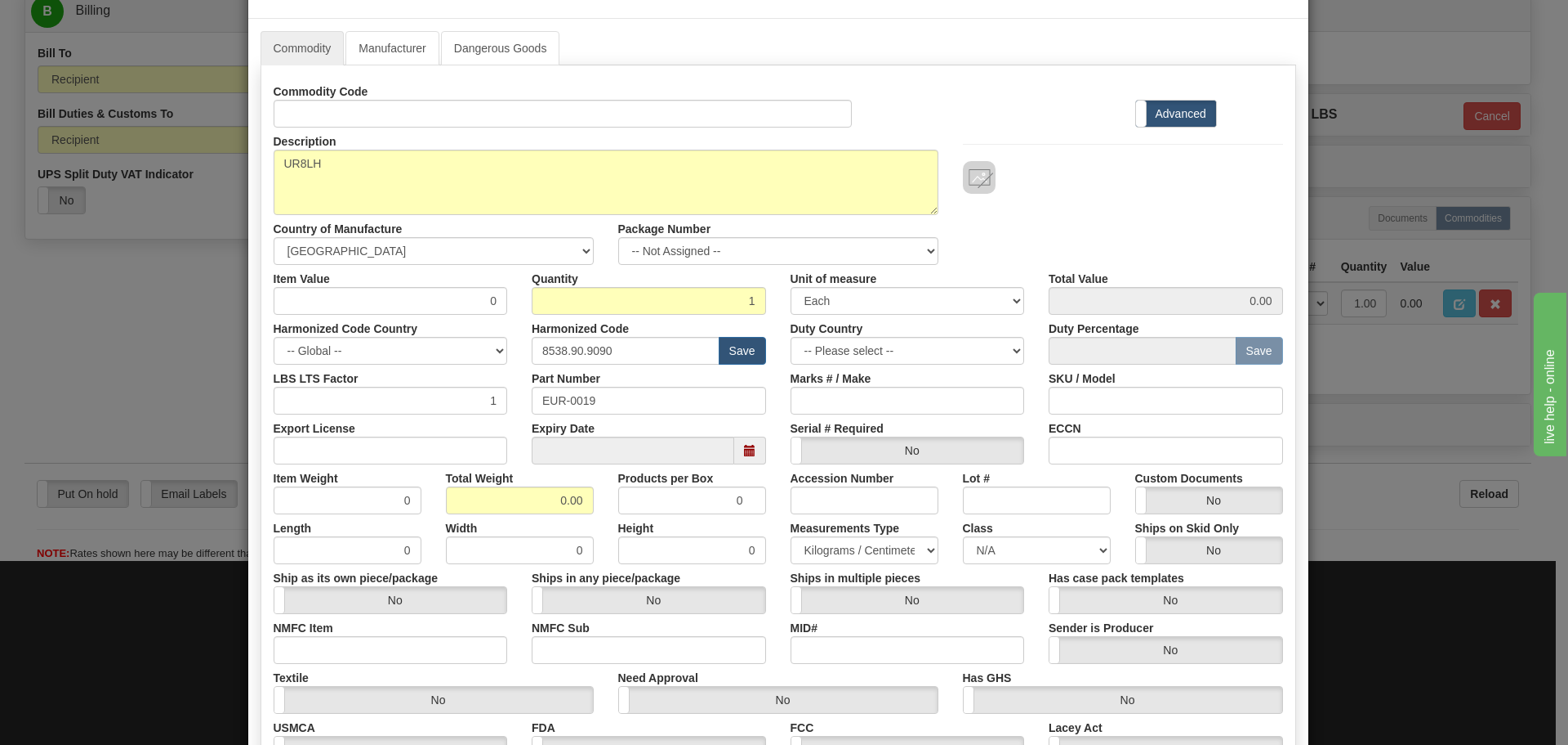
scroll to position [82, 0]
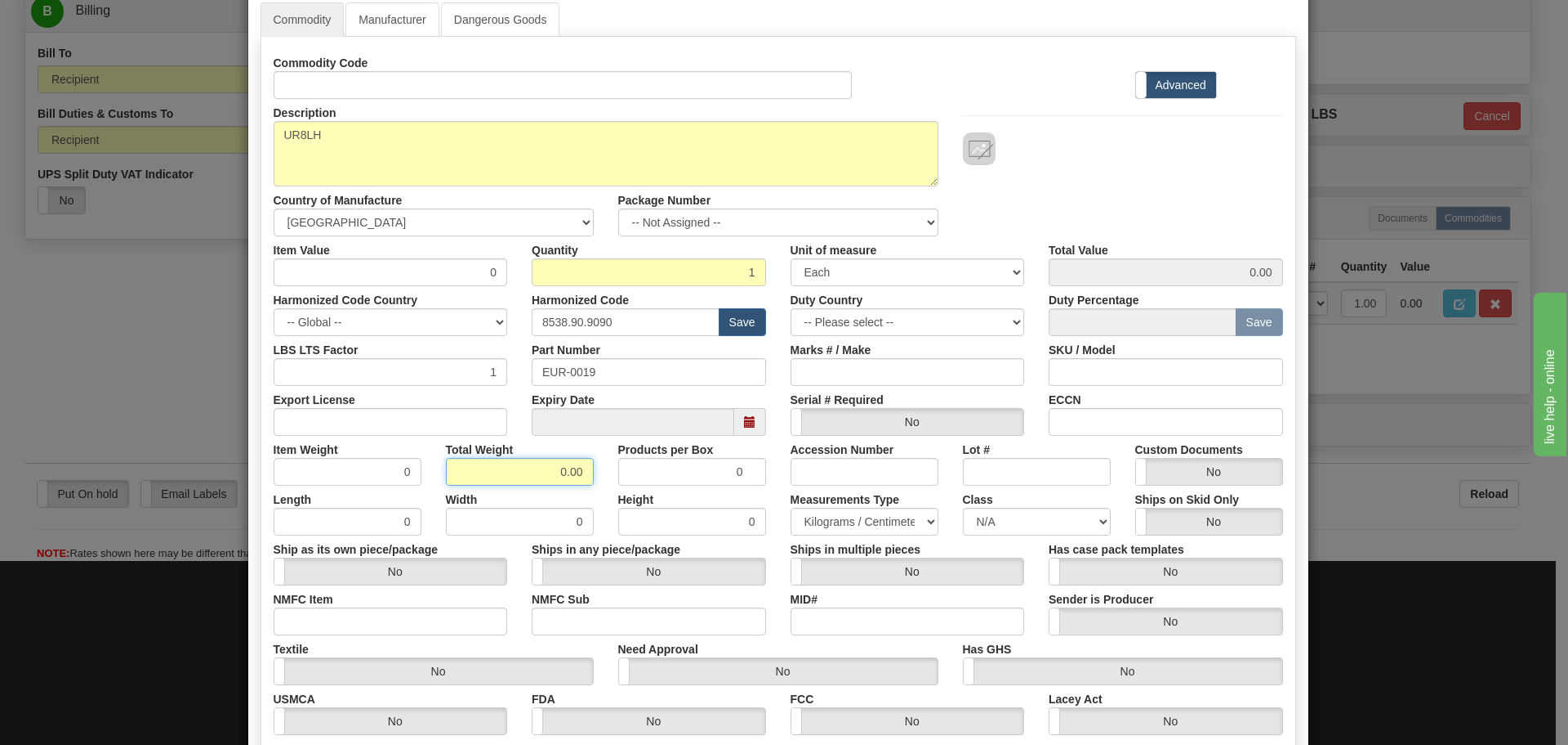
click at [562, 469] on input "0.00" at bounding box center [519, 471] width 147 height 28
drag, startPoint x: 578, startPoint y: 467, endPoint x: 505, endPoint y: 466, distance: 73.0
click at [506, 466] on input "0.00" at bounding box center [519, 471] width 147 height 28
type input "1.5"
type input "1.5000"
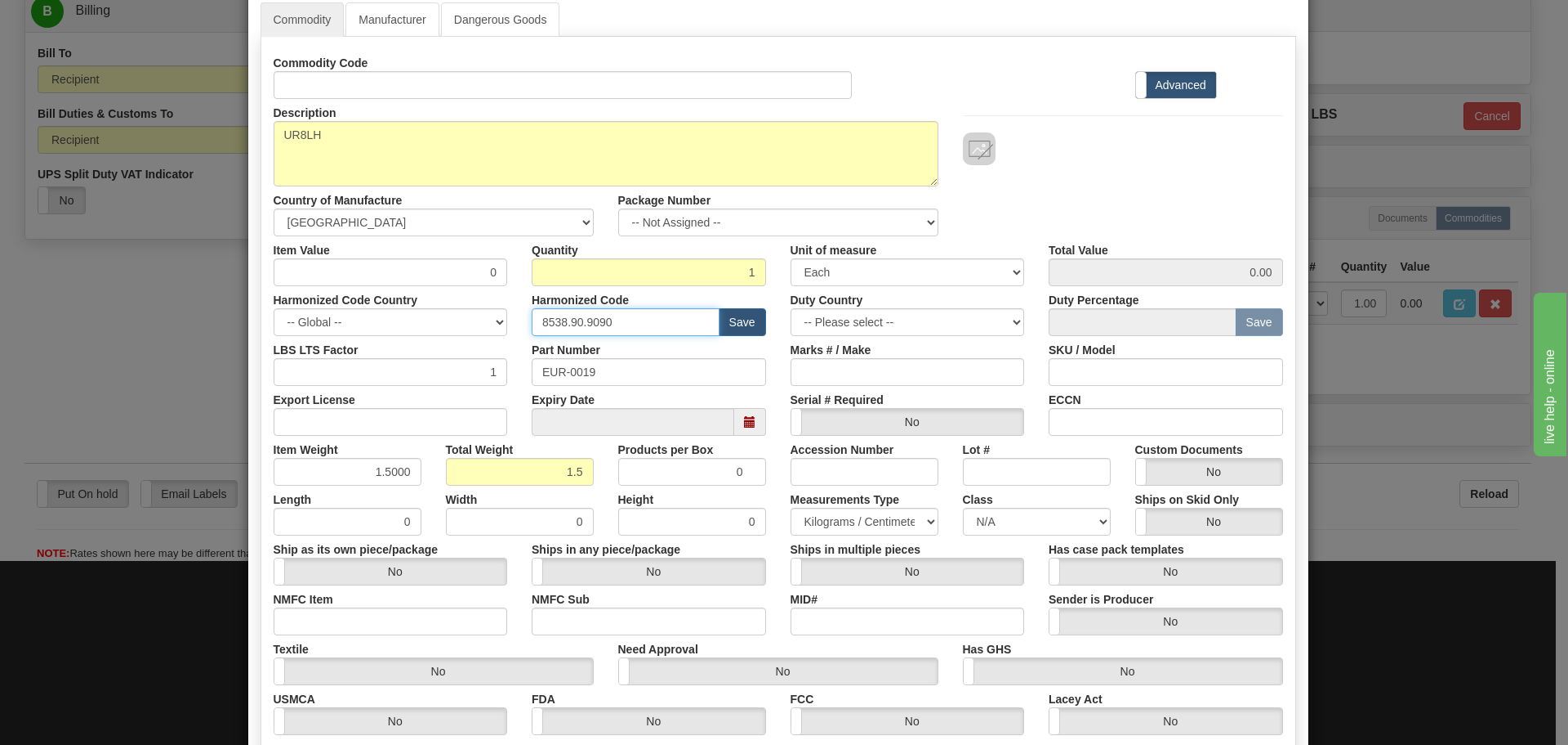
click at [648, 320] on input "8538.90.9090" at bounding box center [626, 322] width 188 height 28
type input "8538 90 00"
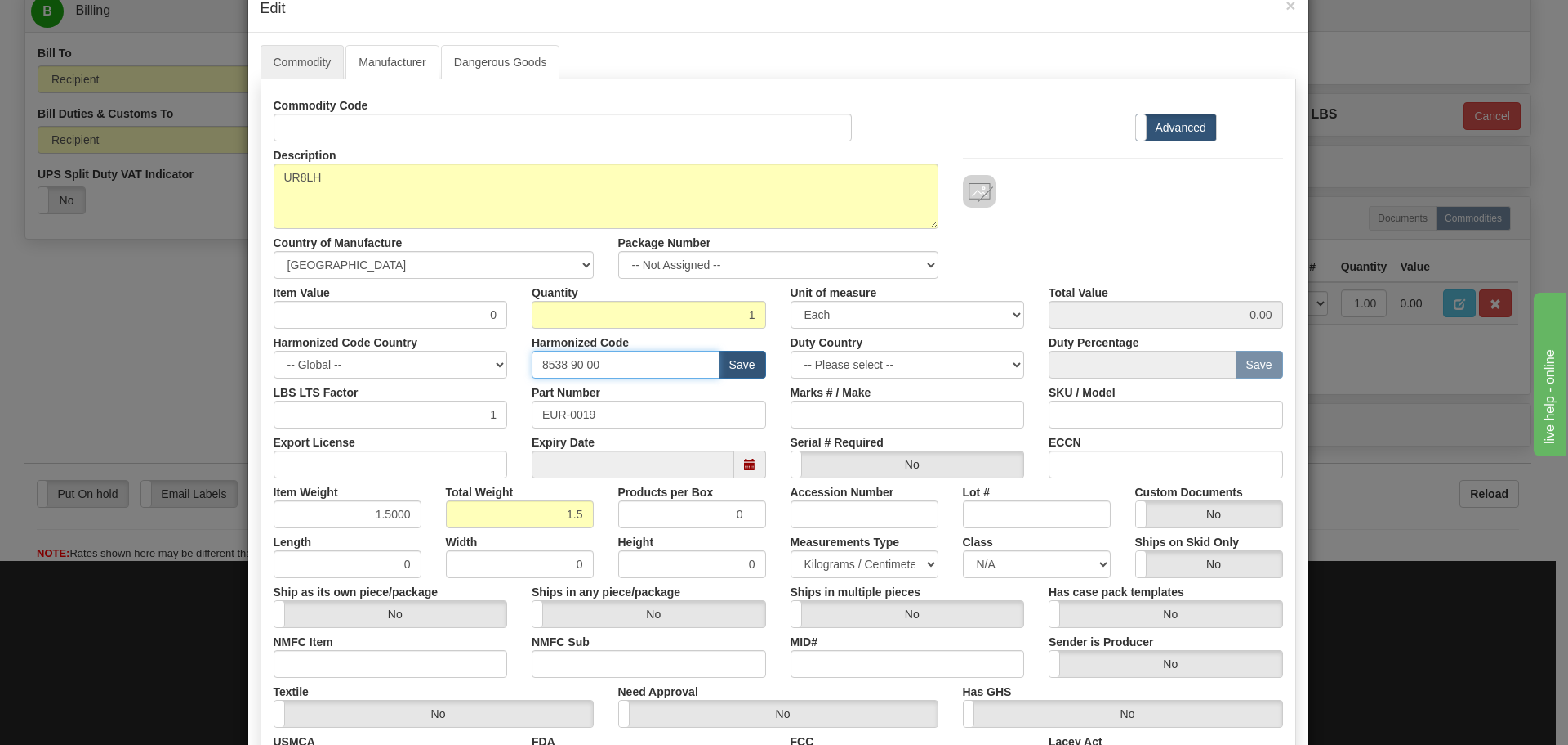
scroll to position [0, 0]
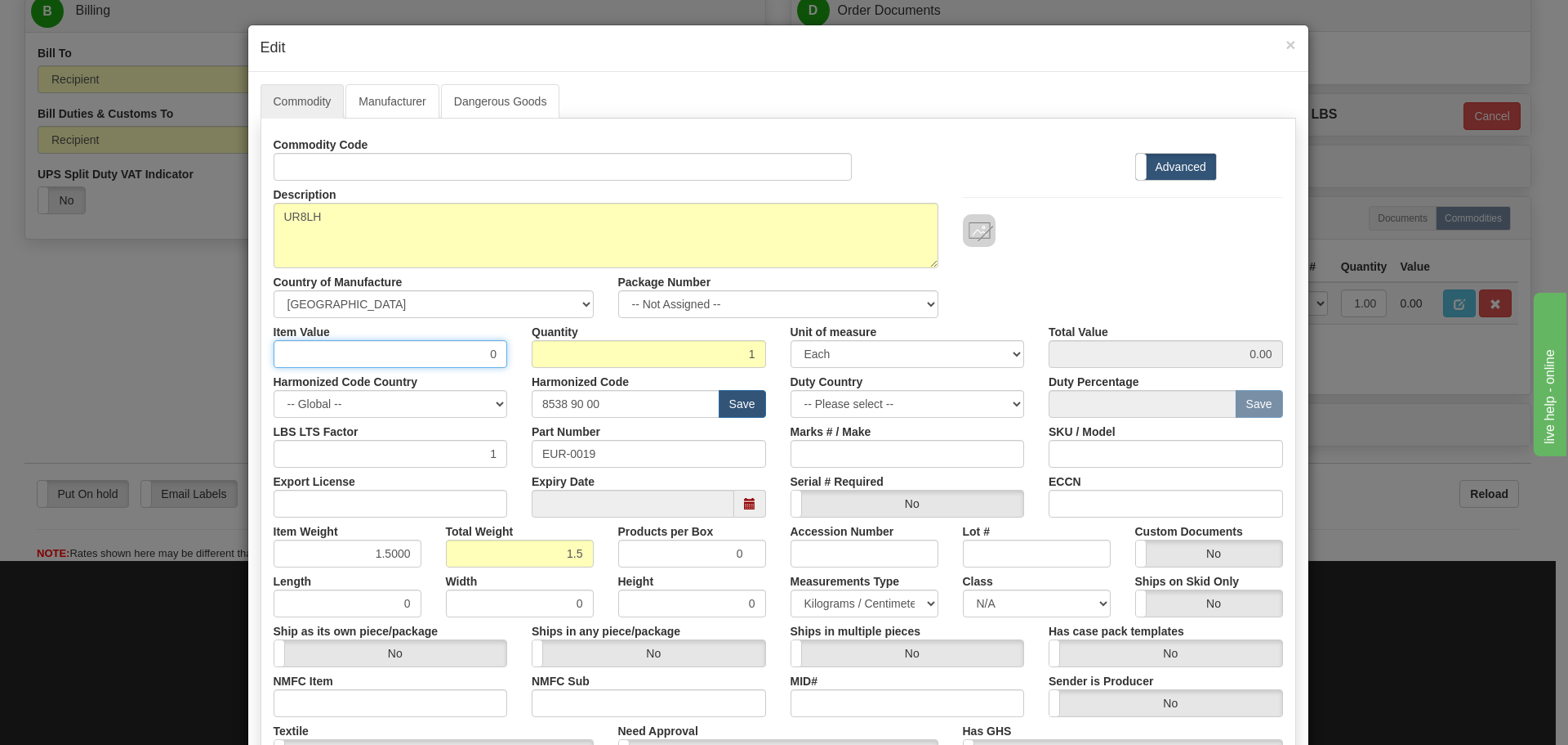
drag, startPoint x: 464, startPoint y: 353, endPoint x: 498, endPoint y: 353, distance: 34.0
click at [498, 353] on input "0" at bounding box center [390, 353] width 235 height 28
paste input "533.54"
type input "533.54"
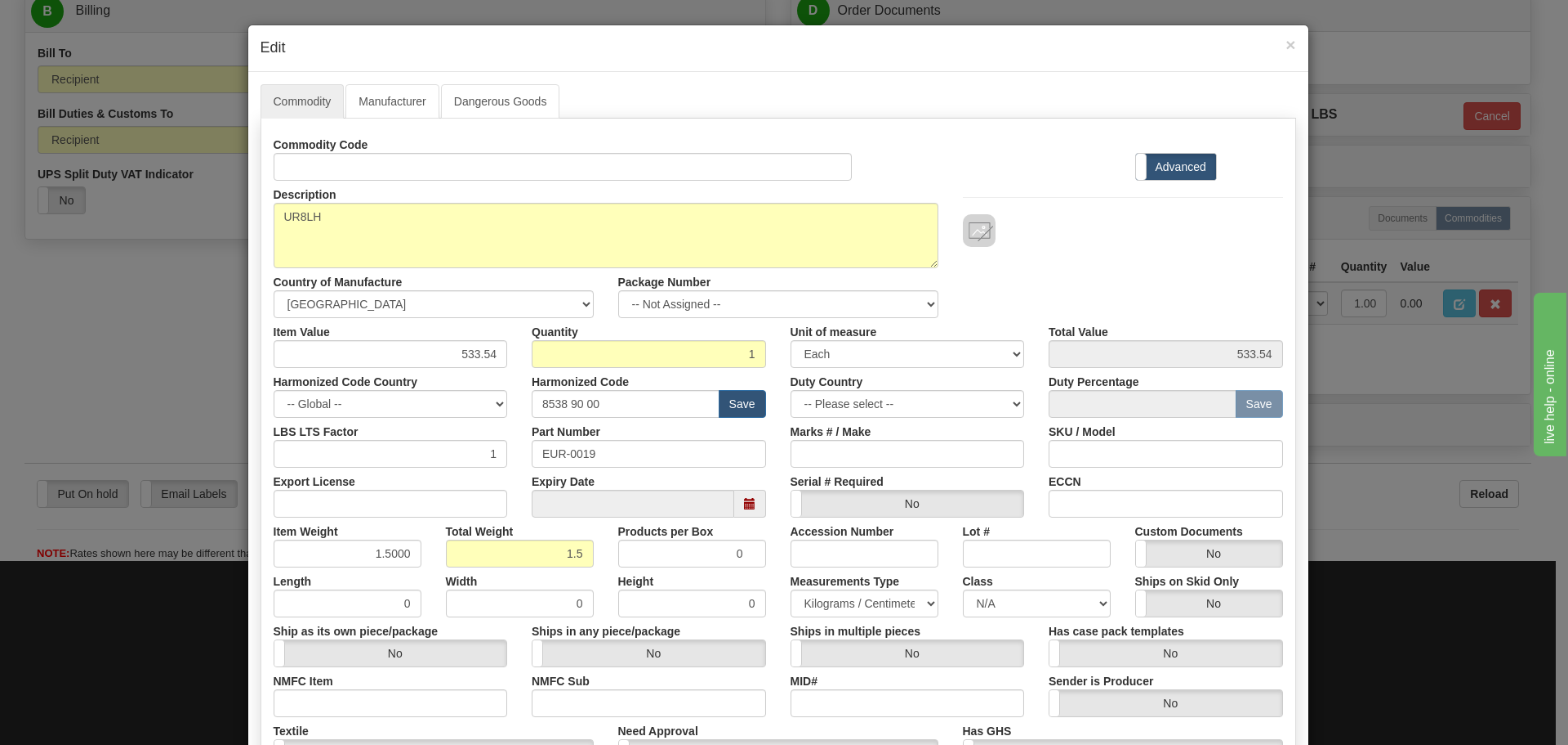
click at [1128, 246] on div at bounding box center [1123, 230] width 320 height 32
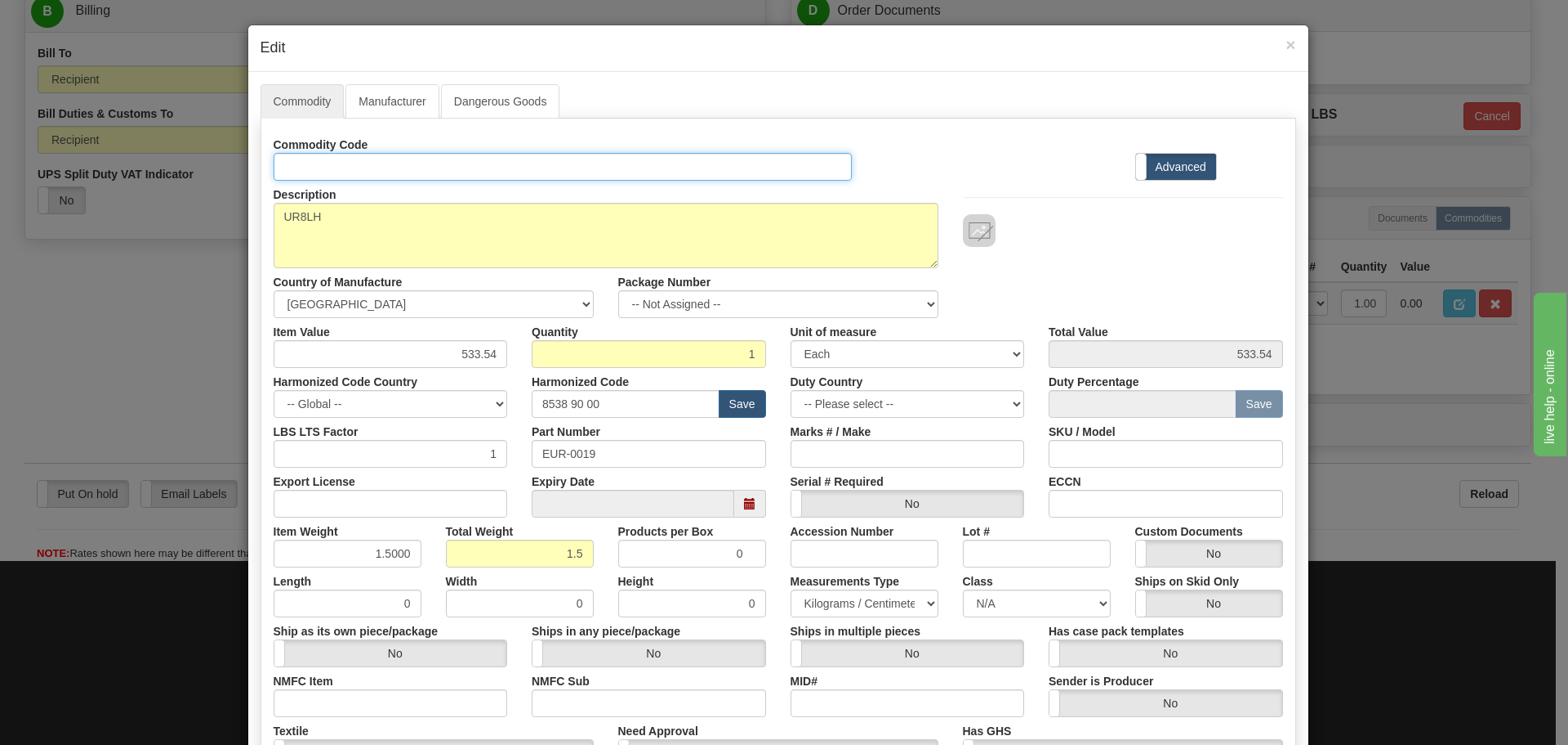
click at [299, 164] on input "Id" at bounding box center [563, 167] width 580 height 28
paste input "UR-8LH"
type input "UR-8LH"
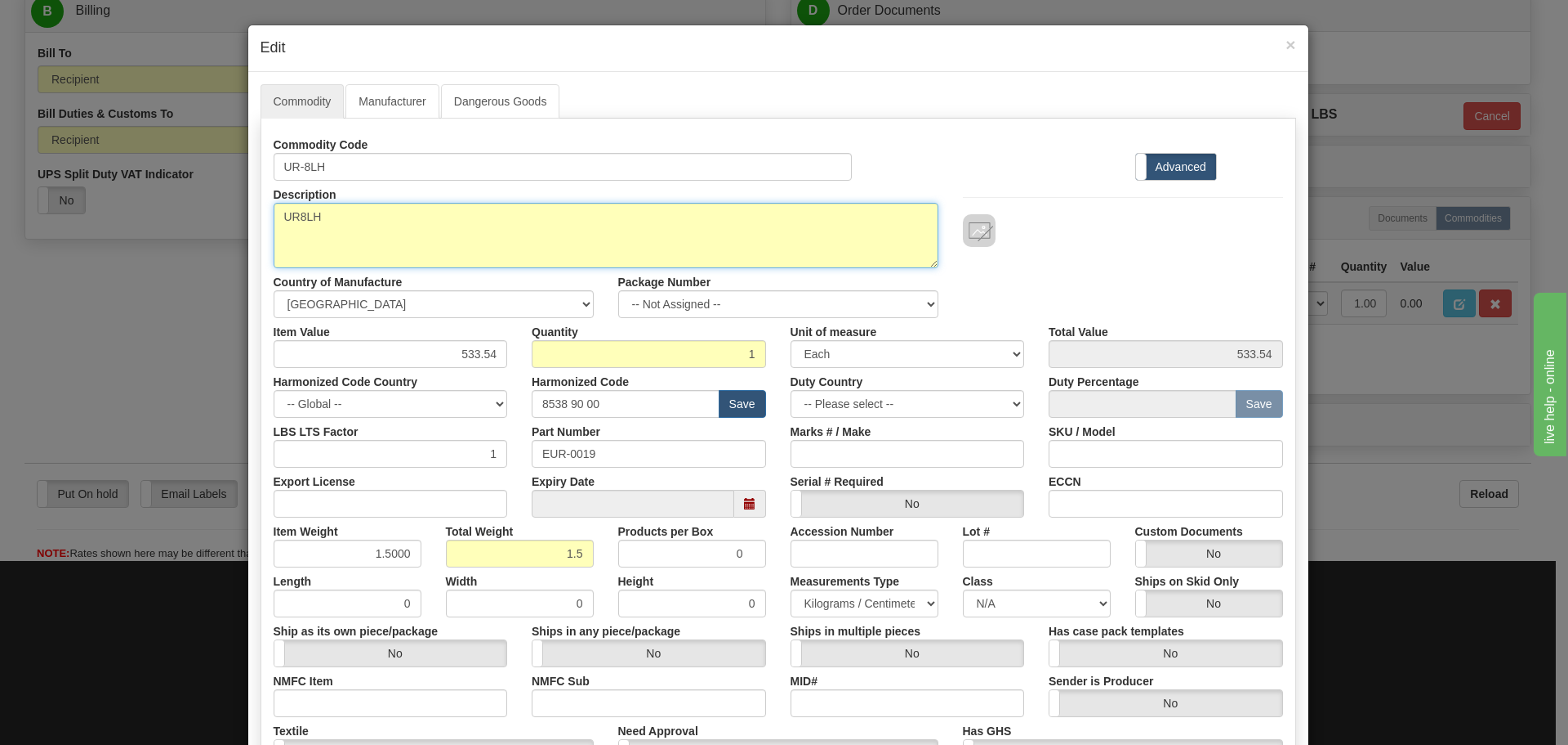
drag, startPoint x: 325, startPoint y: 224, endPoint x: 232, endPoint y: 201, distance: 95.8
click at [232, 201] on div "× Edit Commodity Manufacturer Dangerous Goods Commodity Code UR-8LH Standard Ad…" at bounding box center [784, 372] width 1568 height 745
paste textarea "CT/VT Module-UR DSP"
type textarea "UR CT/VT Module-UR DSP"
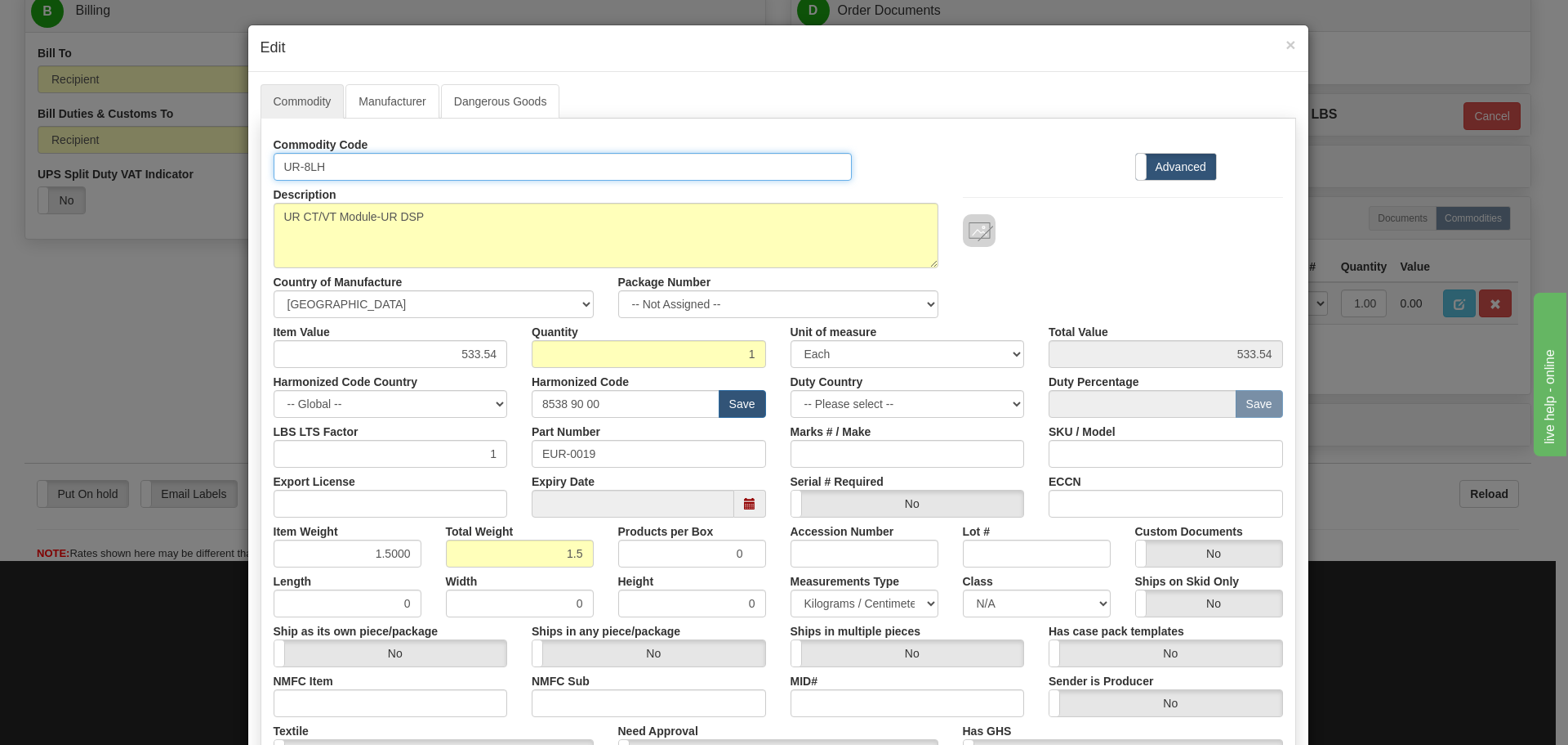
drag, startPoint x: 342, startPoint y: 166, endPoint x: 220, endPoint y: 165, distance: 122.0
click at [228, 165] on div "× Edit Commodity Manufacturer Dangerous Goods Commodity Code UR-8LH Standard Ad…" at bounding box center [784, 372] width 1568 height 745
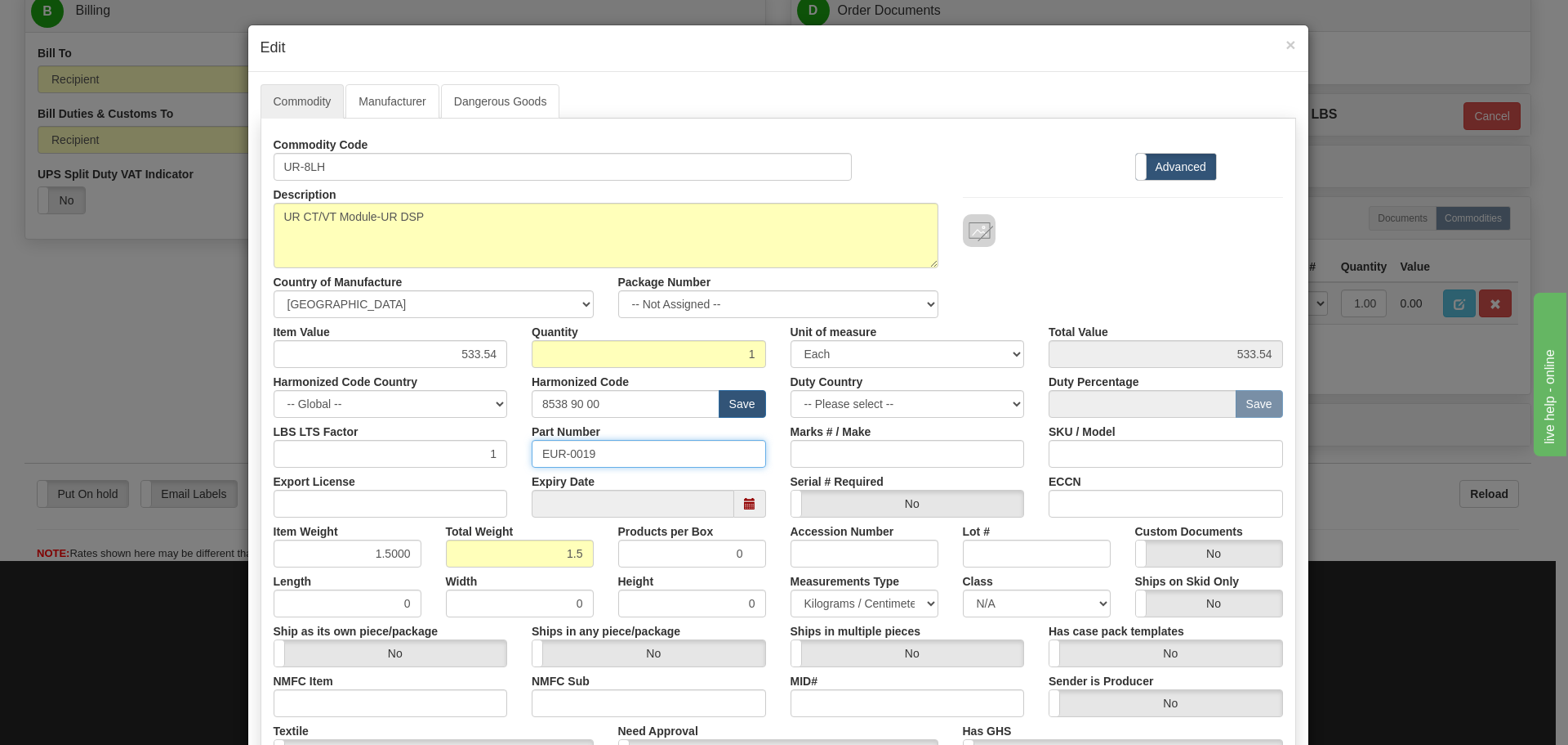
drag, startPoint x: 601, startPoint y: 444, endPoint x: 407, endPoint y: 439, distance: 194.1
click at [424, 436] on div "LBS LTS Factor 1 Part Number EUR-0019 Marks # / Make SKU / Model" at bounding box center [778, 443] width 1034 height 50
paste input "UR-8LH"
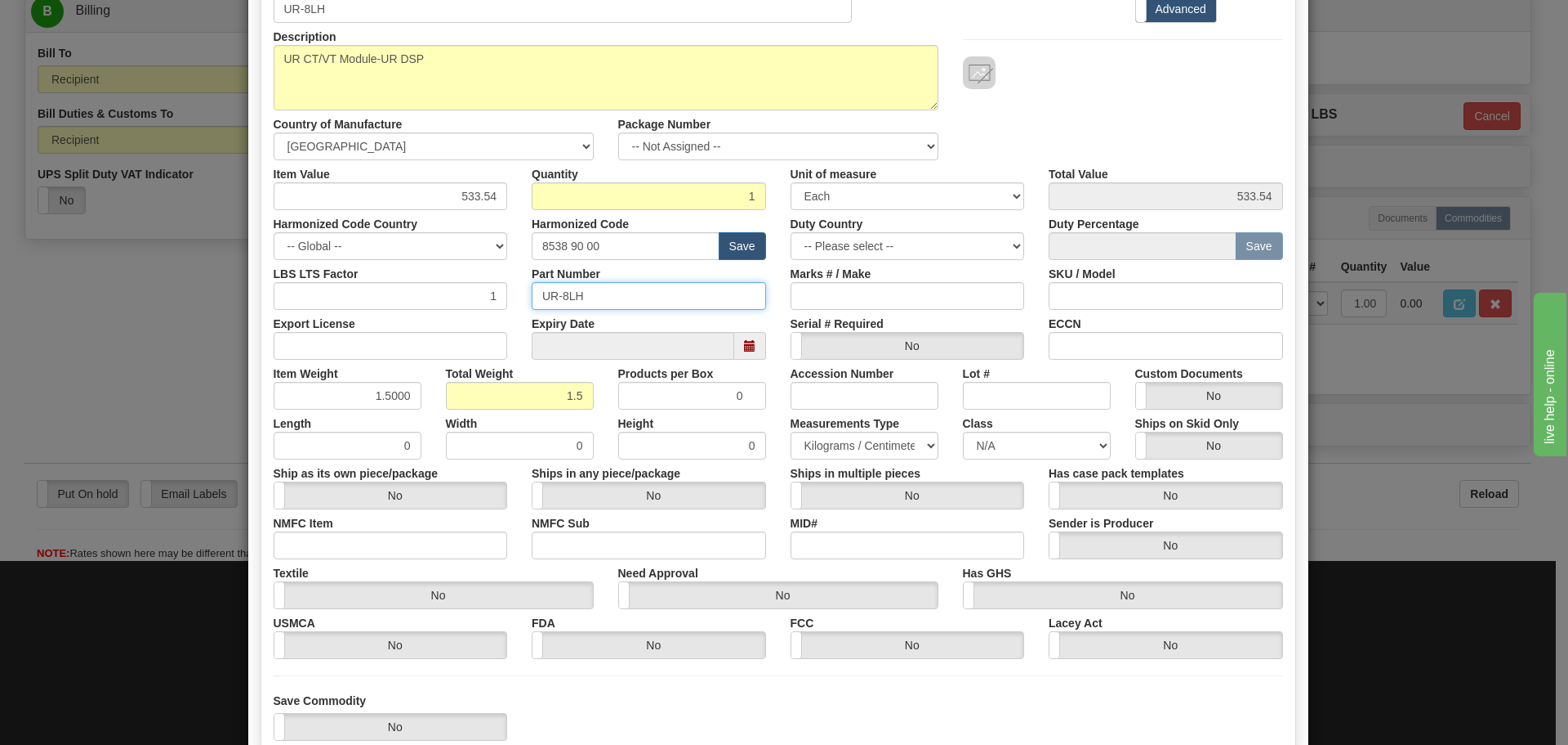
scroll to position [163, 0]
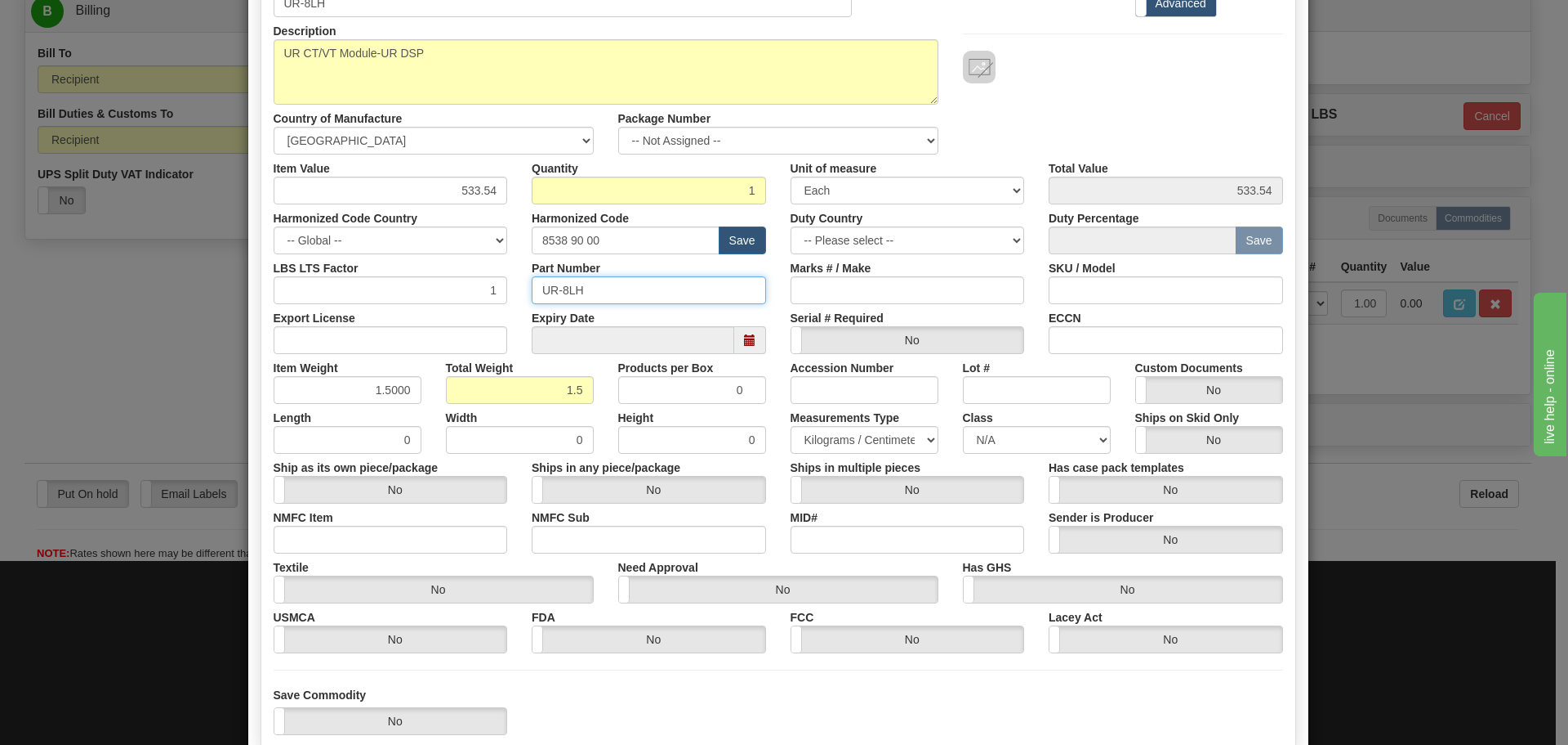
type input "UR-8LH"
click at [606, 361] on div "Products per Box 0" at bounding box center [693, 379] width 172 height 50
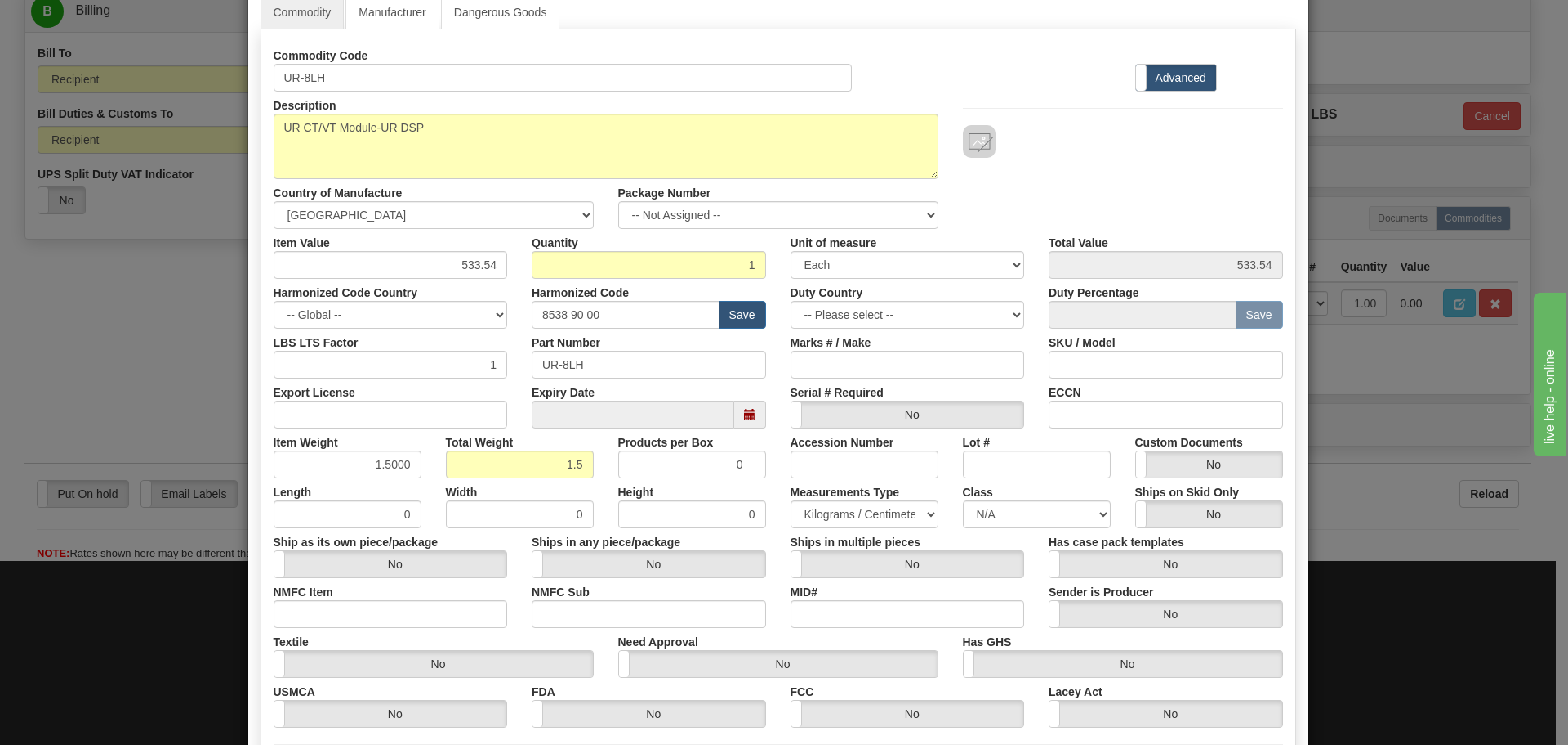
scroll to position [0, 0]
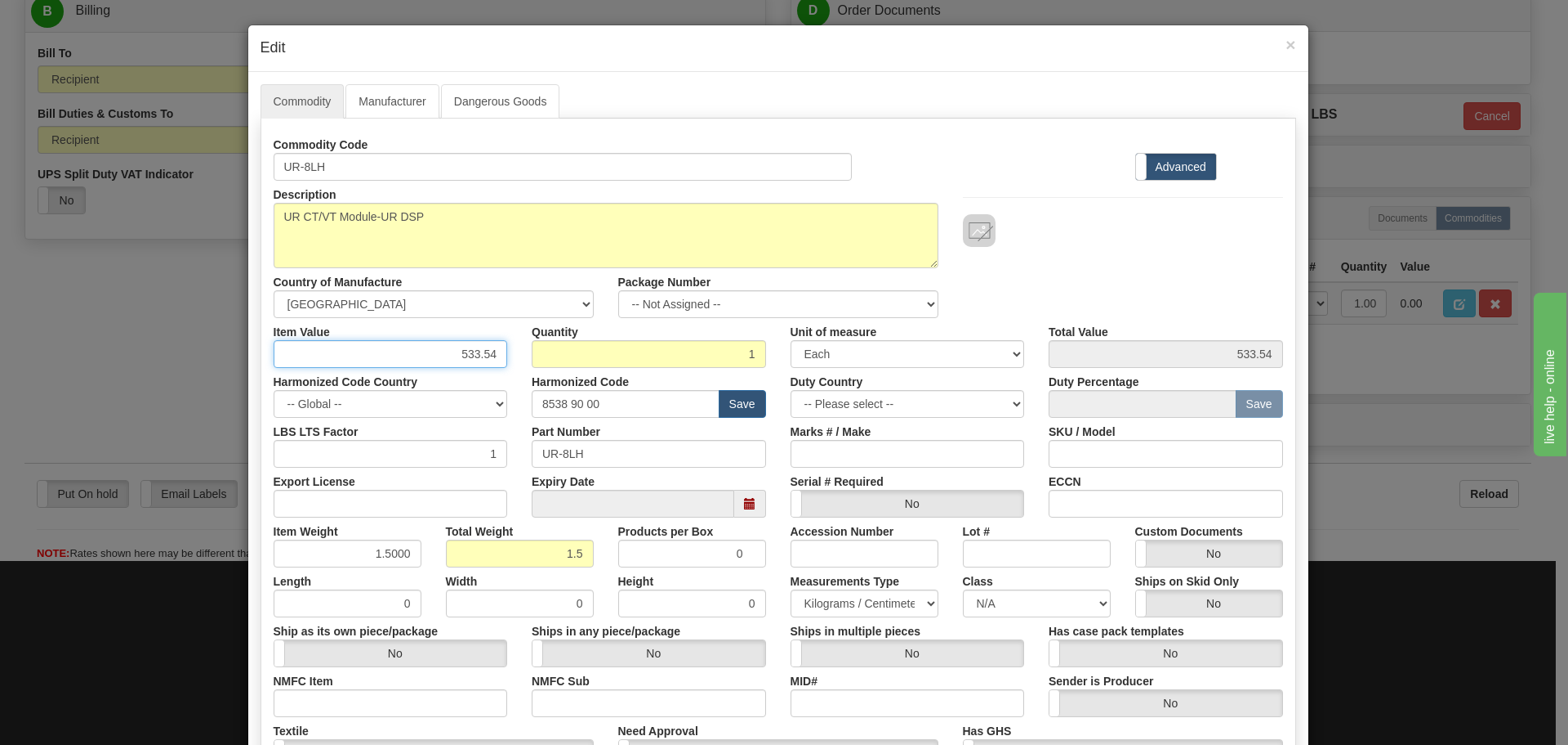
drag, startPoint x: 453, startPoint y: 352, endPoint x: 494, endPoint y: 354, distance: 41.0
click at [494, 354] on input "533.54" at bounding box center [390, 353] width 235 height 28
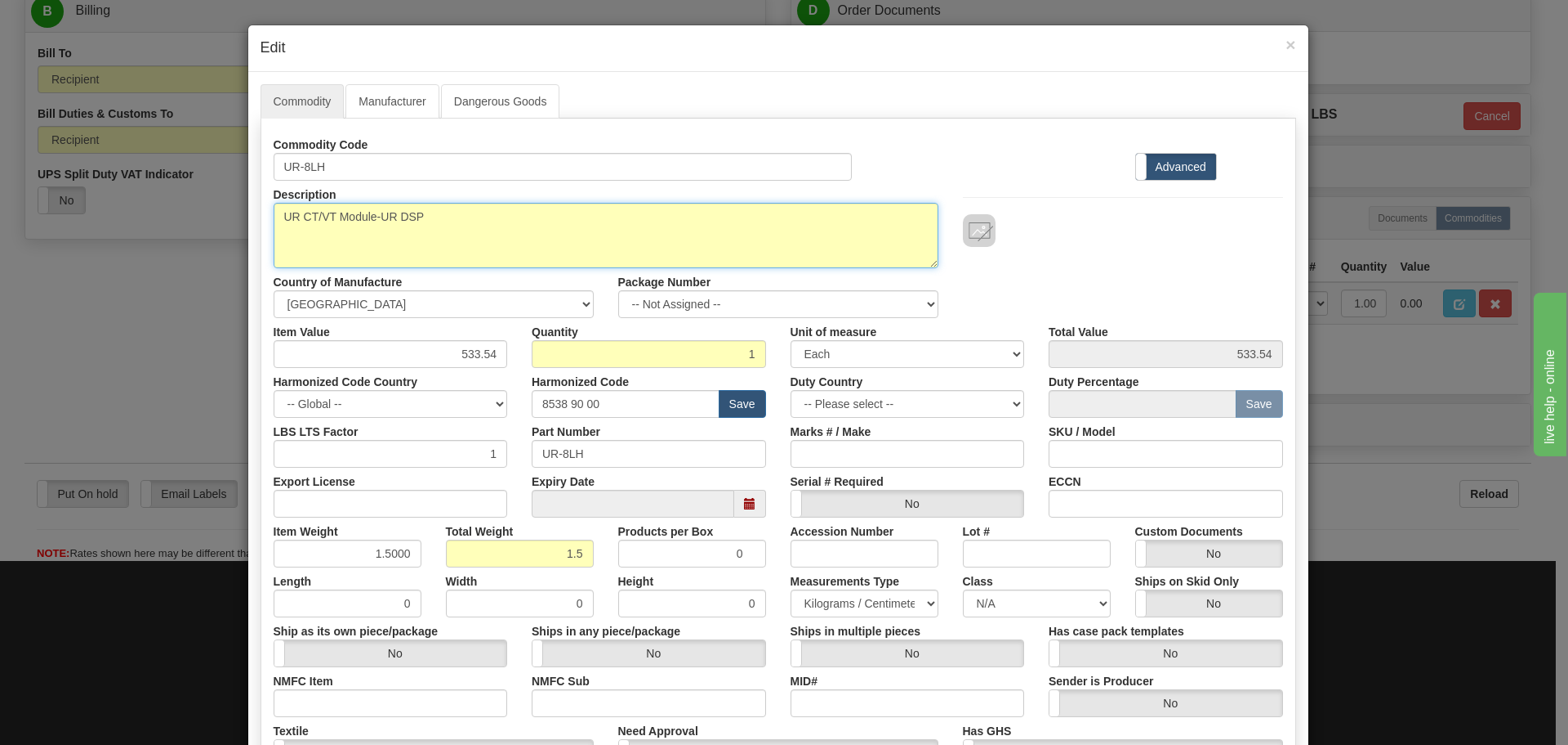
drag, startPoint x: 426, startPoint y: 215, endPoint x: 278, endPoint y: 210, distance: 148.1
click at [278, 210] on textarea "UR8LH" at bounding box center [606, 235] width 665 height 65
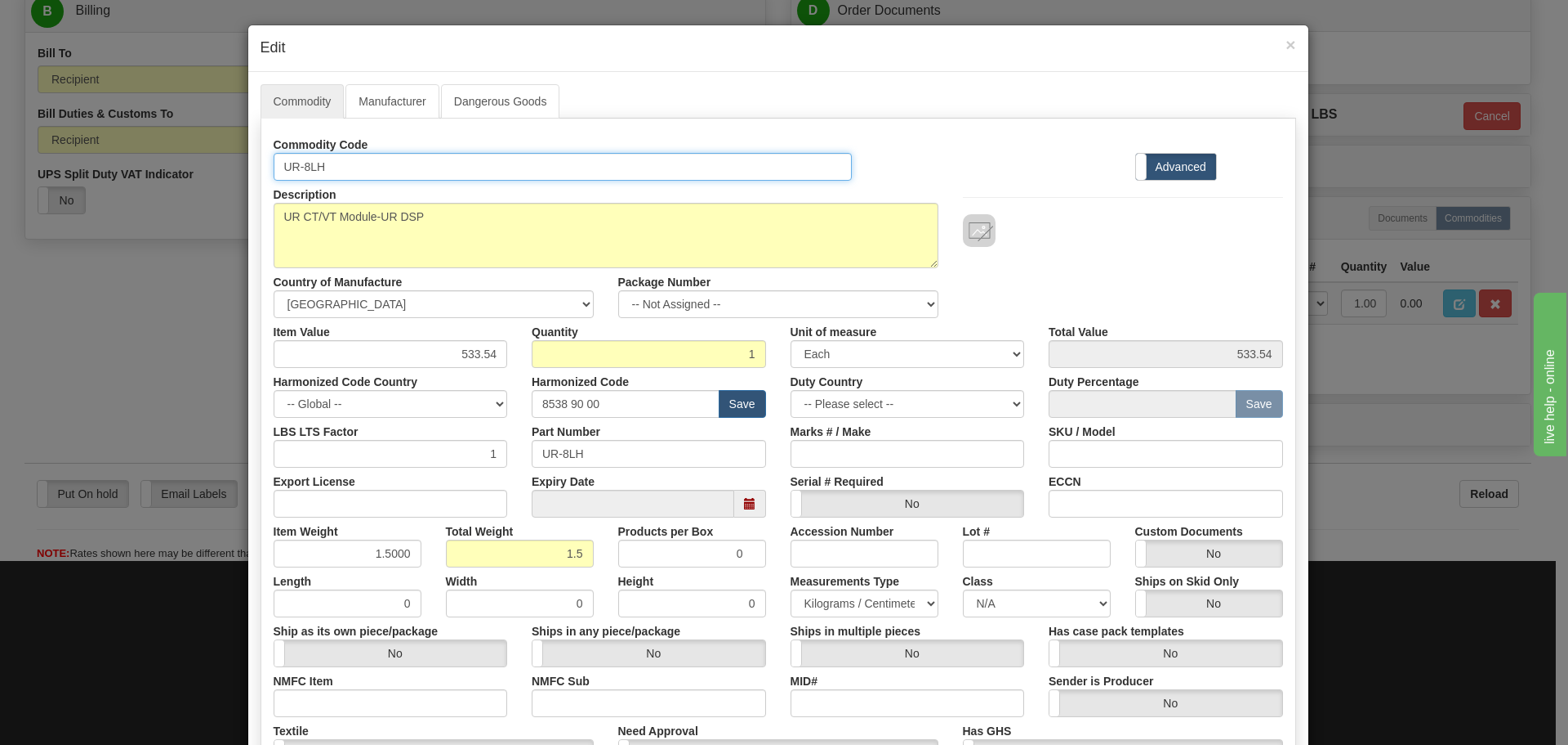
click at [357, 172] on input "UR-8LH" at bounding box center [563, 167] width 580 height 28
drag, startPoint x: 345, startPoint y: 163, endPoint x: 268, endPoint y: 174, distance: 77.8
click at [274, 174] on input "UR-8LH" at bounding box center [563, 167] width 580 height 28
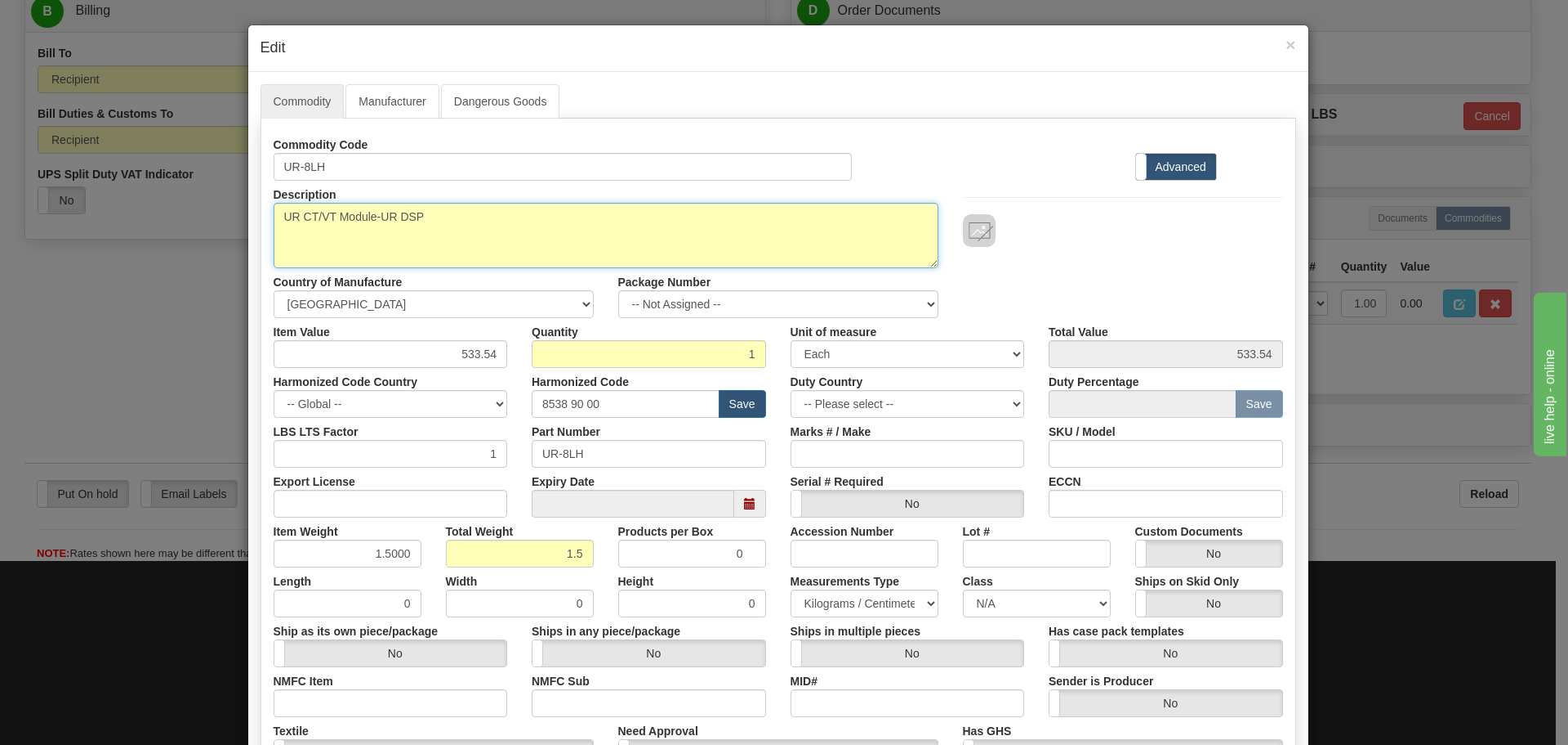
drag, startPoint x: 422, startPoint y: 221, endPoint x: 278, endPoint y: 224, distance: 144.0
click at [278, 224] on textarea "UR8LH" at bounding box center [606, 235] width 665 height 65
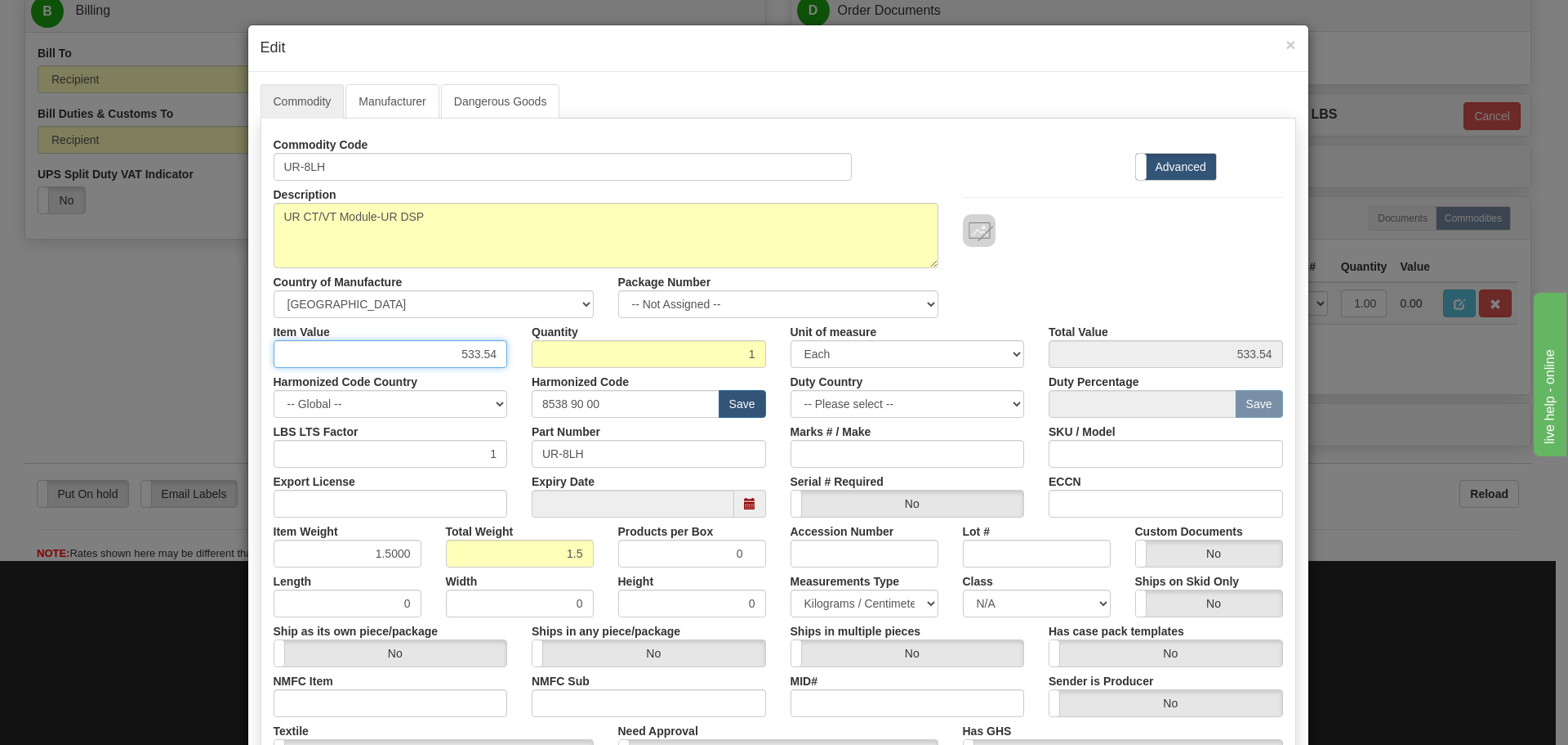
drag, startPoint x: 454, startPoint y: 357, endPoint x: 495, endPoint y: 355, distance: 41.0
click at [495, 355] on input "533.54" at bounding box center [390, 353] width 235 height 28
click at [1134, 282] on div "Description UR8LH Country of Manufacture -- Unknown -- AFGHANISTAN ALAND ISLAND…" at bounding box center [778, 250] width 1034 height 137
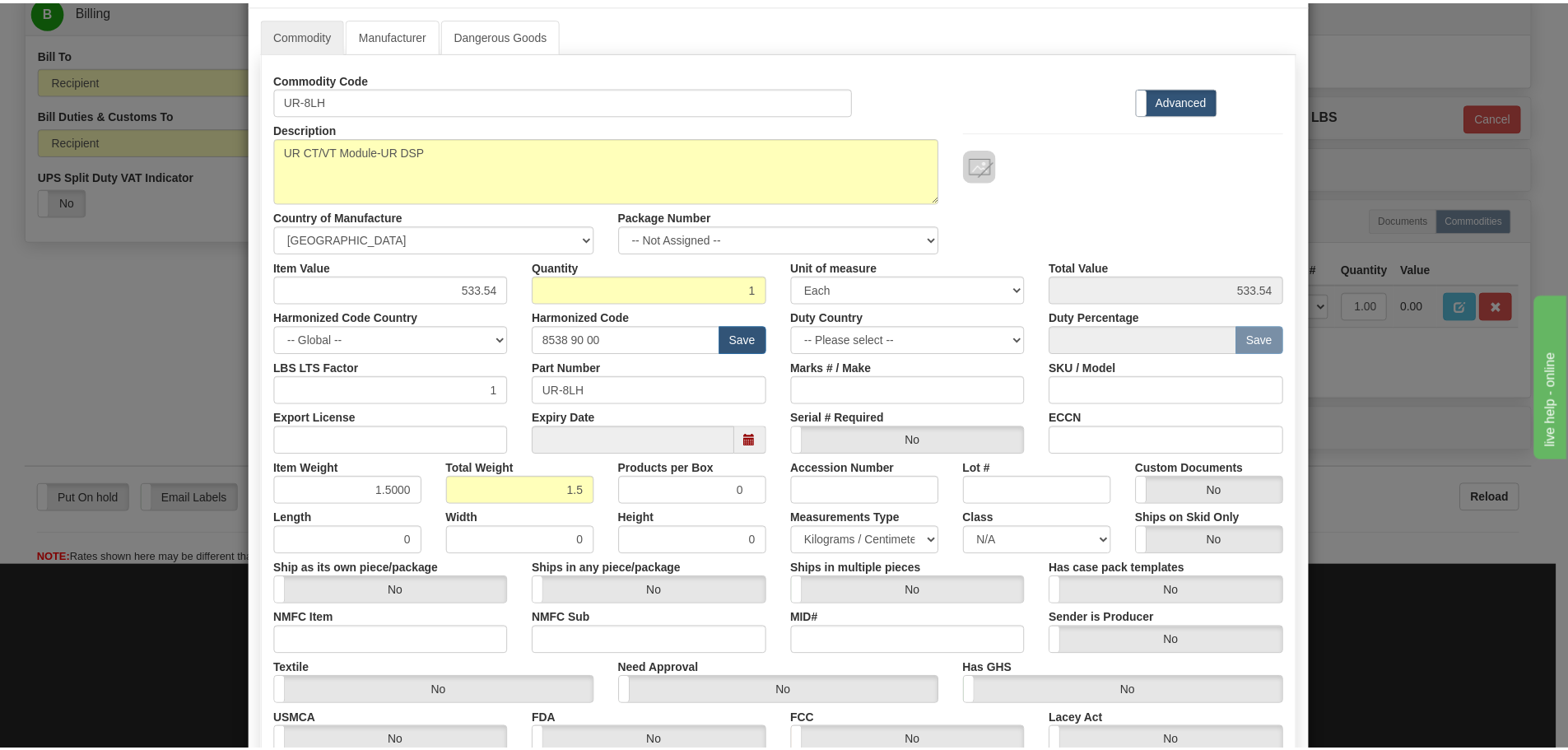
scroll to position [247, 0]
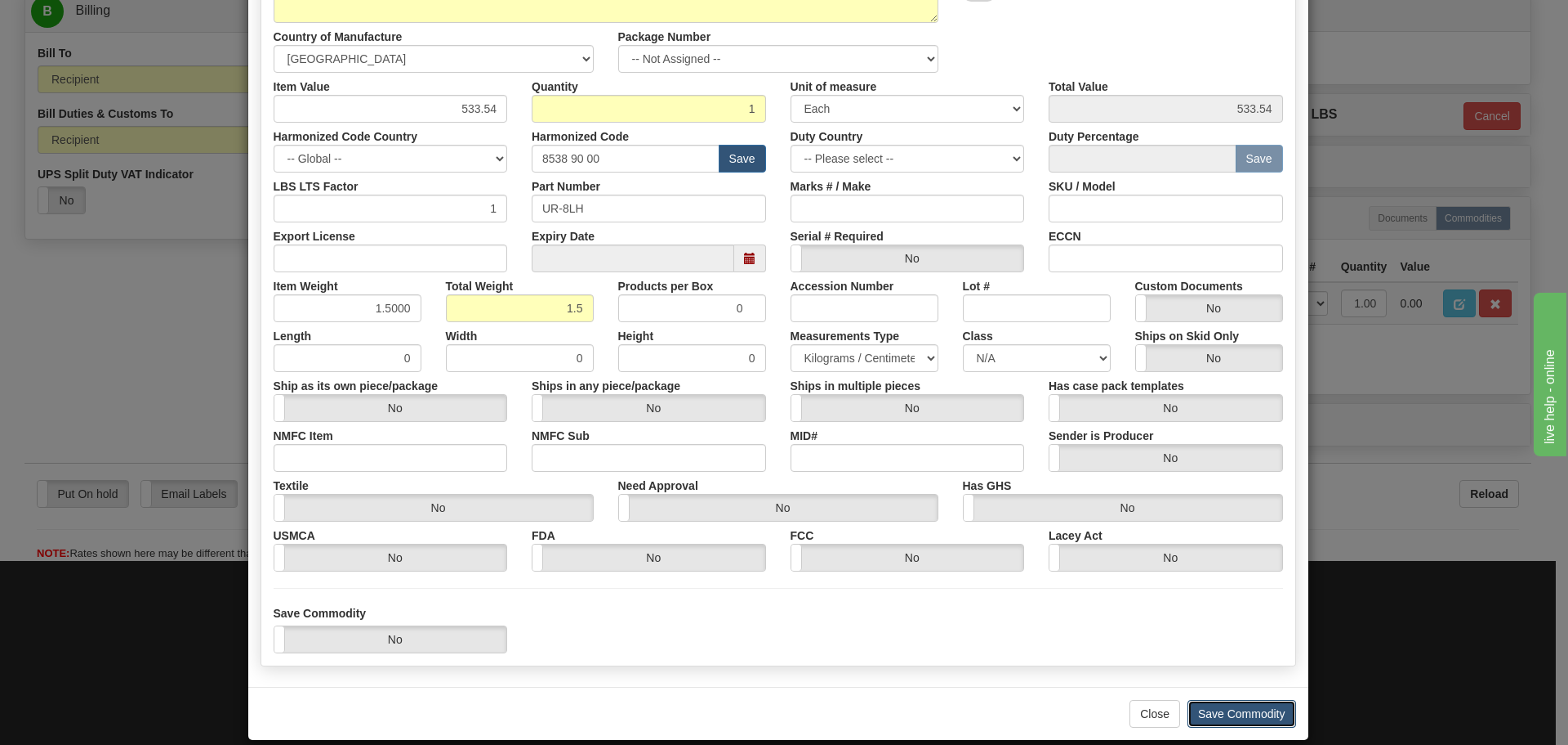
click at [1241, 706] on button "Save Commodity" at bounding box center [1242, 713] width 108 height 28
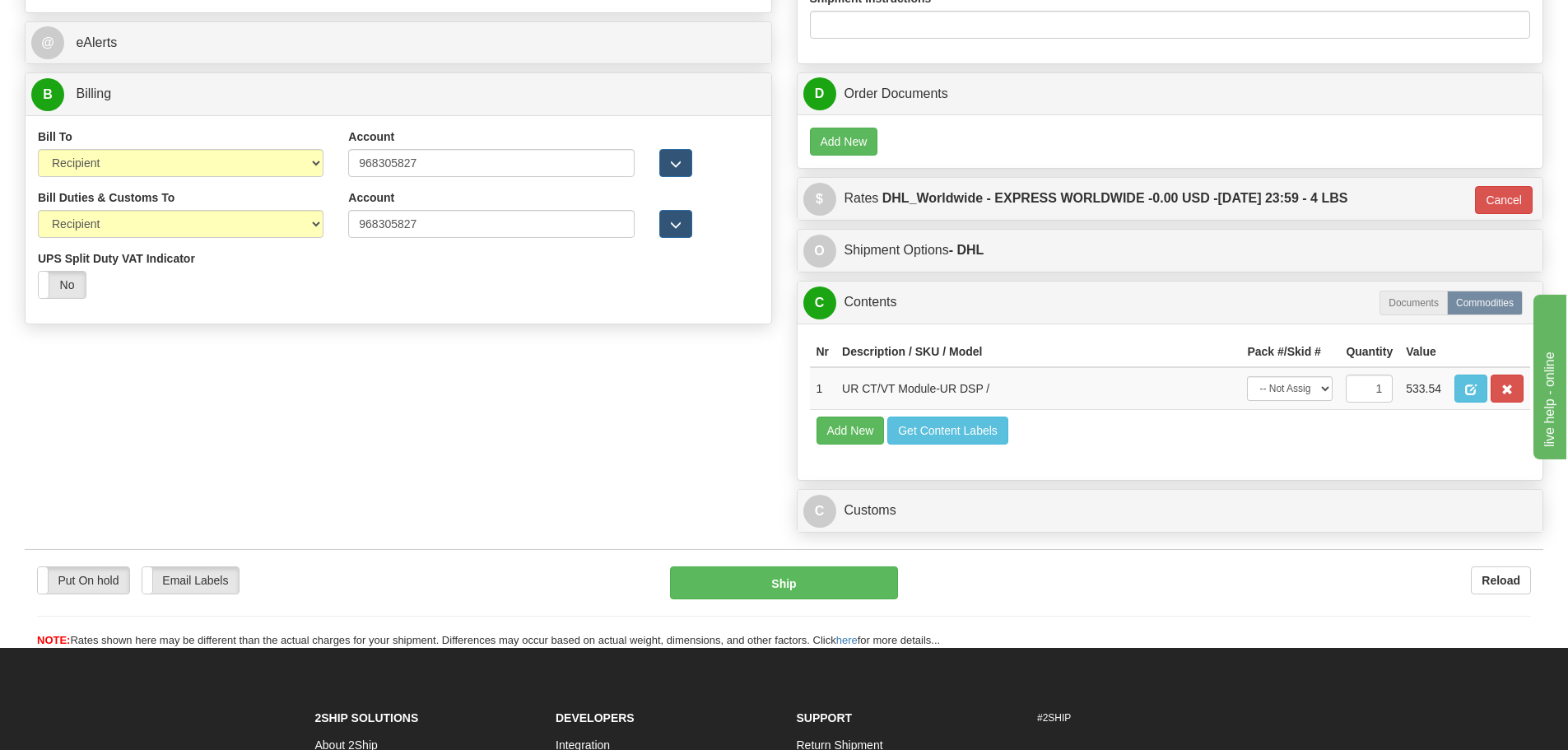
scroll to position [720, 0]
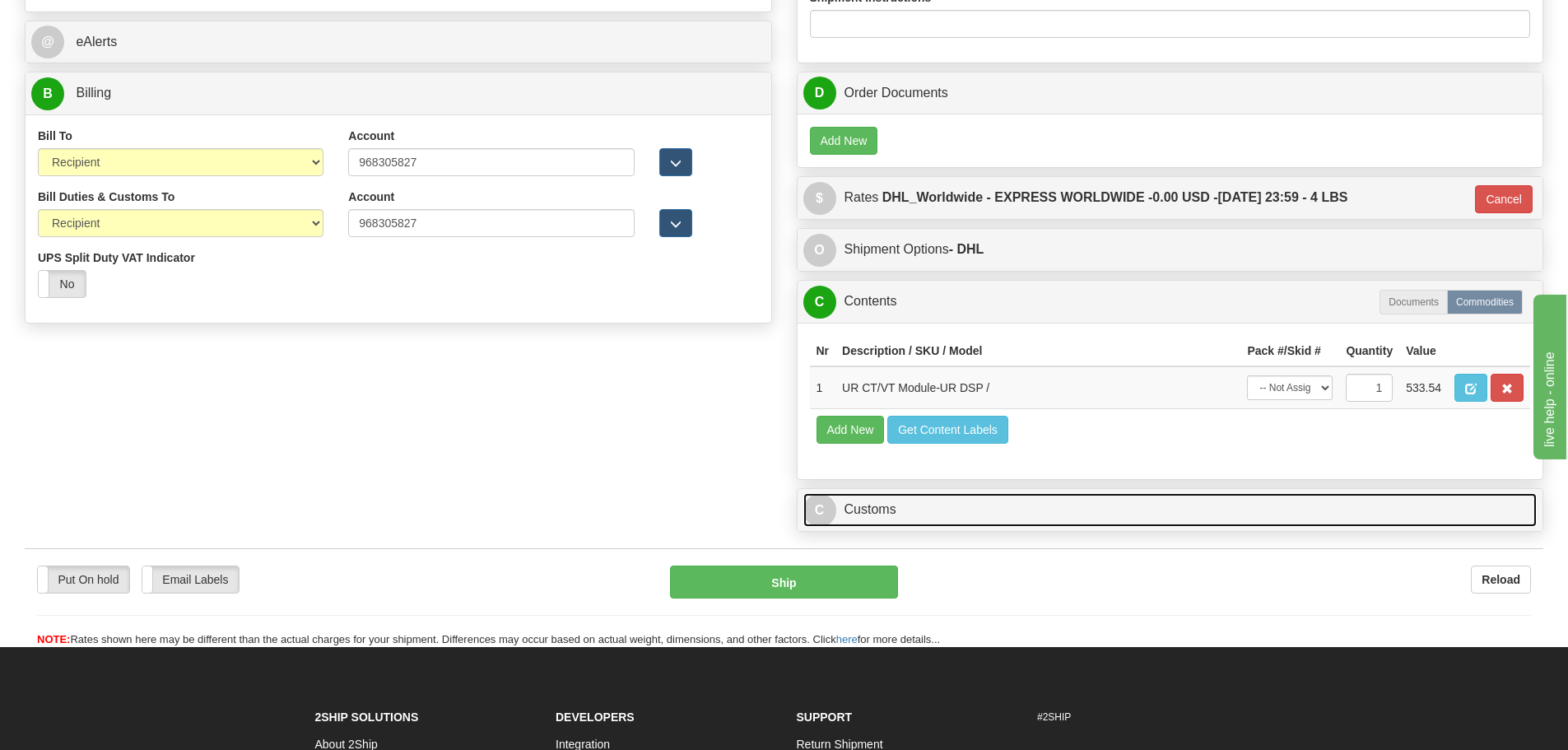
click at [871, 513] on link "C Customs" at bounding box center [1171, 510] width 734 height 34
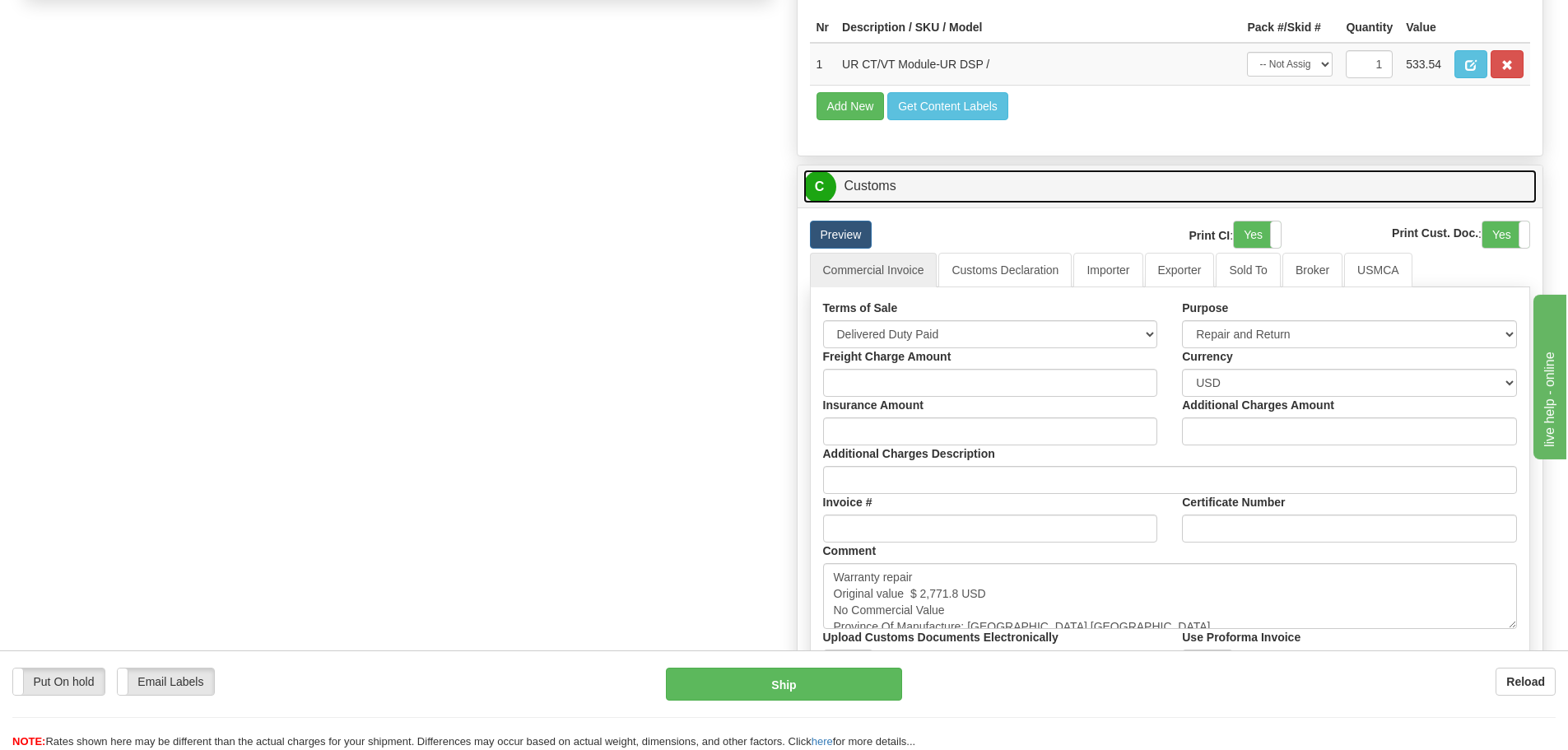
scroll to position [1049, 0]
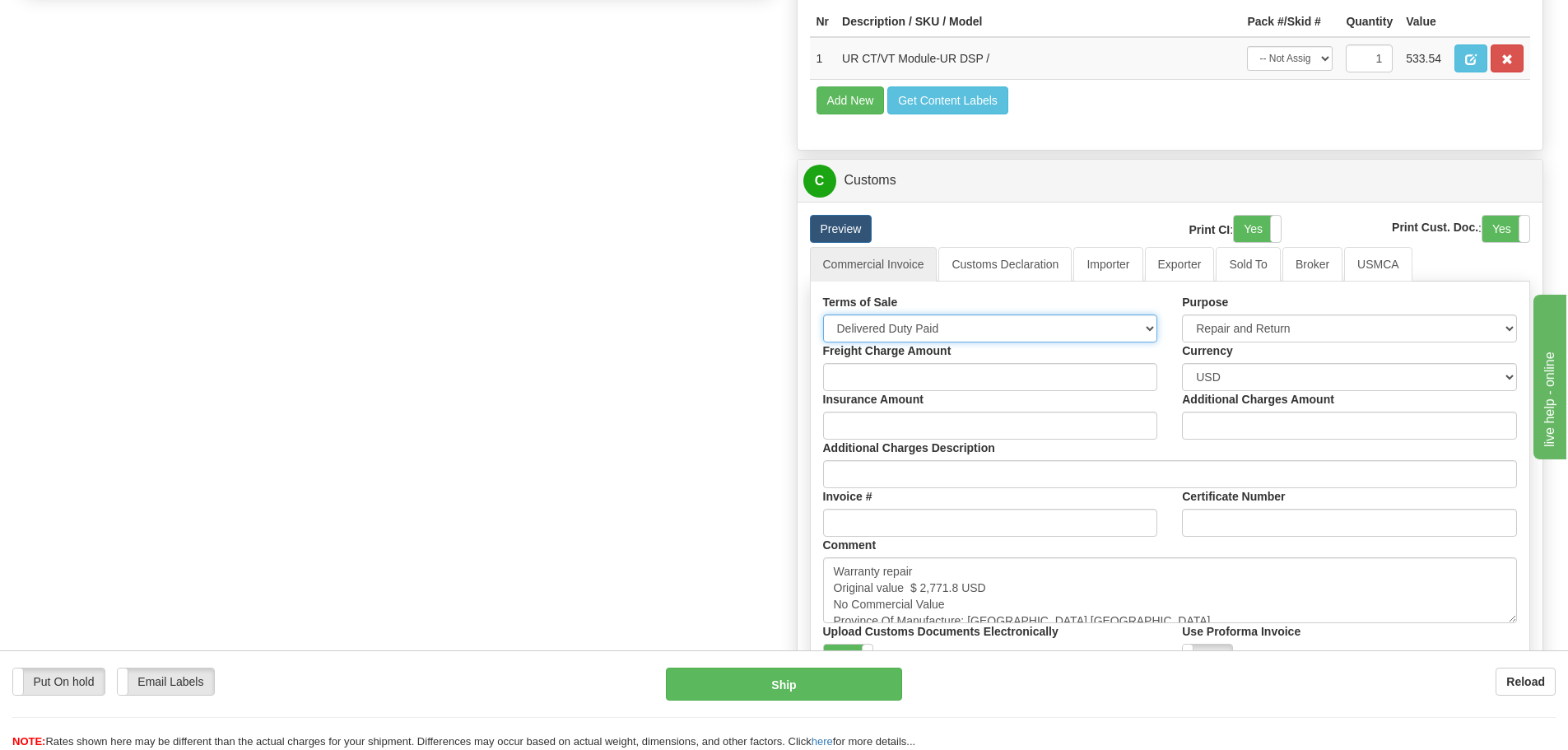
click at [1027, 322] on select "Free Carrier Free On Board Ex Works Delivered Duty Unpaid Delivered Duty Paid C…" at bounding box center [991, 329] width 335 height 28
select select "7"
click at [823, 315] on select "Free Carrier Free On Board Ex Works Delivered Duty Unpaid Delivered Duty Paid C…" at bounding box center [991, 329] width 335 height 28
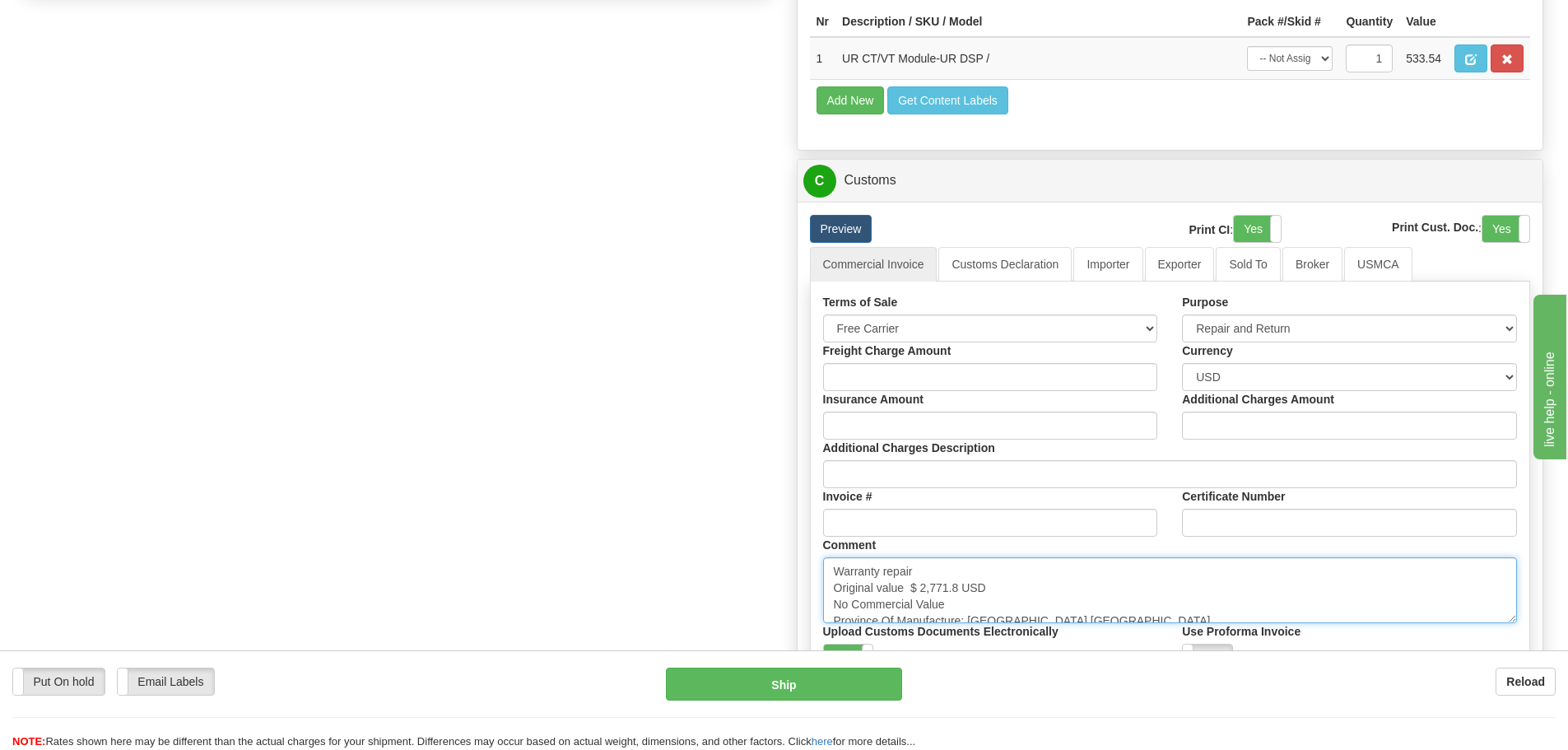
scroll to position [11, 0]
drag, startPoint x: 832, startPoint y: 567, endPoint x: 1192, endPoint y: 679, distance: 377.0
click at [1192, 679] on form "Pre-print Ship Docs. Delete Close Consolidation Unit Close Consolidation Unit C…" at bounding box center [783, 4] width 1518 height 1874
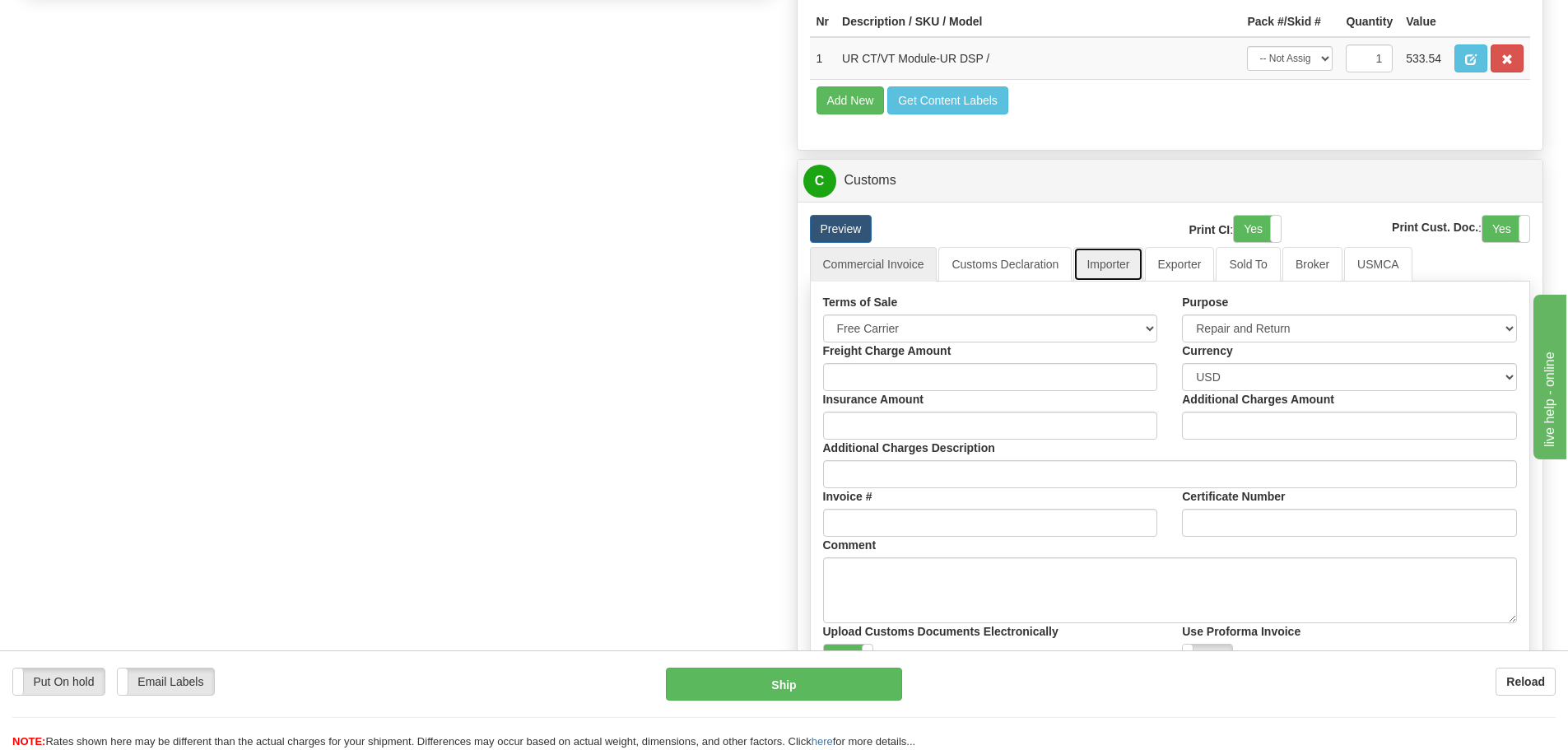
click at [1118, 261] on link "Importer" at bounding box center [1108, 263] width 69 height 35
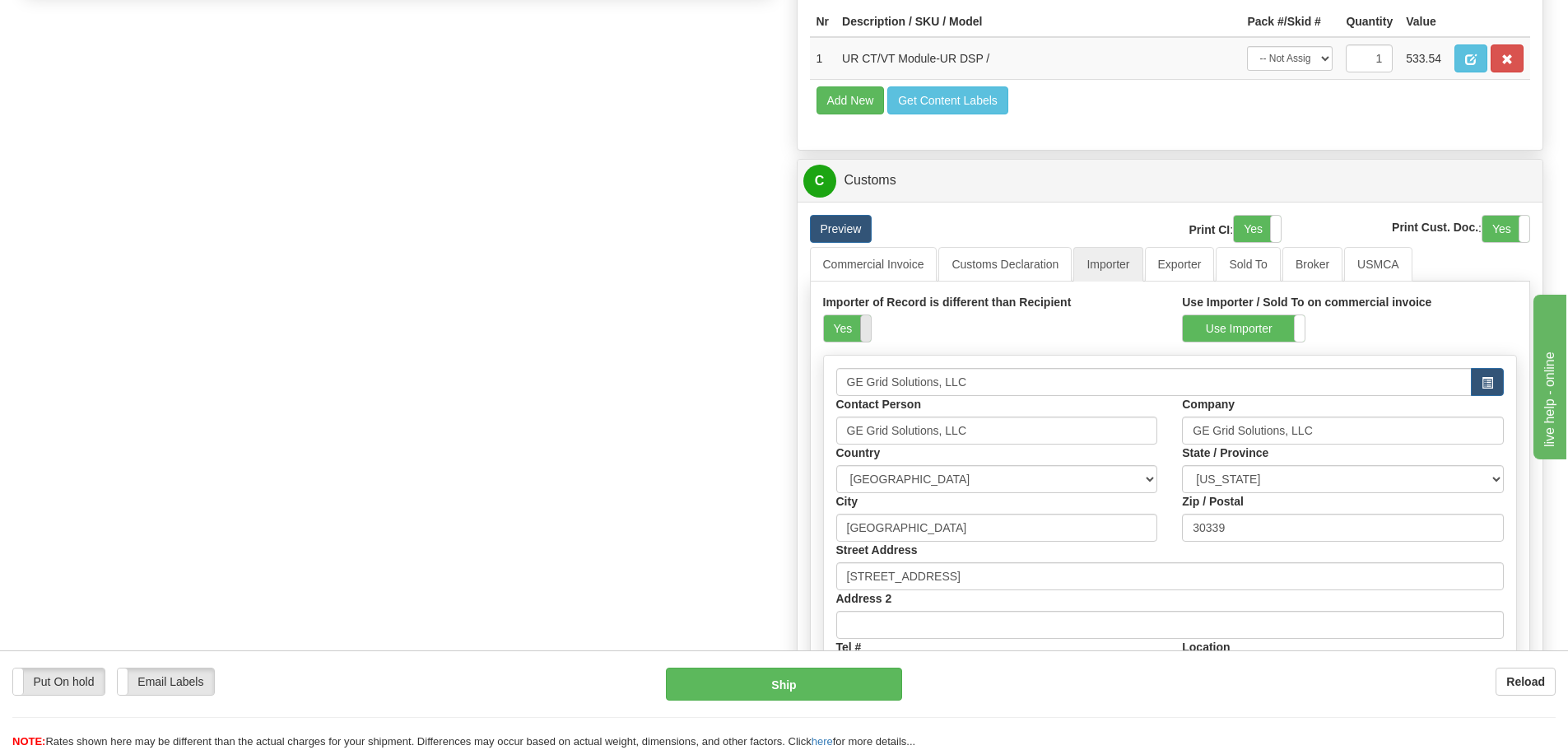
click at [868, 325] on span at bounding box center [871, 328] width 21 height 26
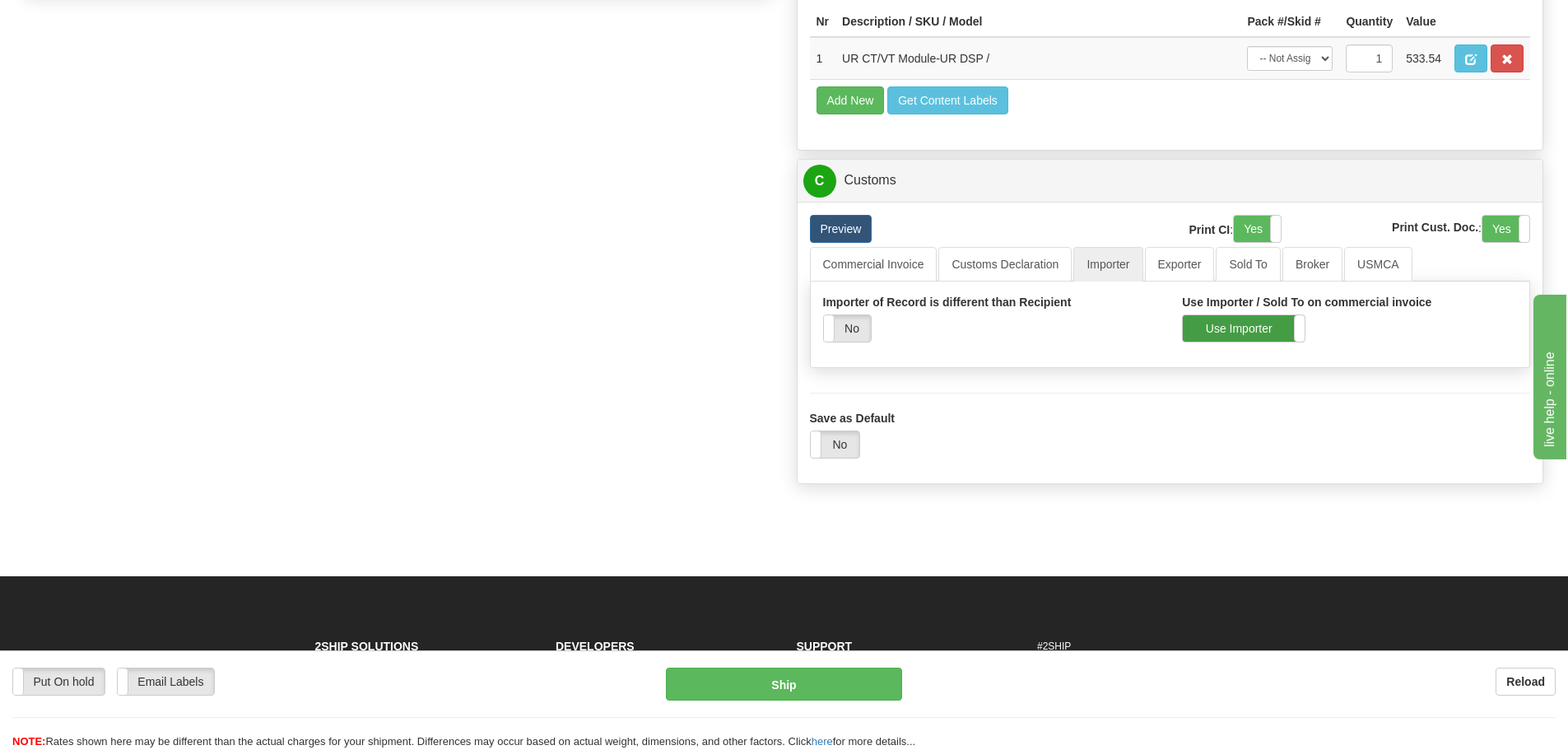
click at [1228, 329] on label "Use Importer" at bounding box center [1244, 328] width 121 height 26
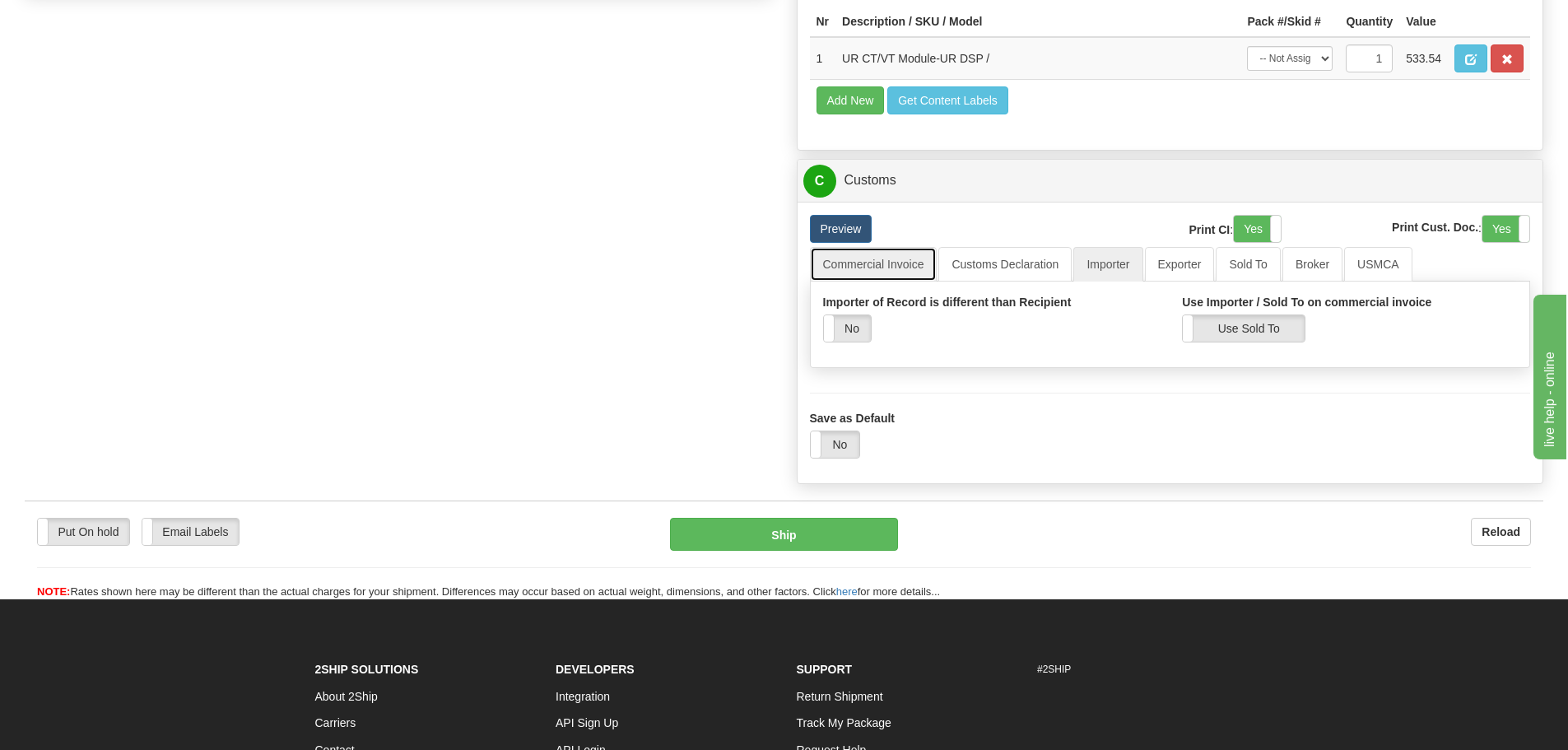
click at [883, 267] on link "Commercial Invoice" at bounding box center [874, 263] width 128 height 35
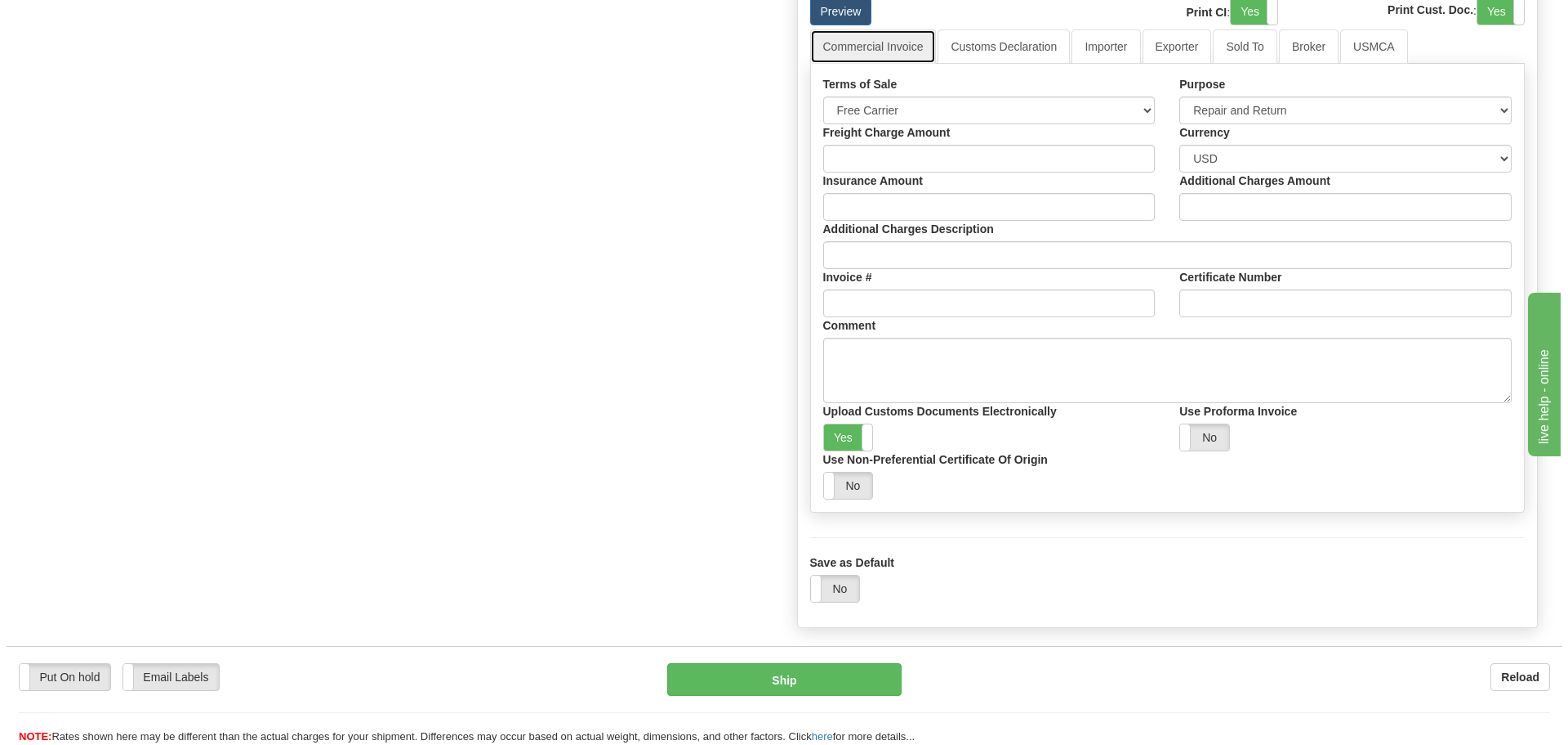
scroll to position [1288, 0]
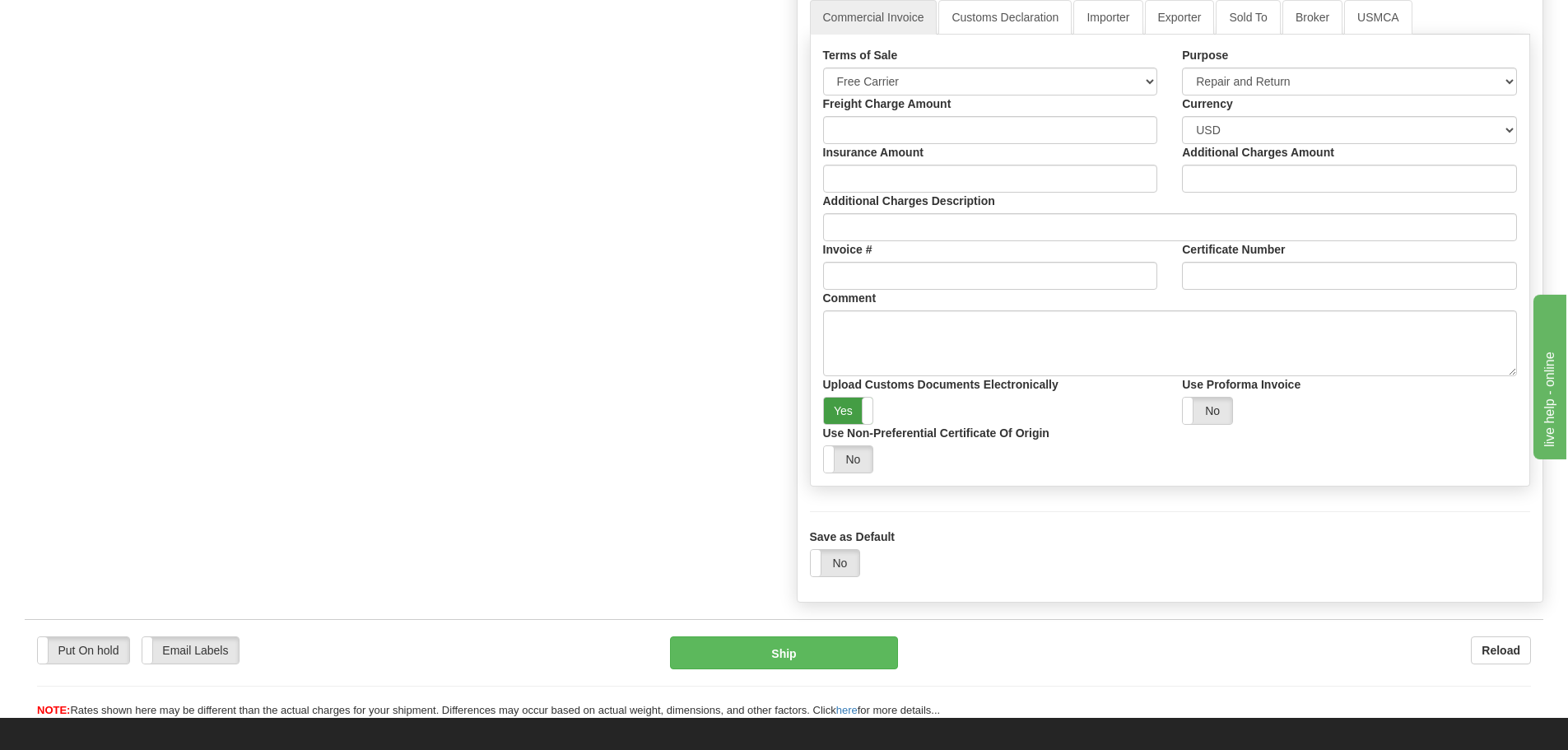
click at [849, 413] on label "Yes" at bounding box center [848, 411] width 50 height 26
click at [77, 651] on label "Put On hold" at bounding box center [84, 650] width 92 height 26
click at [796, 653] on button "Hold" at bounding box center [784, 652] width 228 height 33
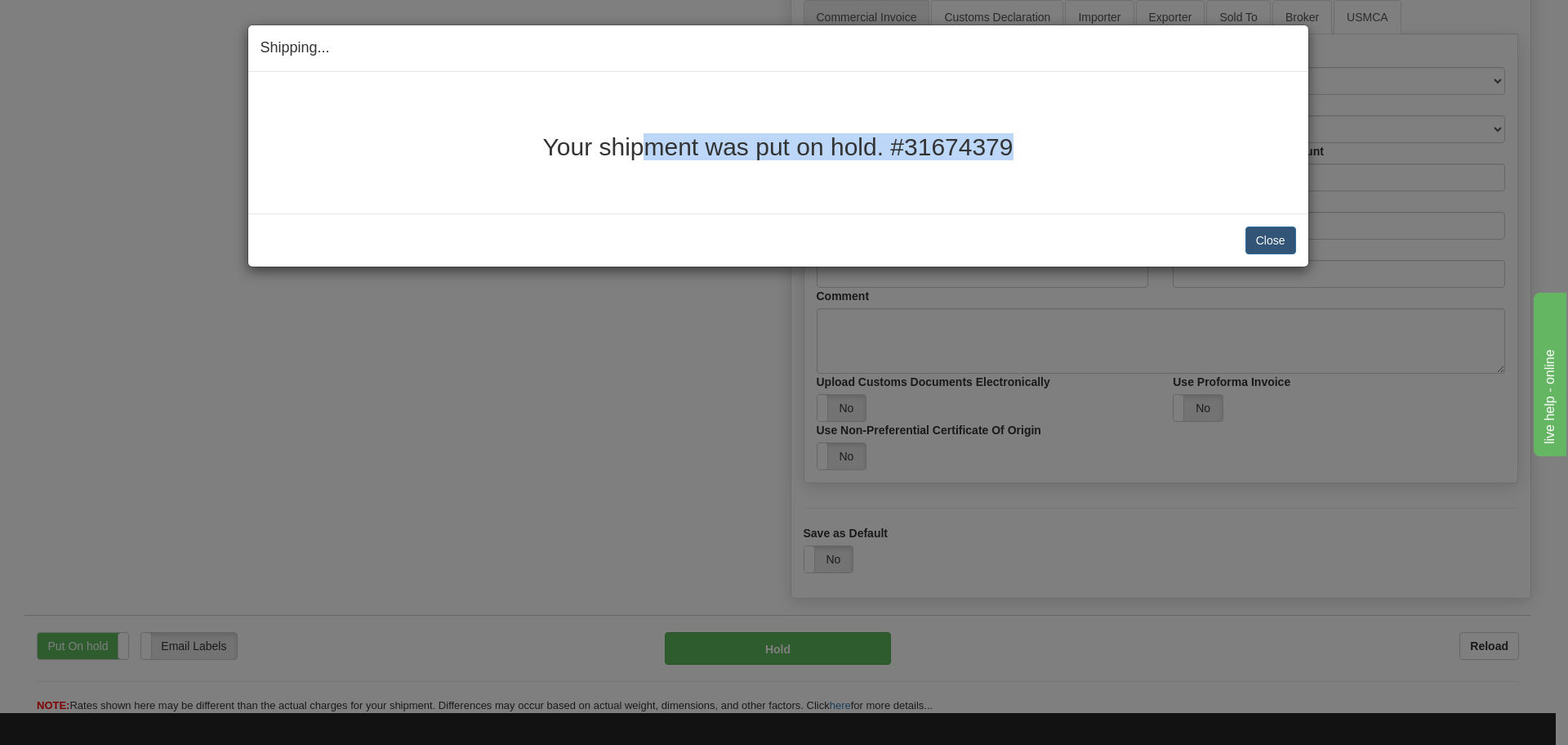
drag, startPoint x: 545, startPoint y: 135, endPoint x: 1027, endPoint y: 166, distance: 483.0
click at [1027, 166] on div "Your shipment was put on hold. #31674379" at bounding box center [778, 143] width 1036 height 117
copy h2 "Your shipment was put on hold. #31674379"
click at [1254, 255] on div "Close Cancel Cancel Shipment and Quit Pickup Quit Pickup ONLY" at bounding box center [779, 239] width 1061 height 53
click at [1273, 231] on button "Close" at bounding box center [1270, 240] width 51 height 28
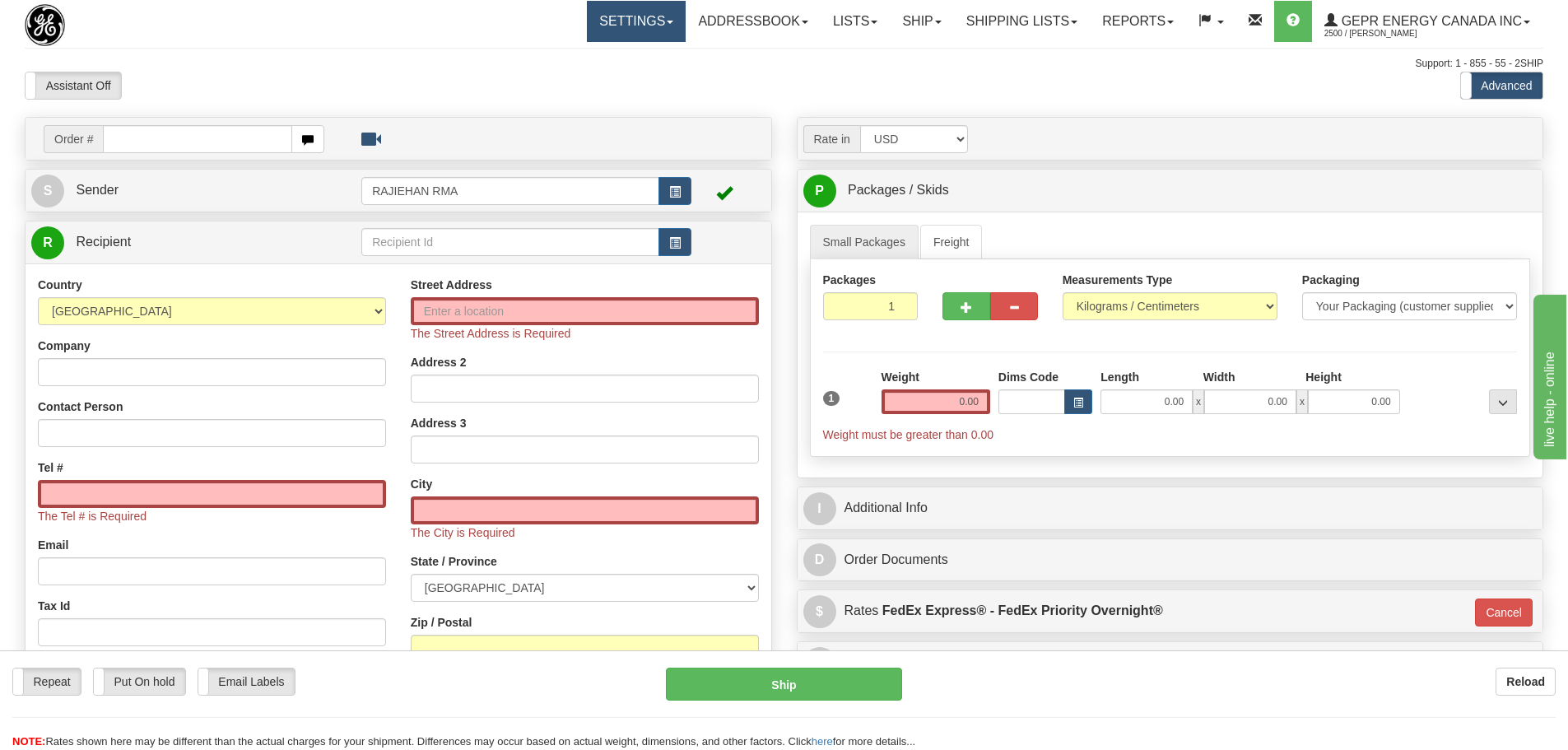
click at [628, 21] on link "Settings" at bounding box center [636, 21] width 99 height 41
click at [516, 96] on div "Assistant On Assistant Off Do a return Do a return" at bounding box center [334, 86] width 643 height 28
click at [522, 61] on div "Support: 1 - 855 - 55 - 2SHIP" at bounding box center [783, 64] width 1518 height 14
click at [622, 19] on link "Settings" at bounding box center [636, 21] width 99 height 41
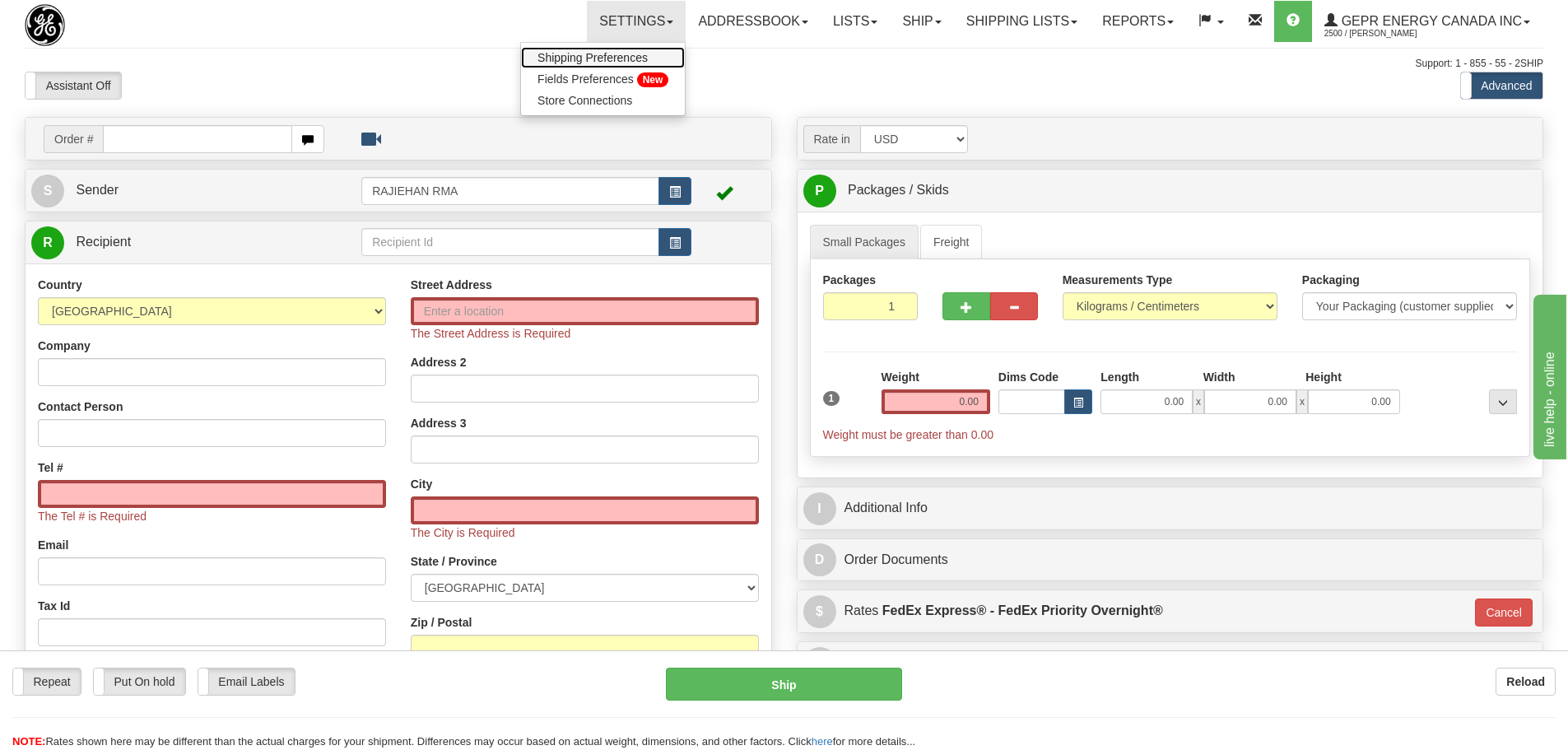
click at [614, 56] on span "Shipping Preferences" at bounding box center [592, 58] width 110 height 13
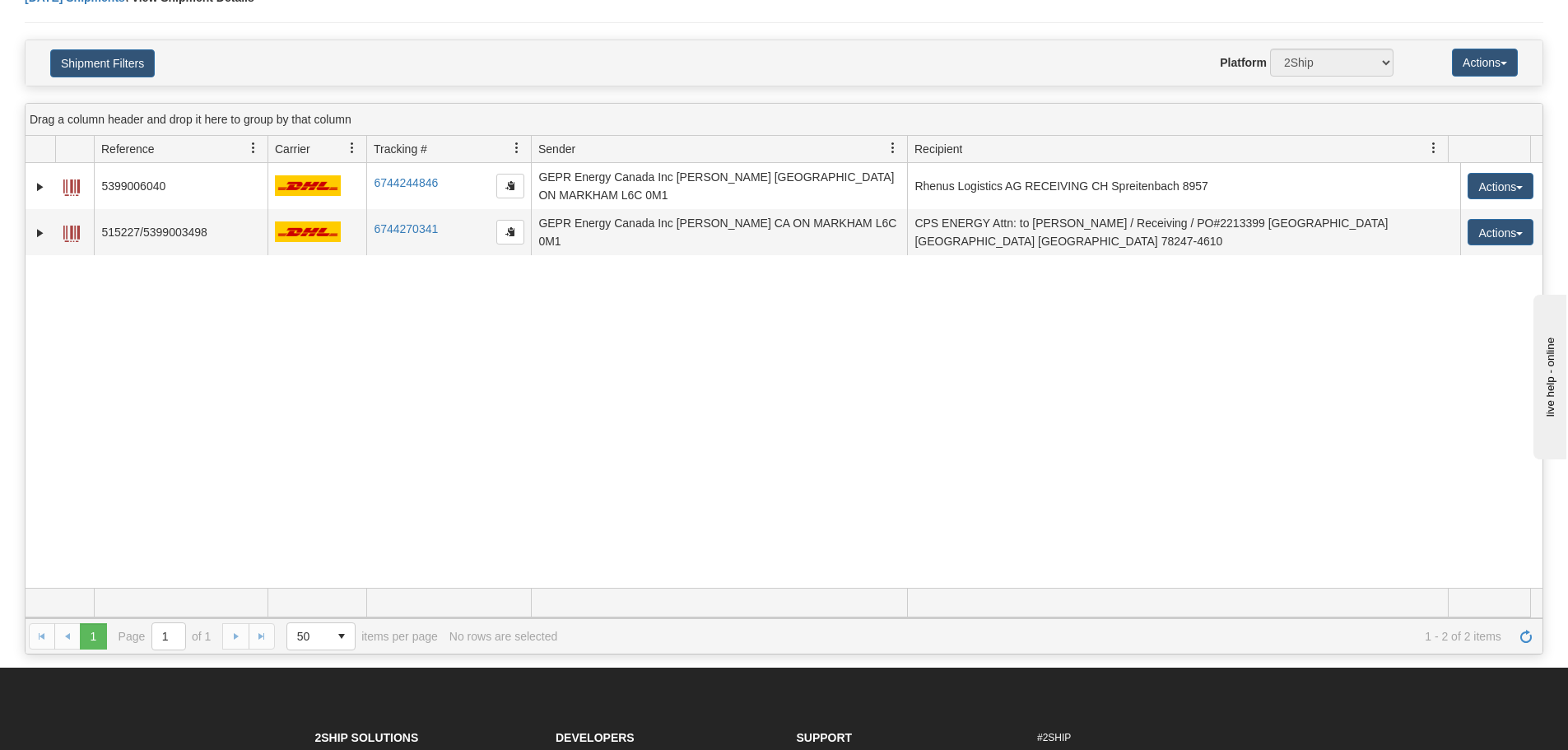
scroll to position [82, 0]
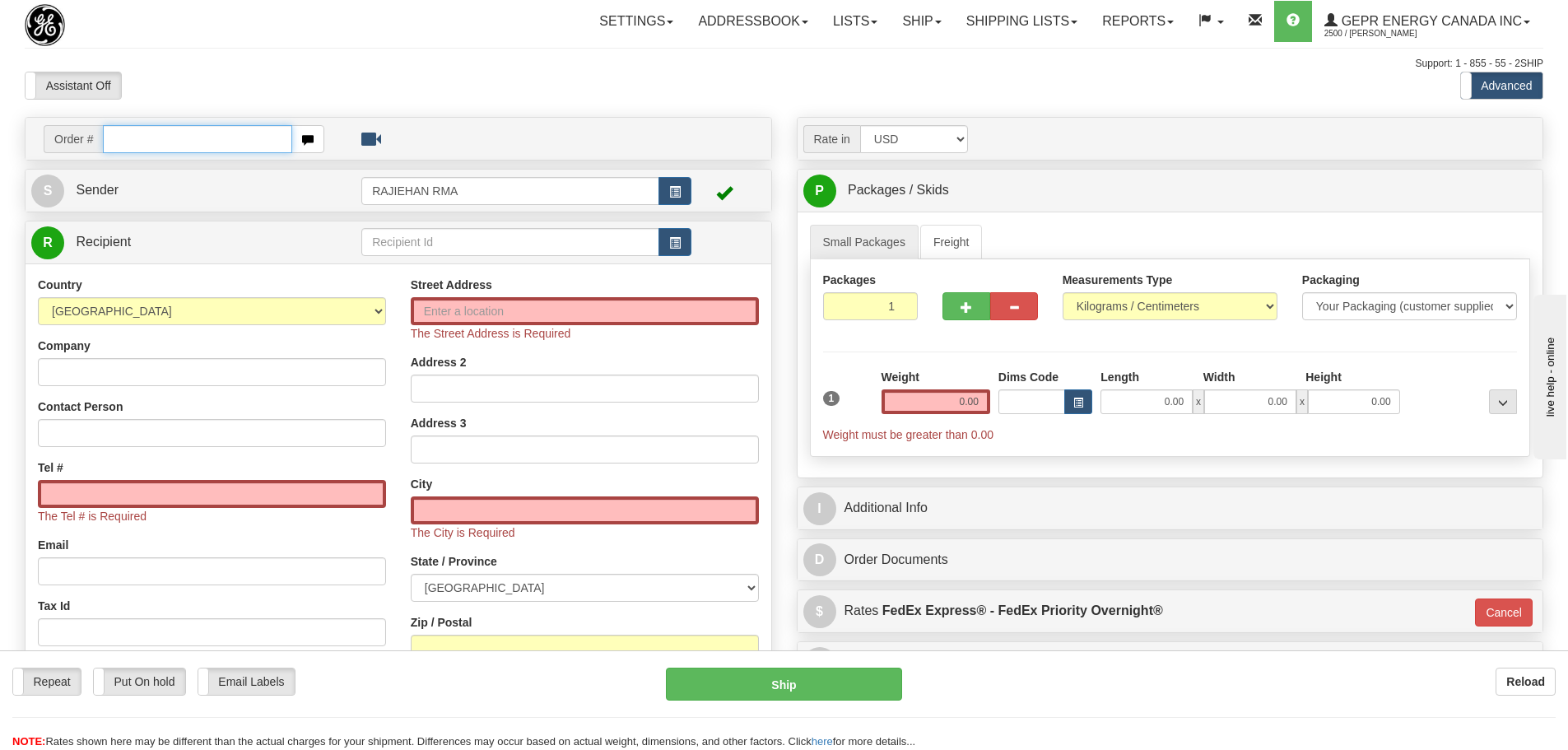
click at [134, 141] on input "text" at bounding box center [197, 139] width 190 height 28
paste input "86703374"
type input "86703374"
click at [393, 75] on body "Training Course Close Toggle navigation Settings Shipping Preferences New Recip…" at bounding box center [790, 375] width 1580 height 750
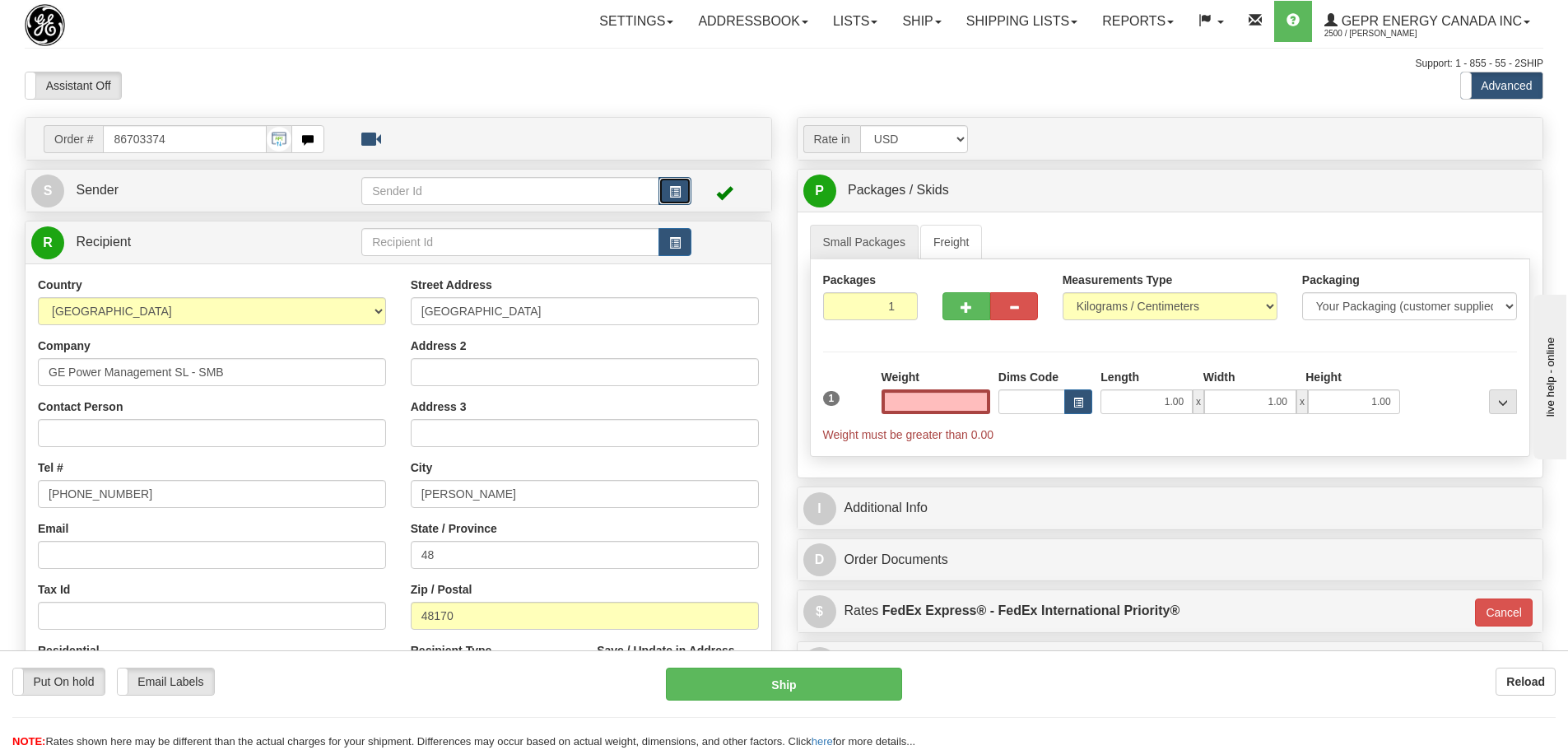
type input "0.00"
click at [684, 191] on button "button" at bounding box center [675, 191] width 33 height 28
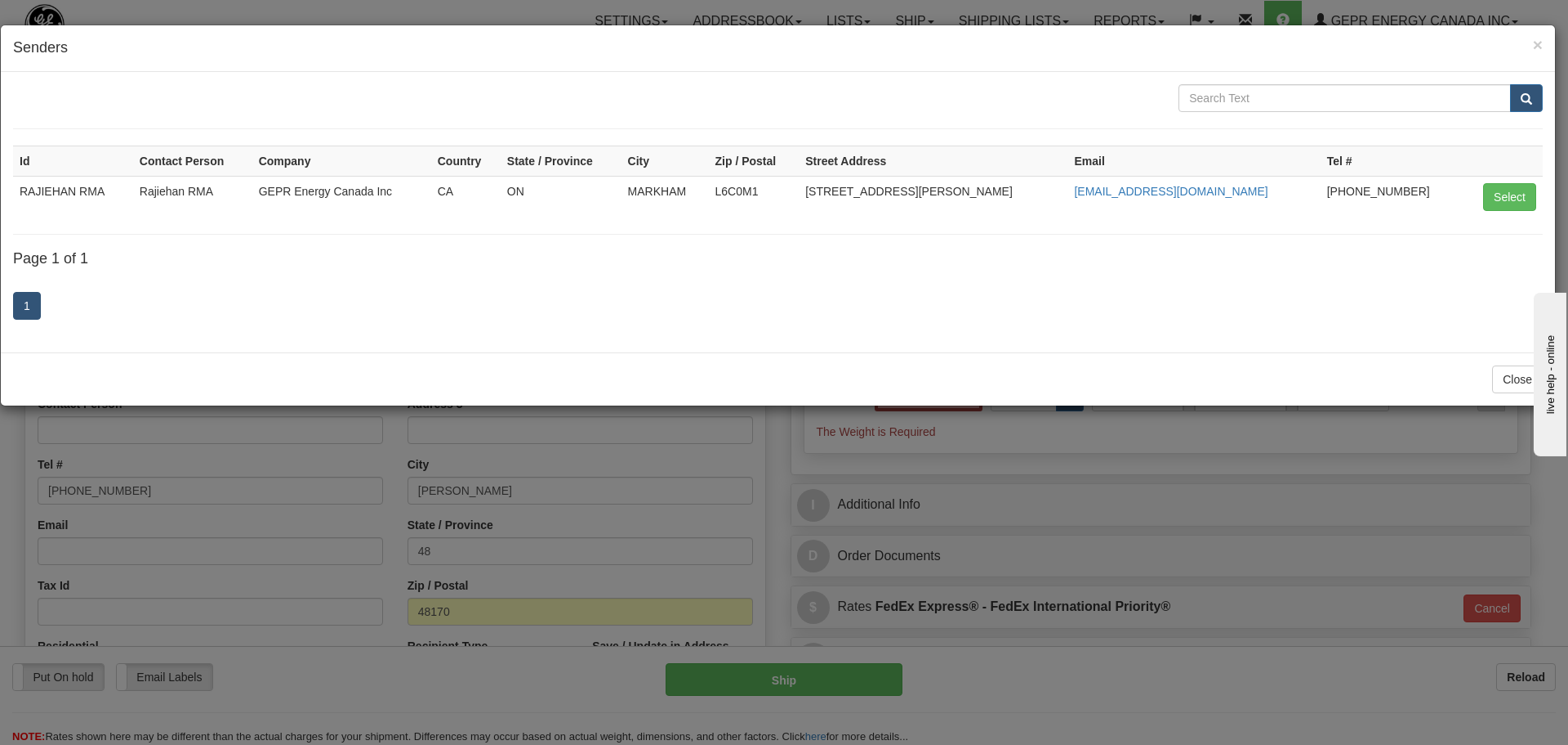
click at [608, 196] on td "ON" at bounding box center [561, 196] width 121 height 42
click at [1511, 198] on button "Select" at bounding box center [1510, 197] width 53 height 28
type input "RAJIEHAN RMA"
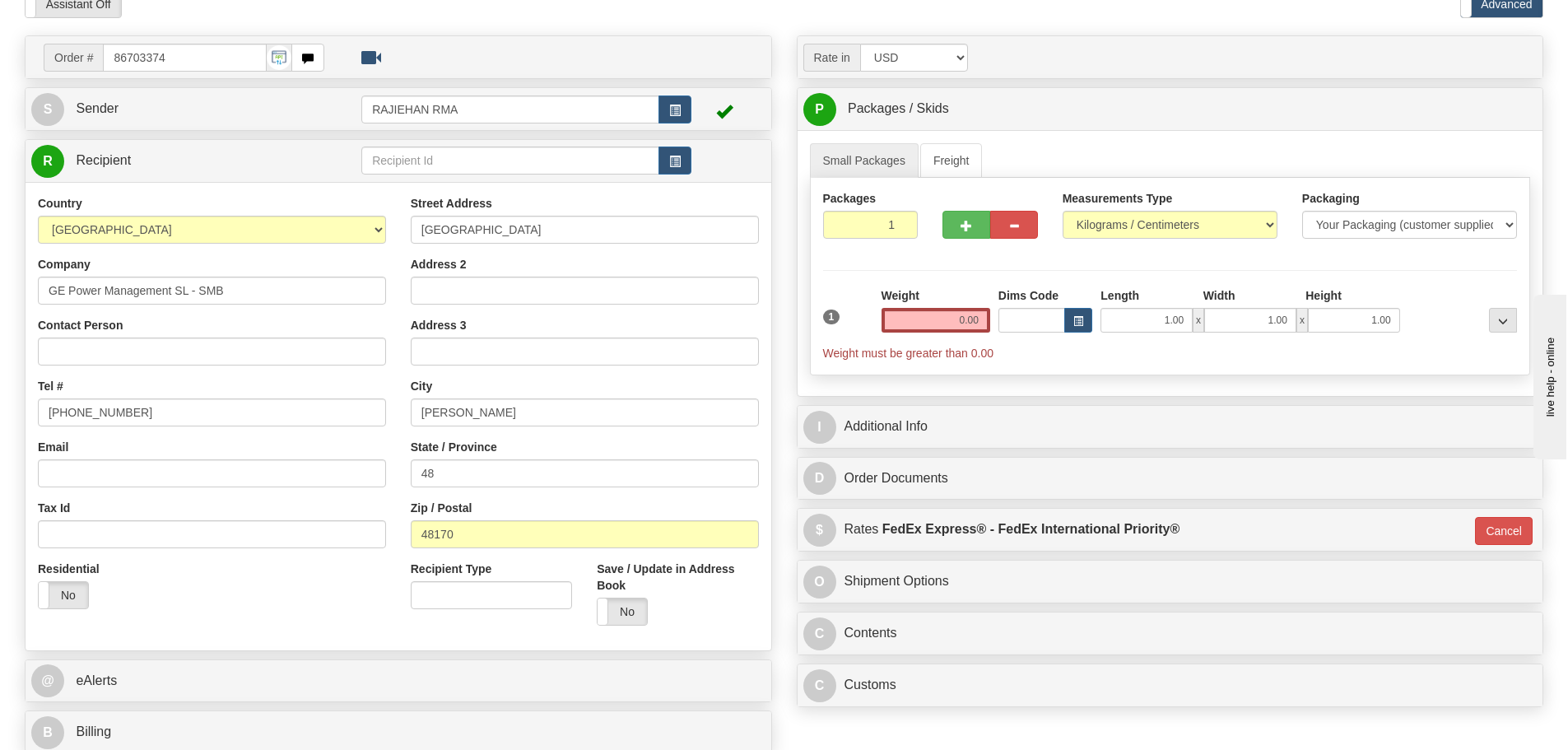
scroll to position [329, 0]
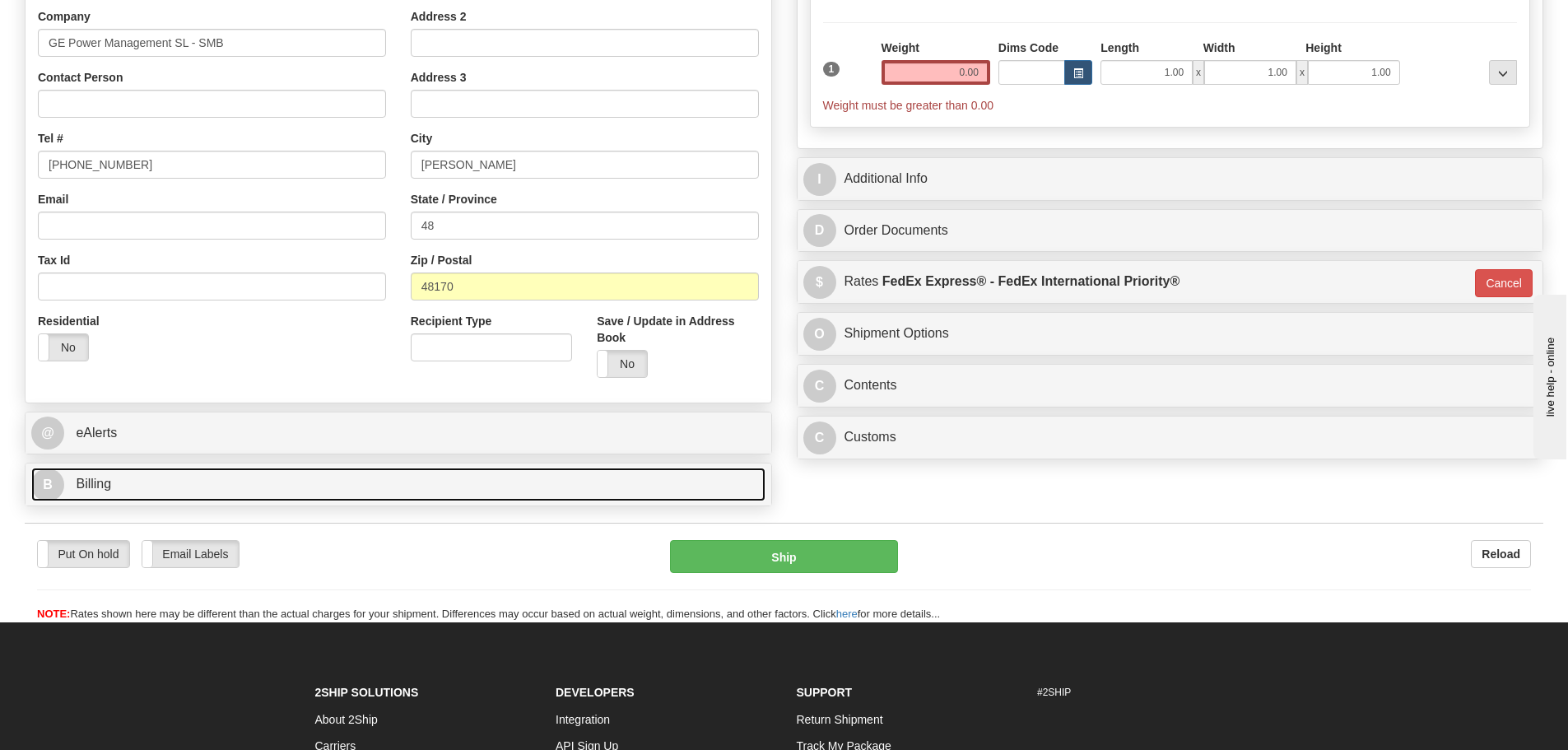
click at [65, 483] on link "B Billing" at bounding box center [398, 484] width 734 height 34
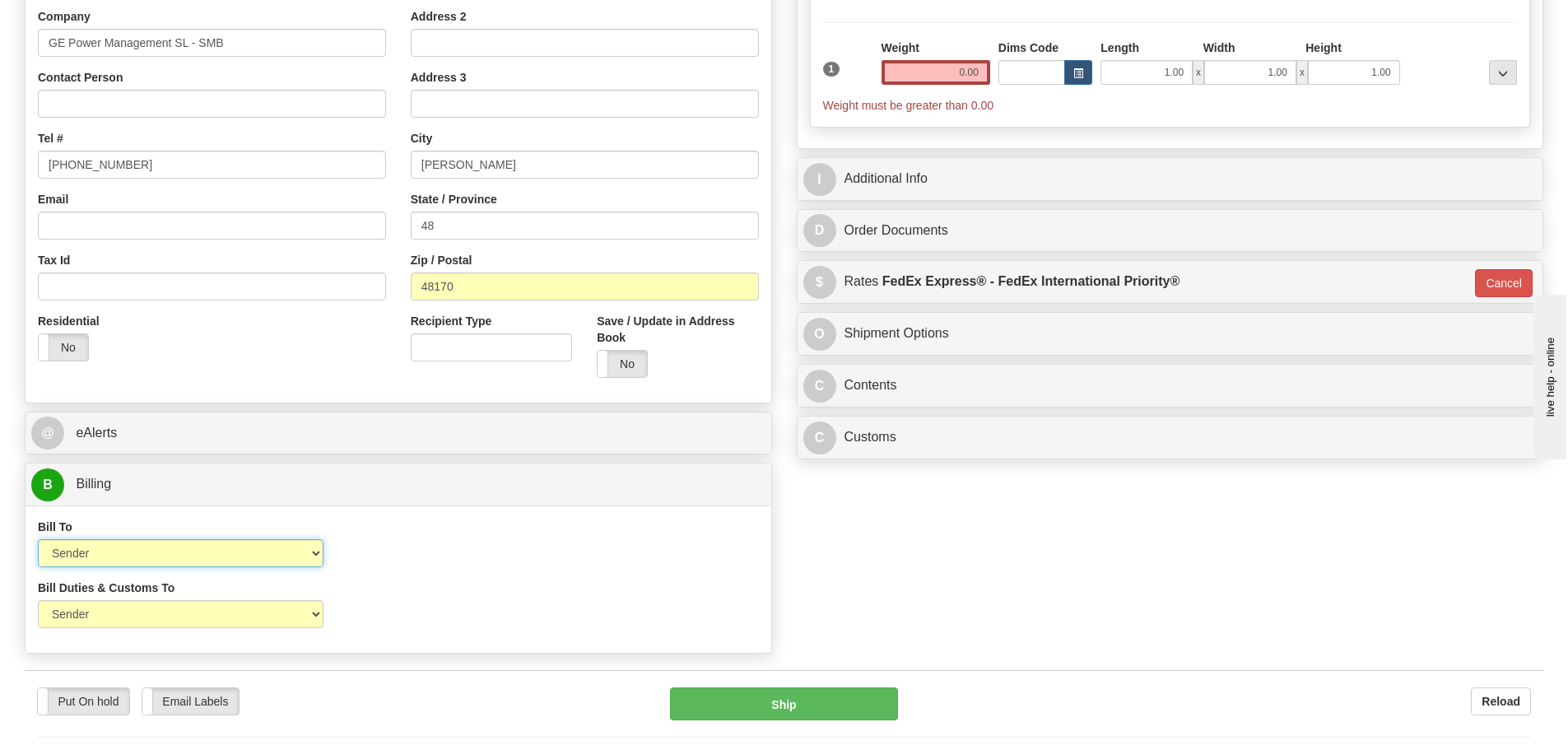
click at [270, 551] on select "Sender Recipient Third Party Collect" at bounding box center [181, 553] width 286 height 28
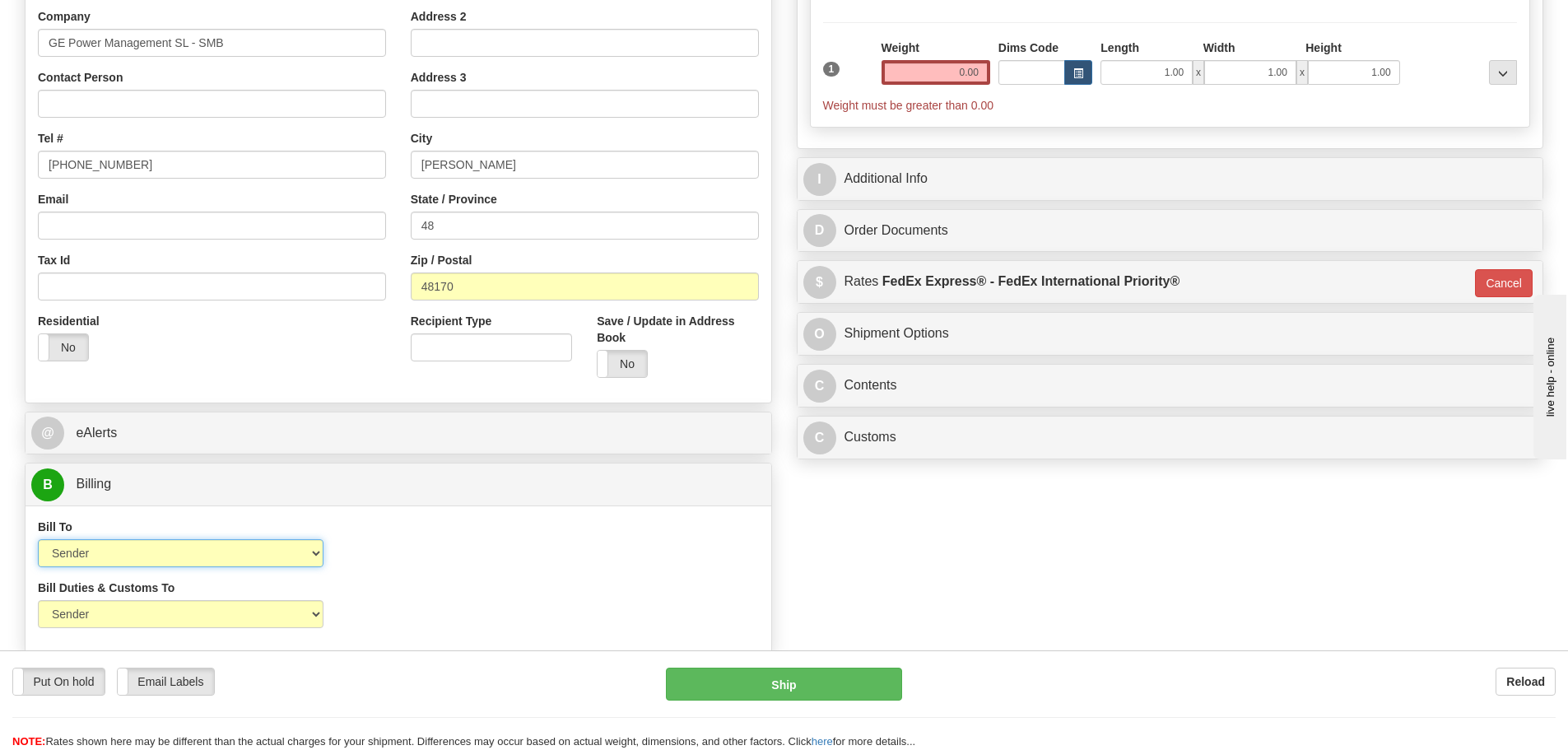
click at [270, 551] on select "Sender Recipient Third Party Collect" at bounding box center [181, 553] width 286 height 28
click at [261, 560] on select "Sender Recipient Third Party Collect" at bounding box center [181, 553] width 286 height 28
select select "2"
click at [38, 539] on select "Sender Recipient Third Party Collect" at bounding box center [181, 553] width 286 height 28
click at [270, 618] on select "Sender Recipient Third Party" at bounding box center [181, 614] width 286 height 28
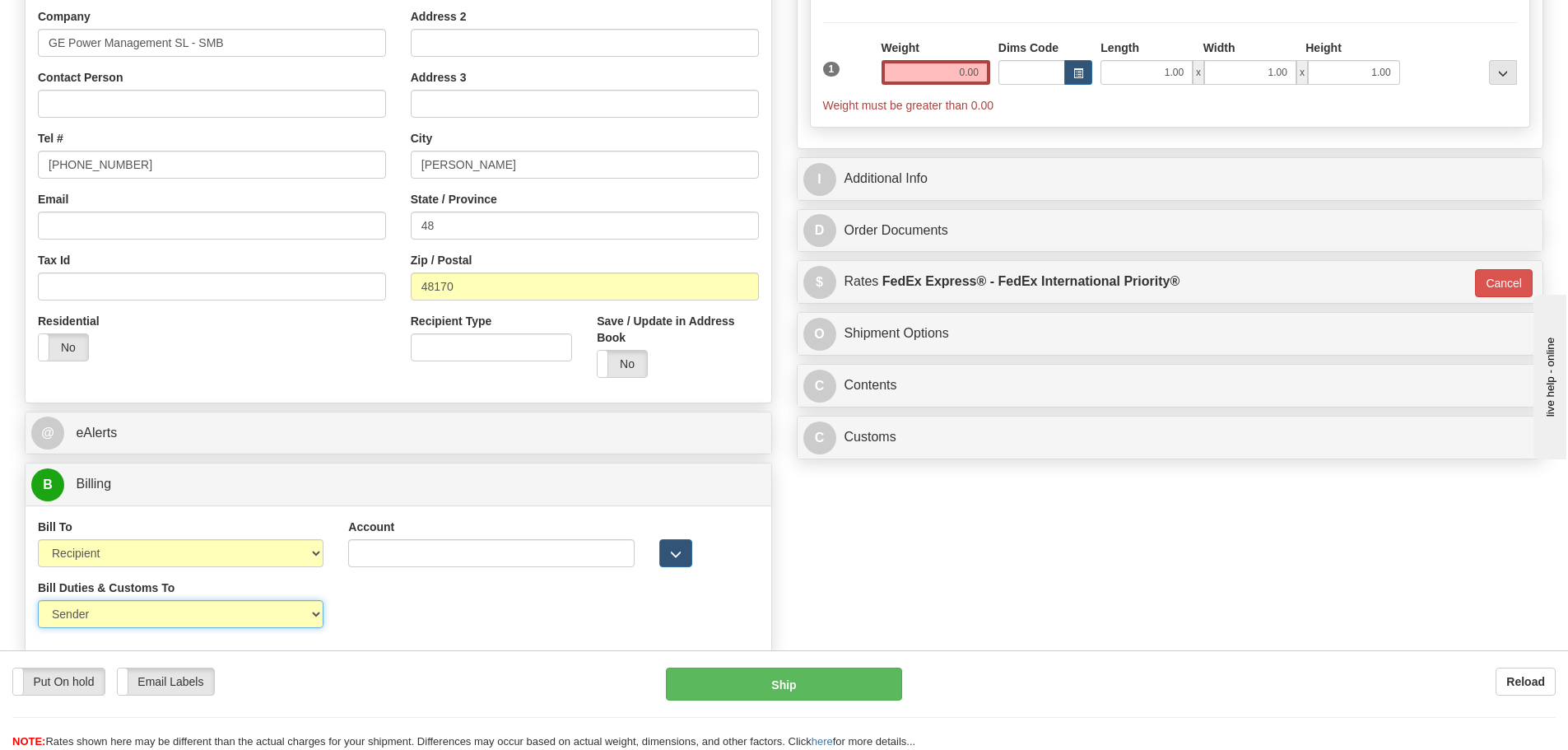
select select "2"
click at [38, 600] on select "Sender Recipient Third Party" at bounding box center [181, 614] width 286 height 28
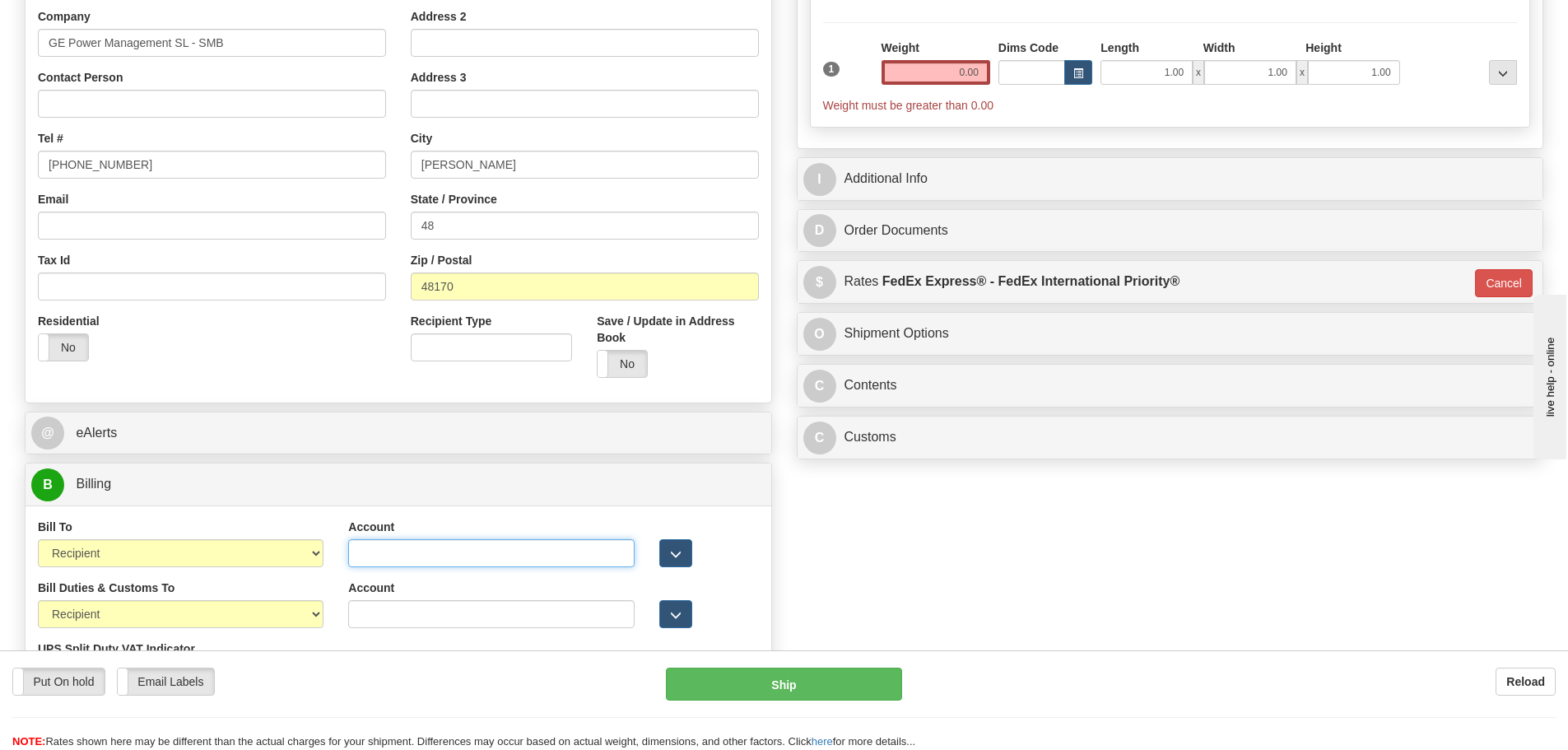
click at [414, 553] on input "Account" at bounding box center [492, 553] width 286 height 28
click at [398, 557] on input "Account" at bounding box center [492, 553] width 286 height 28
drag, startPoint x: 432, startPoint y: 552, endPoint x: 276, endPoint y: 545, distance: 156.2
click at [276, 545] on div "Bill To Sender Recipient Third Party Collect Account 960399459 3rd Party Accoun…" at bounding box center [398, 548] width 746 height 61
type input "960399459"
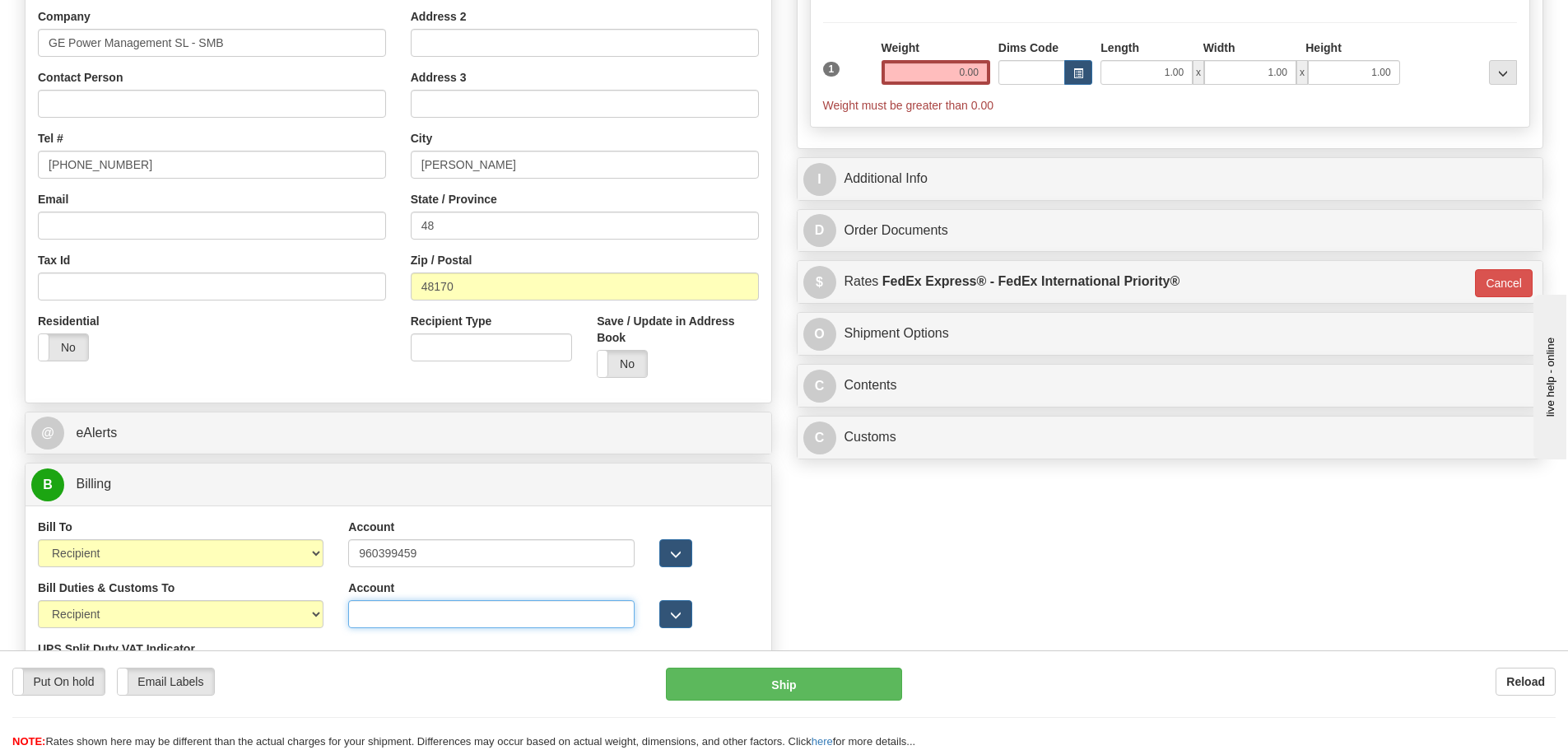
click at [407, 621] on input "Account" at bounding box center [492, 614] width 286 height 28
paste input "960399459"
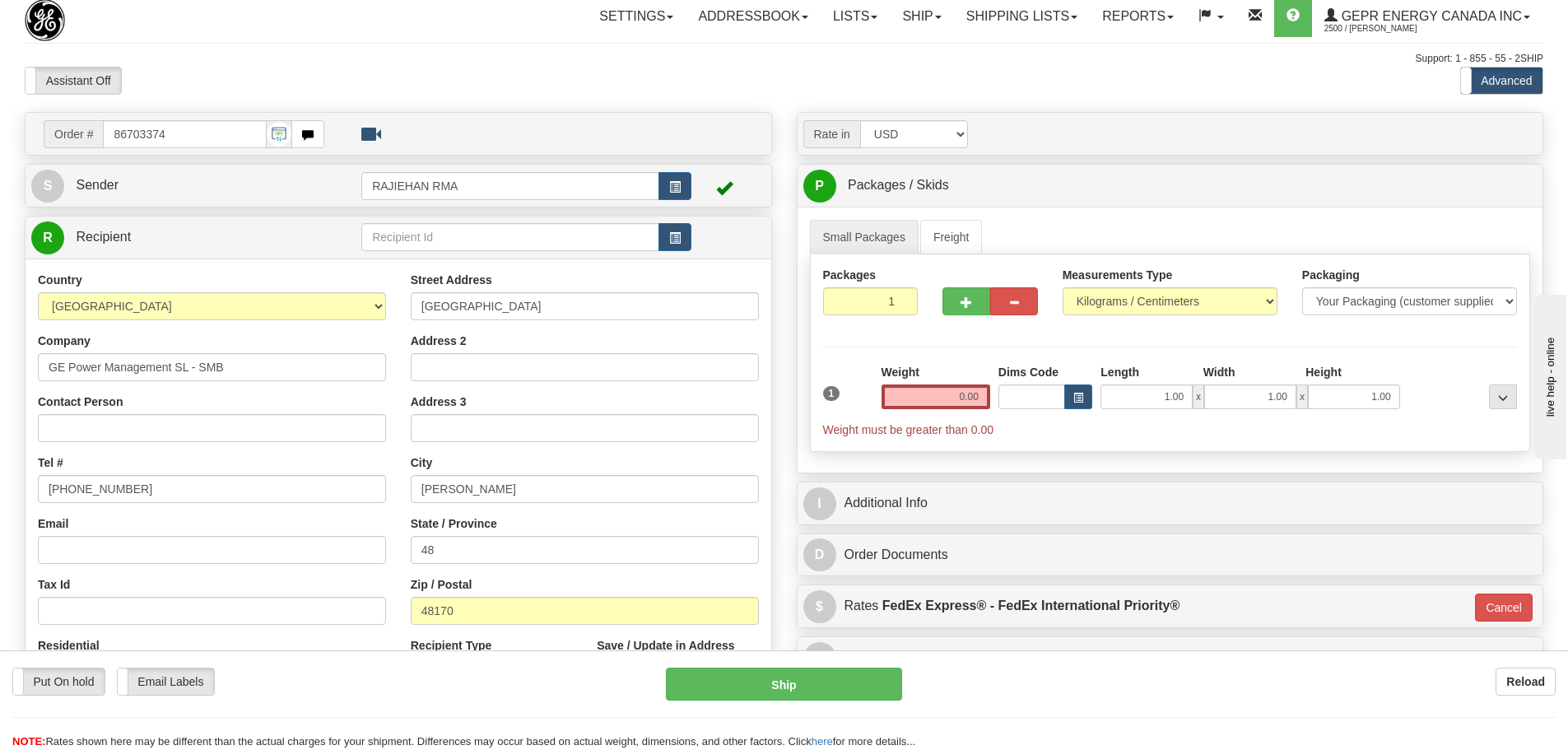
scroll to position [247, 0]
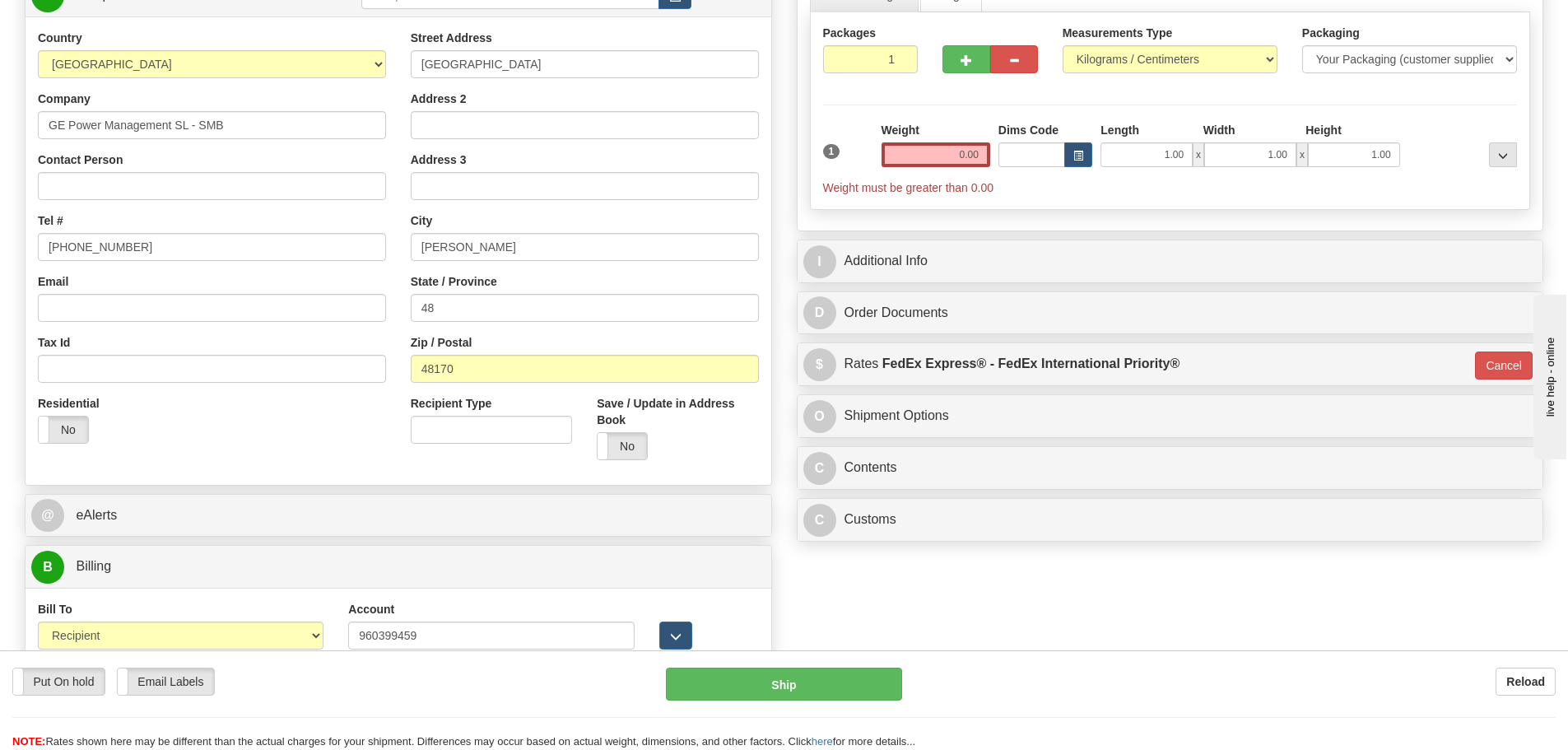
type input "960399459"
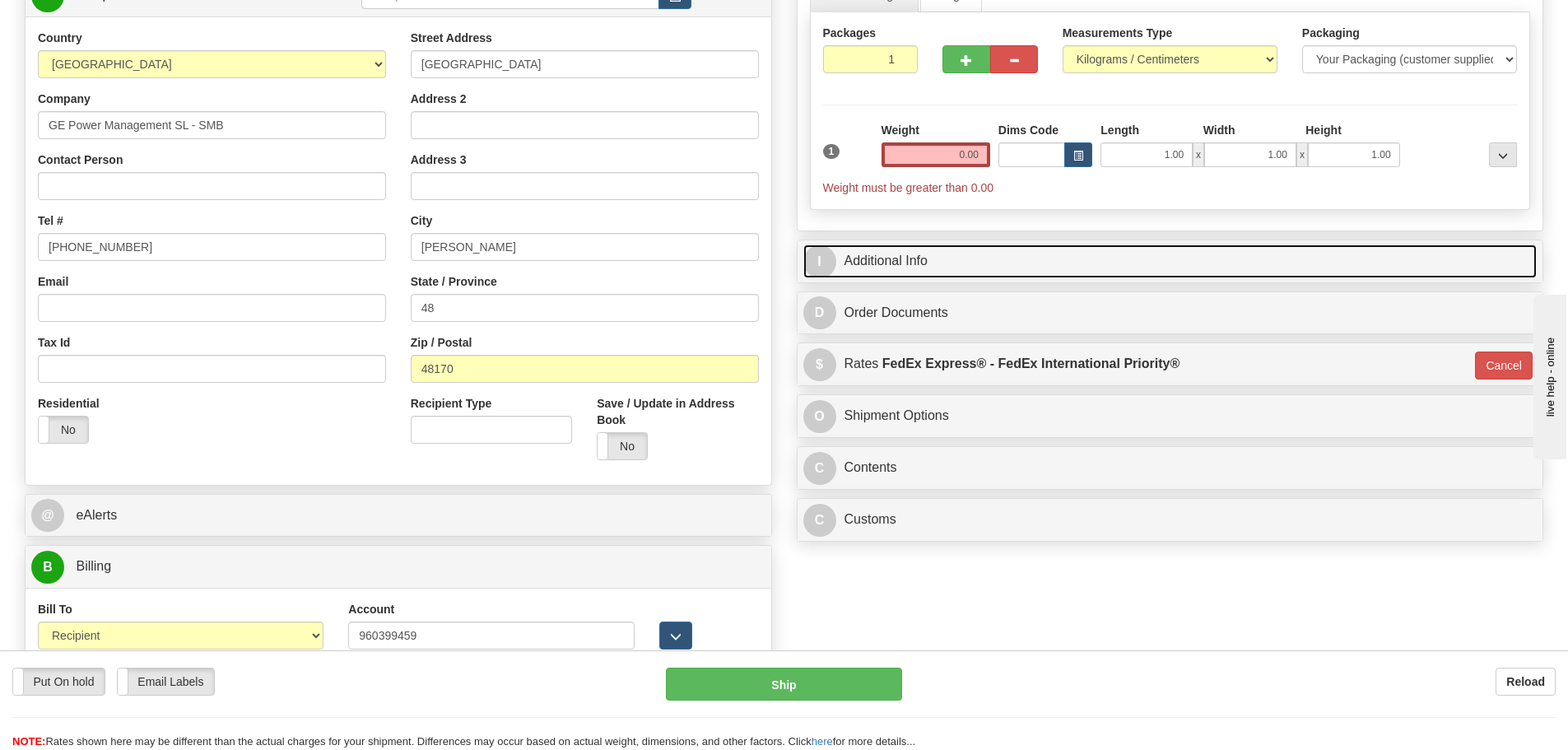
click at [891, 259] on link "I Additional Info" at bounding box center [1171, 262] width 734 height 34
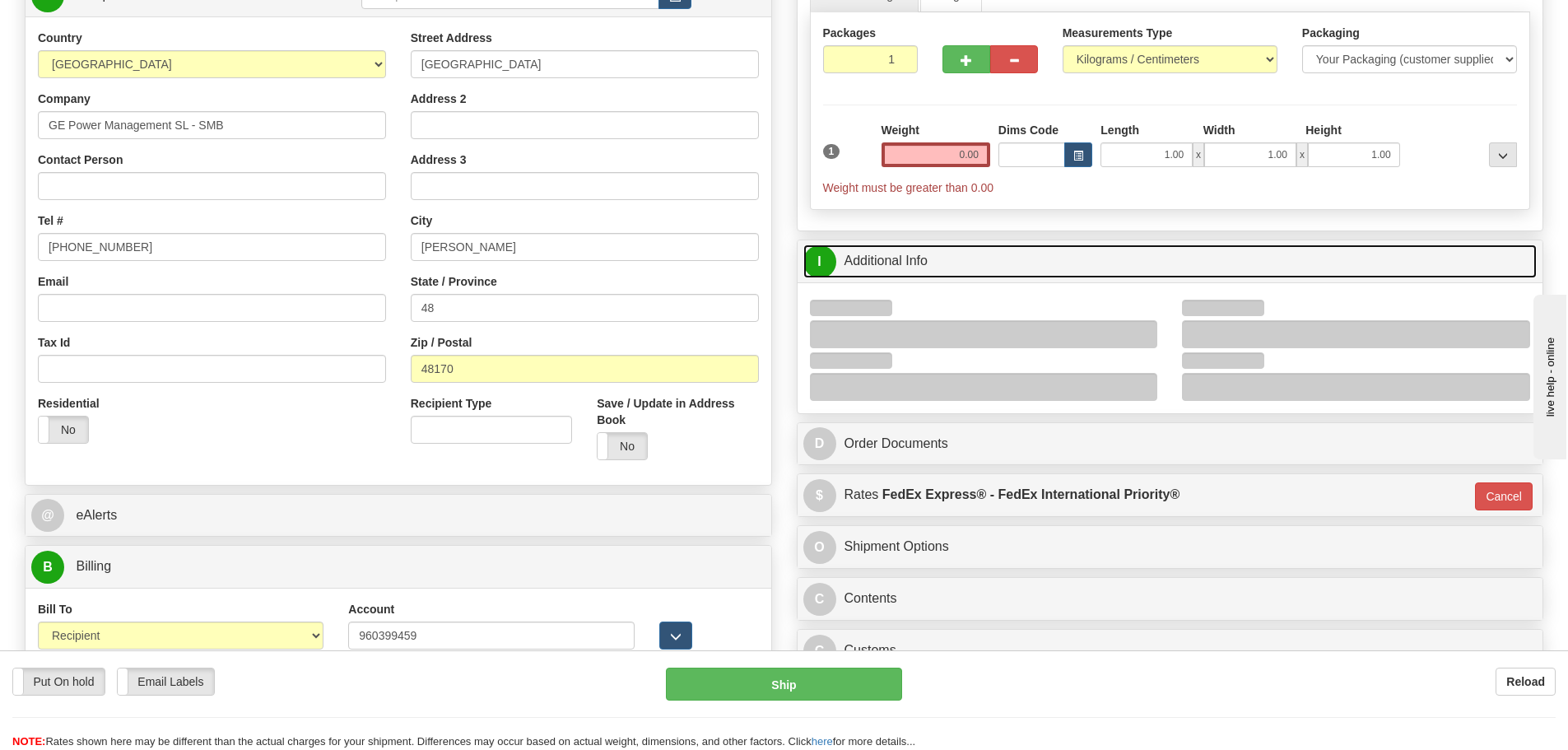
click at [891, 259] on link "I Additional Info" at bounding box center [1171, 262] width 734 height 34
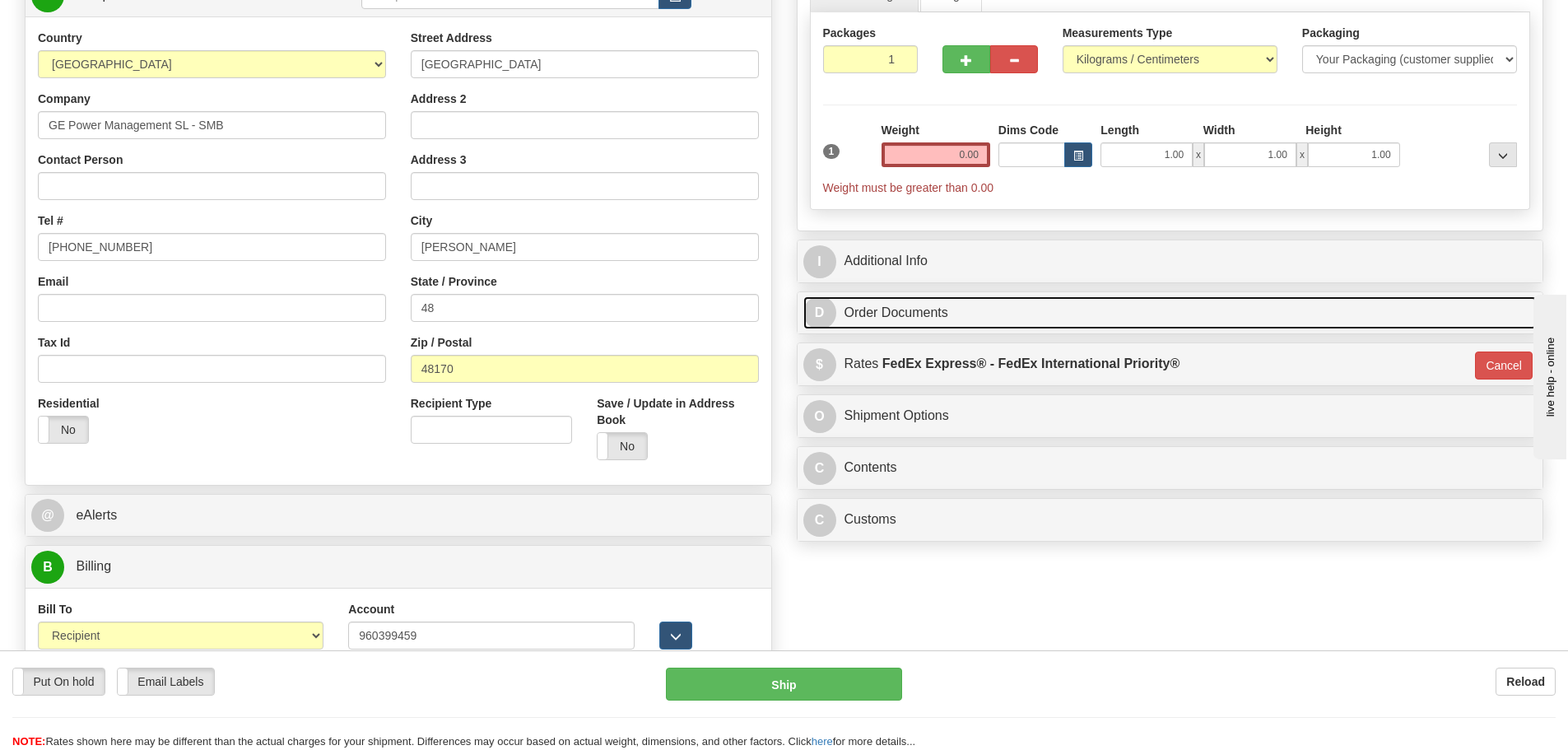
click at [891, 307] on link "D Order Documents" at bounding box center [1171, 313] width 734 height 34
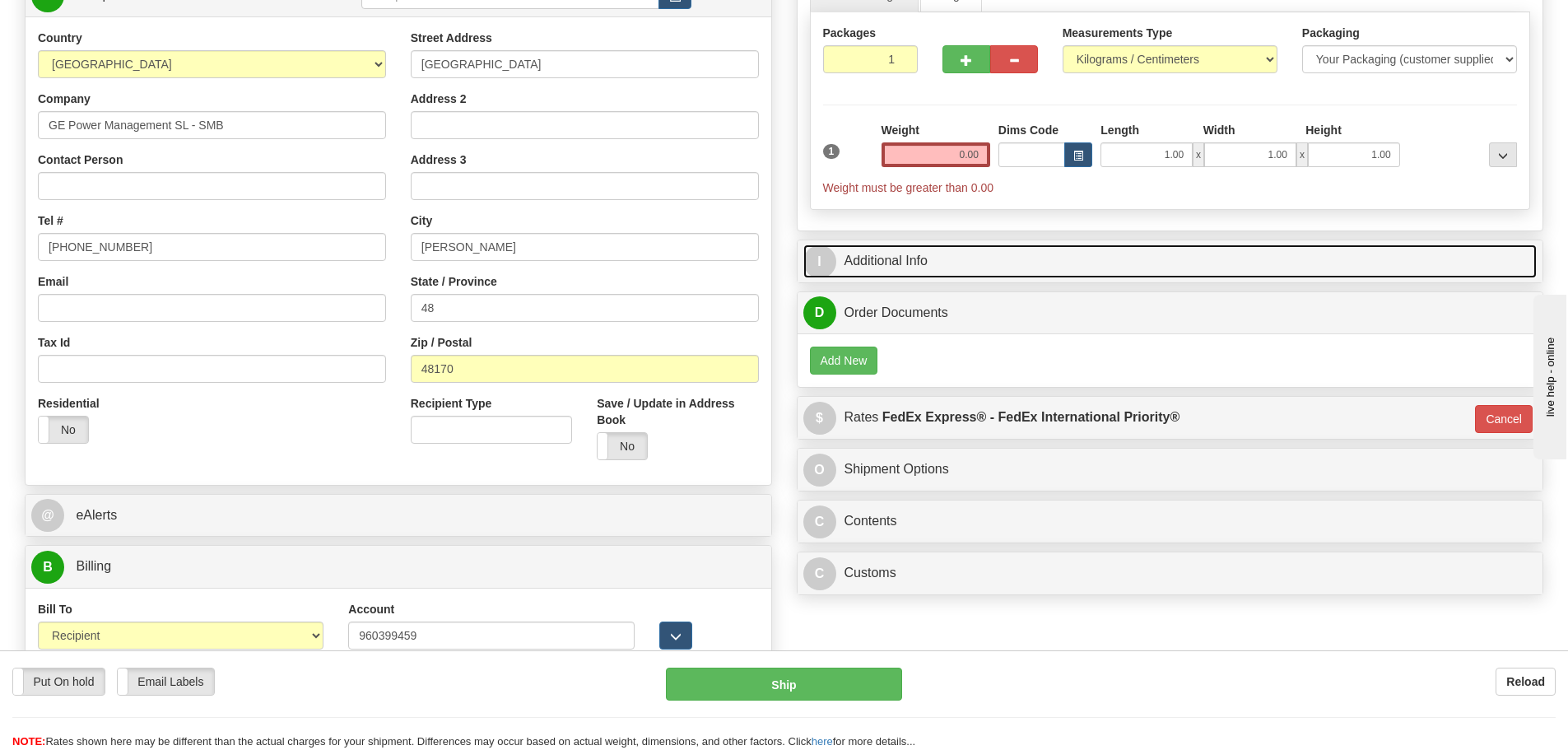
click at [910, 258] on link "I Additional Info" at bounding box center [1171, 262] width 734 height 34
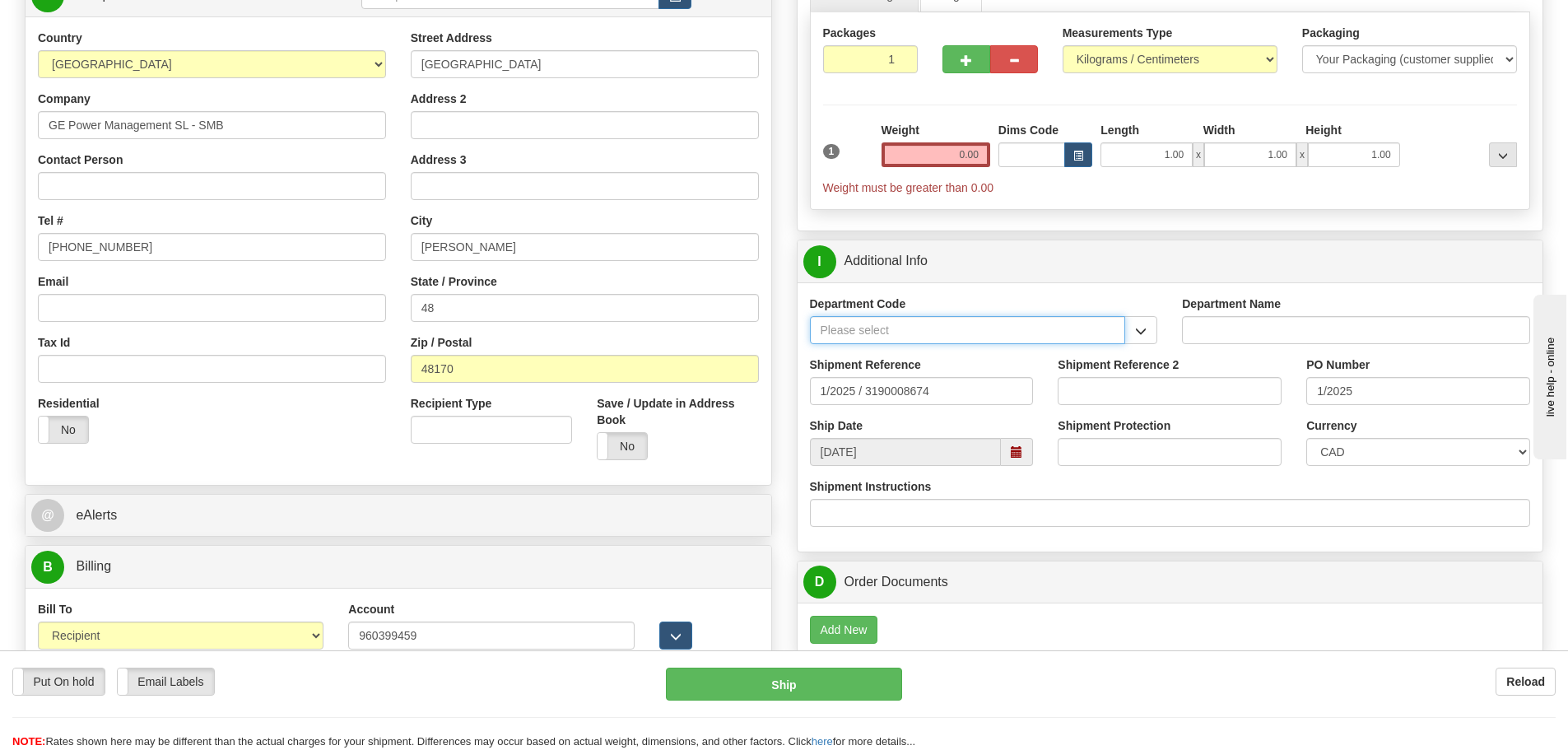
click at [1041, 336] on input "Department Code" at bounding box center [968, 330] width 316 height 28
click at [1072, 356] on div "SER" at bounding box center [963, 355] width 300 height 18
type input "SER"
type input "SERVICE DEPARTMENT"
type input "SER"
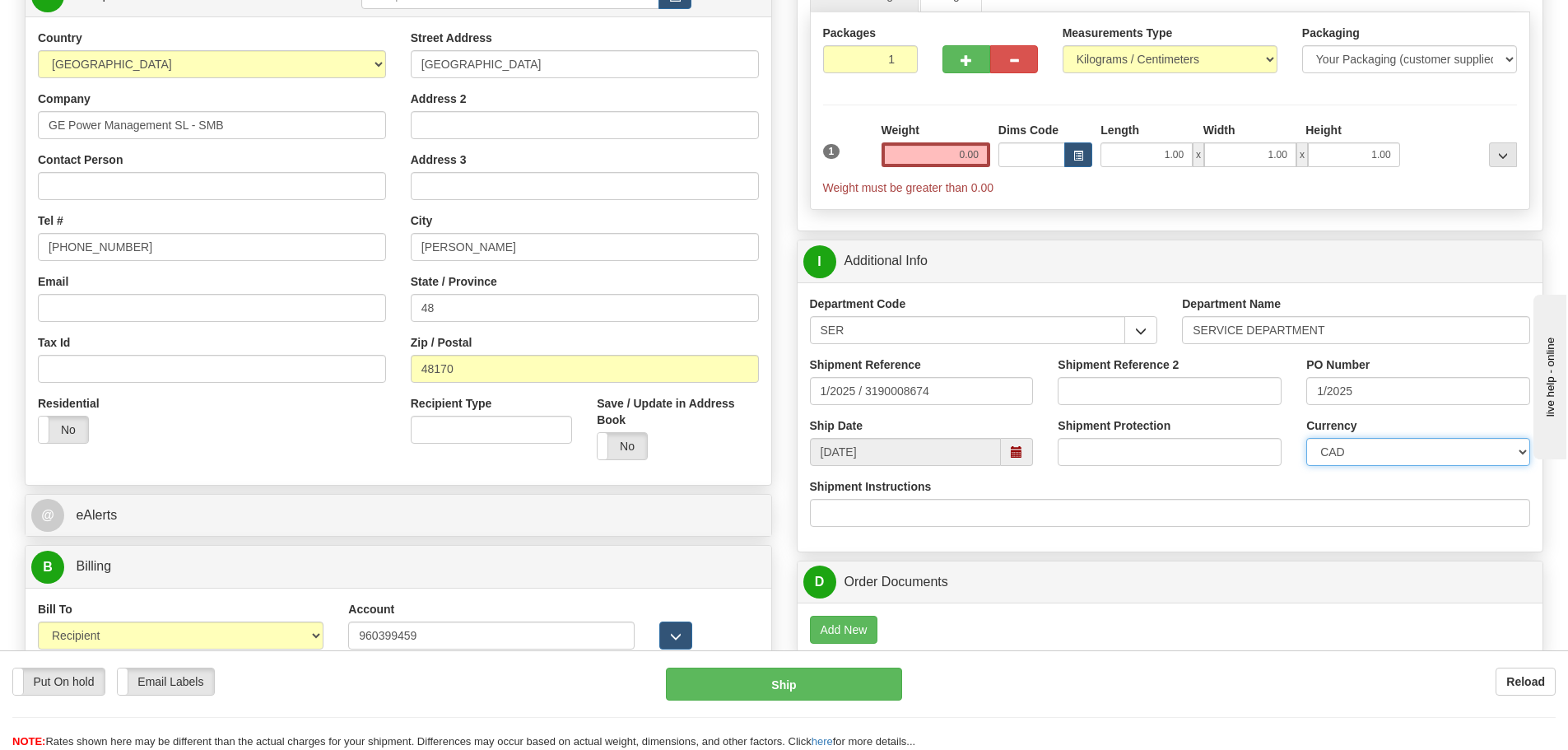
click at [1376, 448] on select "CAD USD EUR ZAR [PERSON_NAME] ARN AUD AUS AWG BBD BFR BGN BHD BMD BND BRC BRL C…" at bounding box center [1418, 452] width 224 height 28
select select "1"
click at [1306, 438] on select "CAD USD EUR ZAR [PERSON_NAME] ARN AUD AUS AWG BBD BFR BGN BHD BMD BND BRC BRL C…" at bounding box center [1418, 452] width 224 height 28
click at [863, 388] on input "1/2025 / 3190008674" at bounding box center [922, 390] width 224 height 28
type input "1/2025 RMA 3190008674"
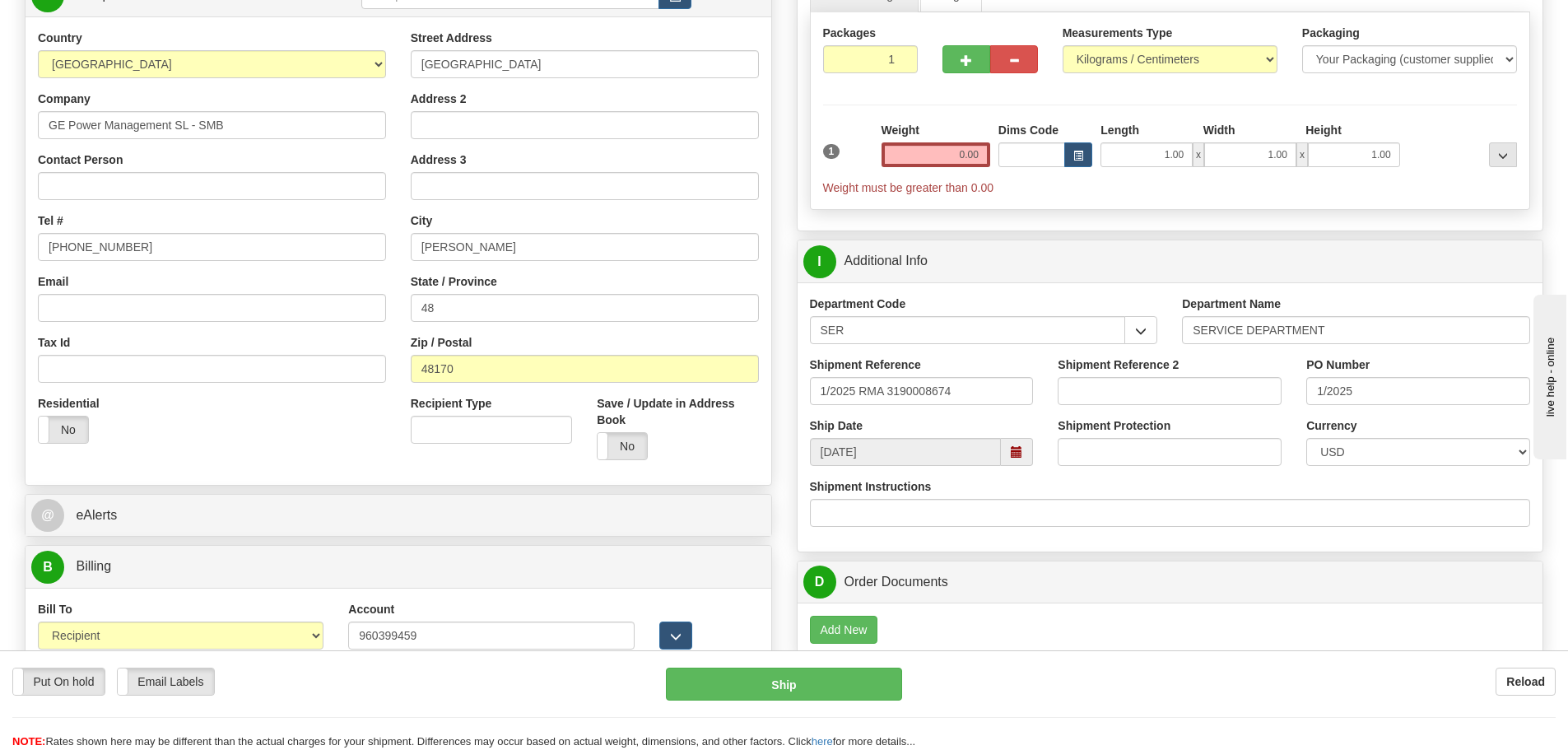
click at [1057, 296] on div "Department Code SER SER" at bounding box center [984, 319] width 349 height 49
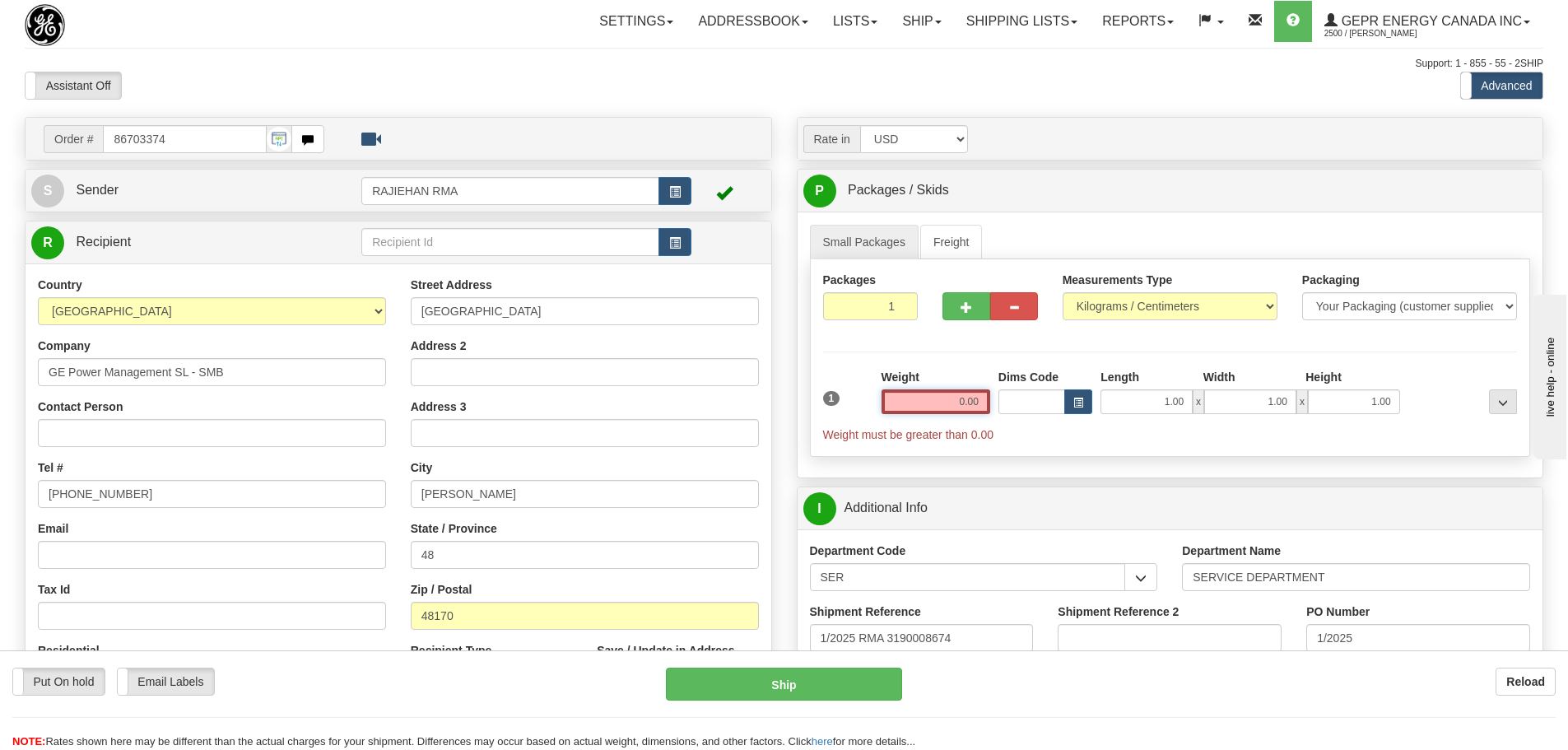
click at [974, 402] on input "0.00" at bounding box center [936, 402] width 108 height 24
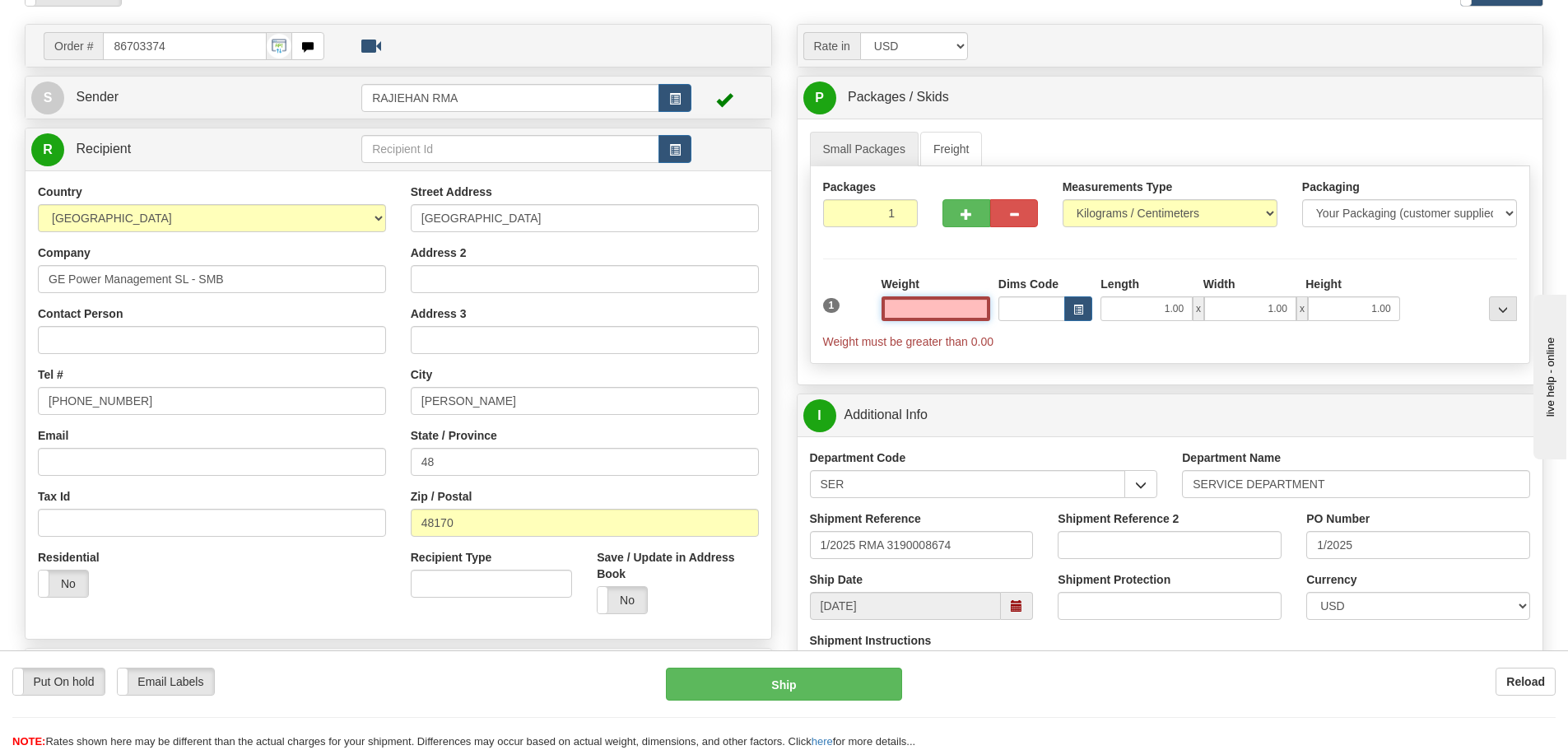
scroll to position [329, 0]
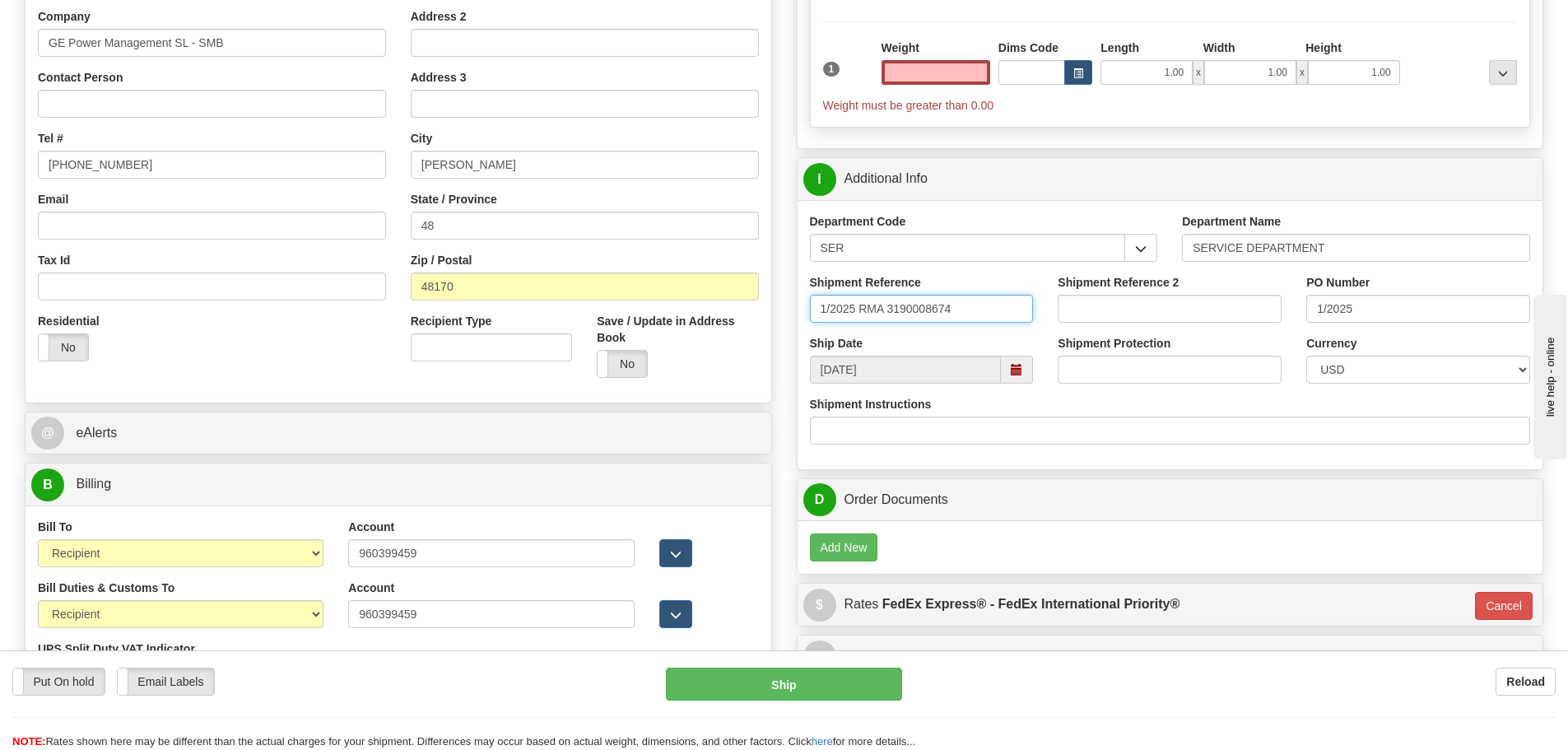
type input "0.00"
drag, startPoint x: 854, startPoint y: 307, endPoint x: 813, endPoint y: 307, distance: 41.0
click at [813, 307] on input "1/2025 RMA 3190008674" at bounding box center [922, 308] width 224 height 28
